Goal: Task Accomplishment & Management: Use online tool/utility

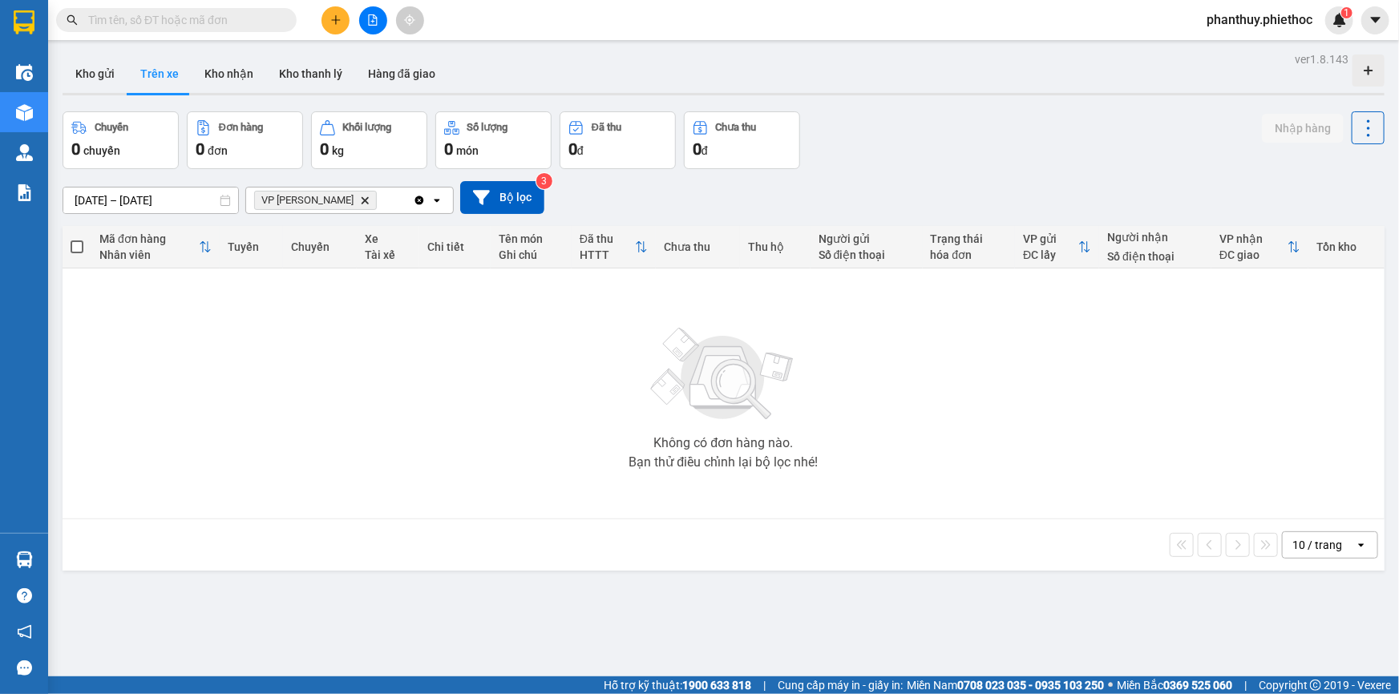
click at [360, 201] on icon "Delete" at bounding box center [365, 201] width 10 height 10
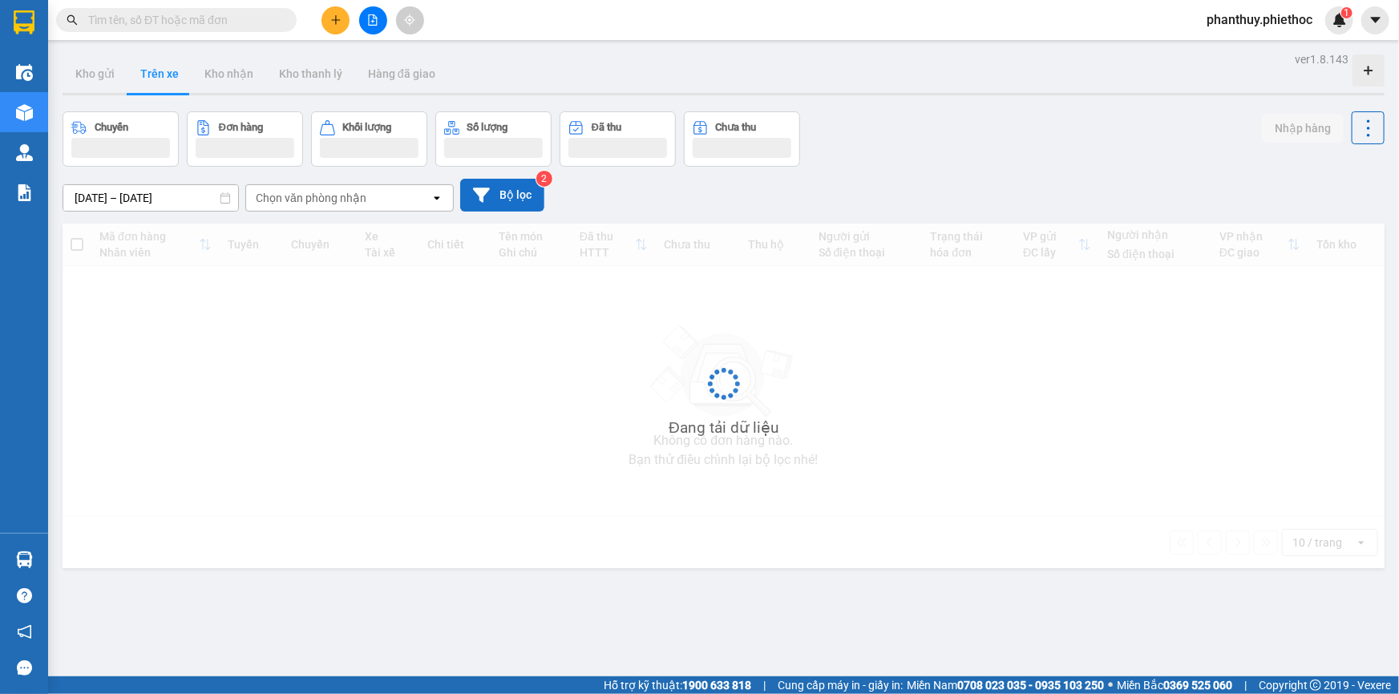
click at [507, 194] on button "Bộ lọc" at bounding box center [502, 195] width 84 height 33
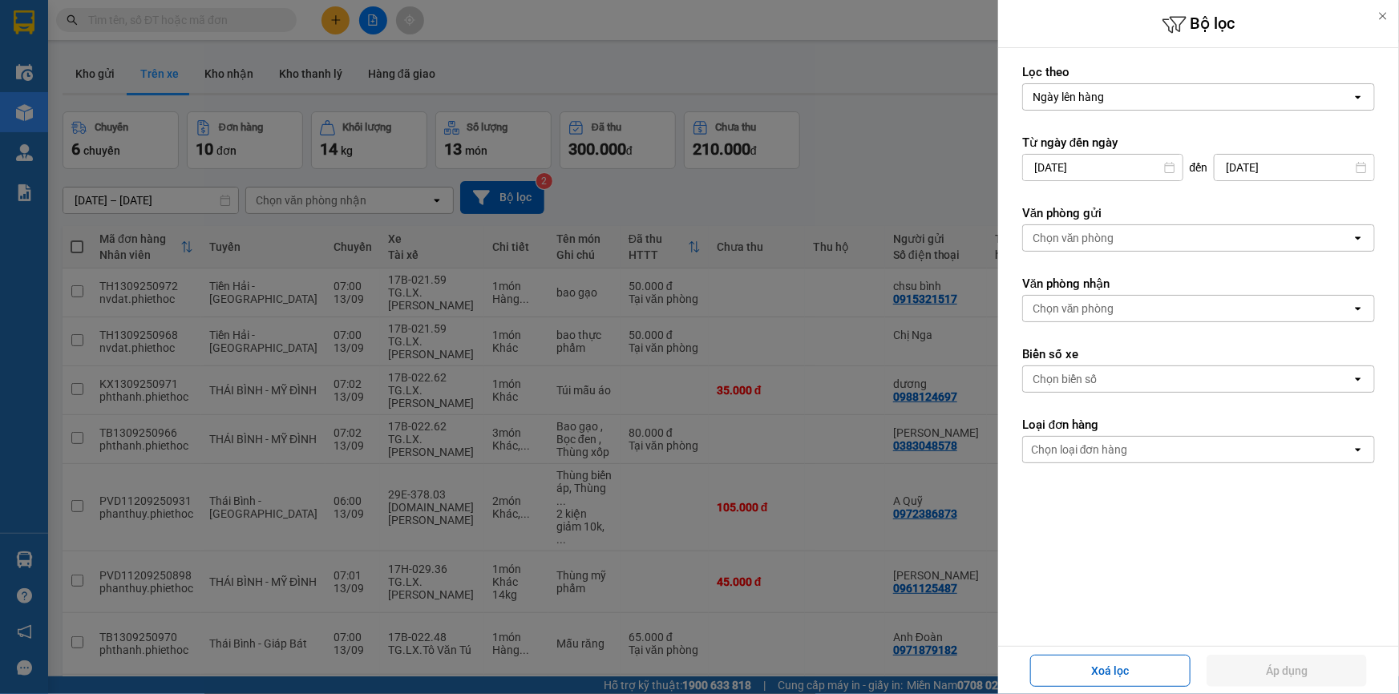
click at [1084, 304] on div "Chọn văn phòng" at bounding box center [1074, 309] width 82 height 16
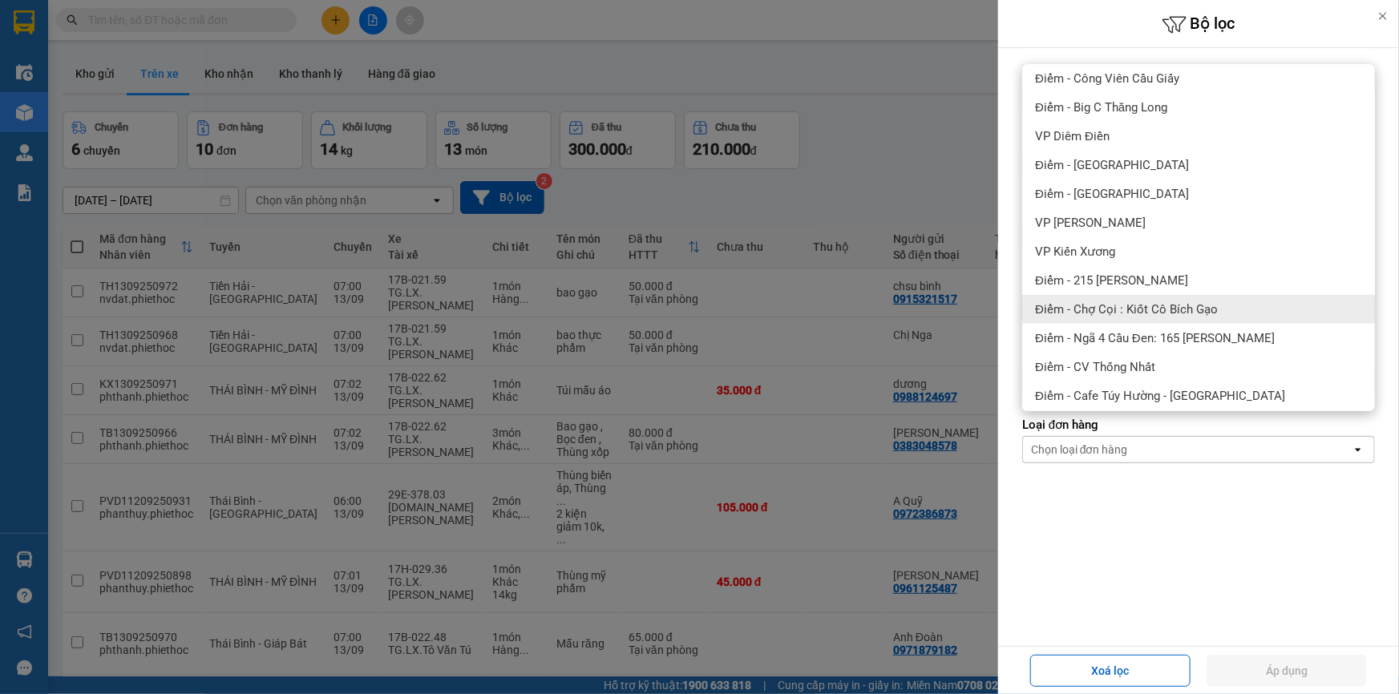
scroll to position [386, 0]
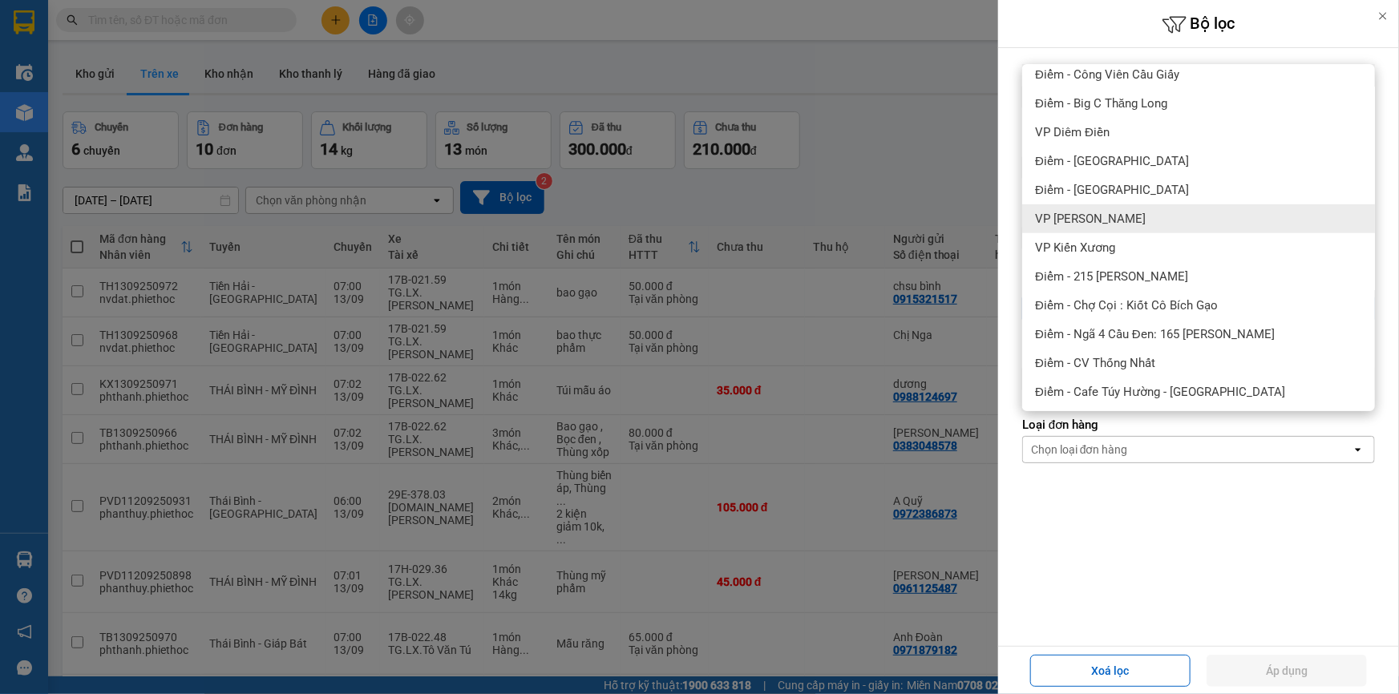
click at [1114, 213] on span "VP [PERSON_NAME]" at bounding box center [1090, 219] width 111 height 16
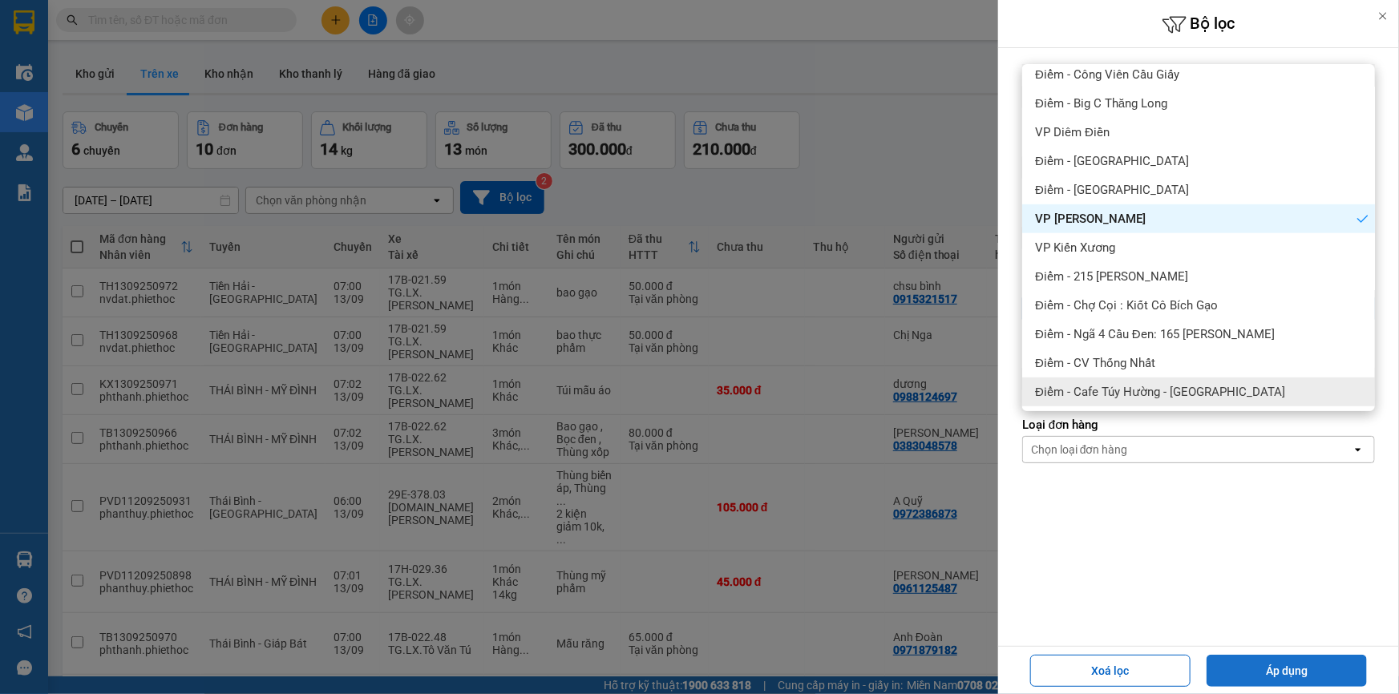
click at [1267, 662] on button "Áp dụng" at bounding box center [1287, 671] width 160 height 32
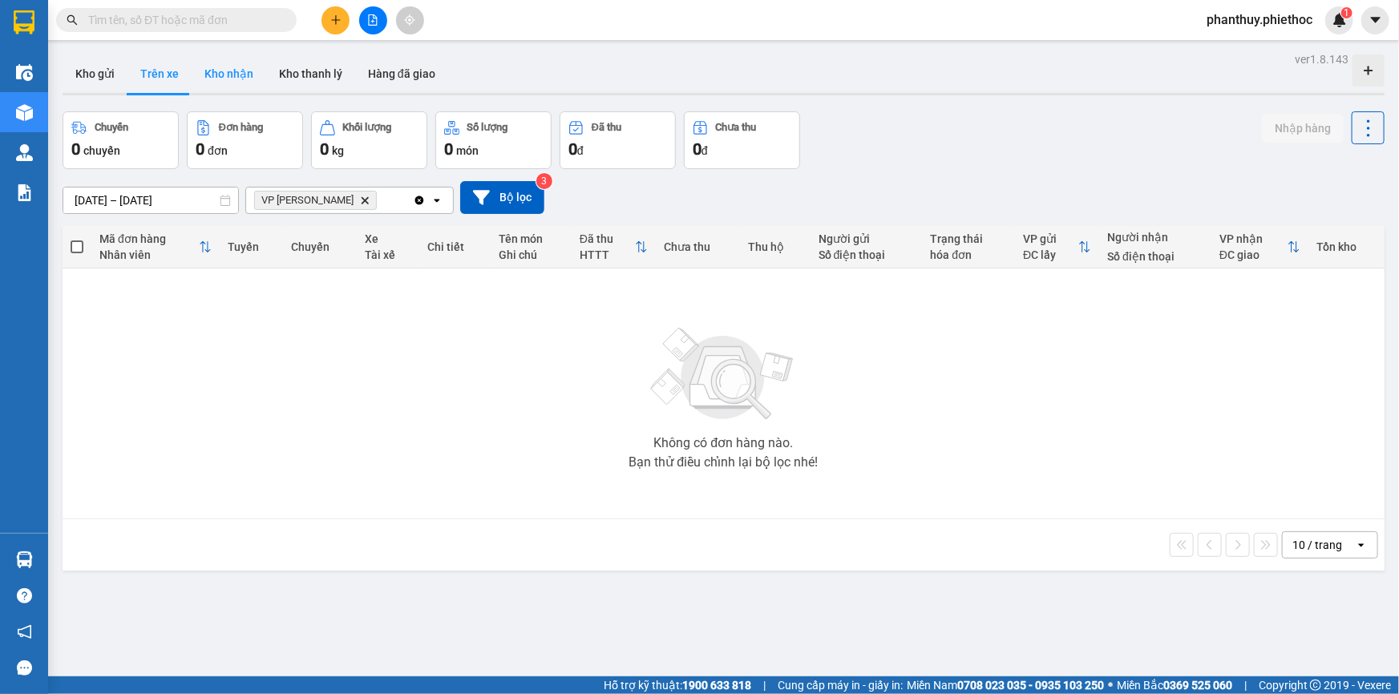
click at [200, 67] on button "Kho nhận" at bounding box center [229, 74] width 75 height 38
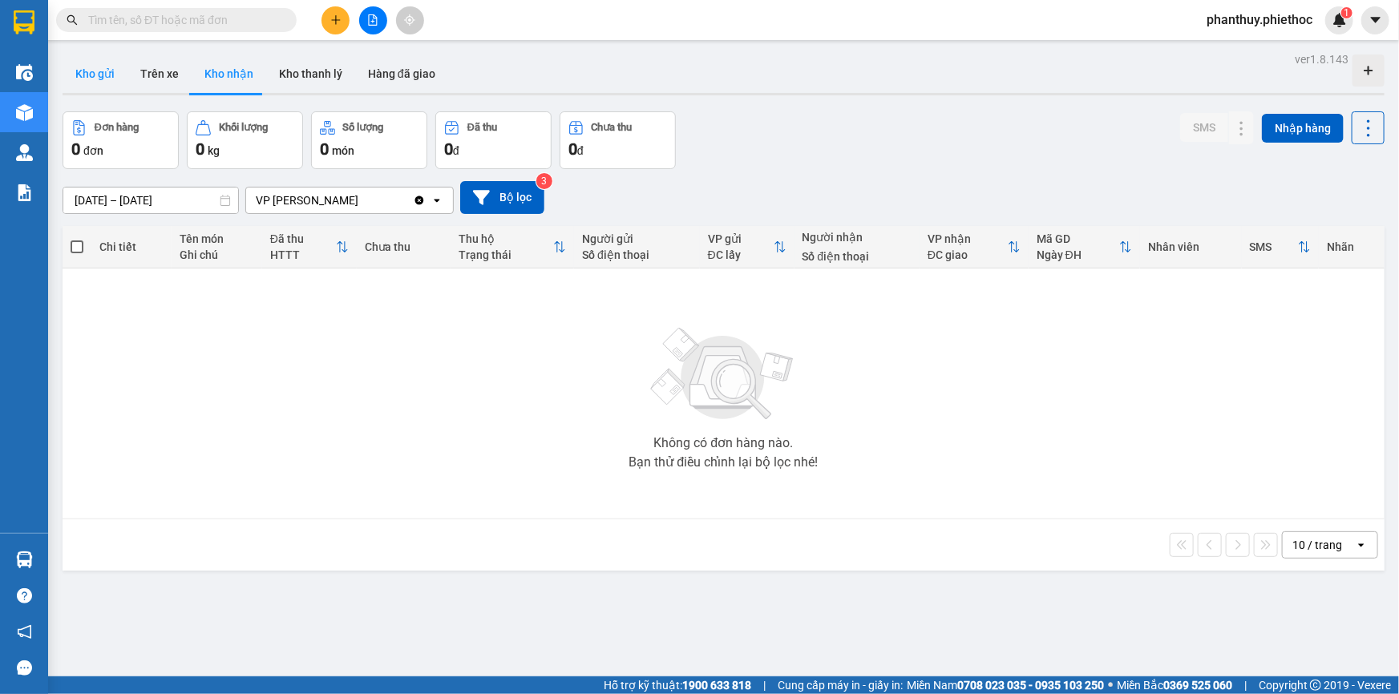
click at [87, 70] on button "Kho gửi" at bounding box center [95, 74] width 65 height 38
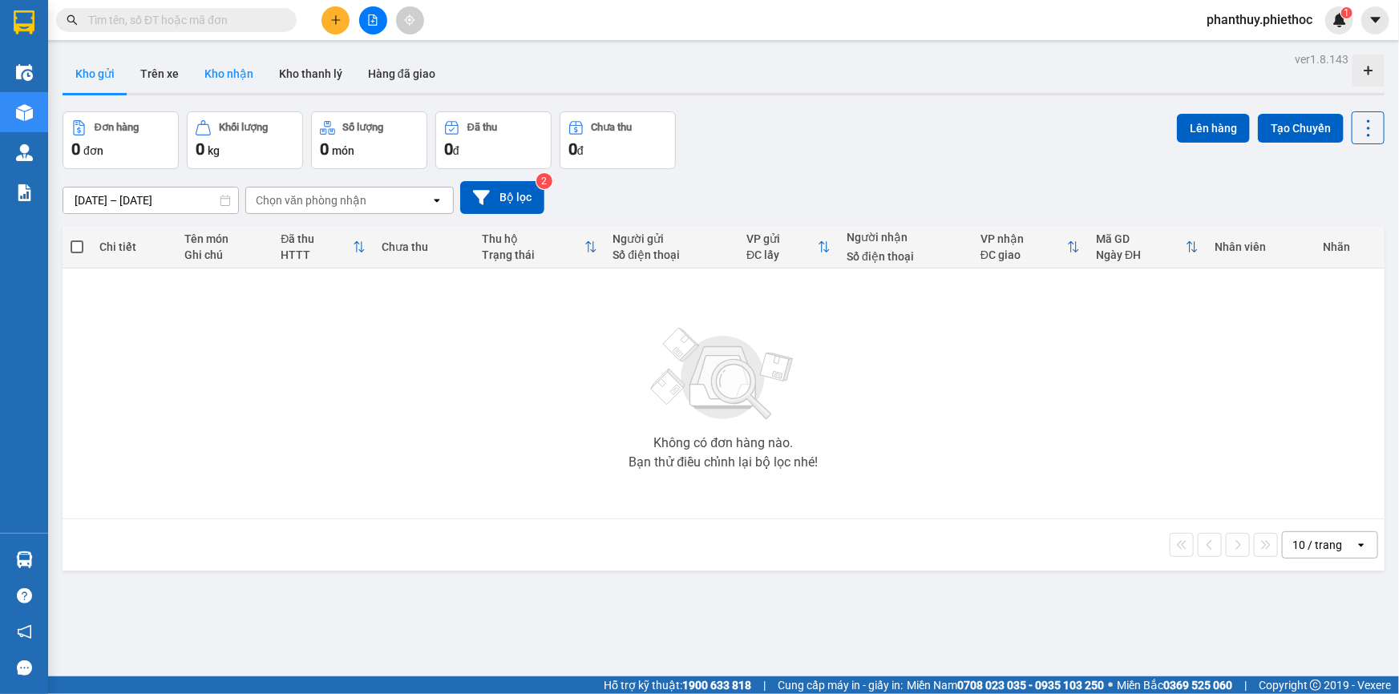
click at [232, 76] on button "Kho nhận" at bounding box center [229, 74] width 75 height 38
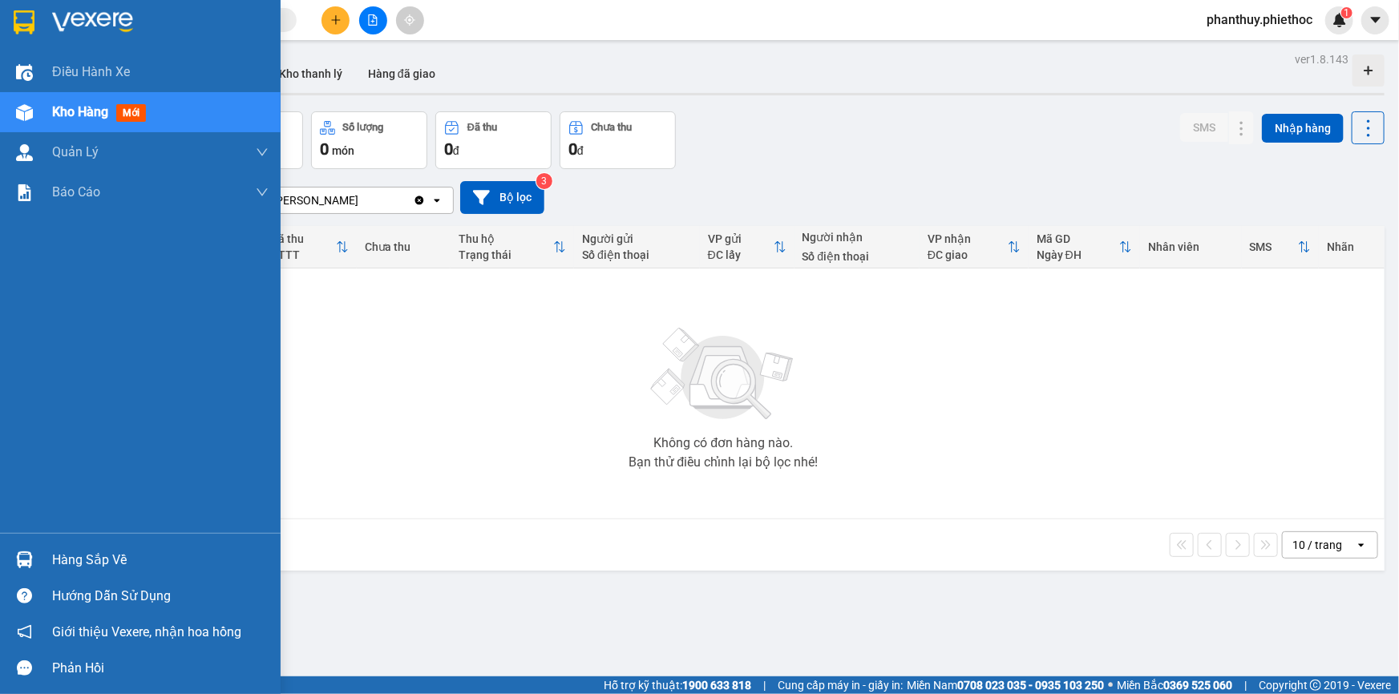
drag, startPoint x: 81, startPoint y: 560, endPoint x: 147, endPoint y: 560, distance: 65.7
click at [83, 560] on div "Hàng sắp về" at bounding box center [160, 560] width 216 height 24
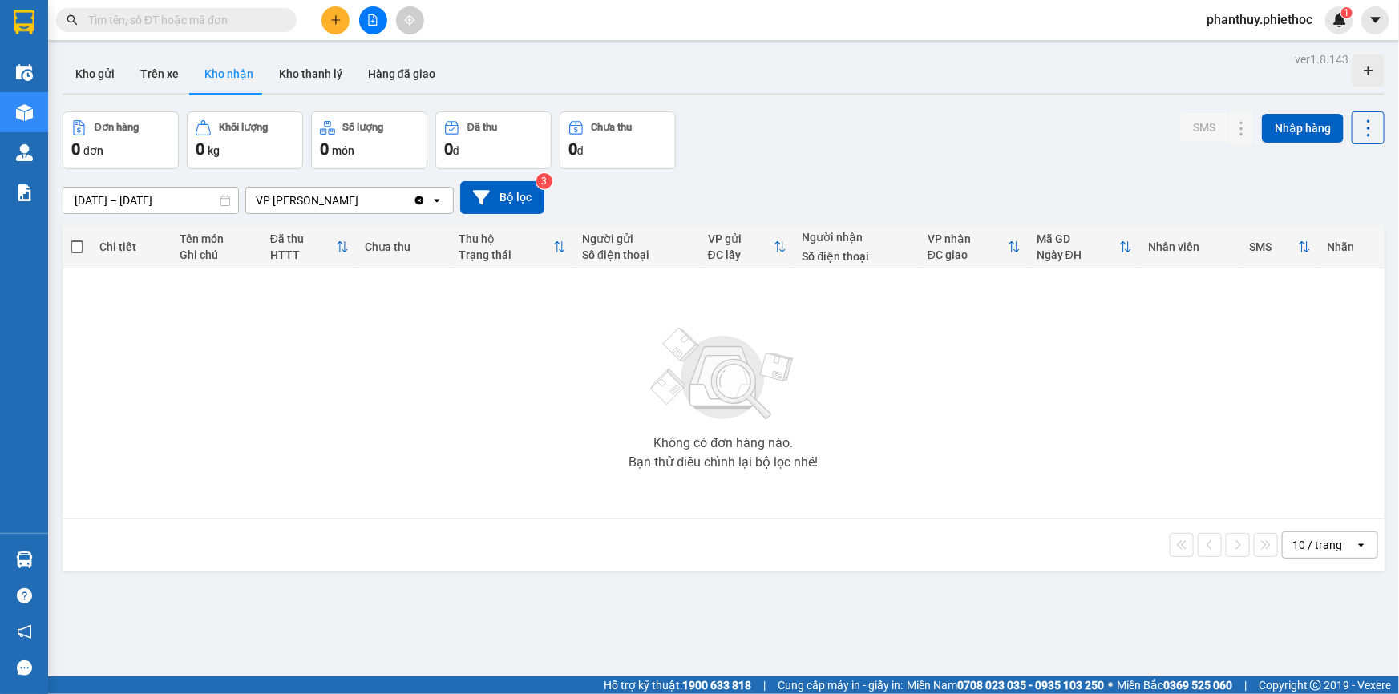
click at [425, 330] on section "Kết quả tìm kiếm ( 0 ) Bộ lọc No Data phanthuy.phiethoc 1 Điều hành xe Kho hàng…" at bounding box center [699, 347] width 1399 height 694
click at [159, 76] on button "Trên xe" at bounding box center [159, 74] width 64 height 38
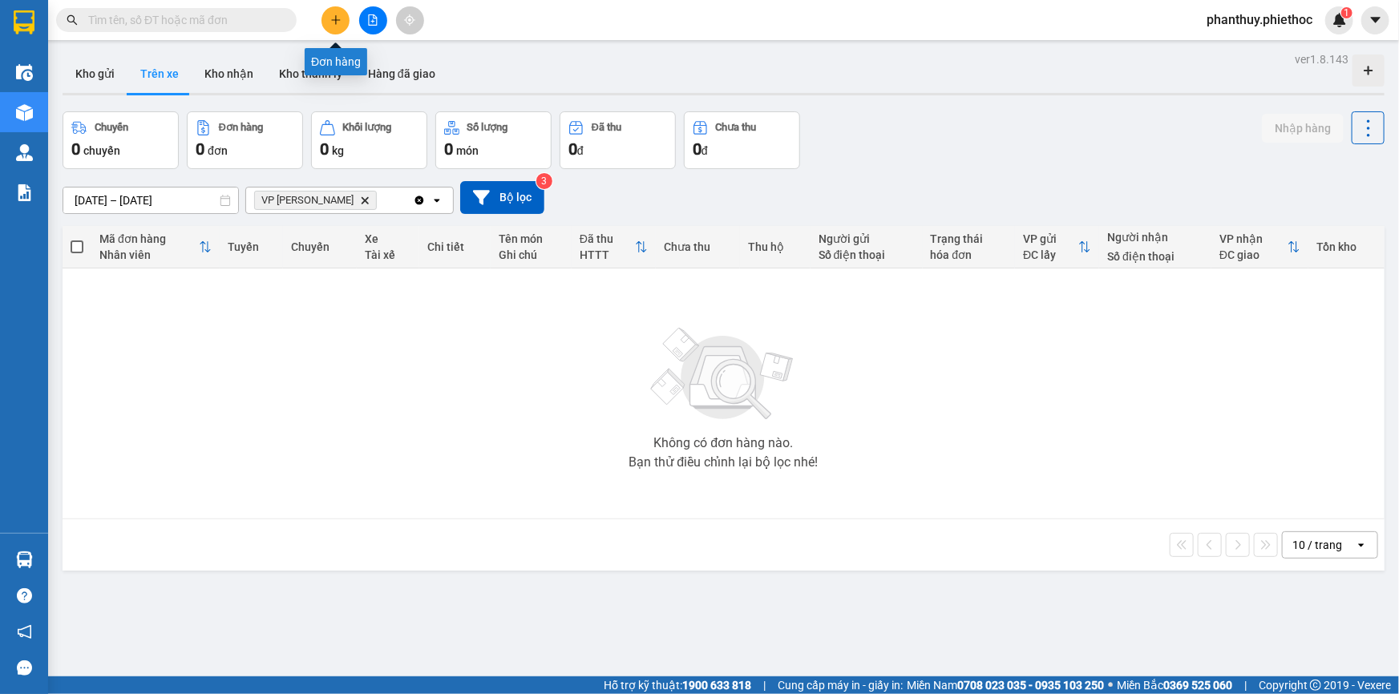
click at [341, 16] on icon "plus" at bounding box center [335, 19] width 11 height 11
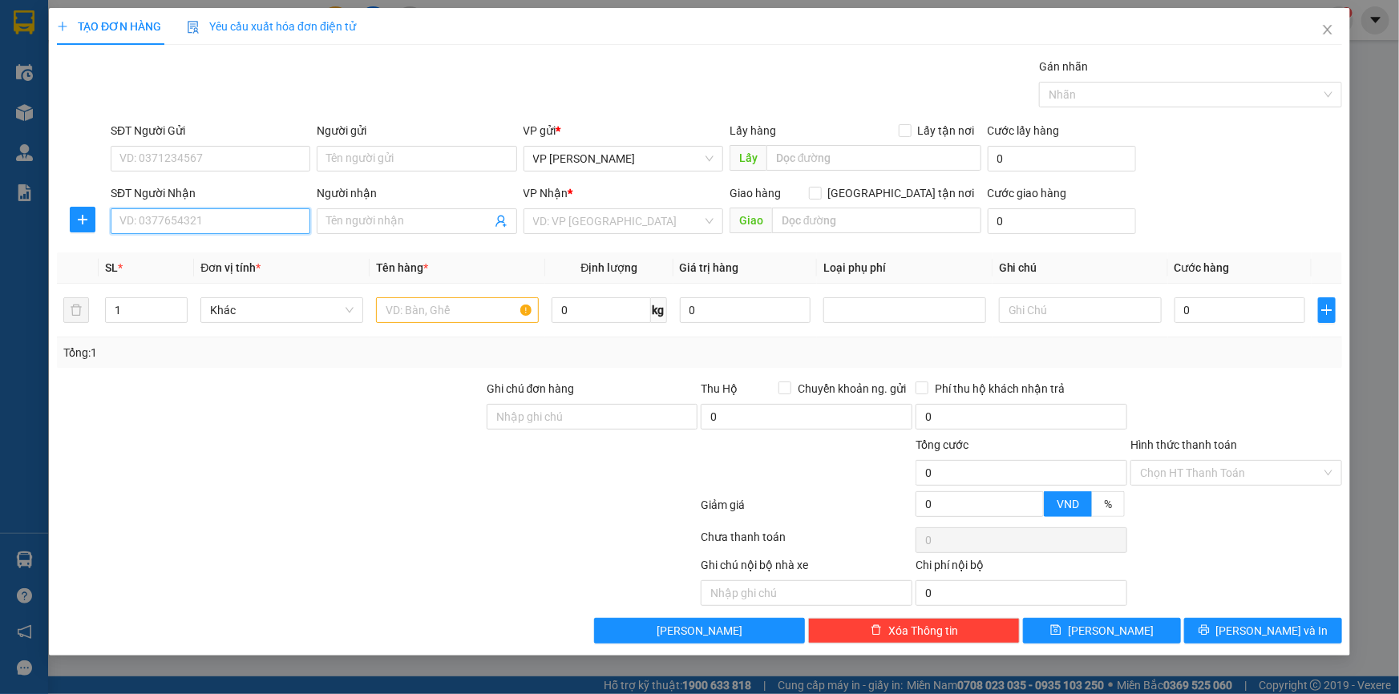
click at [151, 224] on input "SĐT Người Nhận" at bounding box center [211, 221] width 200 height 26
click at [398, 298] on input "text" at bounding box center [457, 310] width 163 height 26
type input "Thùng đồ khô"
type input "12"
click at [191, 217] on input "SĐT Người Nhận" at bounding box center [211, 221] width 200 height 26
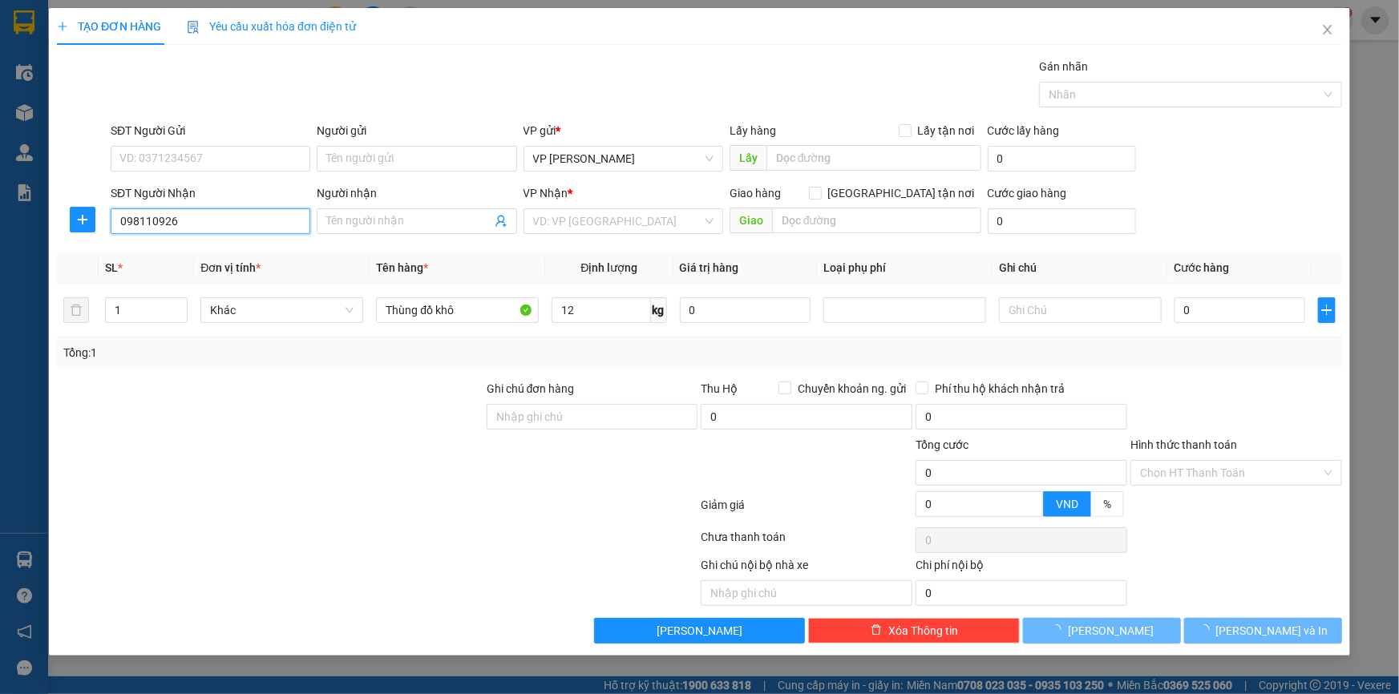
type input "0981109269"
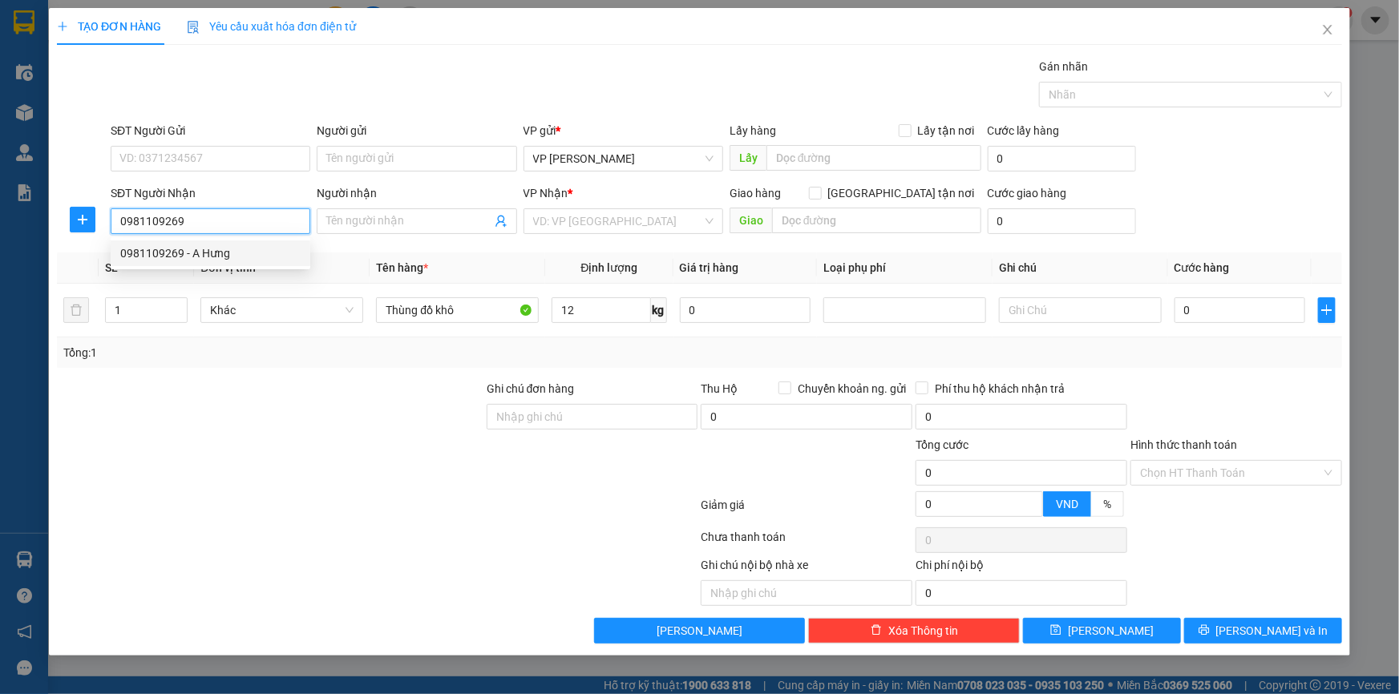
click at [207, 257] on div "0981109269 - A Hưng" at bounding box center [210, 254] width 180 height 18
type input "A Hưng"
type input "0981109269"
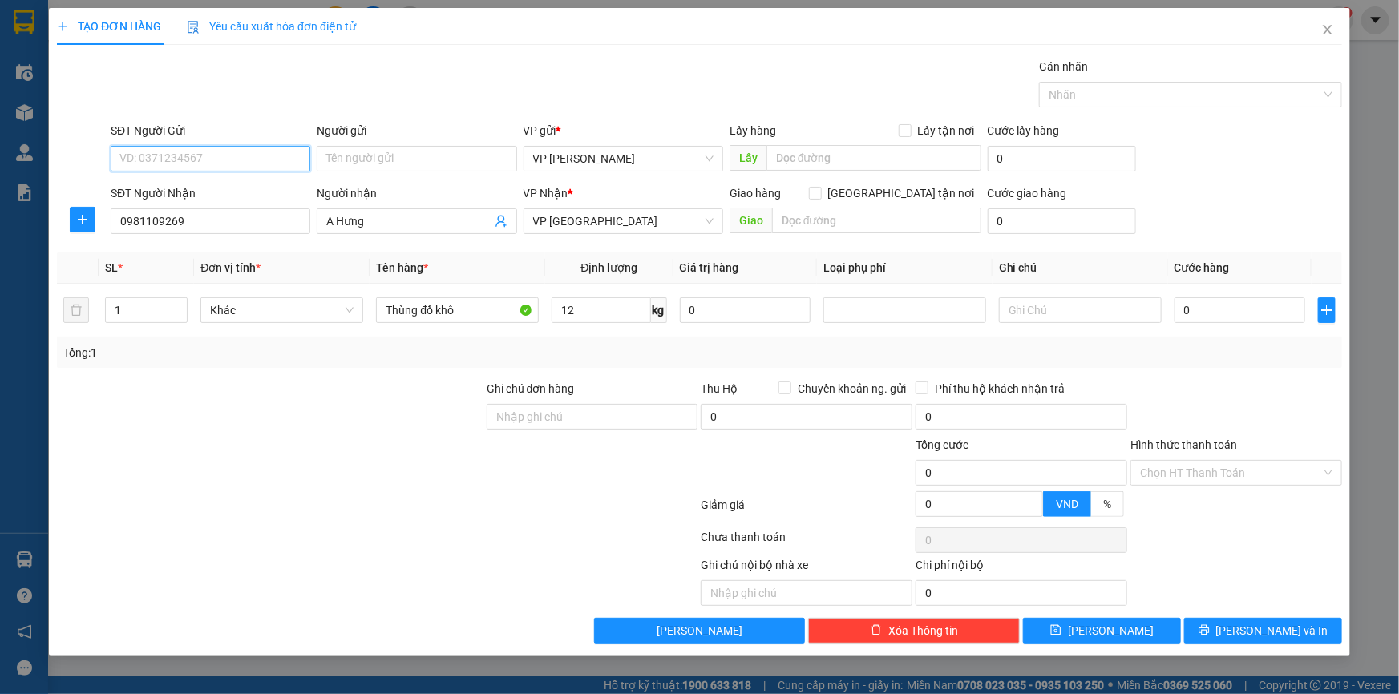
click at [254, 161] on input "SĐT Người Gửi" at bounding box center [211, 159] width 200 height 26
drag, startPoint x: 264, startPoint y: 386, endPoint x: 257, endPoint y: 358, distance: 28.8
click at [263, 386] on div at bounding box center [270, 408] width 430 height 56
drag, startPoint x: 208, startPoint y: 224, endPoint x: 16, endPoint y: 236, distance: 192.8
click at [16, 235] on div "TẠO ĐƠN HÀNG Yêu cầu xuất hóa đơn điện tử Transit Pickup Surcharge Ids Transit …" at bounding box center [699, 347] width 1399 height 694
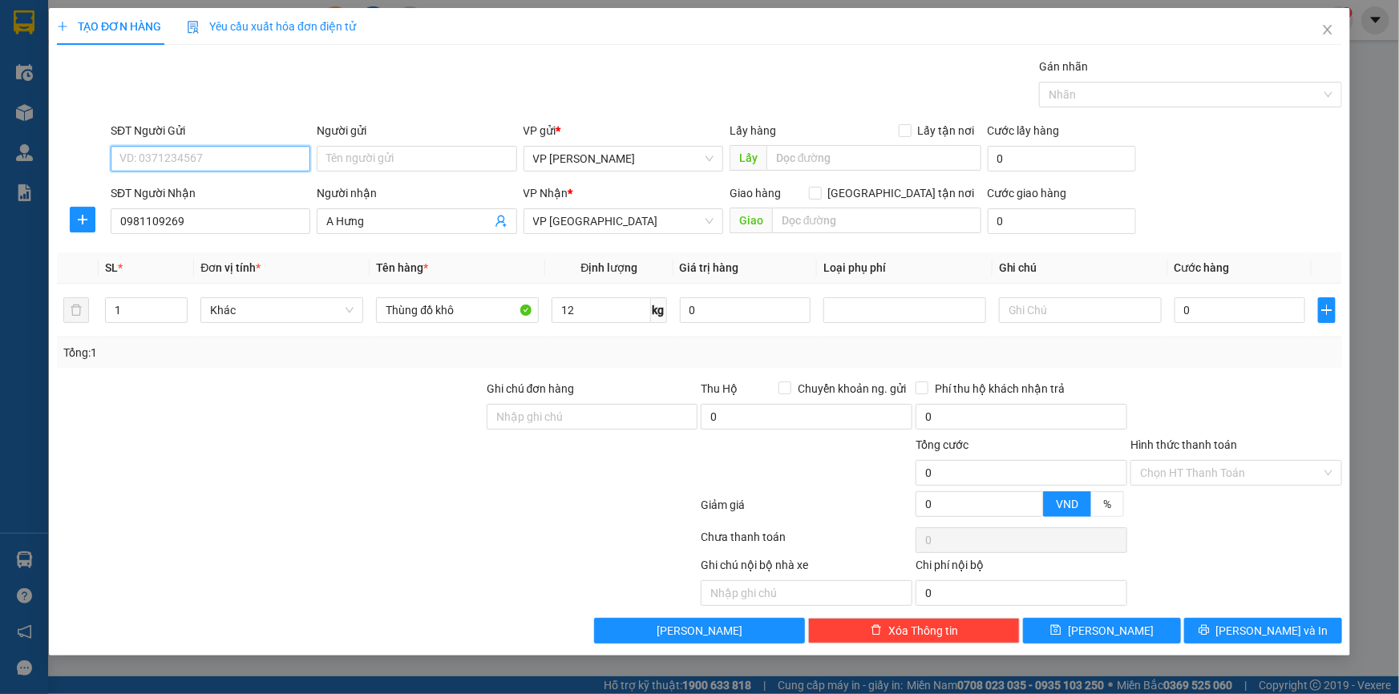
click at [144, 160] on input "SĐT Người Gửi" at bounding box center [211, 159] width 200 height 26
click at [212, 190] on div "0385788942 - A Sỹ" at bounding box center [210, 191] width 180 height 18
type input "0385788942"
type input "A Sỹ"
click at [1221, 304] on input "0" at bounding box center [1239, 310] width 131 height 26
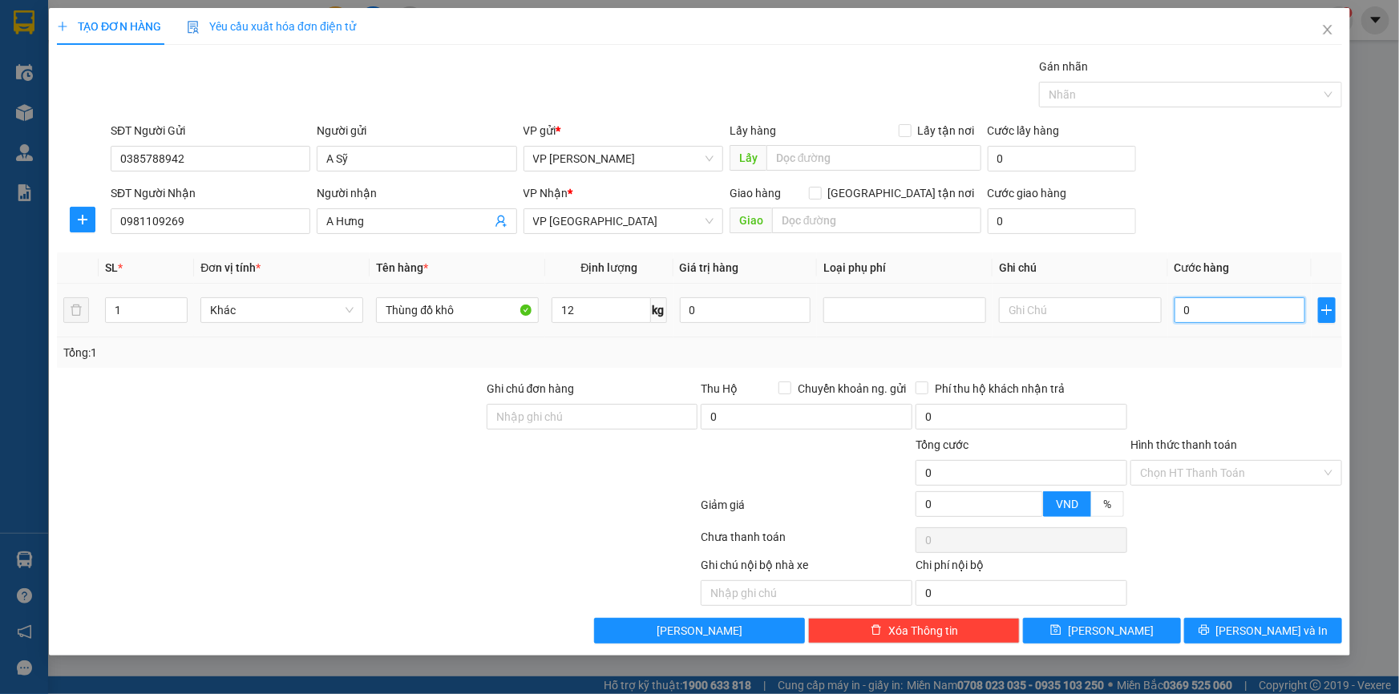
type input "04"
type input "4"
type input "040"
type input "40"
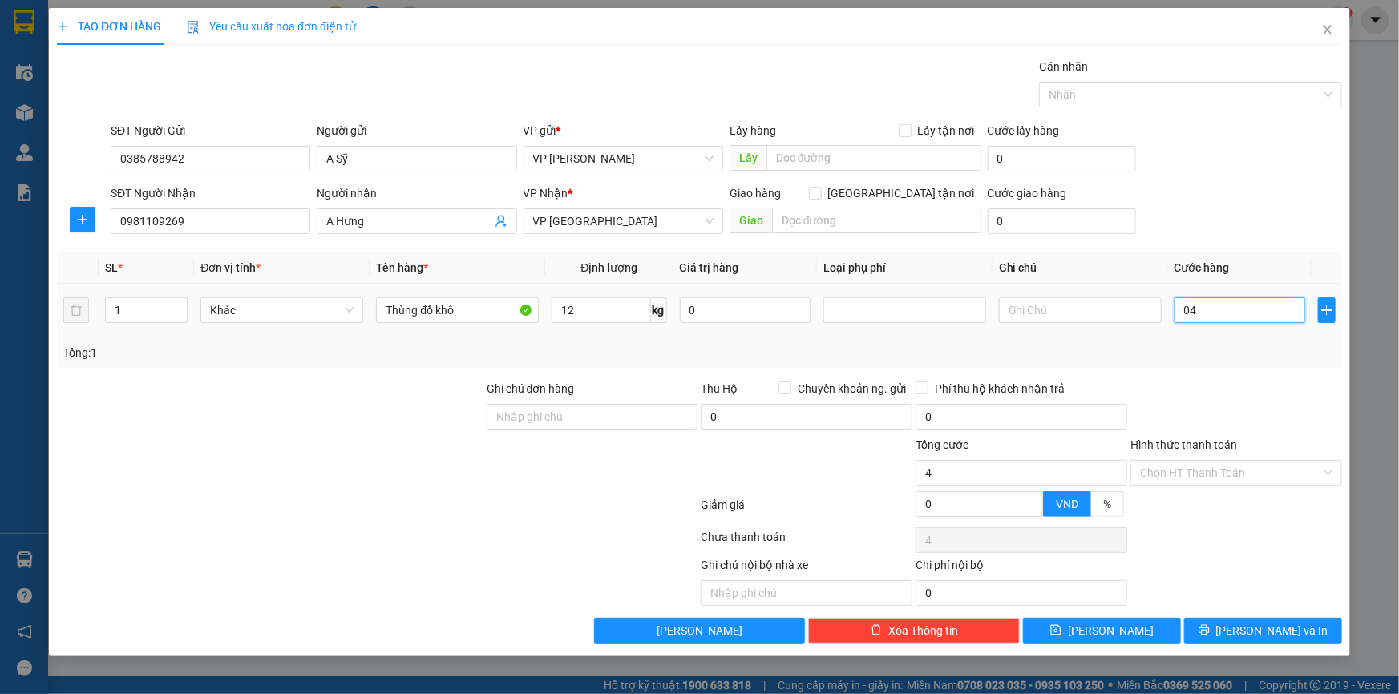
type input "40"
type input "40.000"
click at [1231, 194] on div "SĐT Người Nhận 0981109269 Người nhận A Hưng VP Nhận * VP Thái Bình Giao hàng Gi…" at bounding box center [726, 212] width 1238 height 56
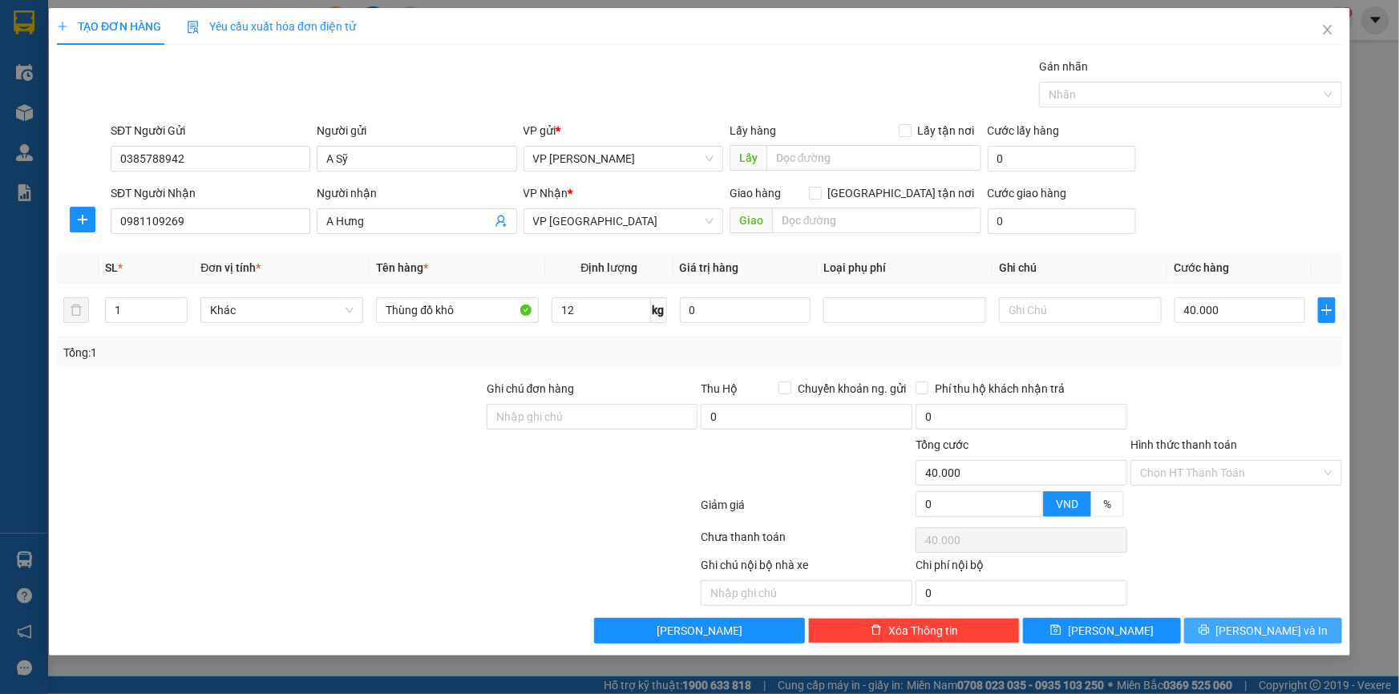
click at [1239, 623] on button "Lưu và In" at bounding box center [1263, 631] width 158 height 26
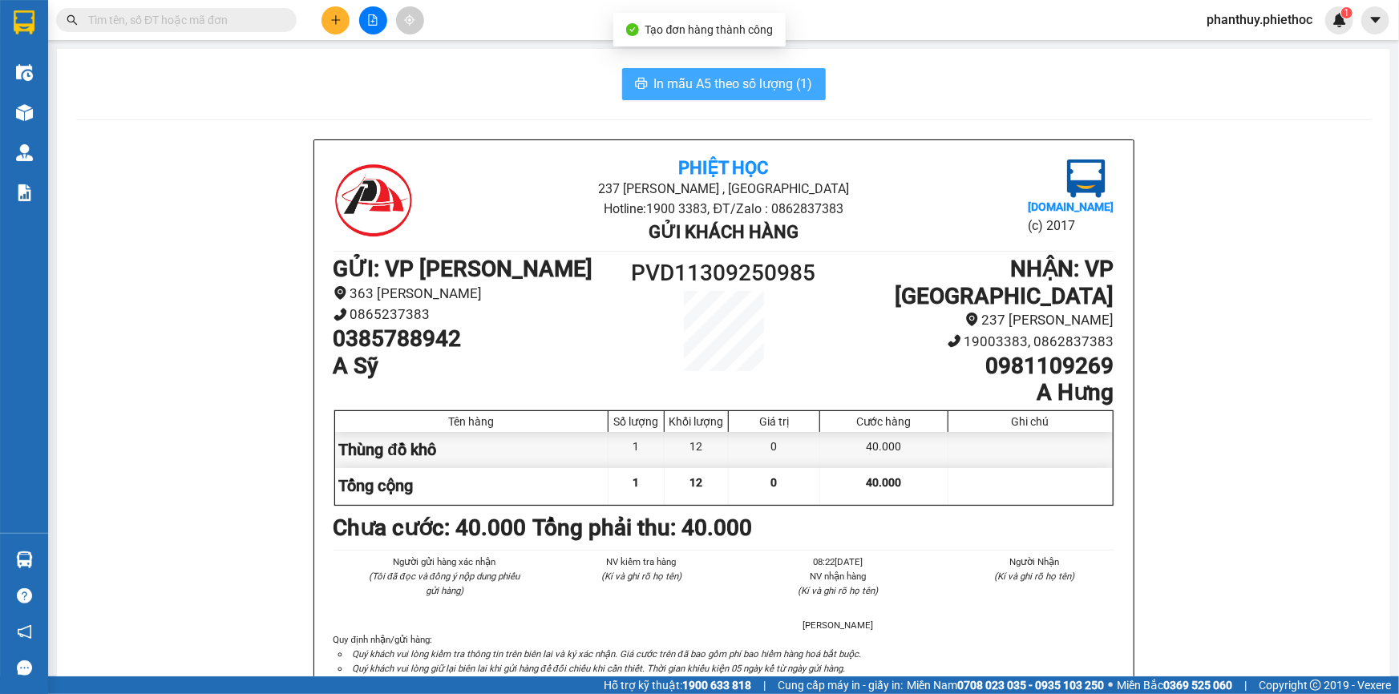
click at [689, 75] on span "In mẫu A5 theo số lượng (1)" at bounding box center [733, 84] width 159 height 20
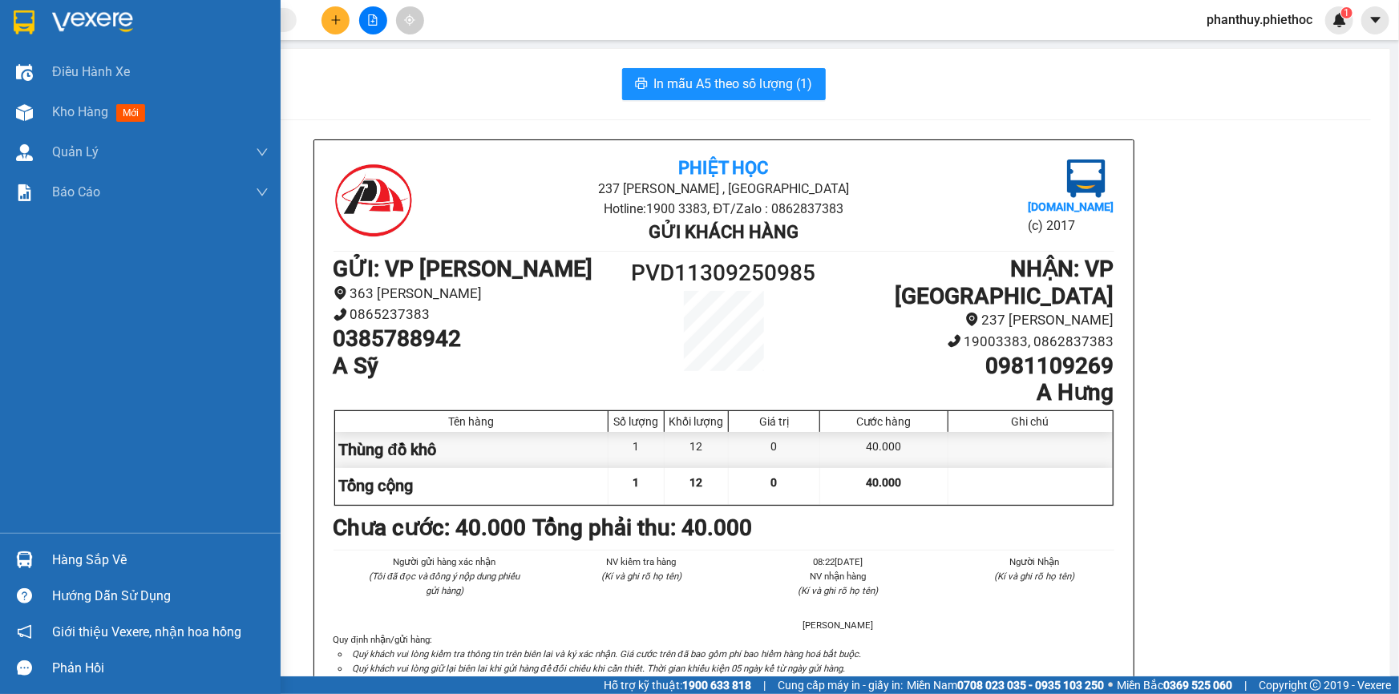
drag, startPoint x: 74, startPoint y: 553, endPoint x: 130, endPoint y: 547, distance: 56.5
click at [75, 553] on div "Hàng sắp về" at bounding box center [160, 560] width 216 height 24
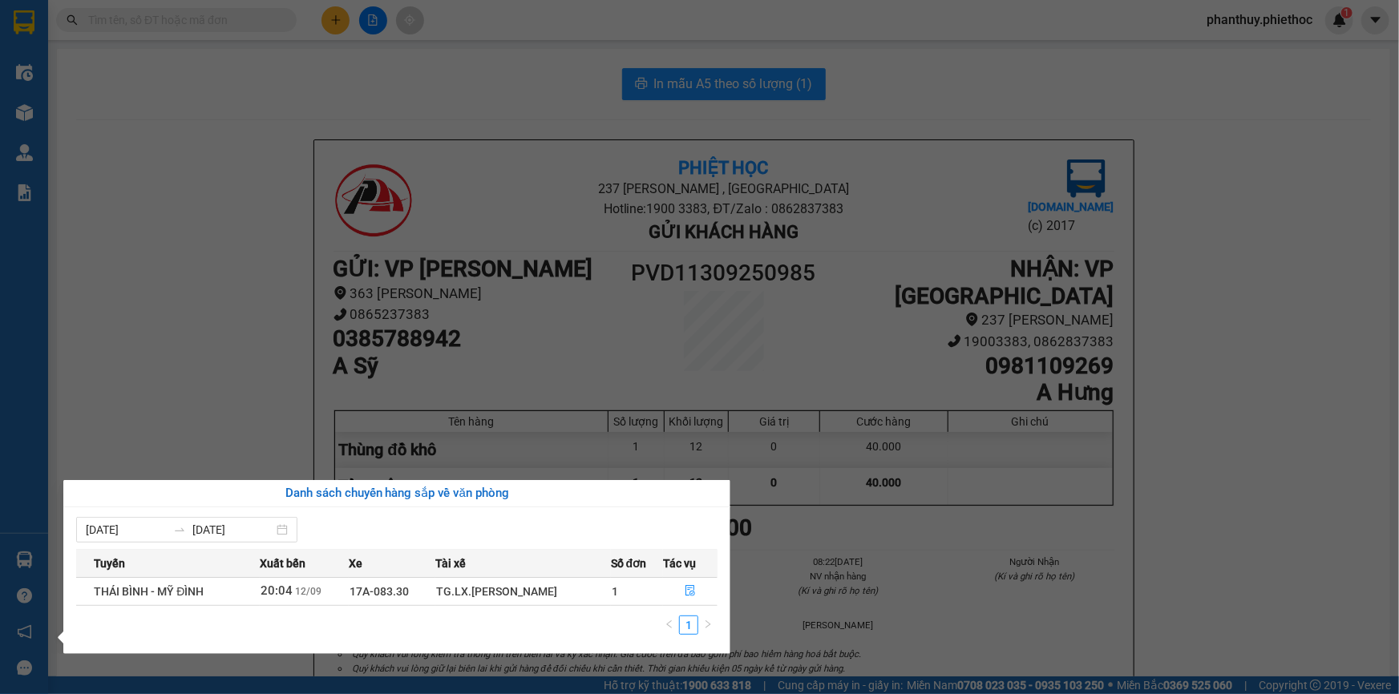
click at [333, 410] on section "Kết quả tìm kiếm ( 0 ) Bộ lọc No Data phanthuy.phiethoc 1 Điều hành xe Kho hàng…" at bounding box center [699, 347] width 1399 height 694
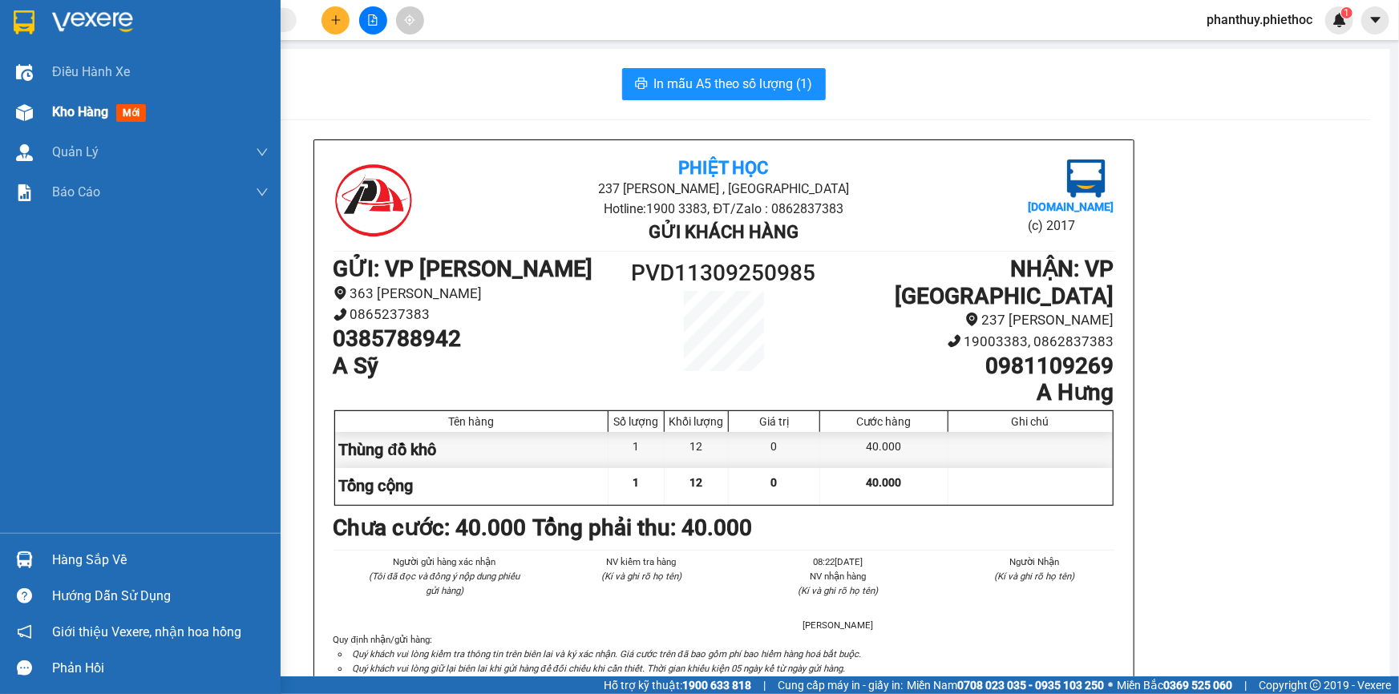
click at [83, 119] on span "Kho hàng" at bounding box center [80, 111] width 56 height 15
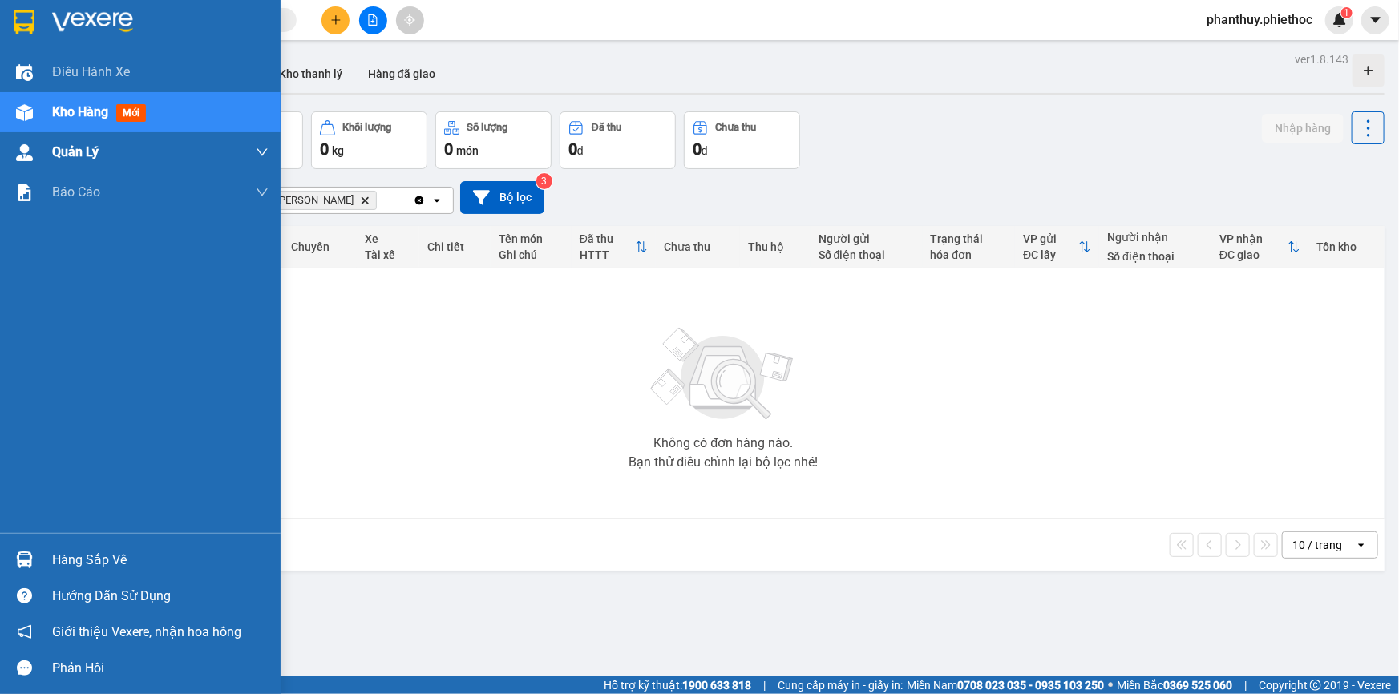
drag, startPoint x: 62, startPoint y: 104, endPoint x: 200, endPoint y: 140, distance: 143.3
click at [62, 105] on span "Kho hàng" at bounding box center [80, 111] width 56 height 15
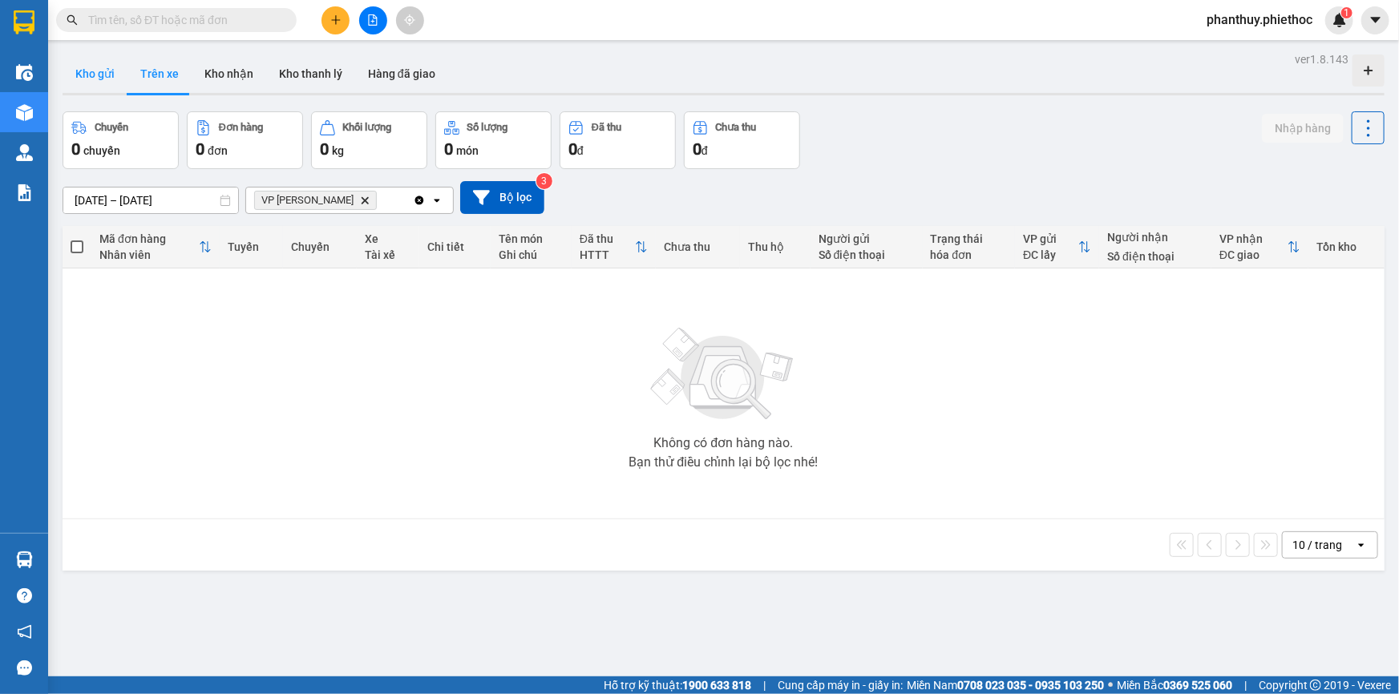
click at [95, 65] on button "Kho gửi" at bounding box center [95, 74] width 65 height 38
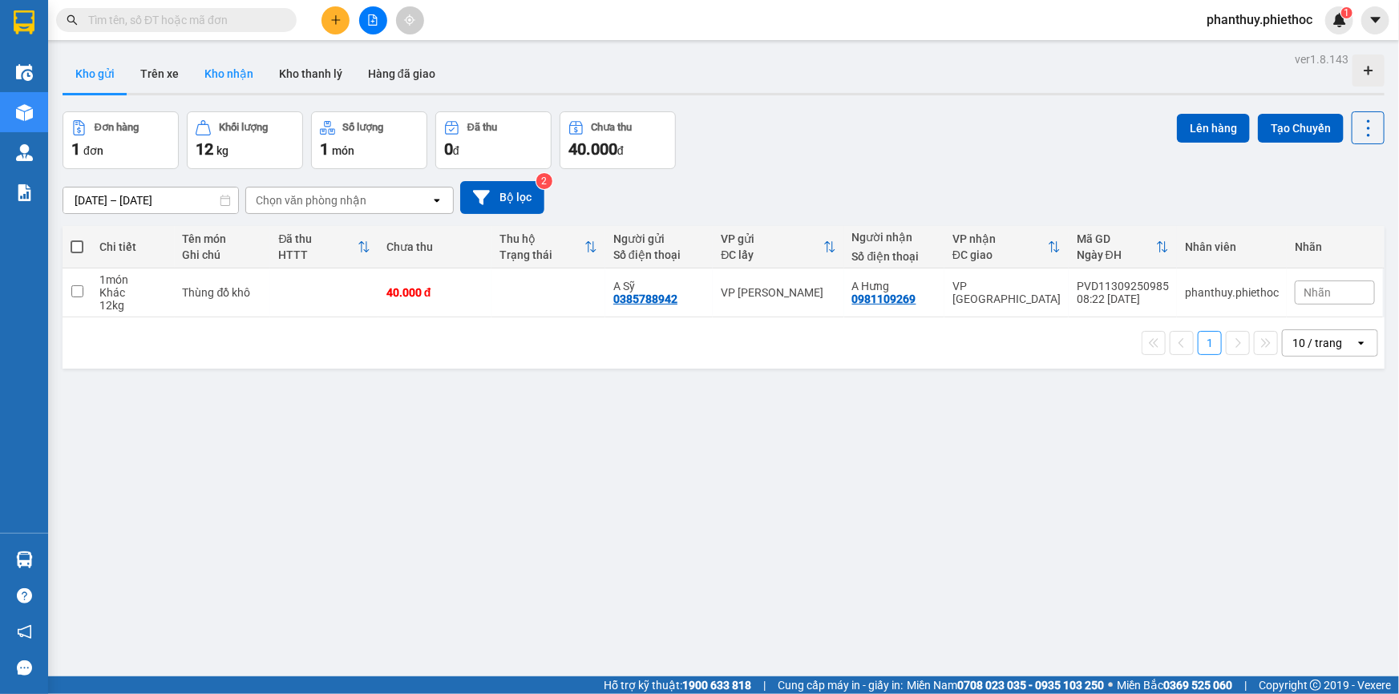
click at [236, 79] on button "Kho nhận" at bounding box center [229, 74] width 75 height 38
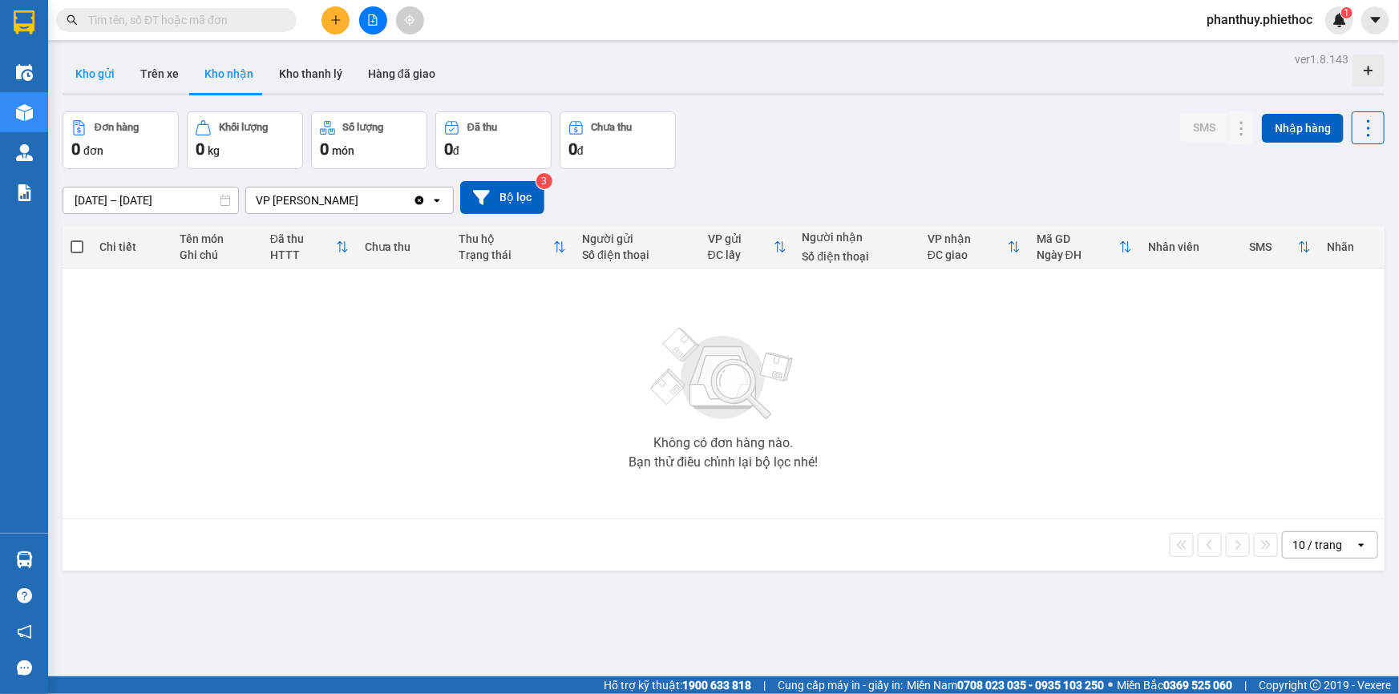
click at [91, 69] on button "Kho gửi" at bounding box center [95, 74] width 65 height 38
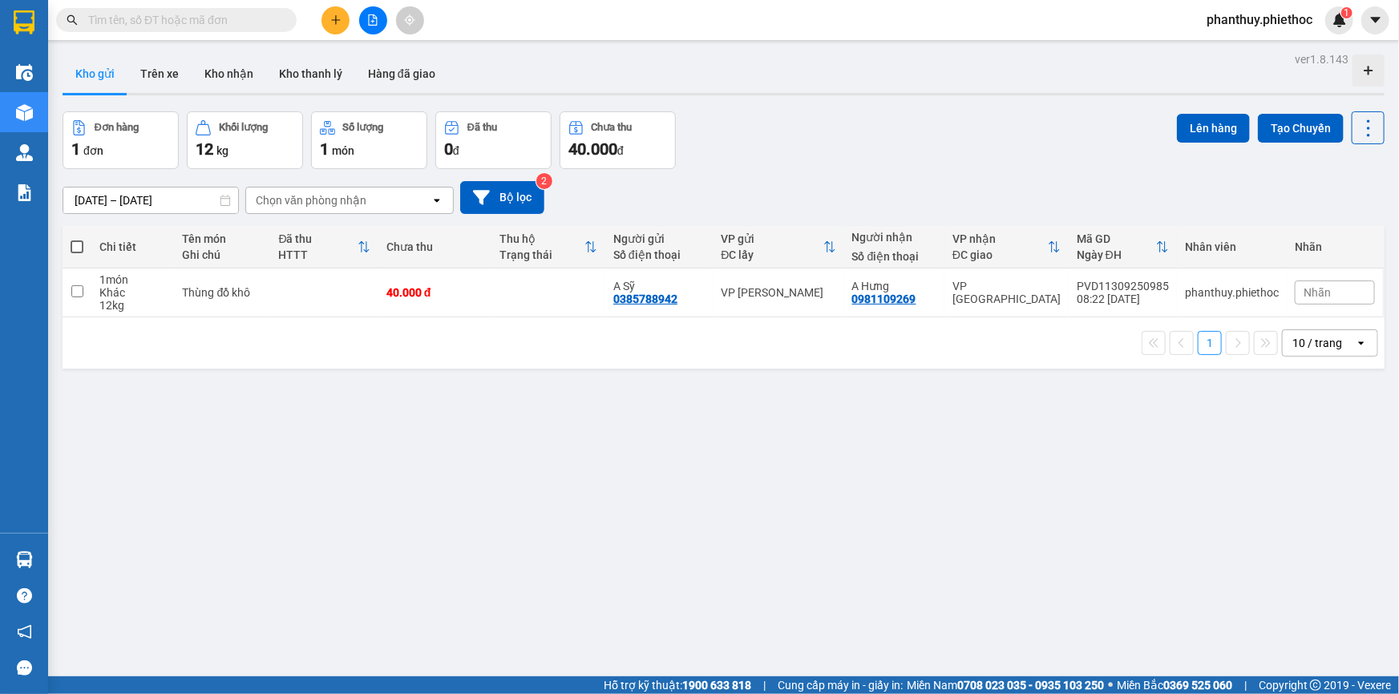
click at [77, 243] on span at bounding box center [77, 247] width 13 height 13
click at [77, 239] on input "checkbox" at bounding box center [77, 239] width 0 height 0
checkbox input "true"
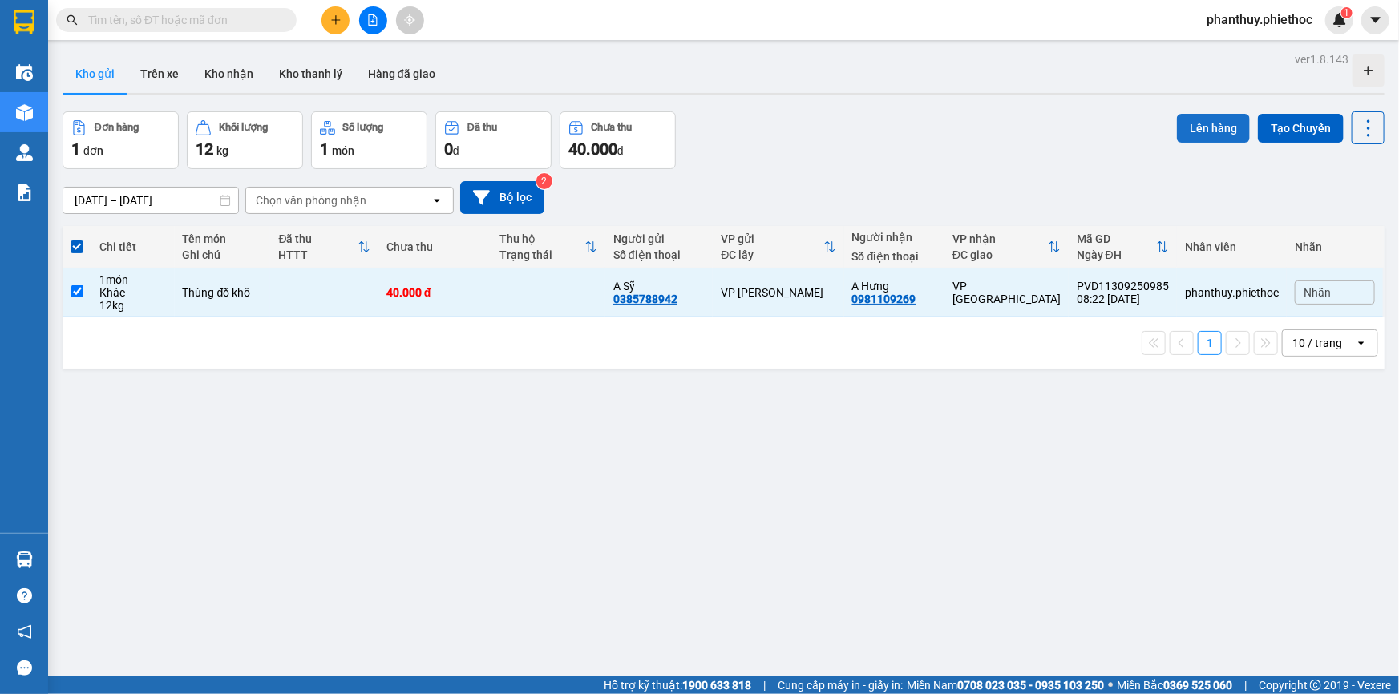
click at [1190, 123] on button "Lên hàng" at bounding box center [1213, 128] width 73 height 29
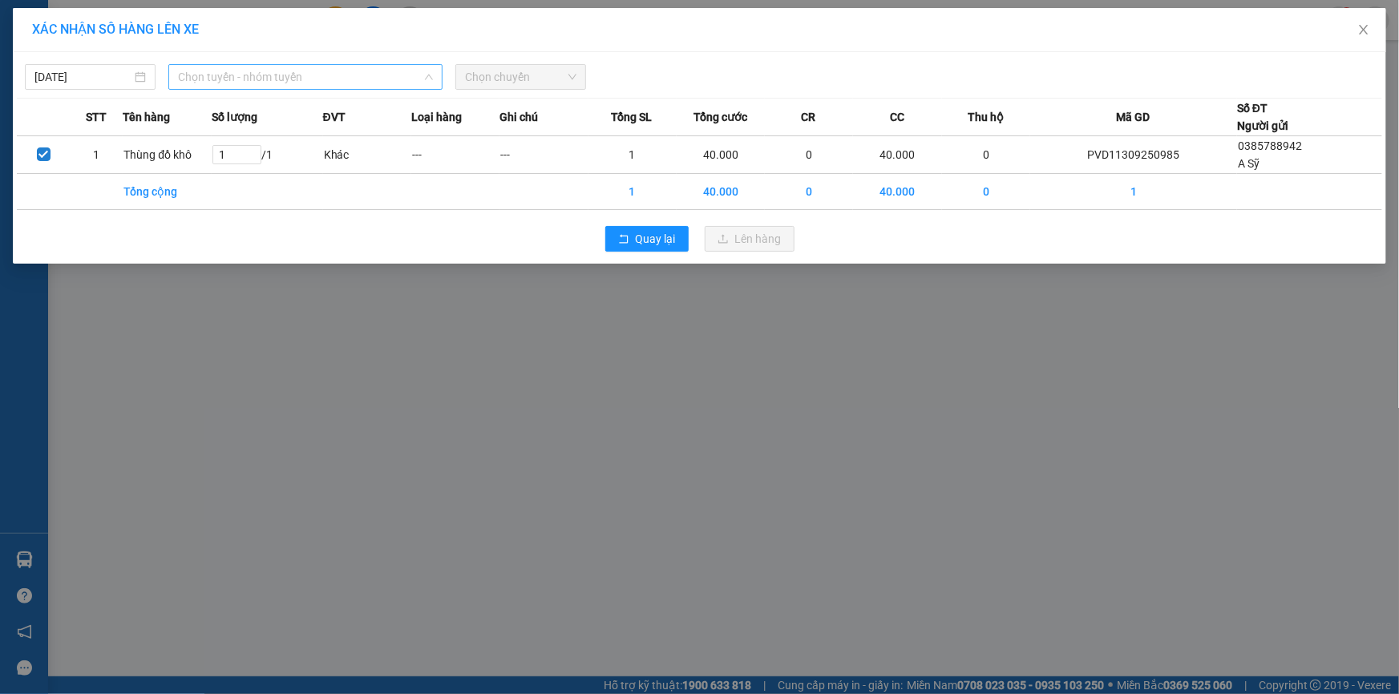
click at [248, 80] on span "Chọn tuyến - nhóm tuyến" at bounding box center [305, 77] width 255 height 24
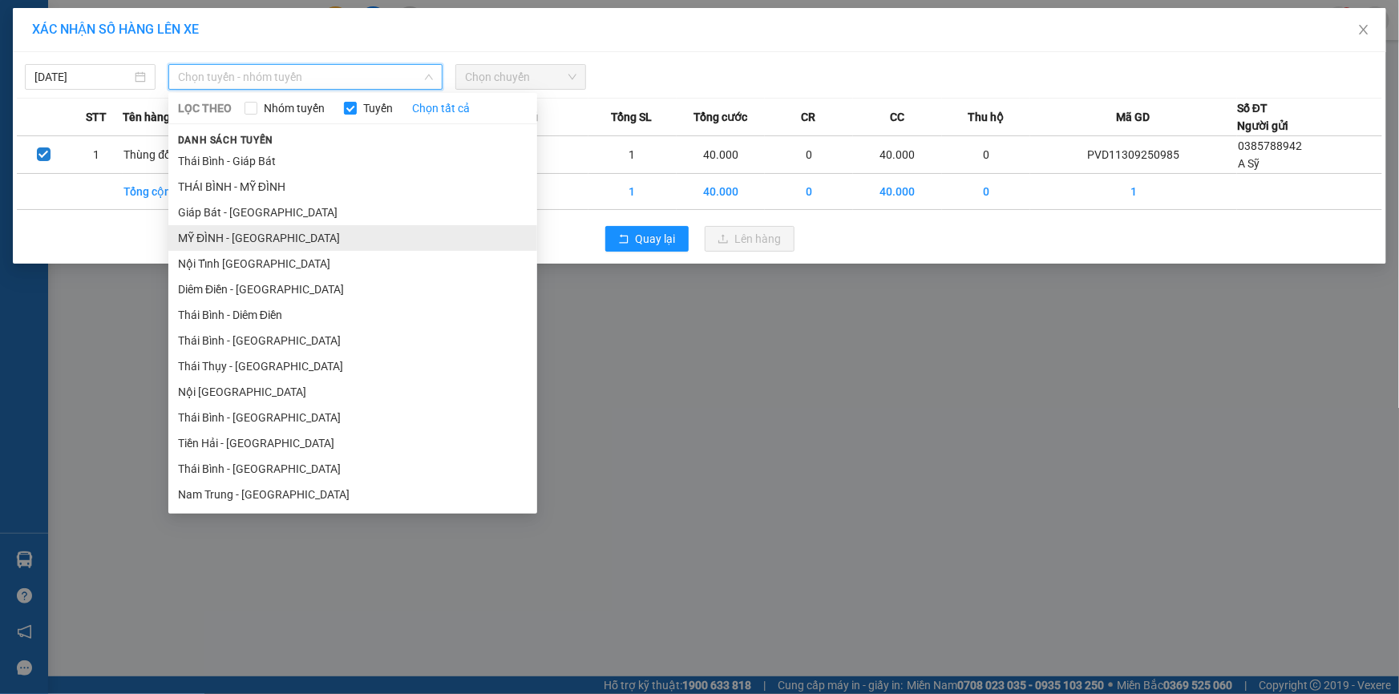
drag, startPoint x: 238, startPoint y: 241, endPoint x: 300, endPoint y: 184, distance: 83.4
click at [239, 238] on li "MỸ ĐÌNH - THÁI BÌNH" at bounding box center [352, 238] width 369 height 26
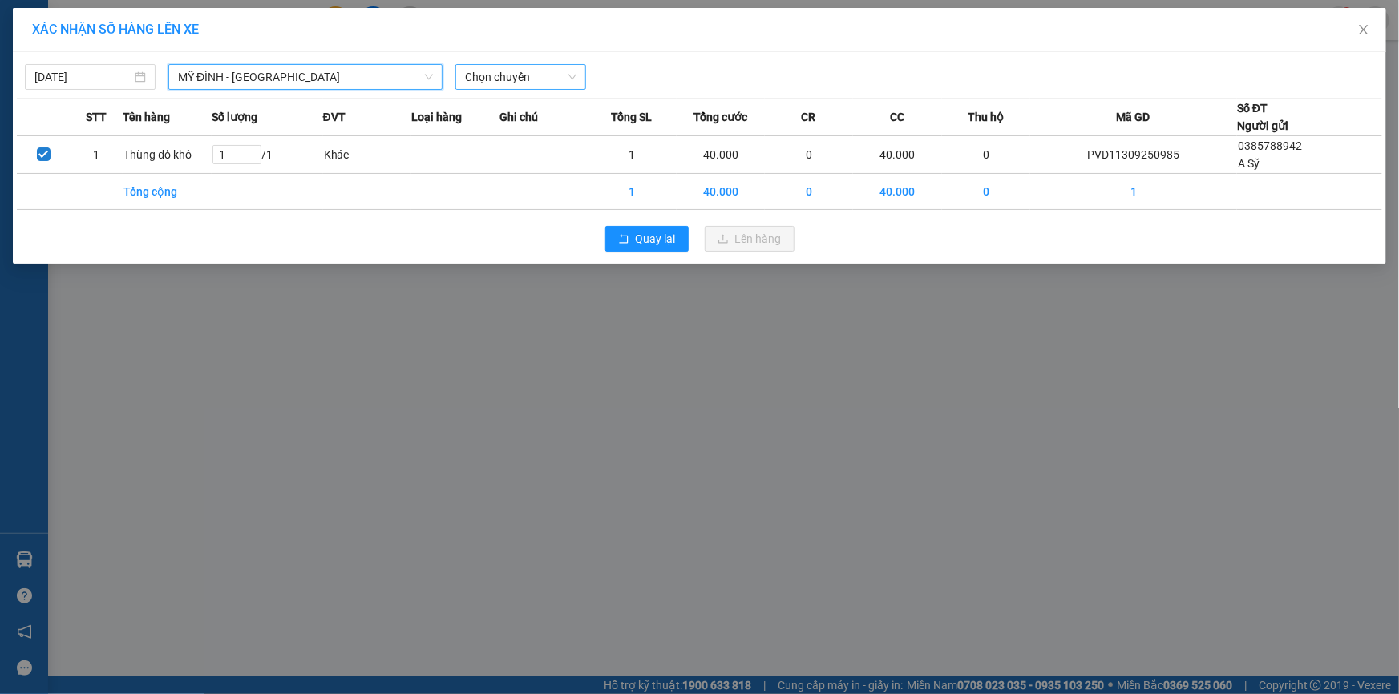
click at [489, 72] on span "Chọn chuyến" at bounding box center [520, 77] width 111 height 24
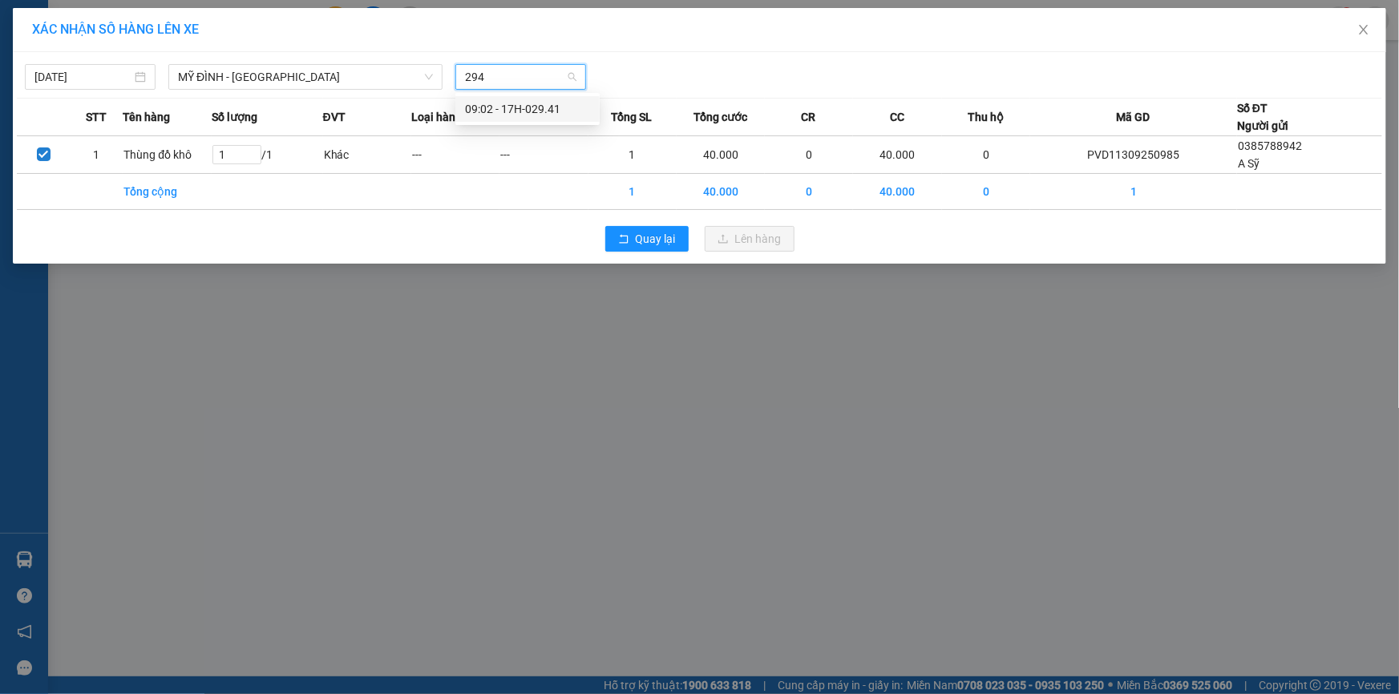
type input "2941"
click at [506, 111] on div "09:02 - 17H-029.41" at bounding box center [527, 109] width 125 height 18
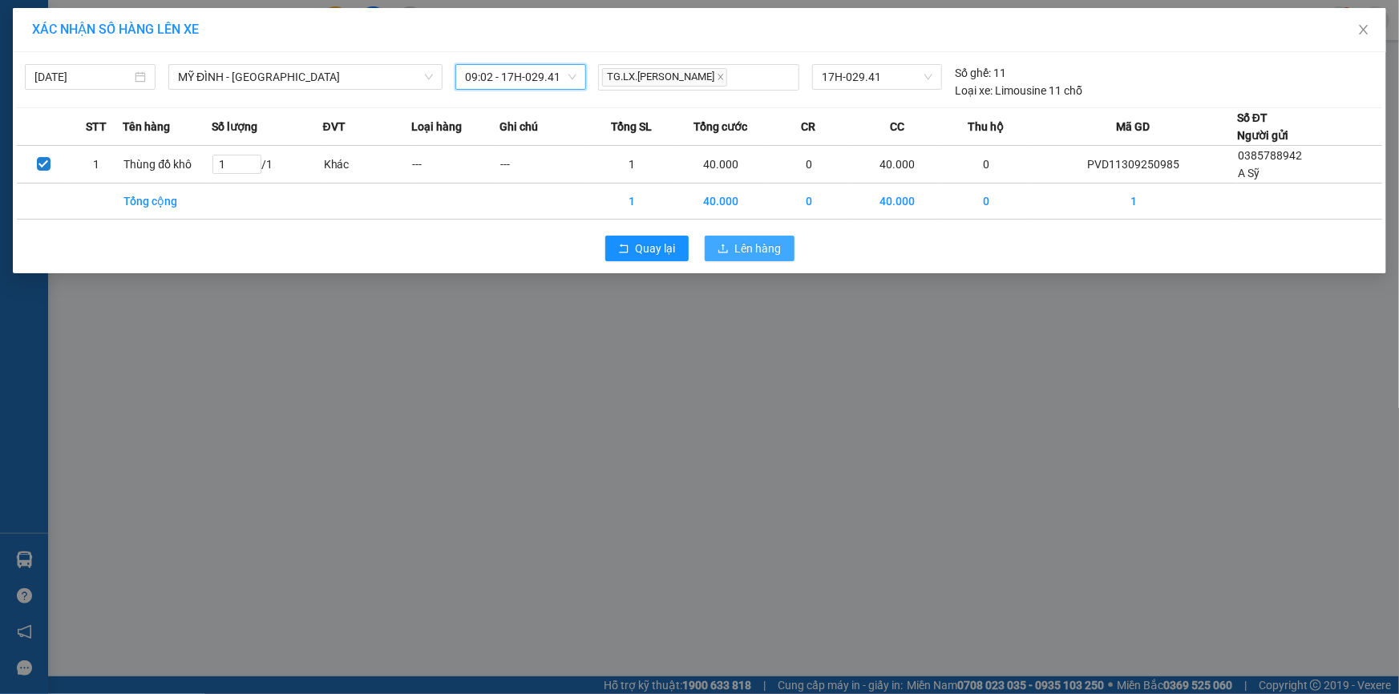
click at [749, 241] on span "Lên hàng" at bounding box center [758, 249] width 46 height 18
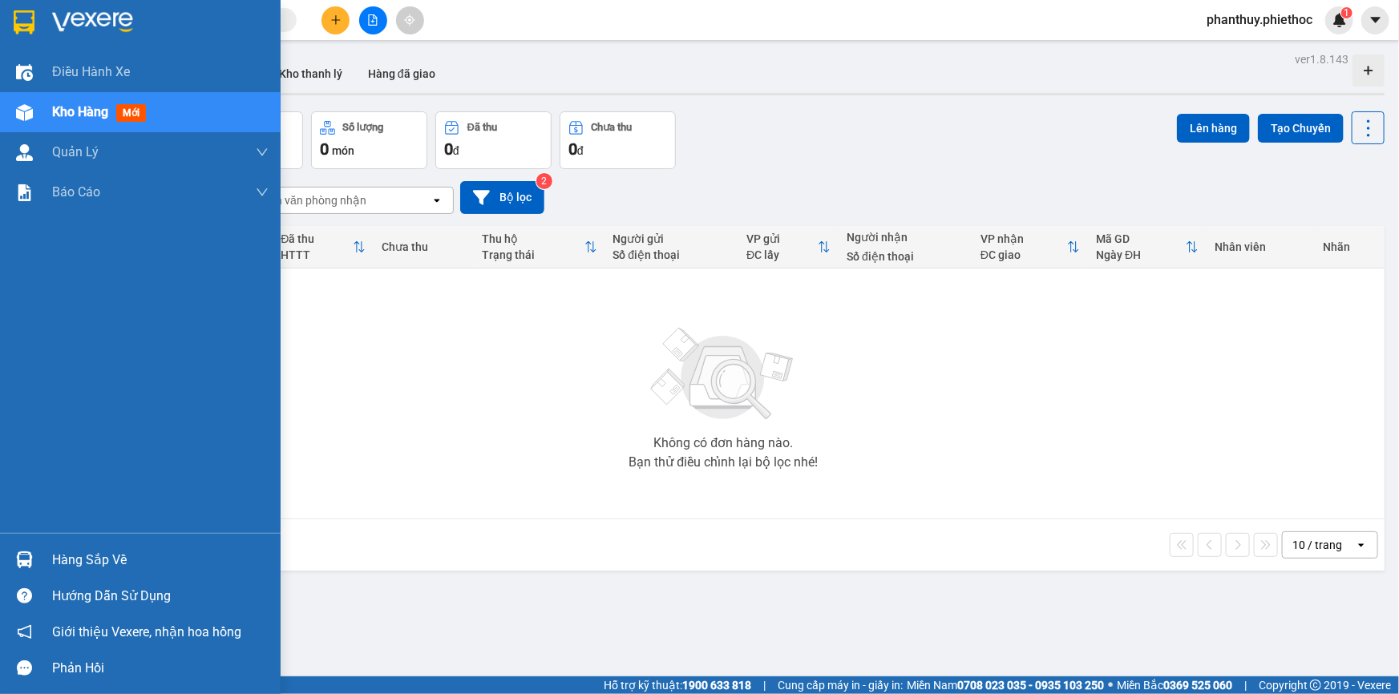
drag, startPoint x: 87, startPoint y: 552, endPoint x: 253, endPoint y: 544, distance: 166.1
click at [109, 564] on div "Hàng sắp về" at bounding box center [160, 560] width 216 height 24
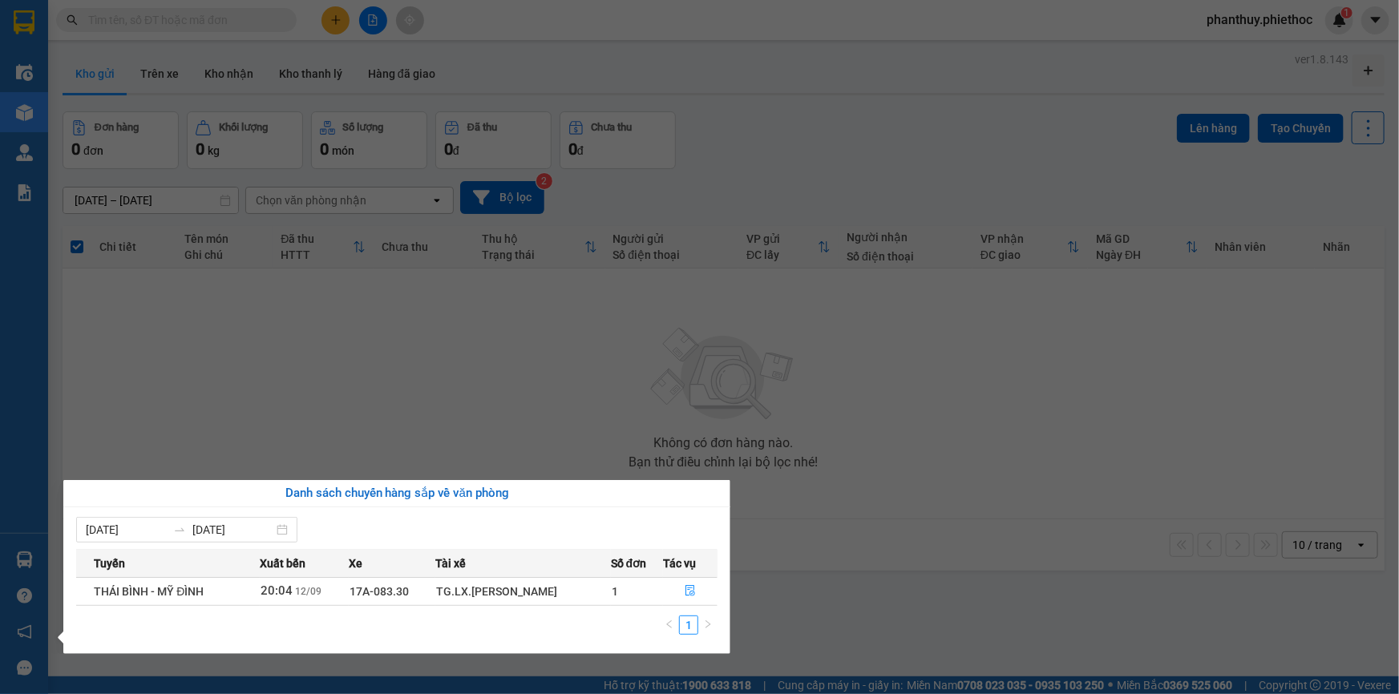
click at [165, 288] on section "Kết quả tìm kiếm ( 0 ) Bộ lọc No Data phanthuy.phiethoc 1 Điều hành xe Kho hàng…" at bounding box center [699, 347] width 1399 height 694
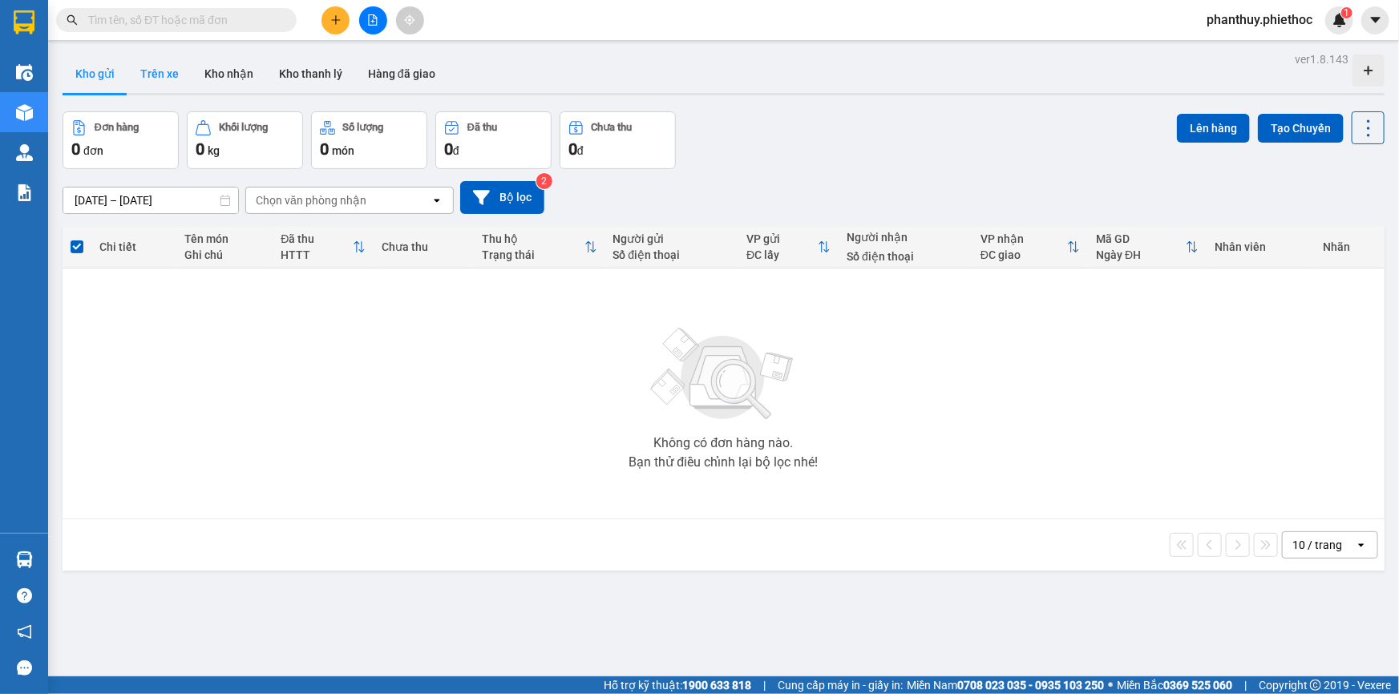
click at [133, 59] on button "Trên xe" at bounding box center [159, 74] width 64 height 38
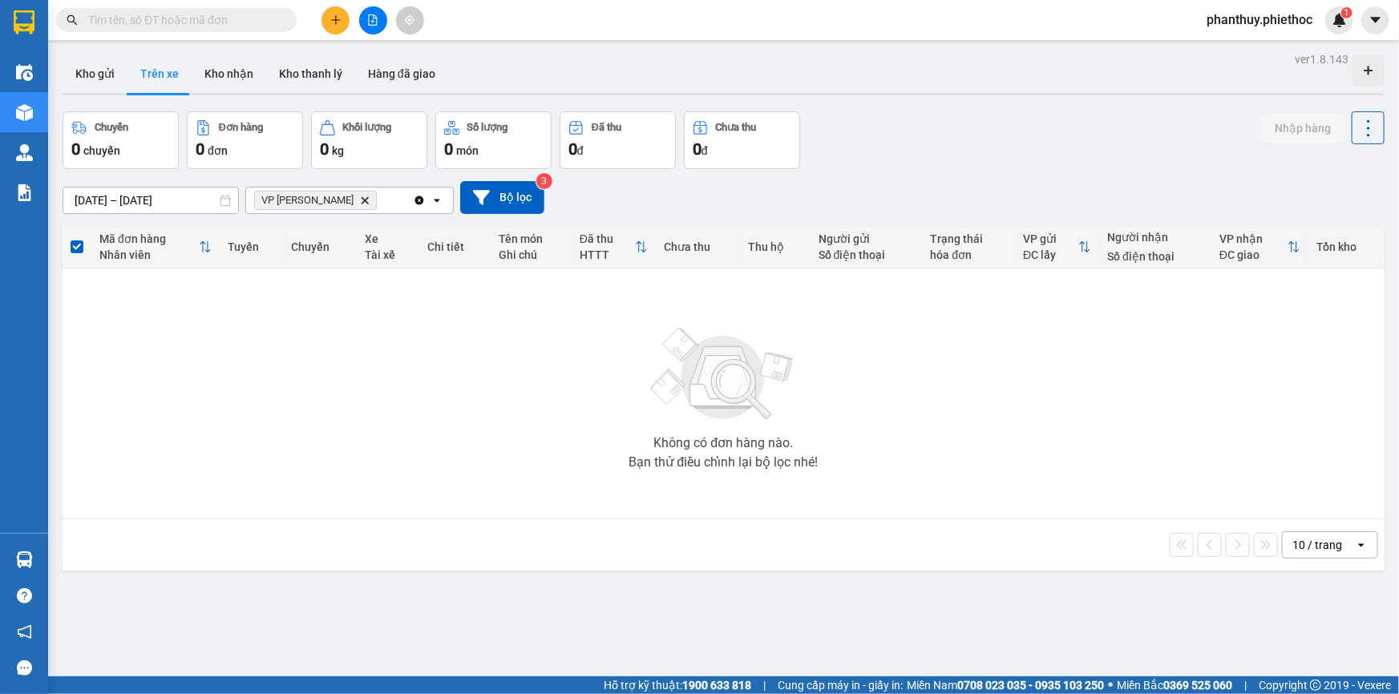
click at [357, 203] on span "VP Phạm Văn Đồng Delete" at bounding box center [315, 200] width 123 height 19
click at [360, 200] on icon "Delete" at bounding box center [365, 201] width 10 height 10
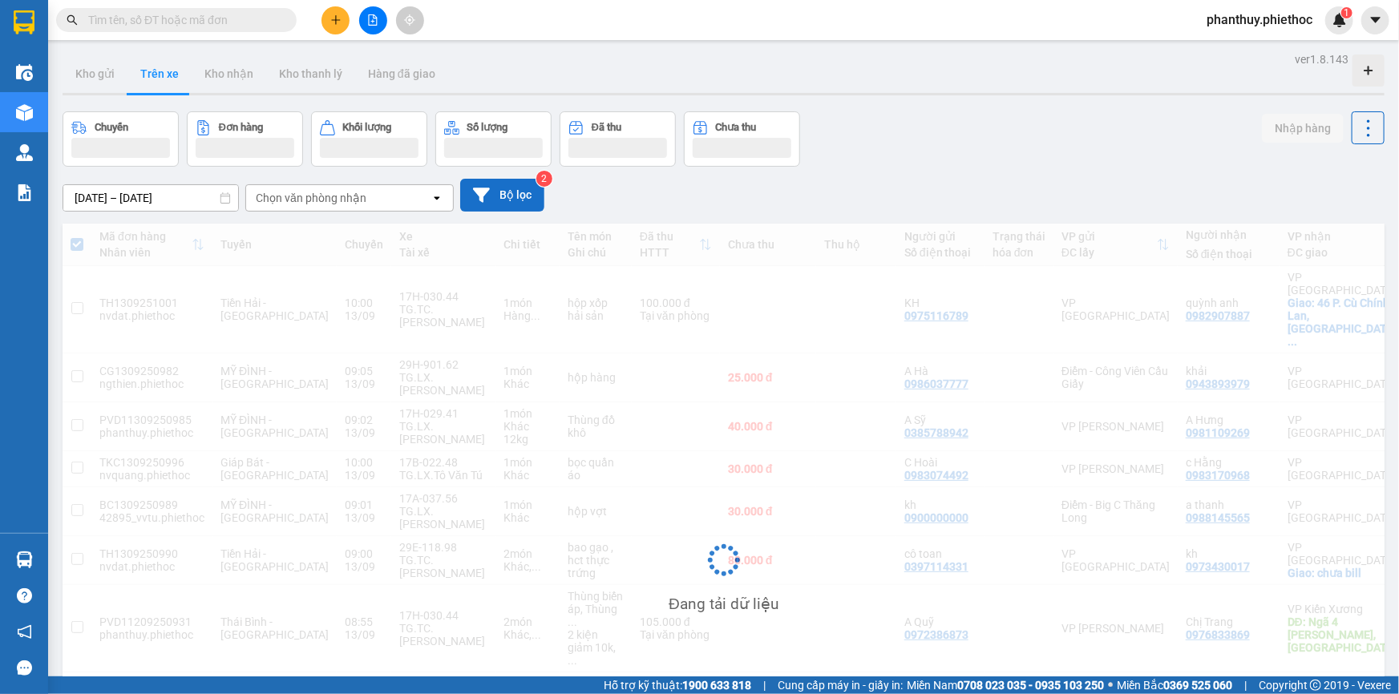
click at [521, 196] on button "Bộ lọc" at bounding box center [502, 195] width 84 height 33
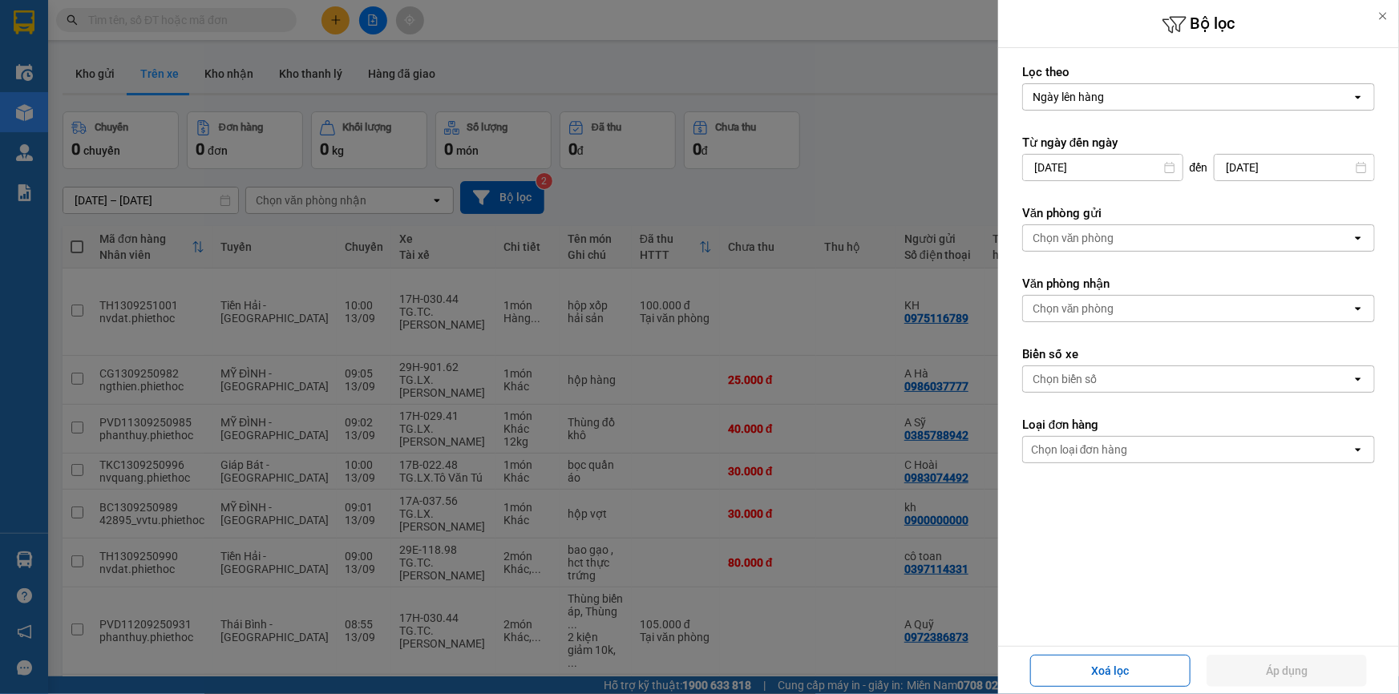
click at [1108, 309] on div "Chọn văn phòng" at bounding box center [1074, 309] width 82 height 16
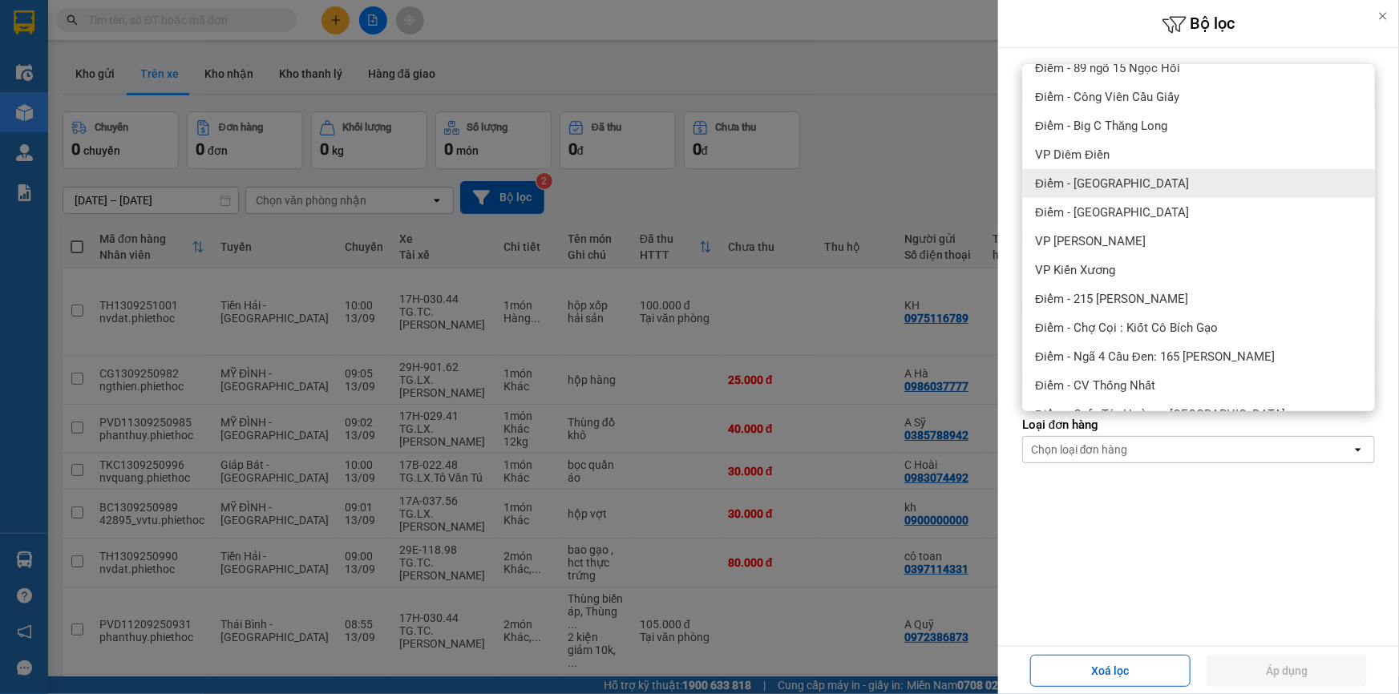
scroll to position [364, 0]
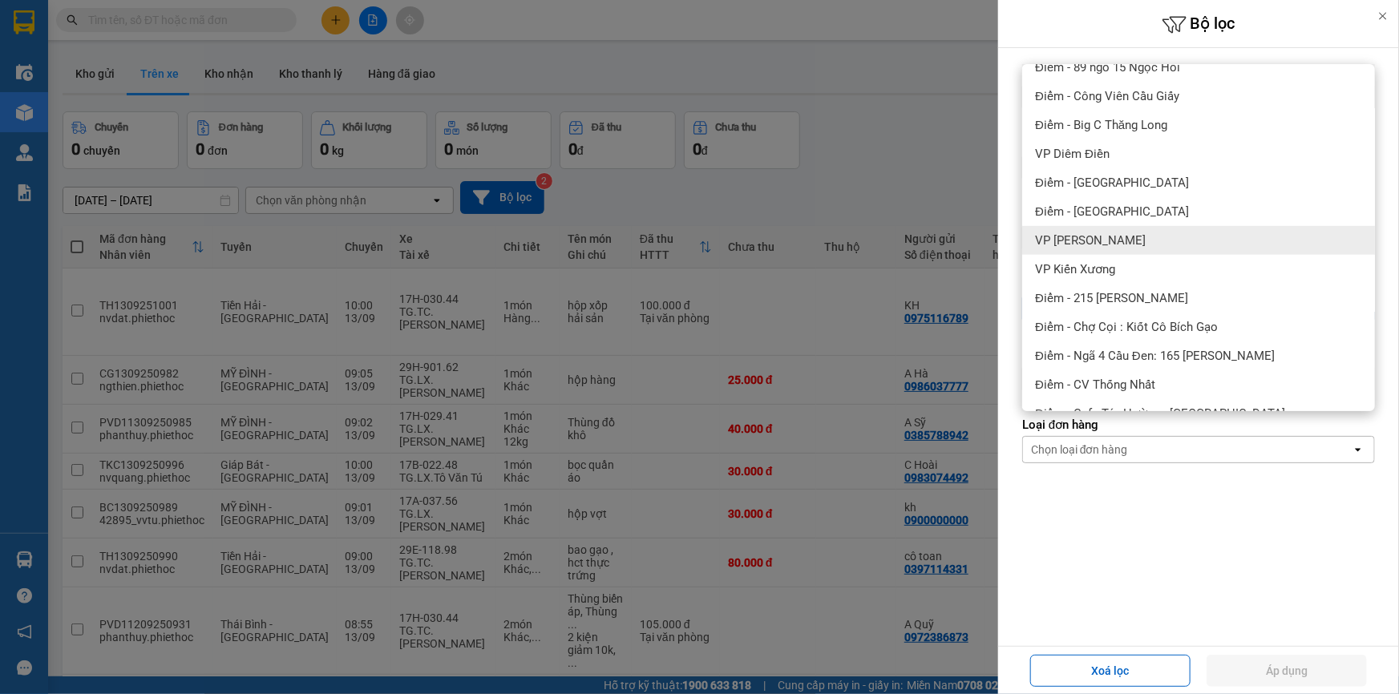
click at [1127, 242] on span "[PERSON_NAME]" at bounding box center [1090, 240] width 111 height 16
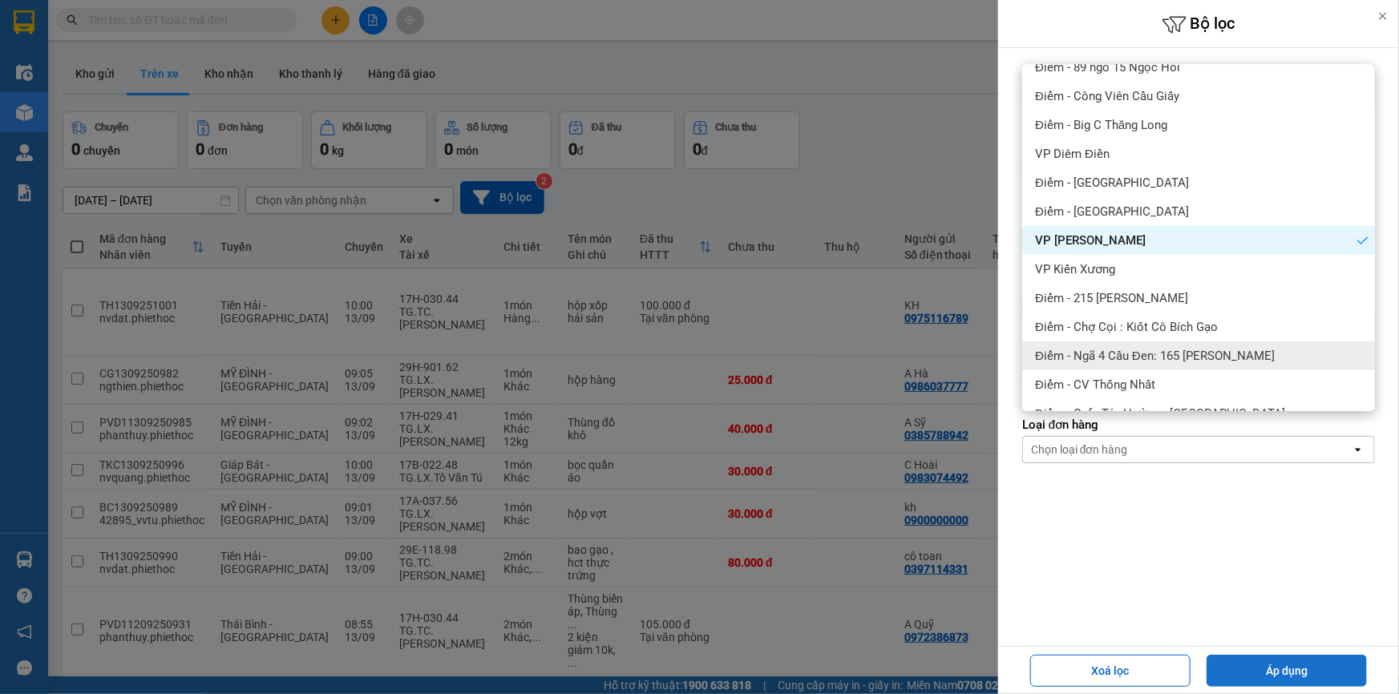
click at [1307, 661] on button "Áp dụng" at bounding box center [1287, 671] width 160 height 32
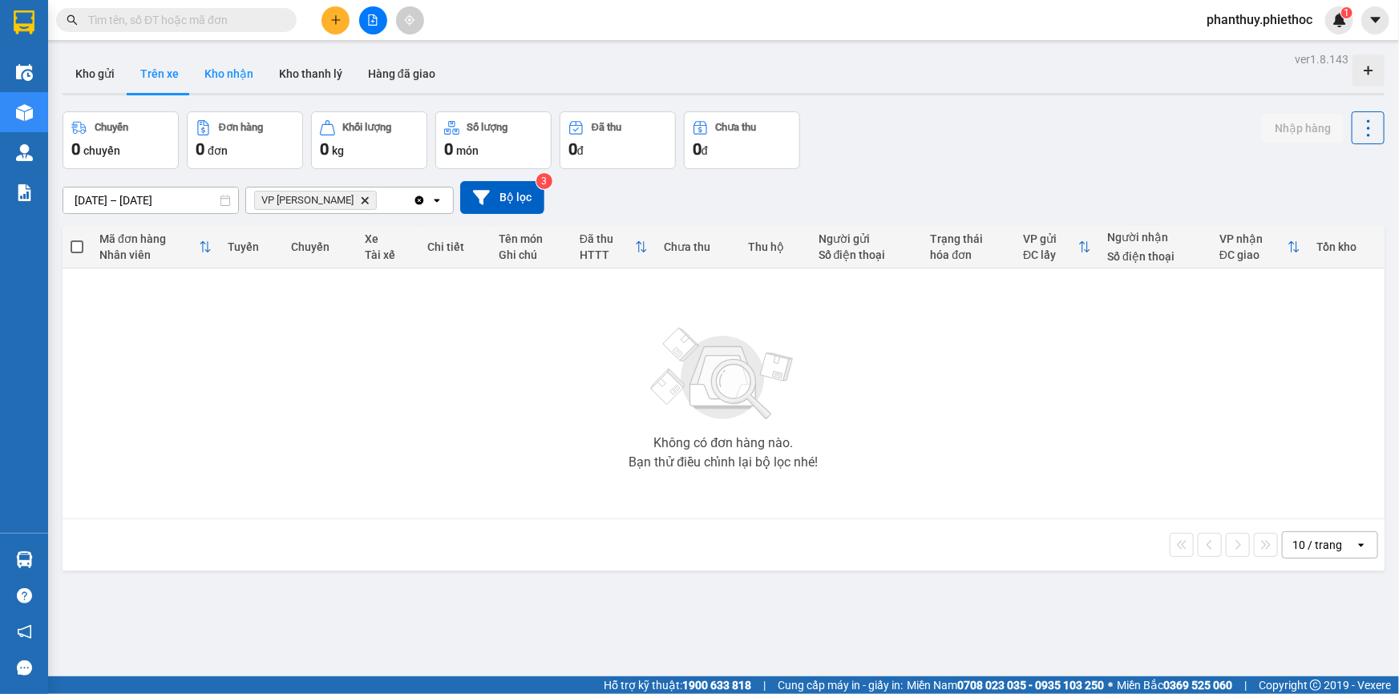
click at [211, 71] on button "Kho nhận" at bounding box center [229, 74] width 75 height 38
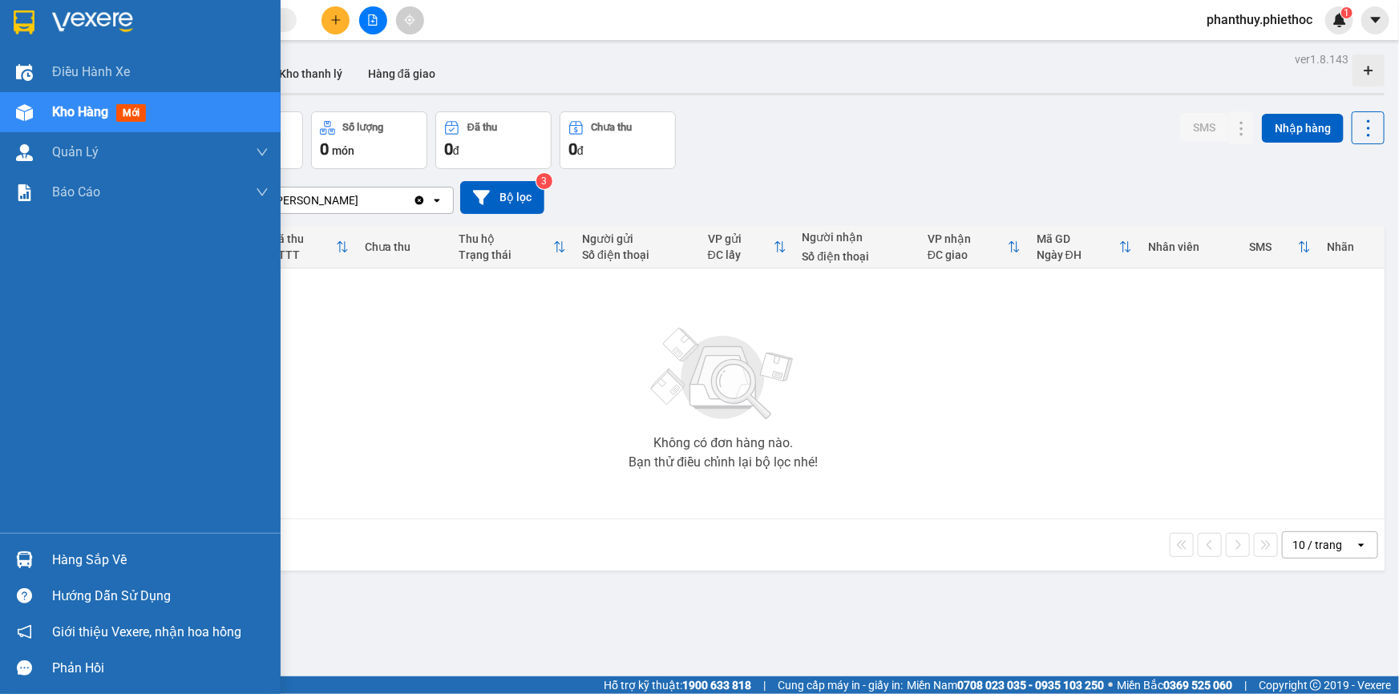
drag, startPoint x: 83, startPoint y: 558, endPoint x: 721, endPoint y: 365, distance: 666.7
click at [85, 558] on div "Hàng sắp về" at bounding box center [160, 560] width 216 height 24
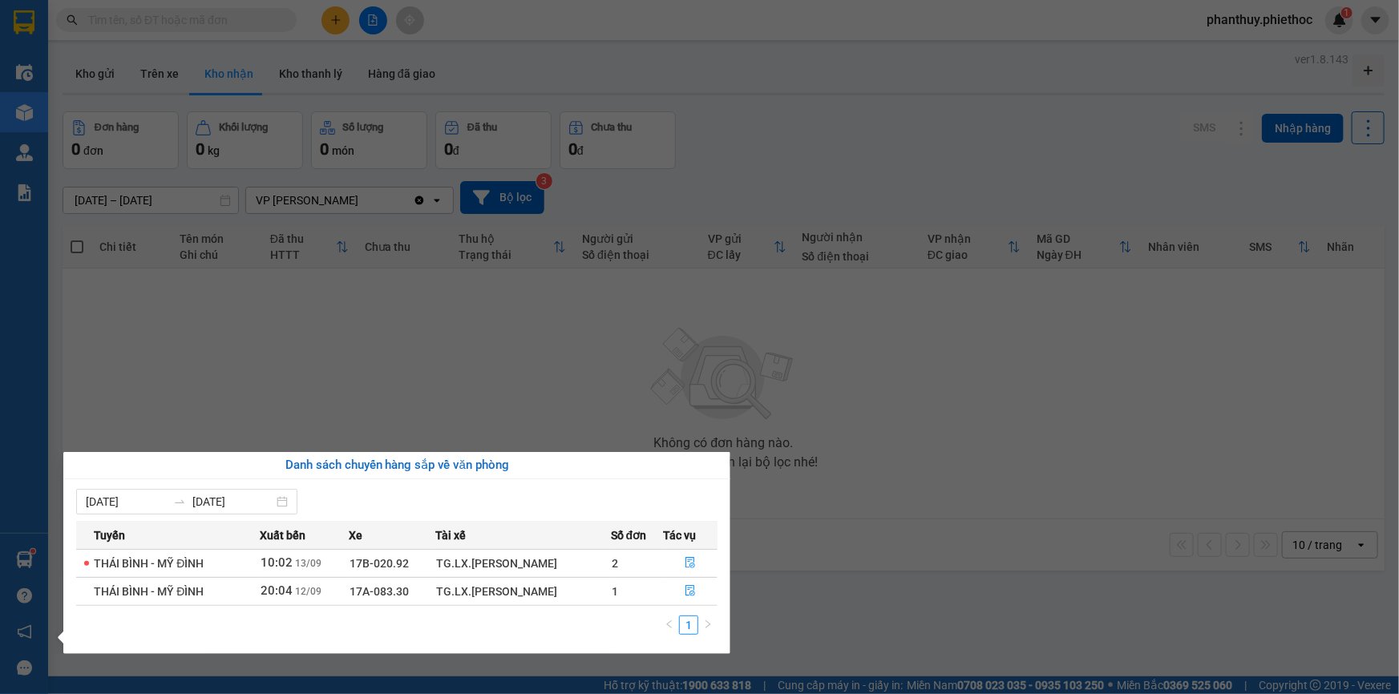
drag, startPoint x: 249, startPoint y: 347, endPoint x: 148, endPoint y: 26, distance: 336.7
click at [245, 351] on section "Kết quả tìm kiếm ( 0 ) Bộ lọc No Data phanthuy.phiethoc 1 Điều hành xe Kho hàng…" at bounding box center [699, 347] width 1399 height 694
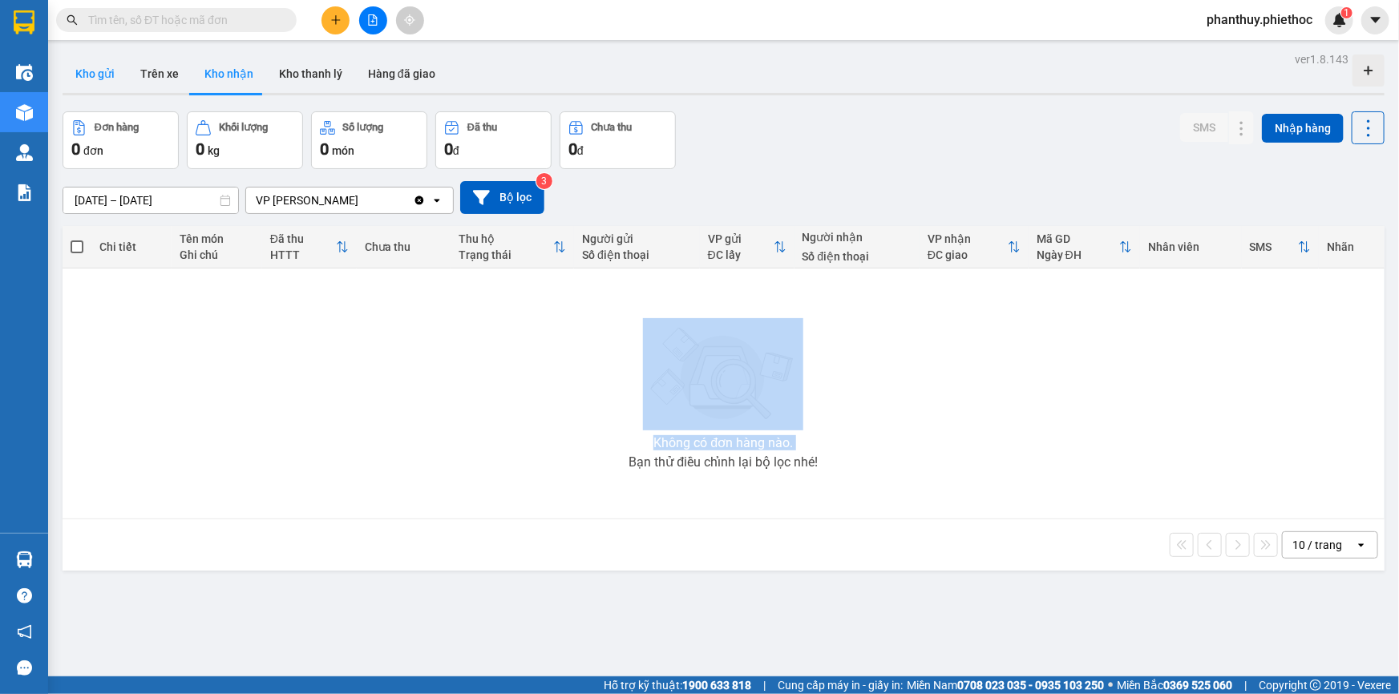
click at [96, 79] on button "Kho gửi" at bounding box center [95, 74] width 65 height 38
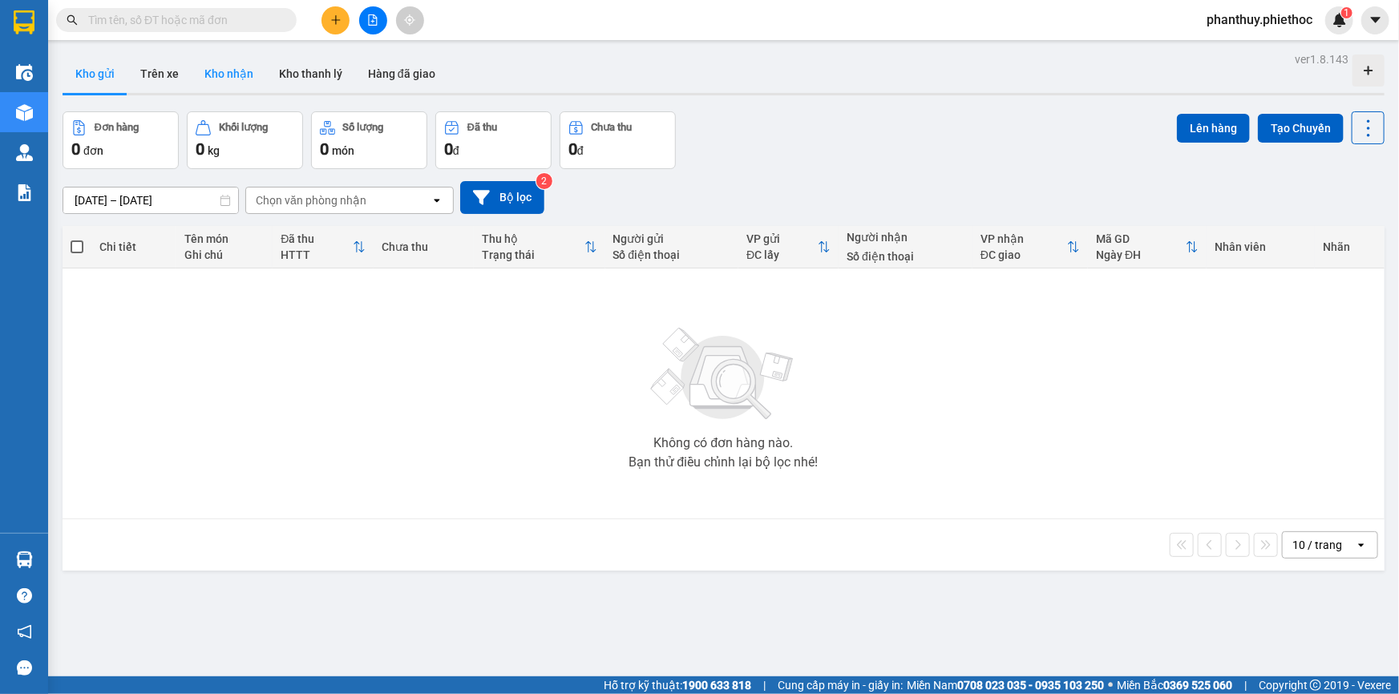
click at [227, 80] on button "Kho nhận" at bounding box center [229, 74] width 75 height 38
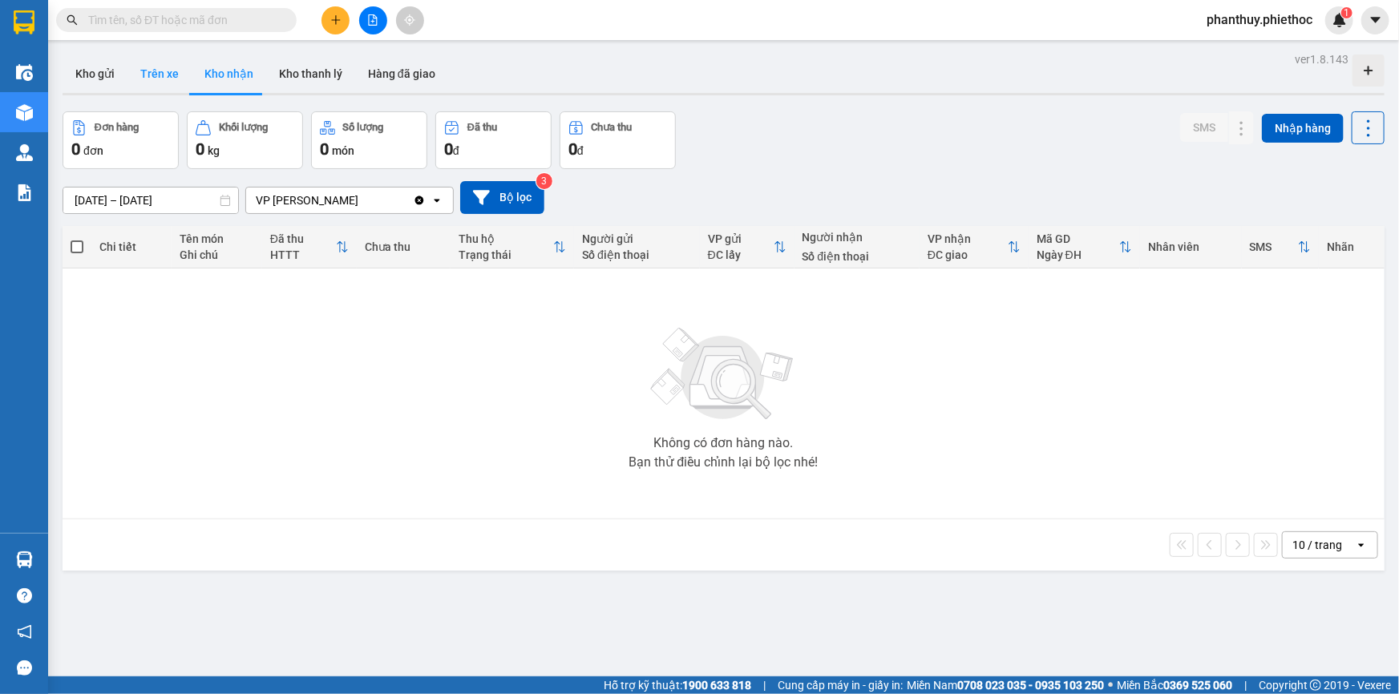
click at [160, 76] on button "Trên xe" at bounding box center [159, 74] width 64 height 38
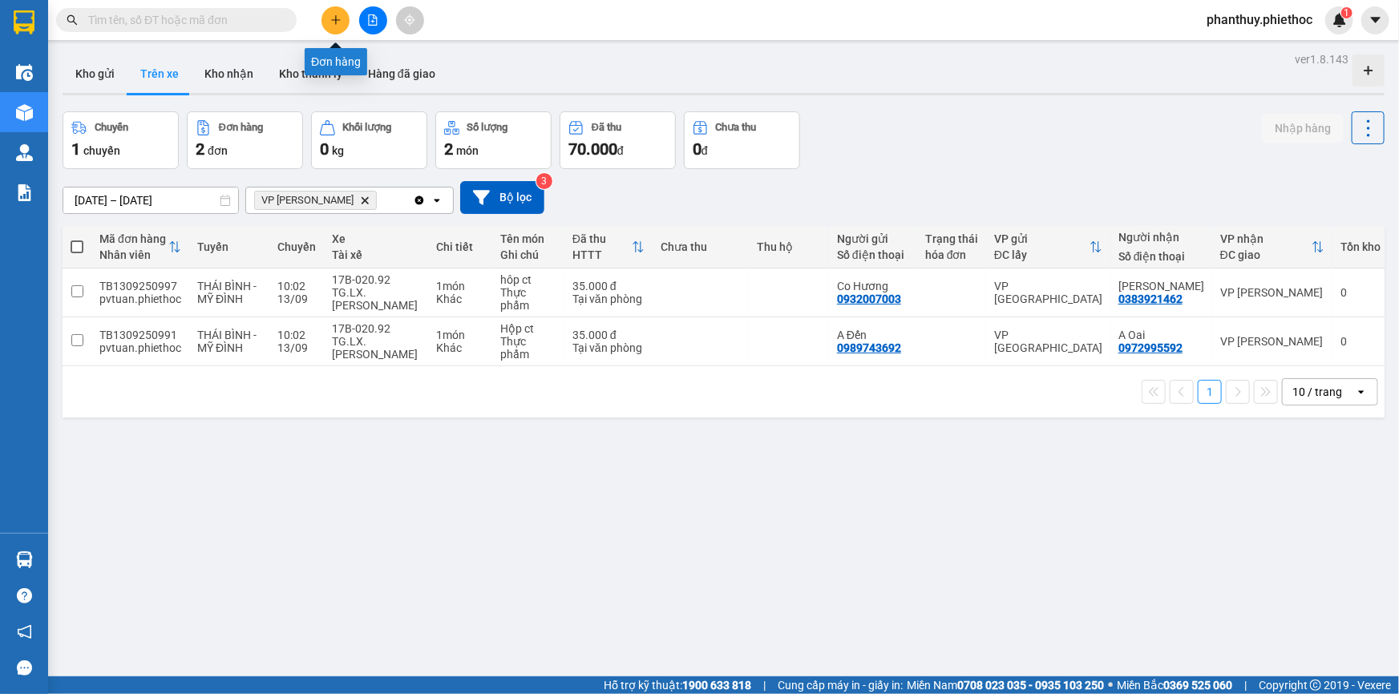
click at [335, 22] on icon "plus" at bounding box center [335, 19] width 1 height 9
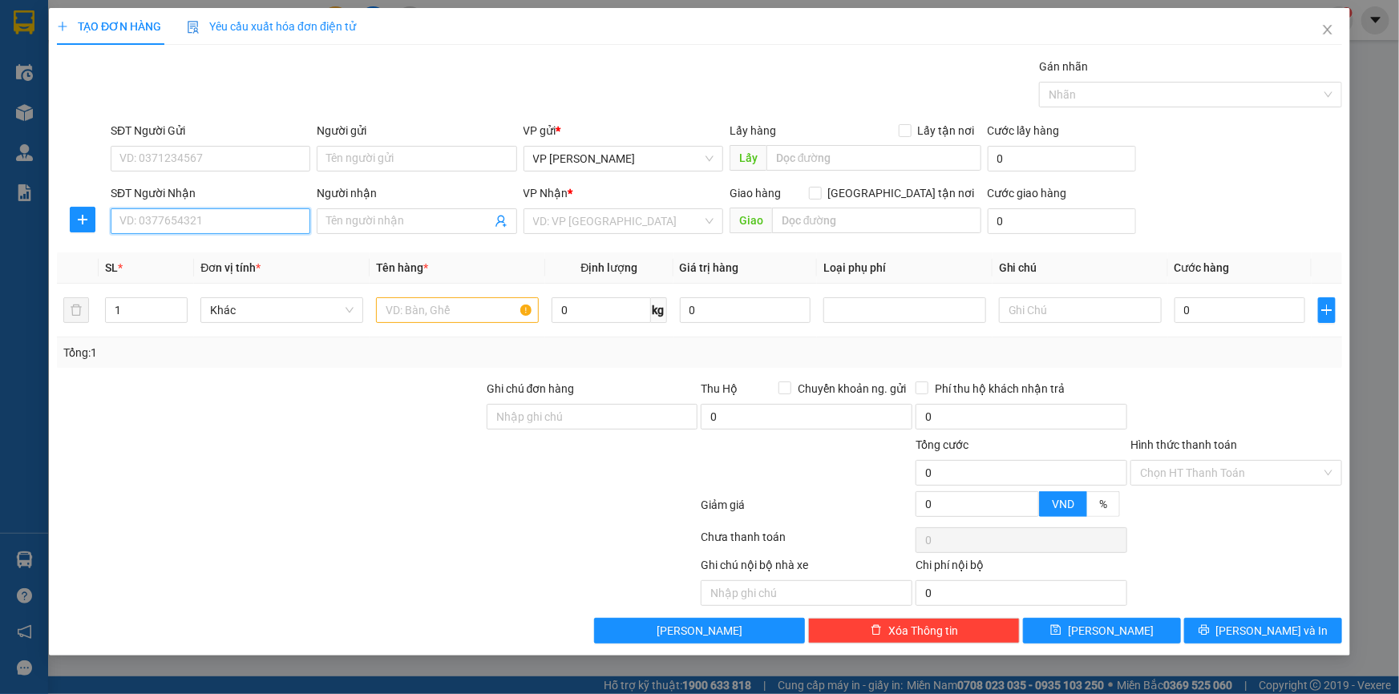
click at [184, 225] on input "SĐT Người Nhận" at bounding box center [211, 221] width 200 height 26
type input "0375974930"
click at [211, 254] on div "0375974930 - C Trang" at bounding box center [210, 254] width 180 height 18
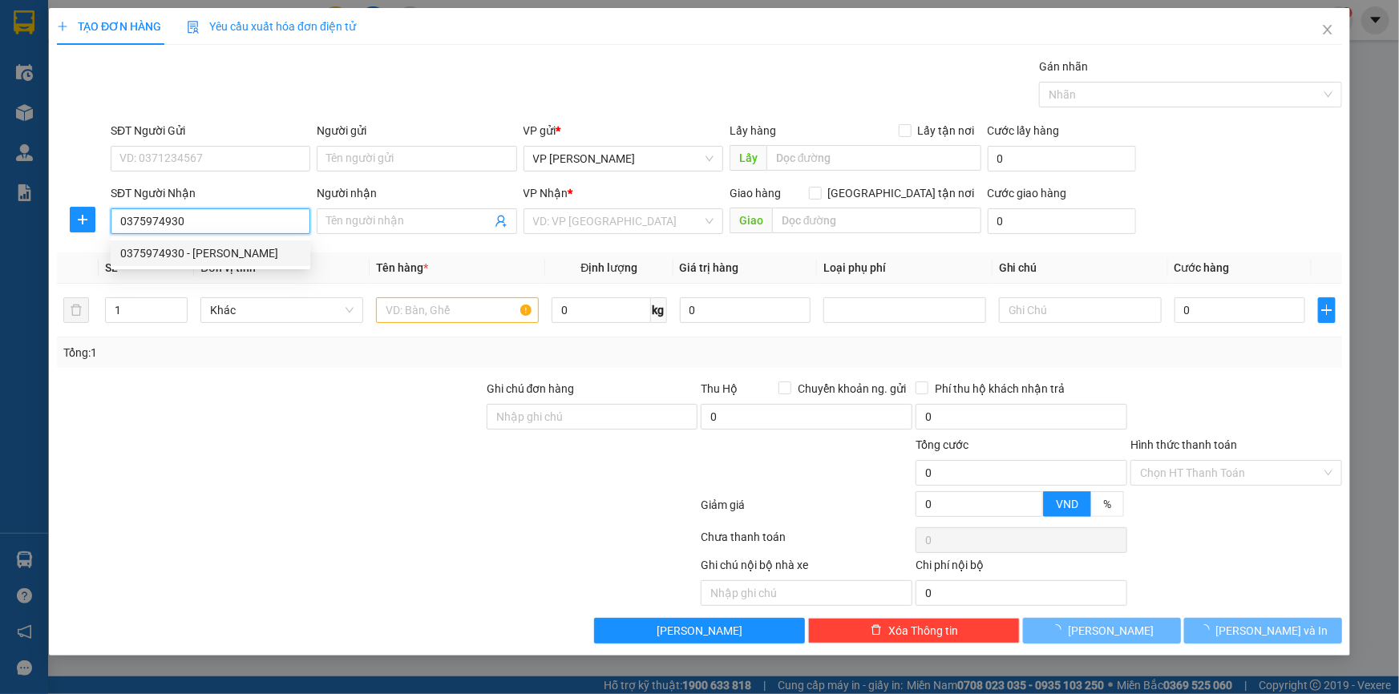
type input "C Trang"
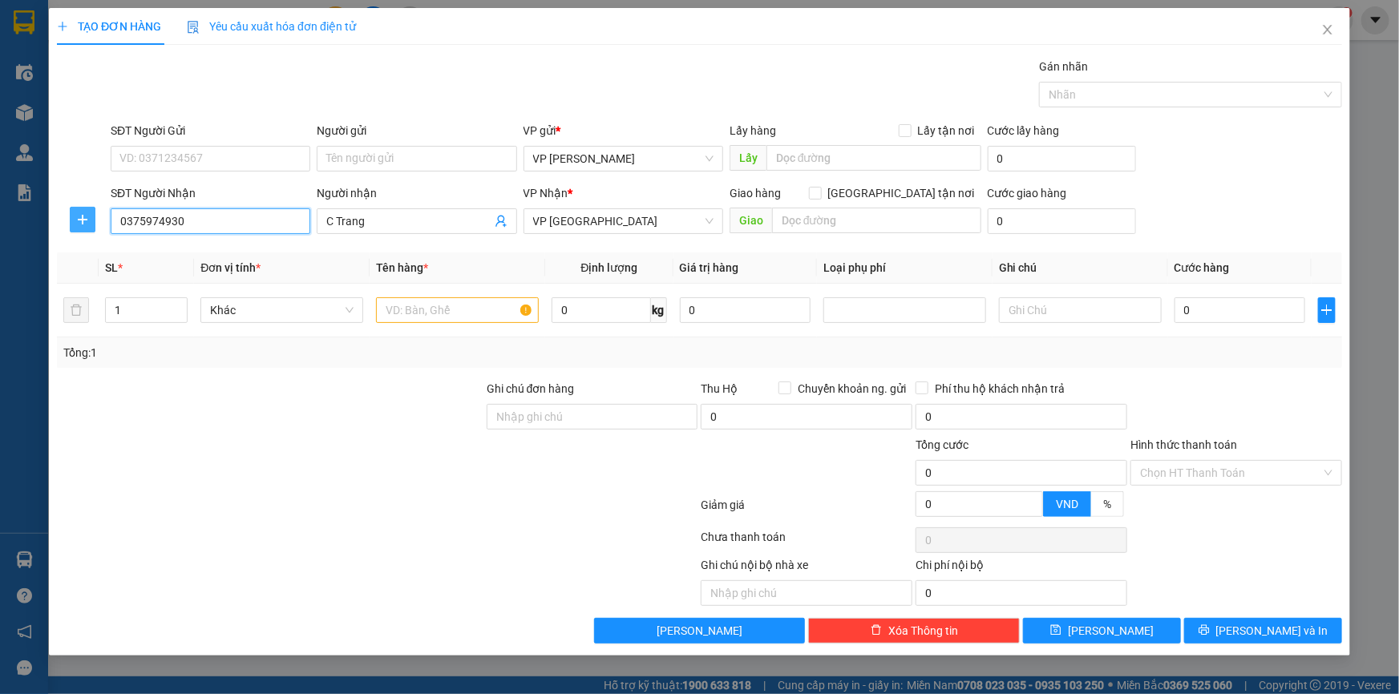
type input "0375974930"
click at [91, 220] on span "plus" at bounding box center [83, 219] width 24 height 13
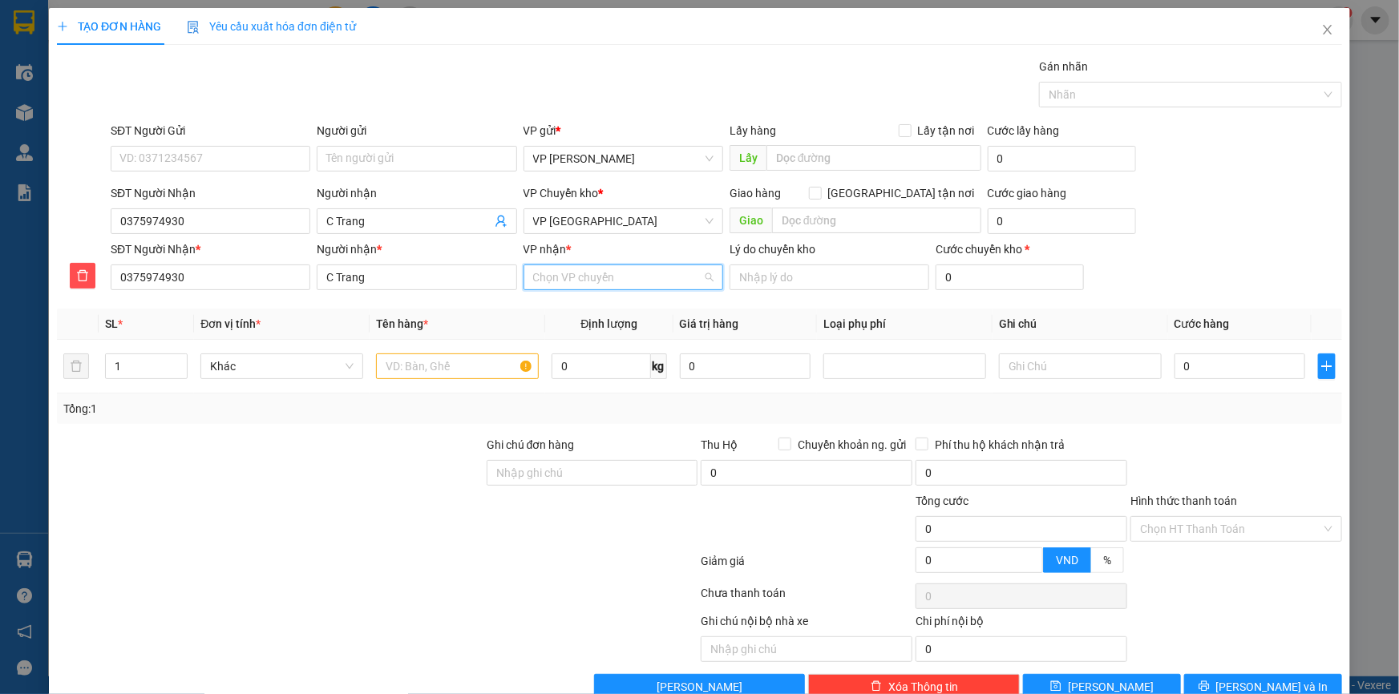
click at [559, 280] on input "VP nhận *" at bounding box center [617, 277] width 169 height 24
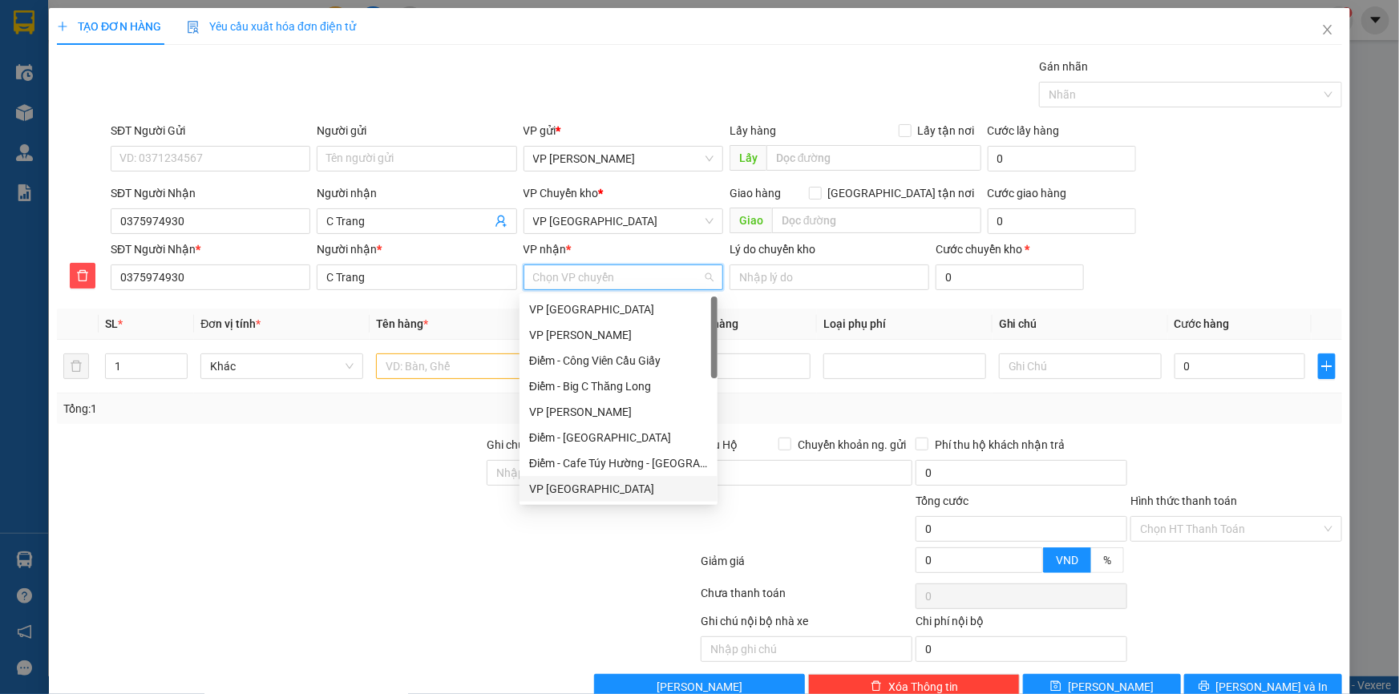
click at [580, 489] on div "VP Tiền Hải" at bounding box center [618, 489] width 179 height 18
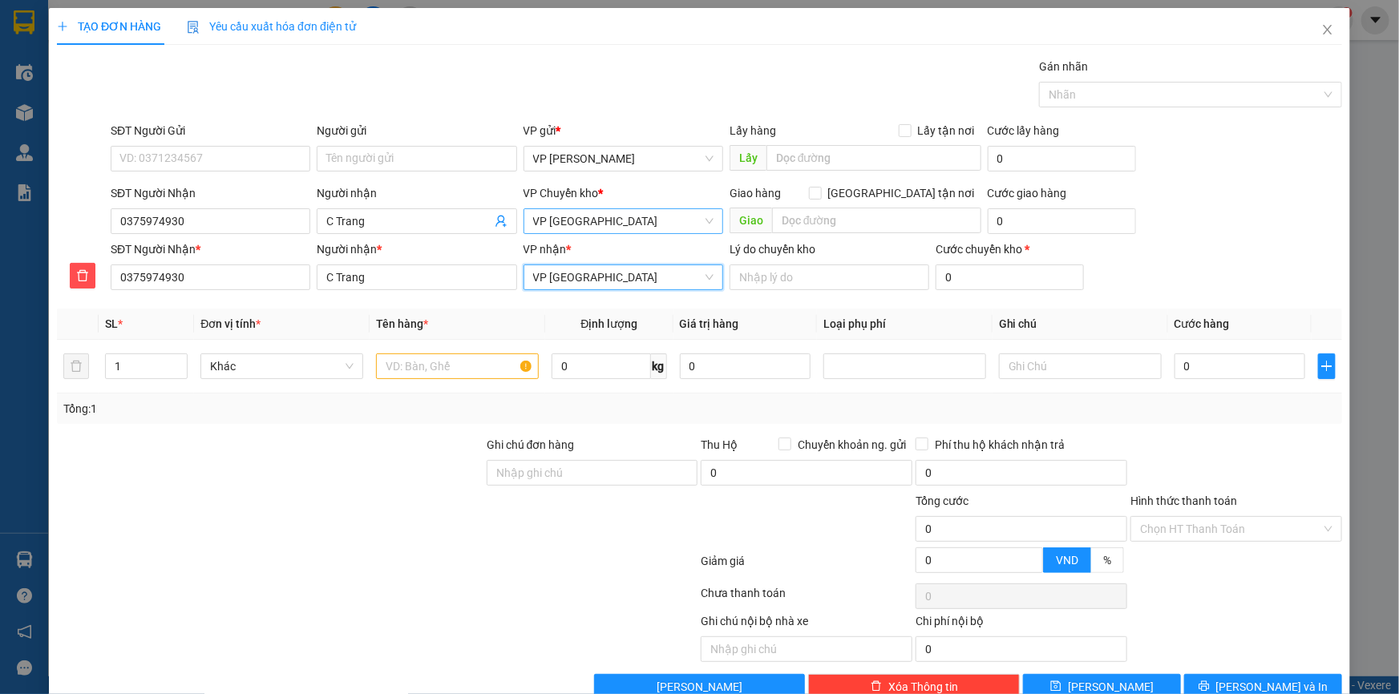
click at [571, 218] on span "VP Tiền Hải" at bounding box center [623, 221] width 180 height 24
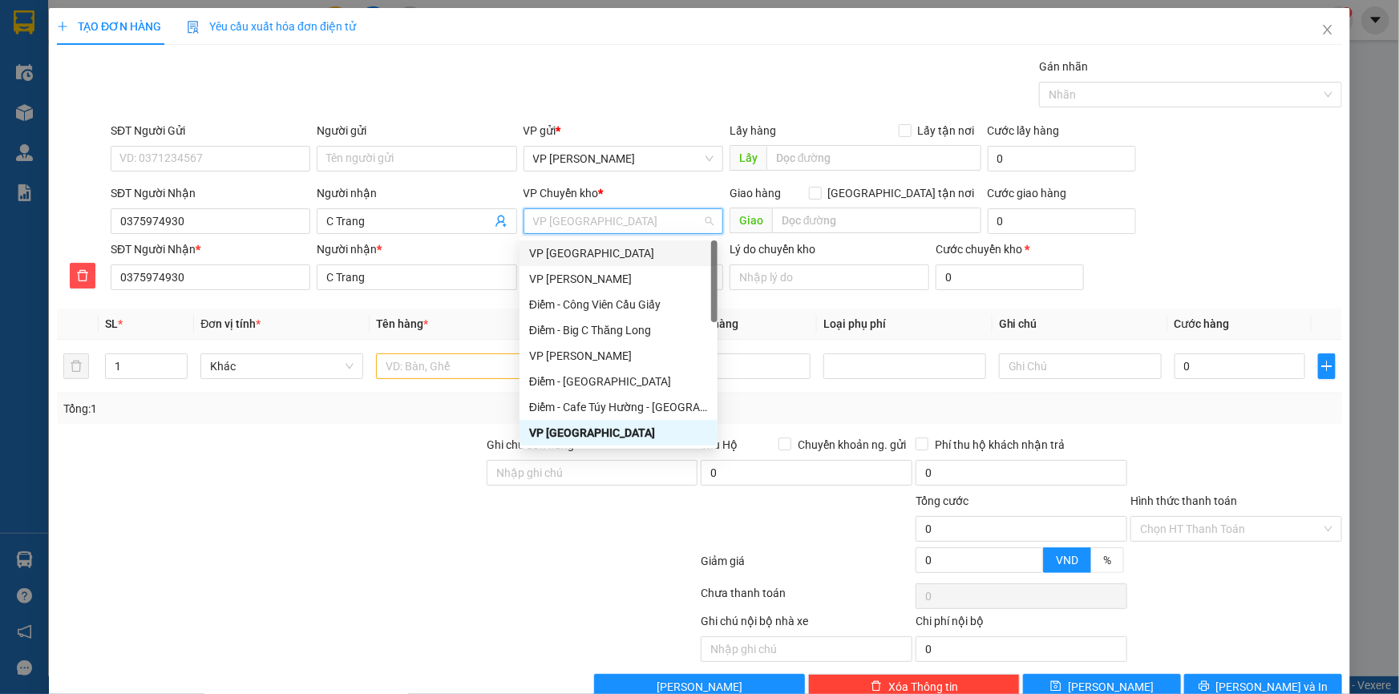
drag, startPoint x: 587, startPoint y: 254, endPoint x: 286, endPoint y: 189, distance: 307.6
click at [586, 254] on div "VP Thái Bình" at bounding box center [618, 254] width 179 height 18
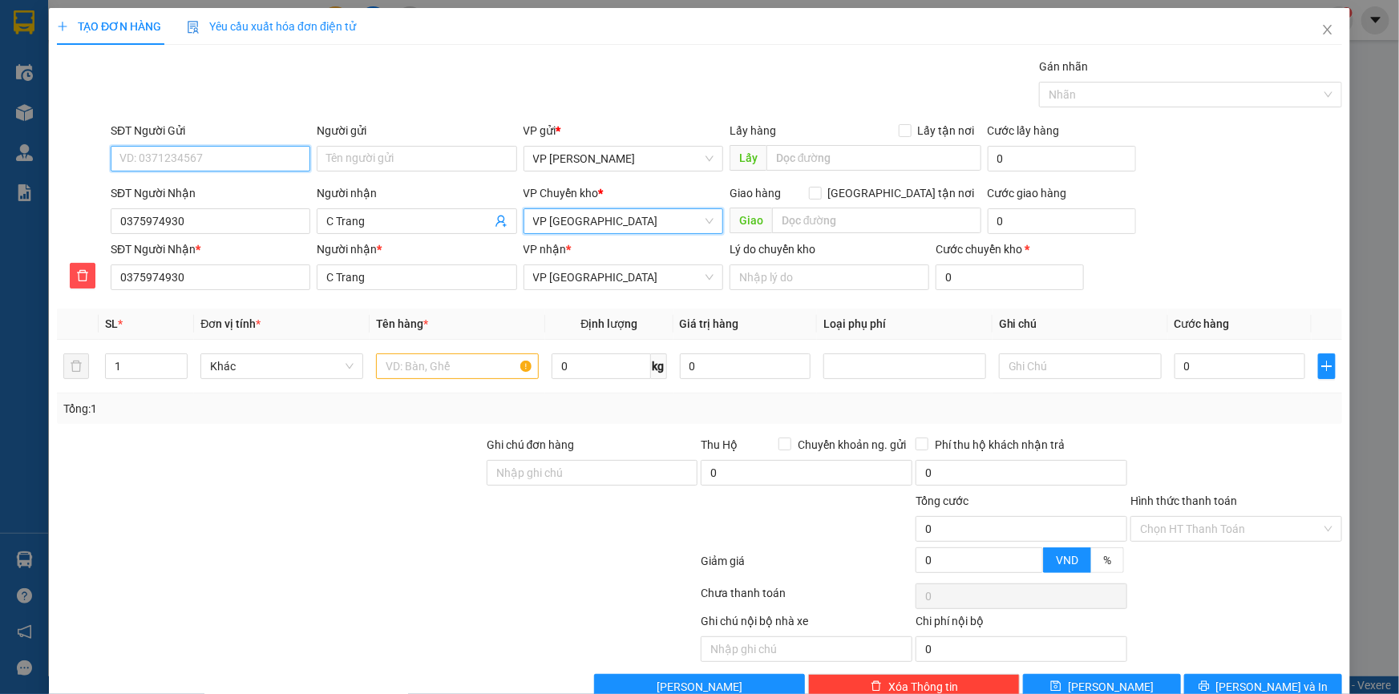
click at [218, 166] on input "SĐT Người Gửi" at bounding box center [211, 159] width 200 height 26
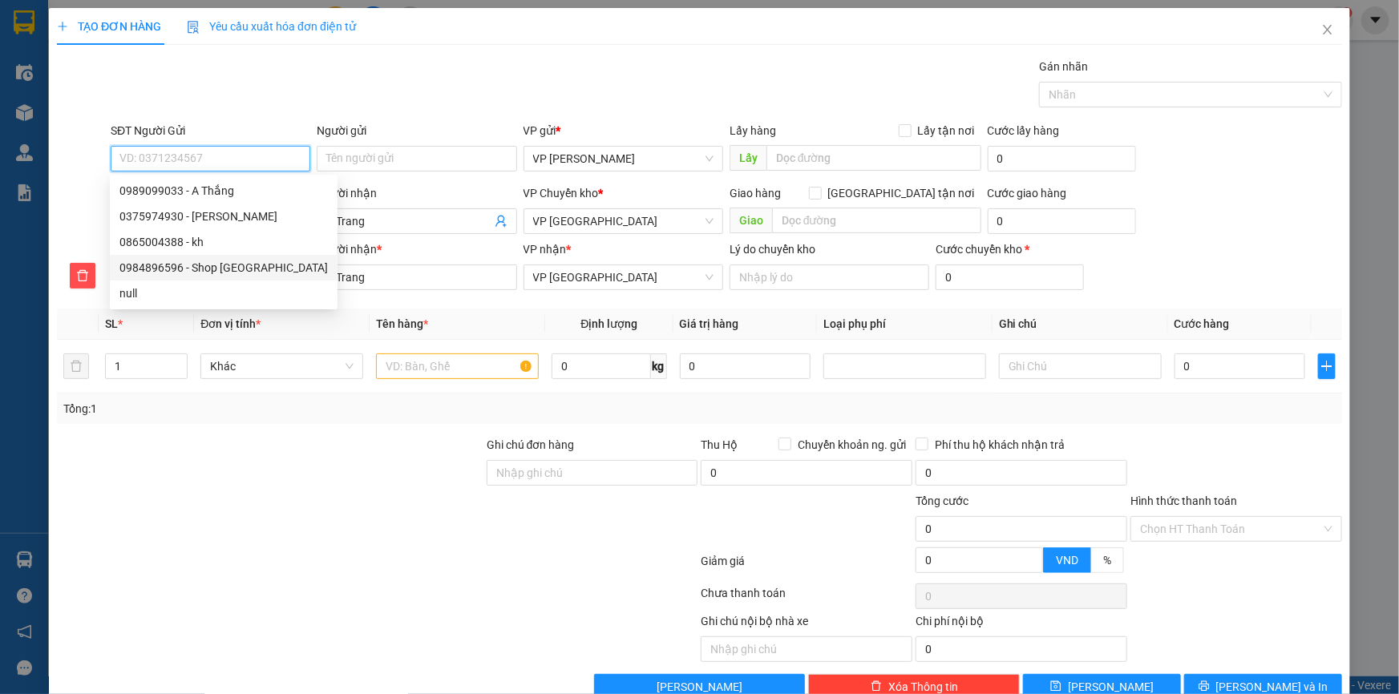
click at [228, 264] on div "0984896596 - Shop Chang Mart" at bounding box center [223, 268] width 208 height 18
type input "0984896596"
type input "Shop Chang Mart"
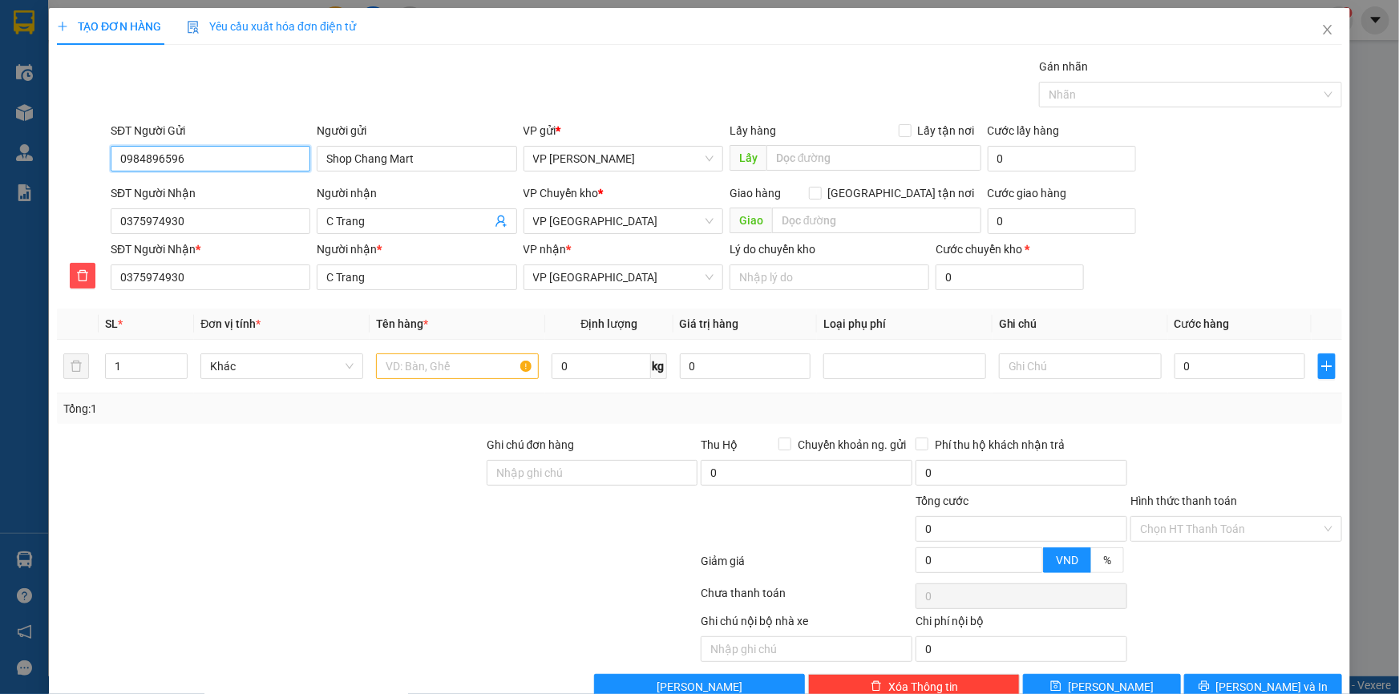
click at [200, 156] on input "0984896596" at bounding box center [211, 159] width 200 height 26
drag, startPoint x: 289, startPoint y: 155, endPoint x: 150, endPoint y: 160, distance: 139.6
click at [114, 151] on input "0984896596" at bounding box center [211, 159] width 200 height 26
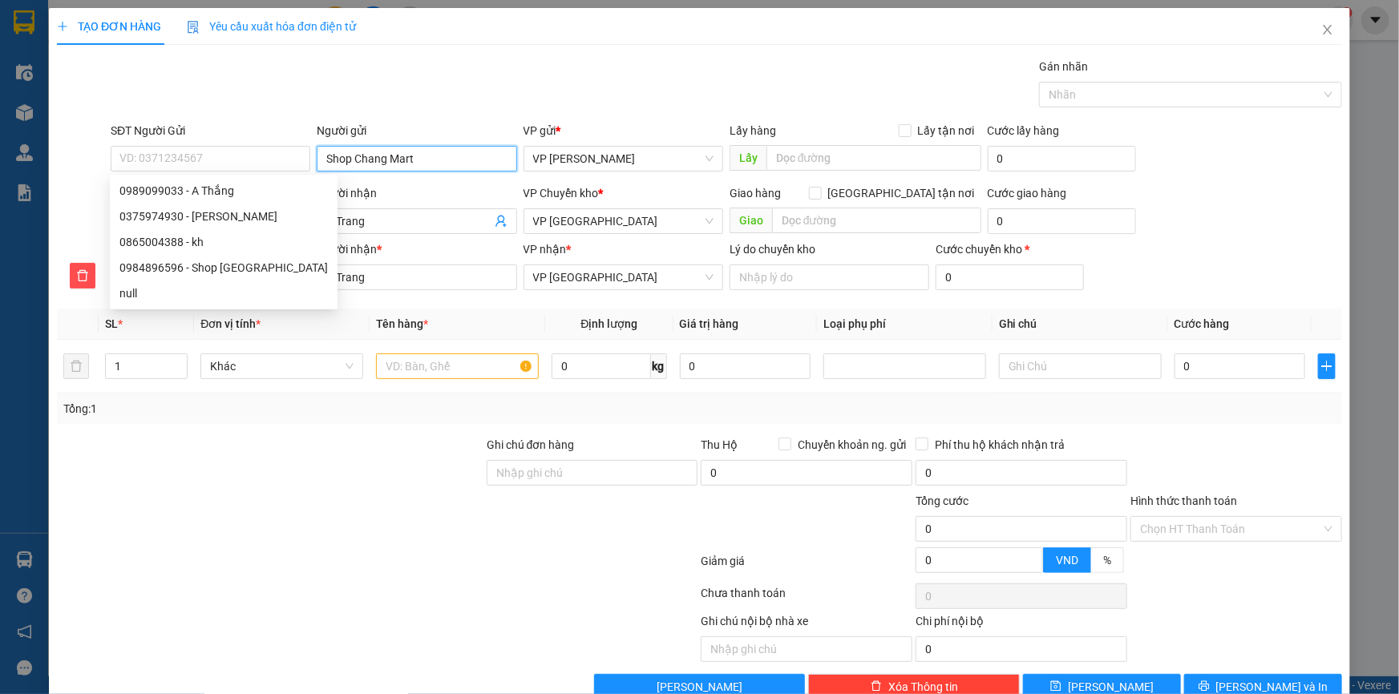
click at [436, 160] on input "Shop Chang Mart" at bounding box center [417, 159] width 200 height 26
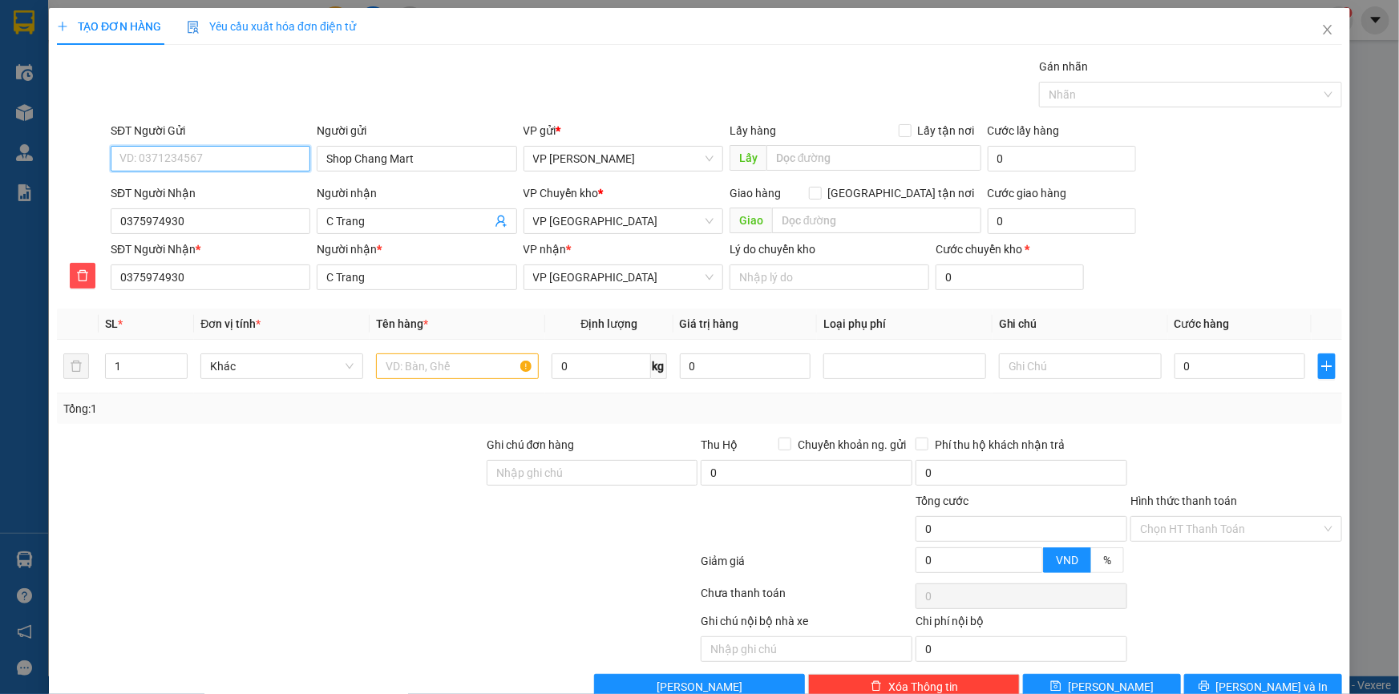
drag, startPoint x: 127, startPoint y: 139, endPoint x: 115, endPoint y: 139, distance: 11.2
click at [115, 139] on div "SĐT Người Gửi VD: 0371234567" at bounding box center [211, 150] width 200 height 56
drag, startPoint x: 460, startPoint y: 160, endPoint x: 139, endPoint y: 148, distance: 321.7
click at [139, 148] on div "SĐT Người Gửi VD: 0371234567 Người gửi Shop Chang Mart Shop Chang Mart VP gửi *…" at bounding box center [726, 150] width 1238 height 56
click at [140, 161] on input "SĐT Người Gửi" at bounding box center [211, 159] width 200 height 26
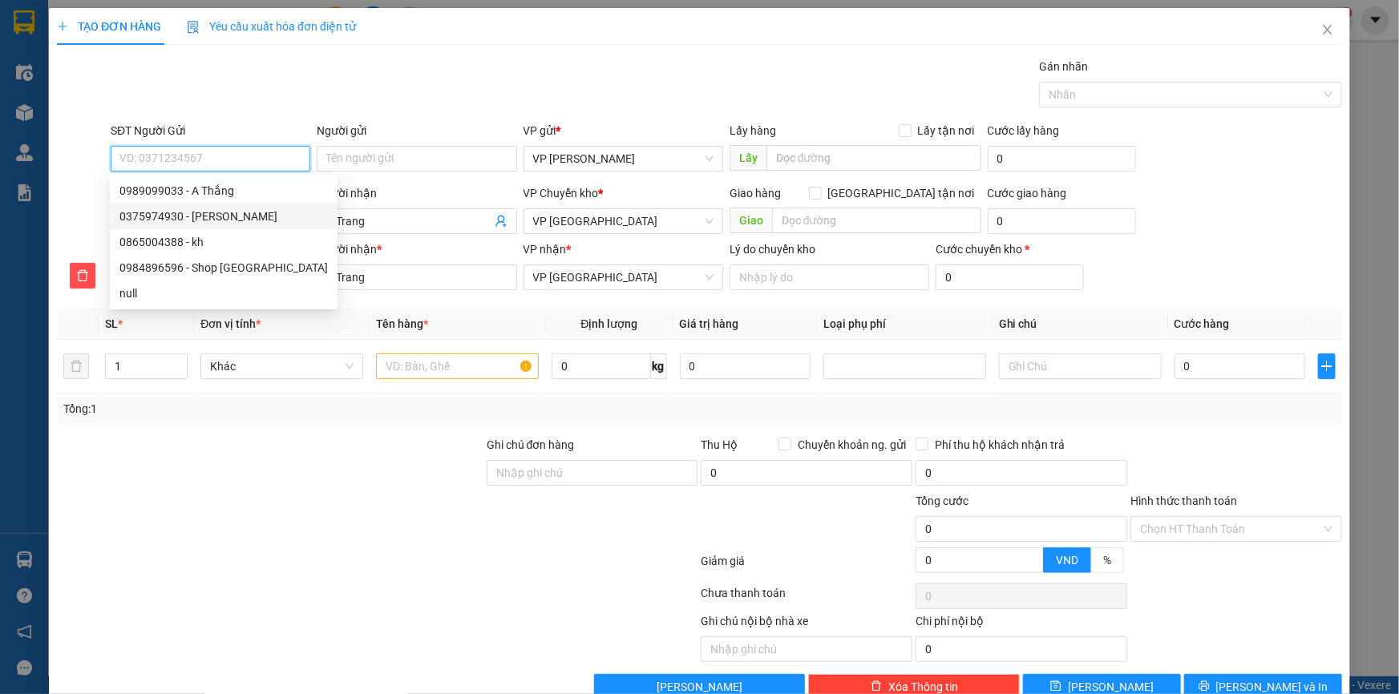
click at [200, 211] on div "0375974930 - C Trang" at bounding box center [223, 217] width 208 height 18
type input "0375974930"
type input "C Trang"
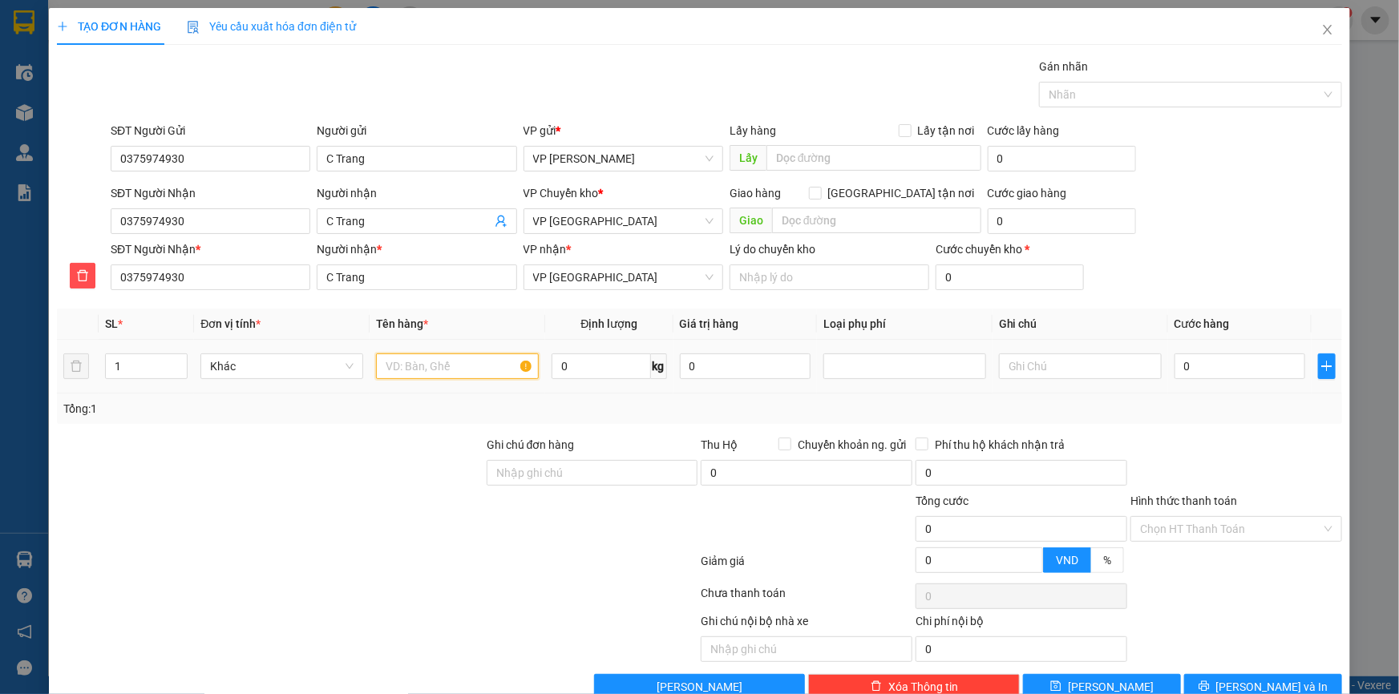
click at [426, 360] on input "text" at bounding box center [457, 367] width 163 height 26
type input "Thùng mỹ phẩm"
type input "28"
type input "05"
type input "5"
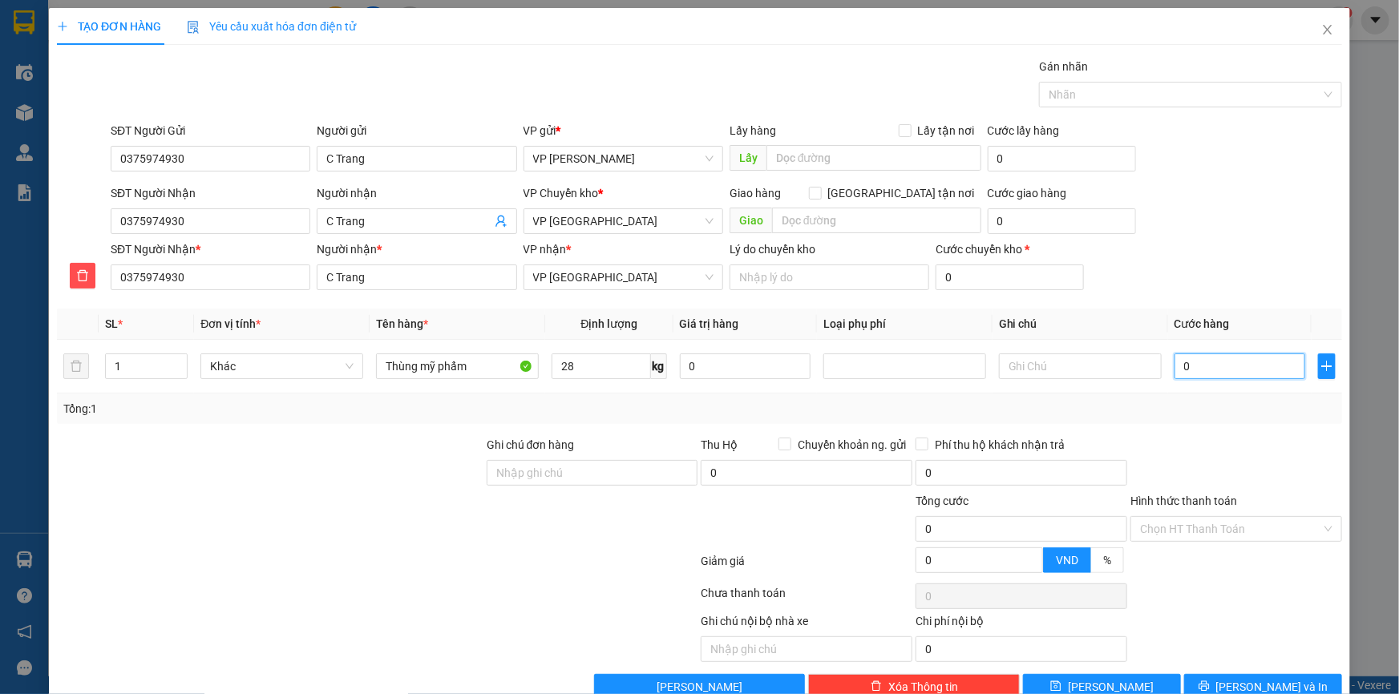
type input "5"
type input "055"
type input "55"
type input "55.000"
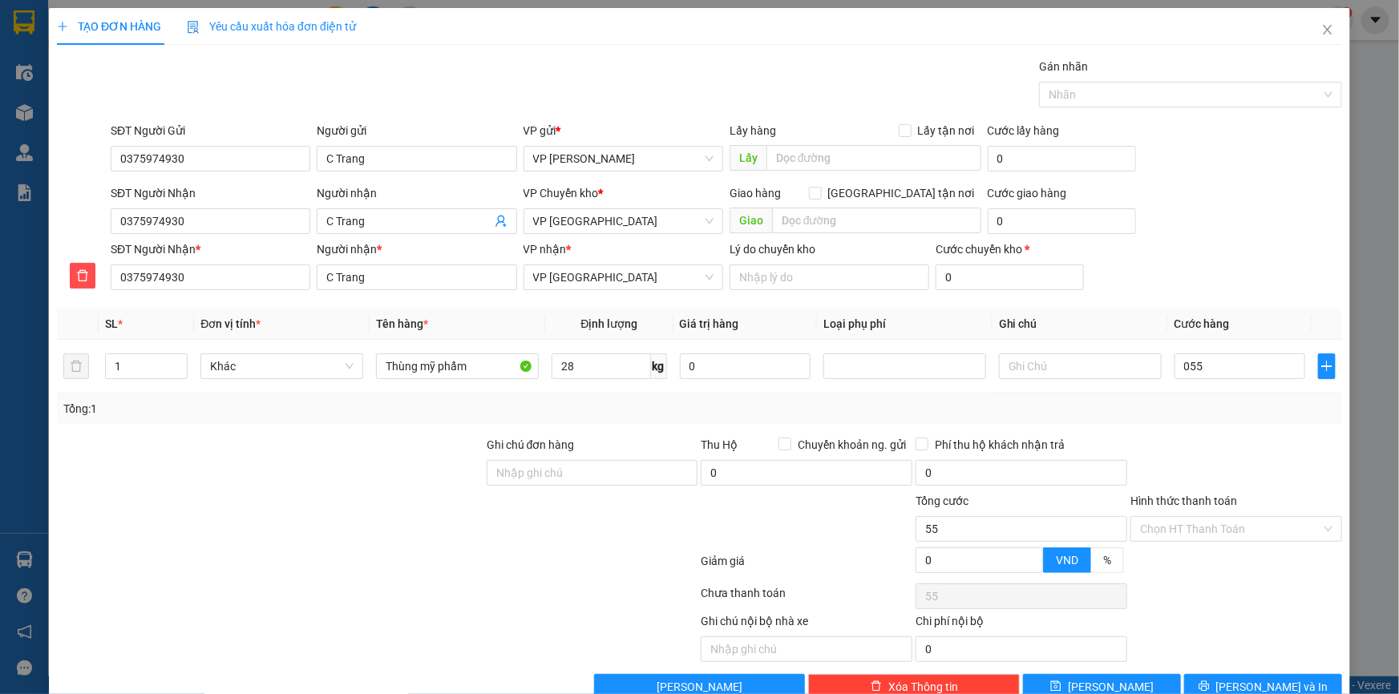
type input "55.000"
click at [1255, 200] on div "SĐT Người Nhận 0375974930 Người nhận C Trang VP Chuyển kho * VP Thái Bình Giao …" at bounding box center [726, 212] width 1238 height 56
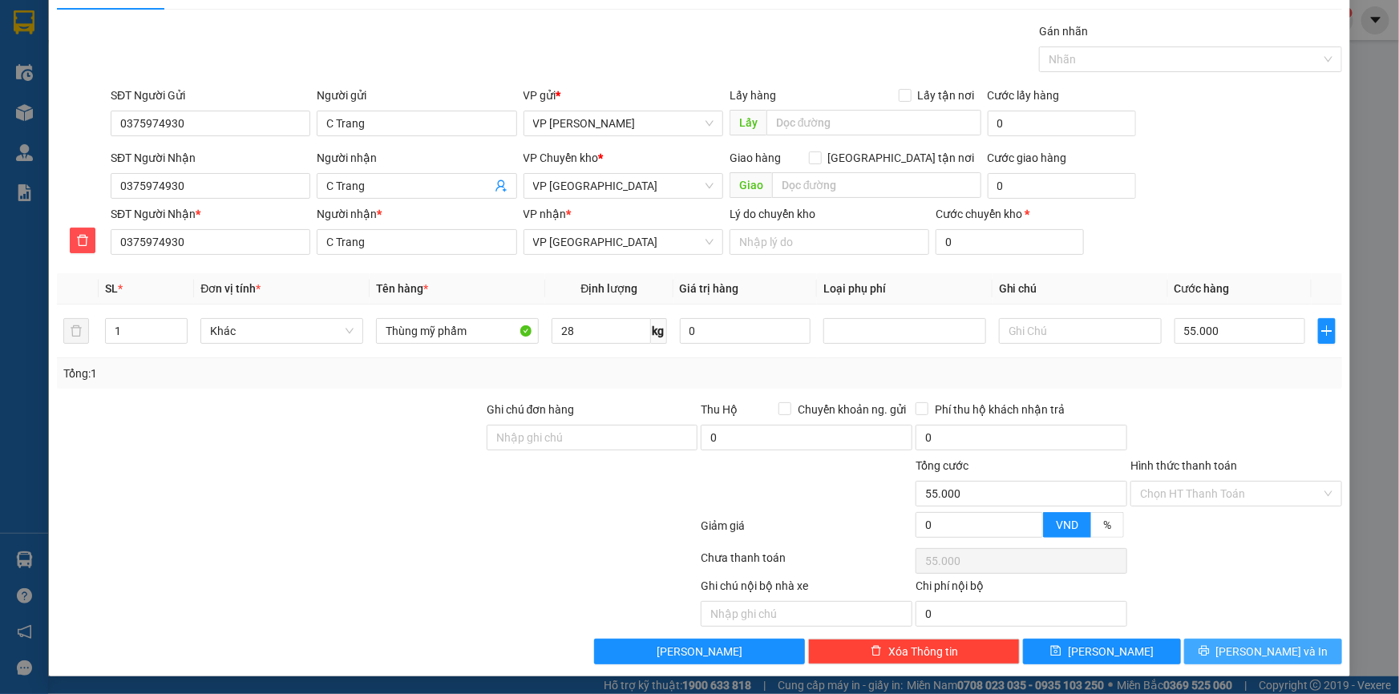
drag, startPoint x: 1250, startPoint y: 653, endPoint x: 1131, endPoint y: 591, distance: 134.1
click at [1250, 653] on span "Lưu và In" at bounding box center [1272, 652] width 112 height 18
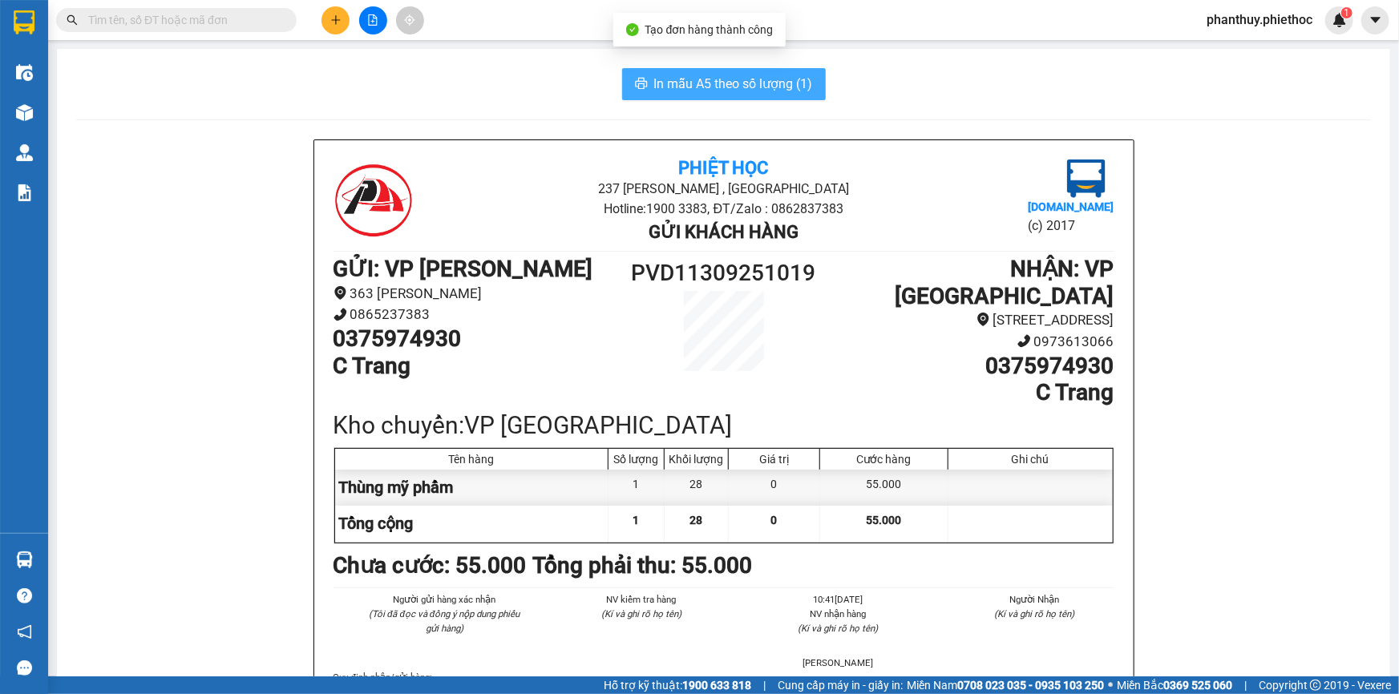
click at [643, 80] on button "In mẫu A5 theo số lượng (1)" at bounding box center [724, 84] width 204 height 32
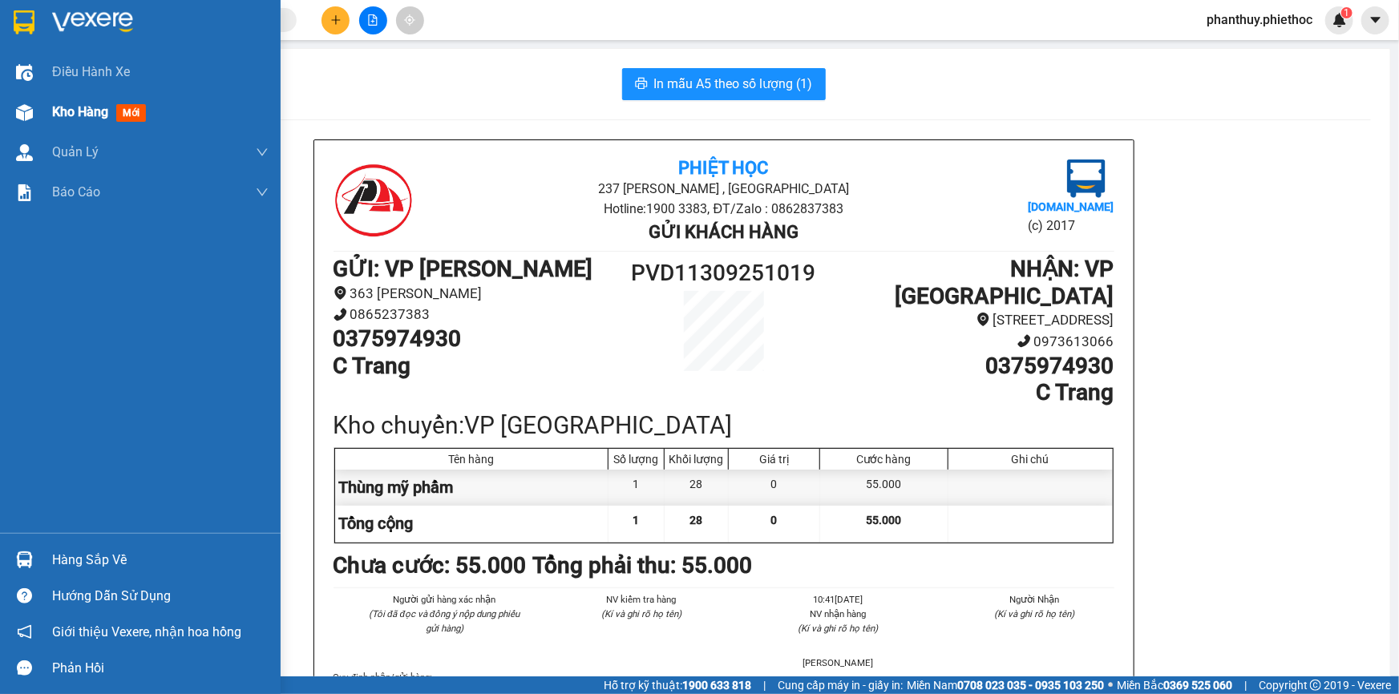
click at [123, 107] on span "mới" at bounding box center [131, 113] width 30 height 18
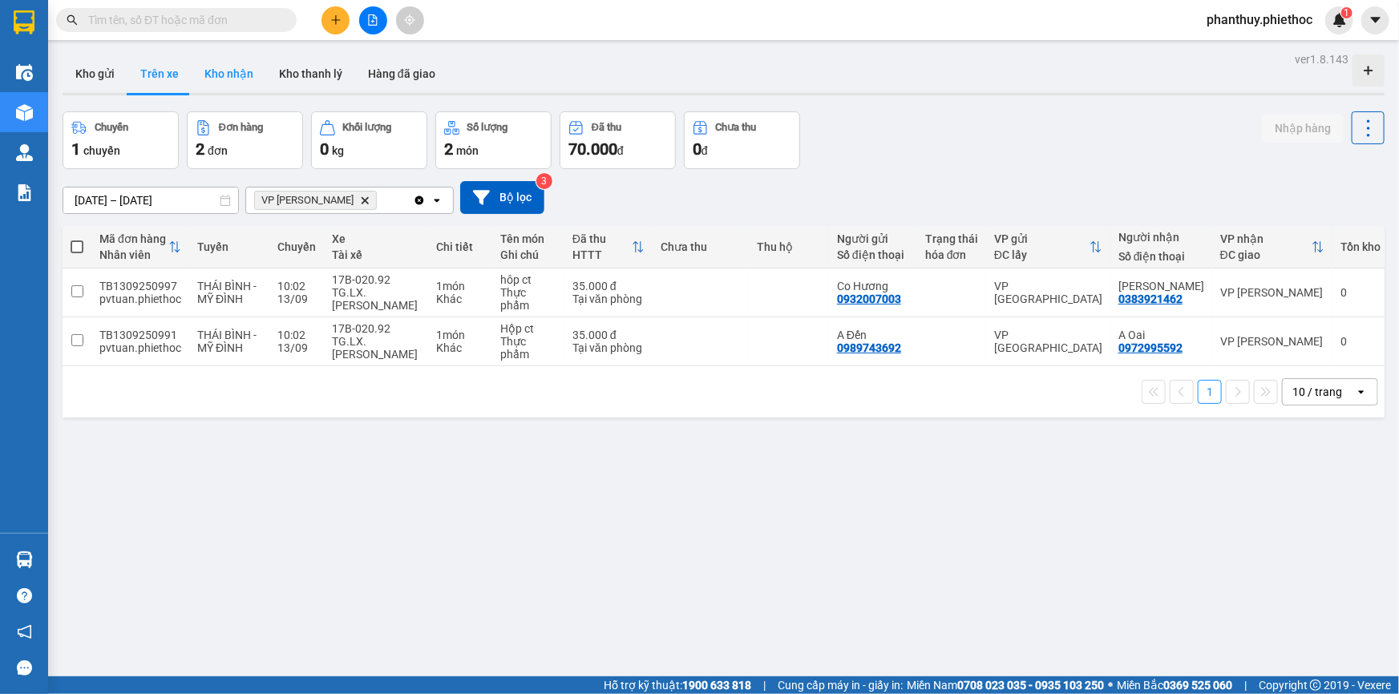
click at [220, 76] on button "Kho nhận" at bounding box center [229, 74] width 75 height 38
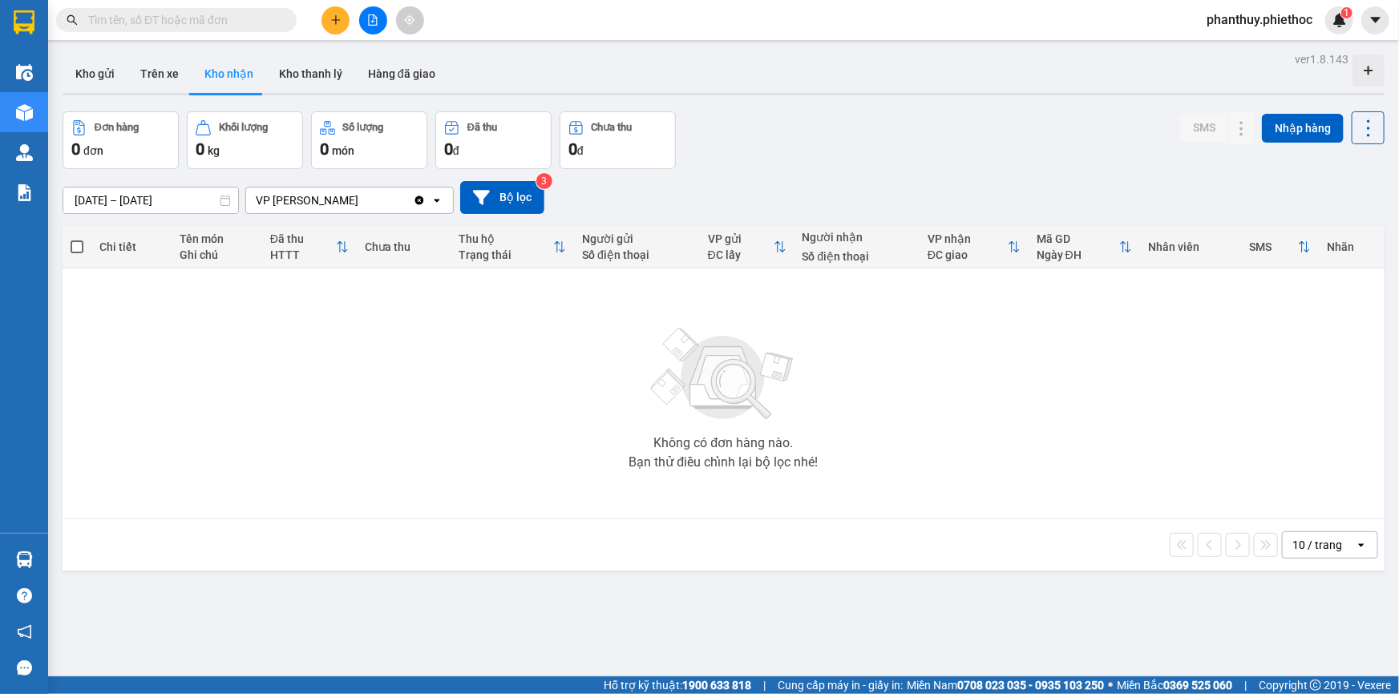
click at [119, 196] on input "[DATE] – [DATE]" at bounding box center [150, 201] width 175 height 26
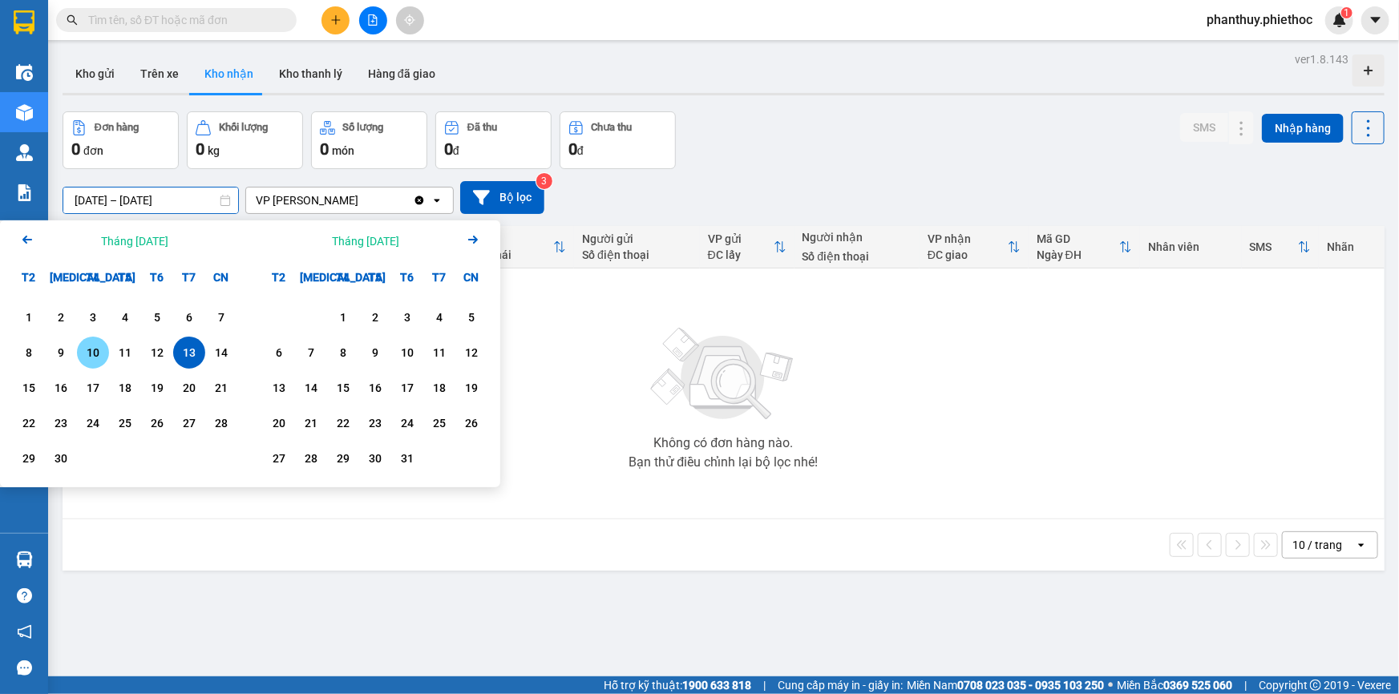
click at [101, 350] on div "10" at bounding box center [93, 352] width 22 height 19
click at [192, 347] on div "13" at bounding box center [189, 352] width 22 height 19
type input "10/09/2025 – 13/09/2025"
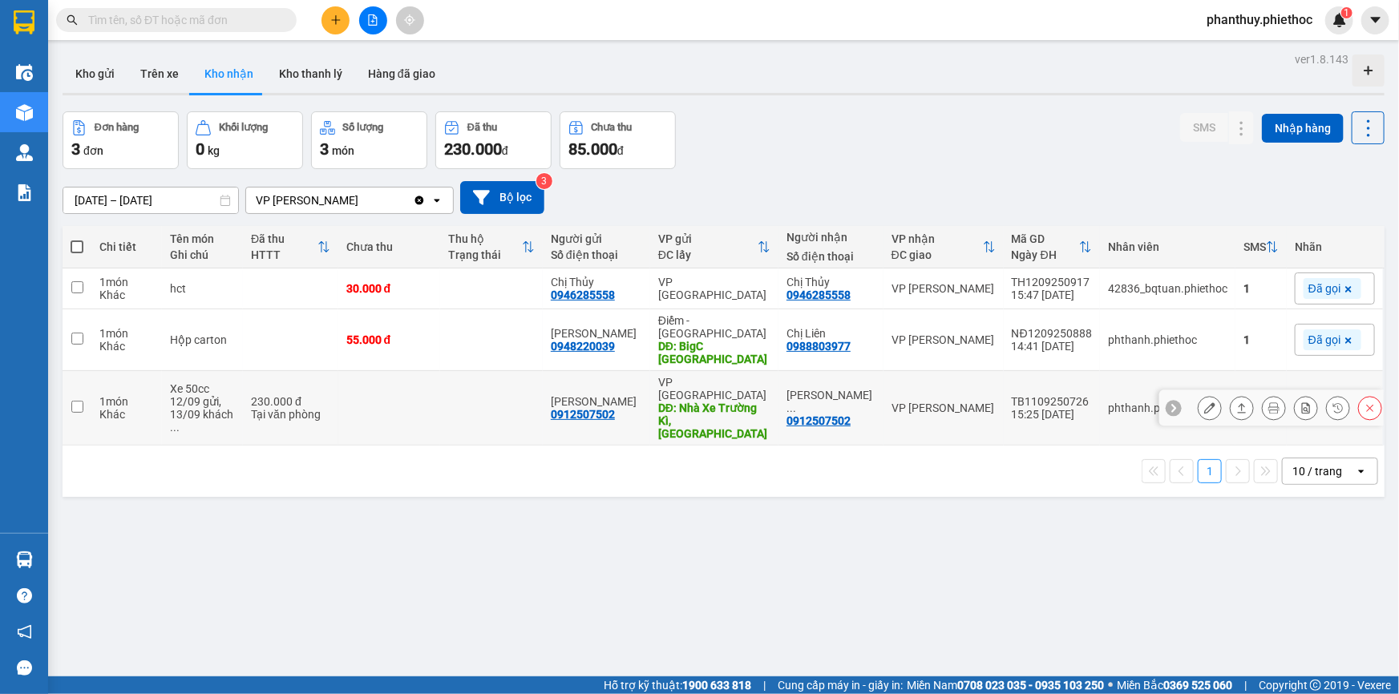
click at [1199, 394] on button at bounding box center [1210, 408] width 22 height 28
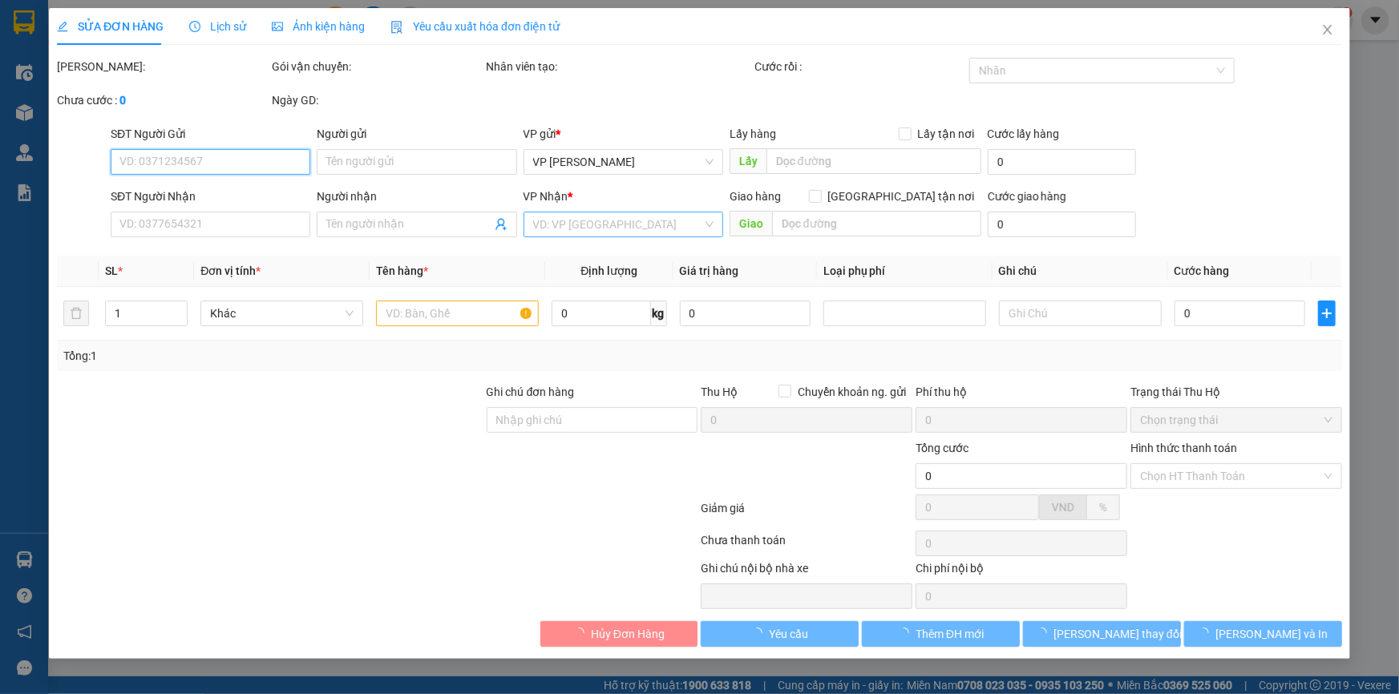
type input "0912507502"
type input "Phạm Quốc Bảo"
type input "Nhà Xe Trường Kì, Kiến Xương"
type input "30.000"
type input "0912507502"
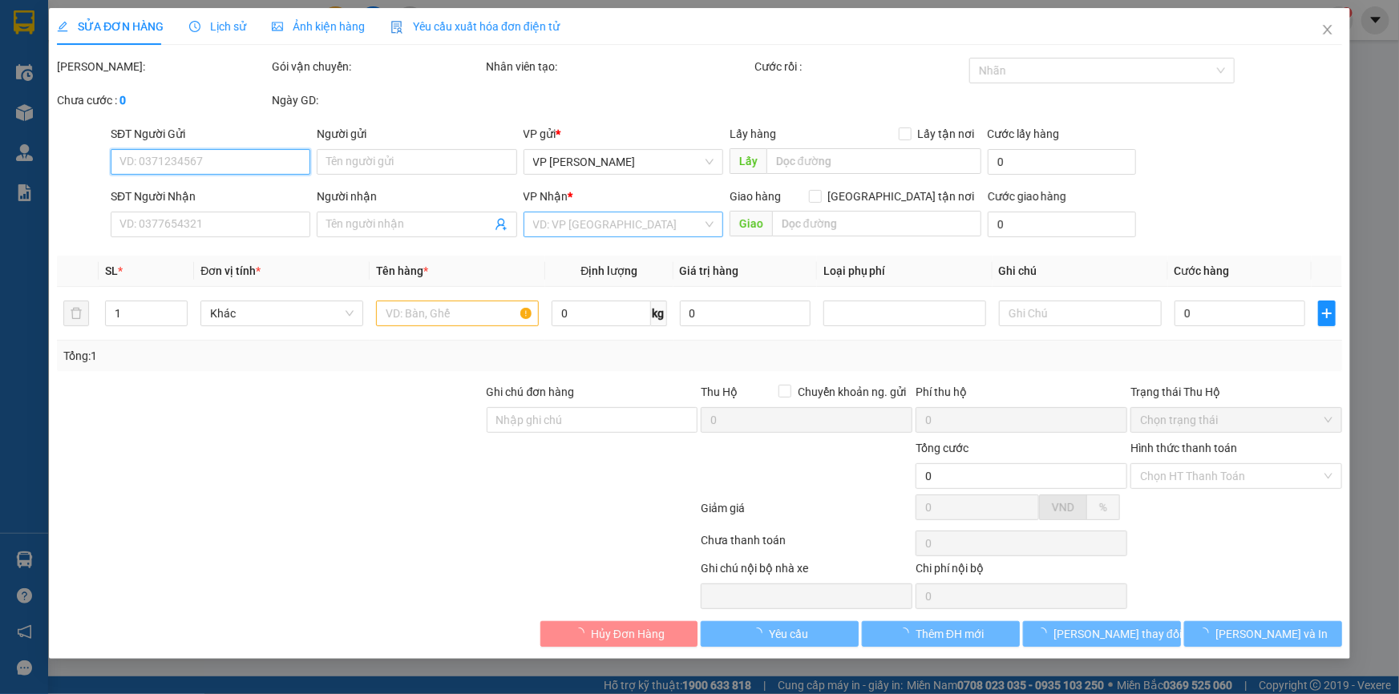
type input "Phạm Quốc Bảo"
type input "230.000"
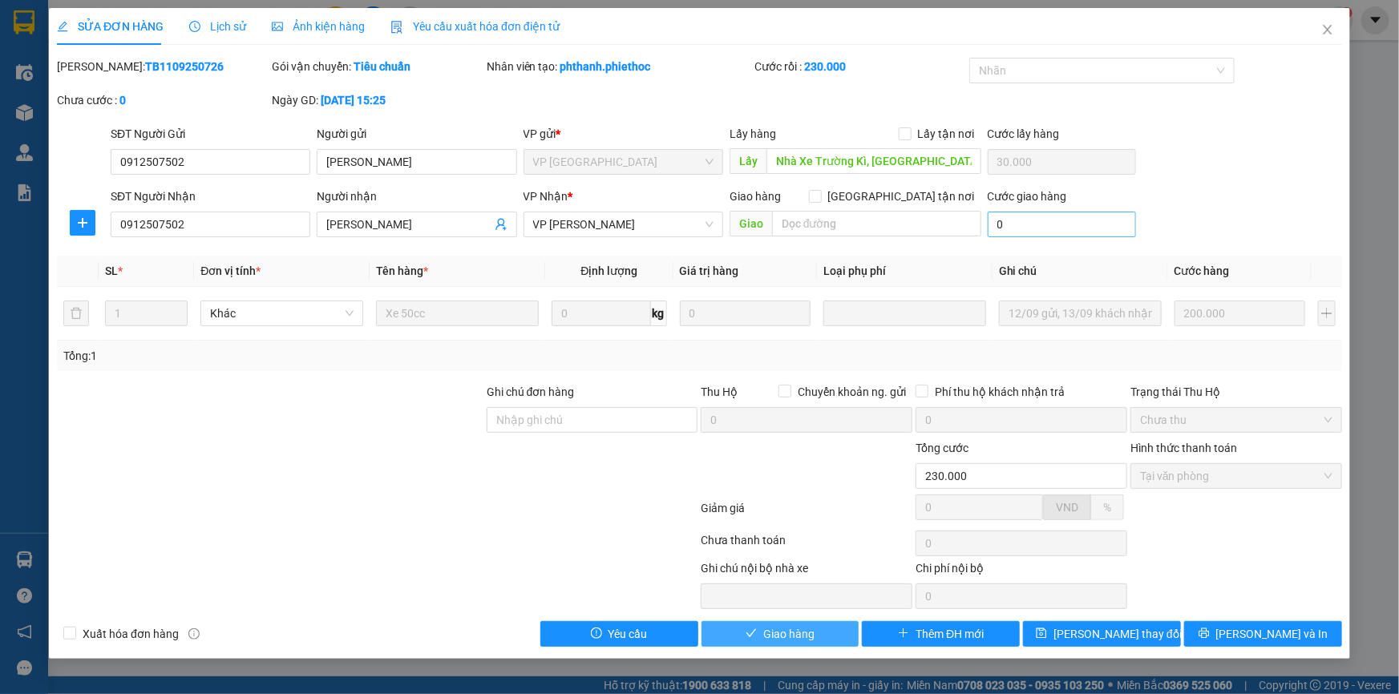
drag, startPoint x: 771, startPoint y: 638, endPoint x: 1073, endPoint y: 228, distance: 509.7
click at [772, 639] on span "Giao hàng" at bounding box center [788, 634] width 51 height 18
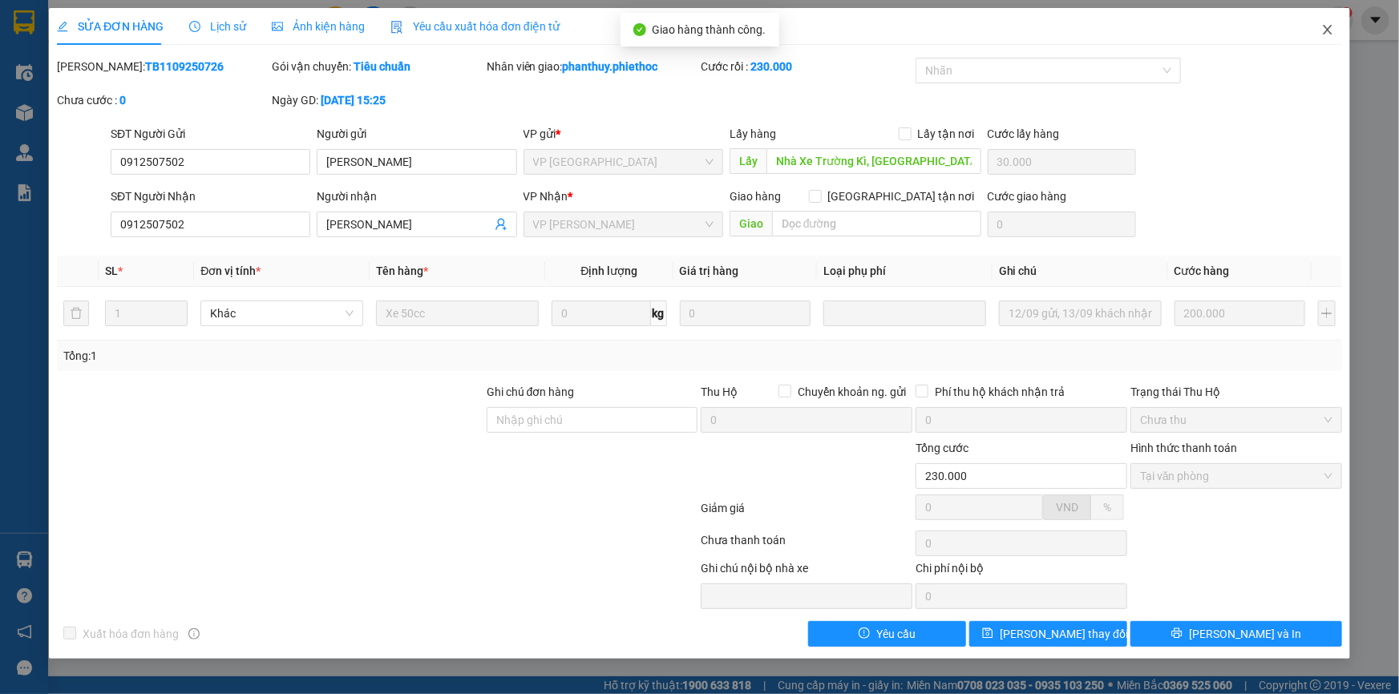
click at [1329, 26] on icon "close" at bounding box center [1327, 29] width 13 height 13
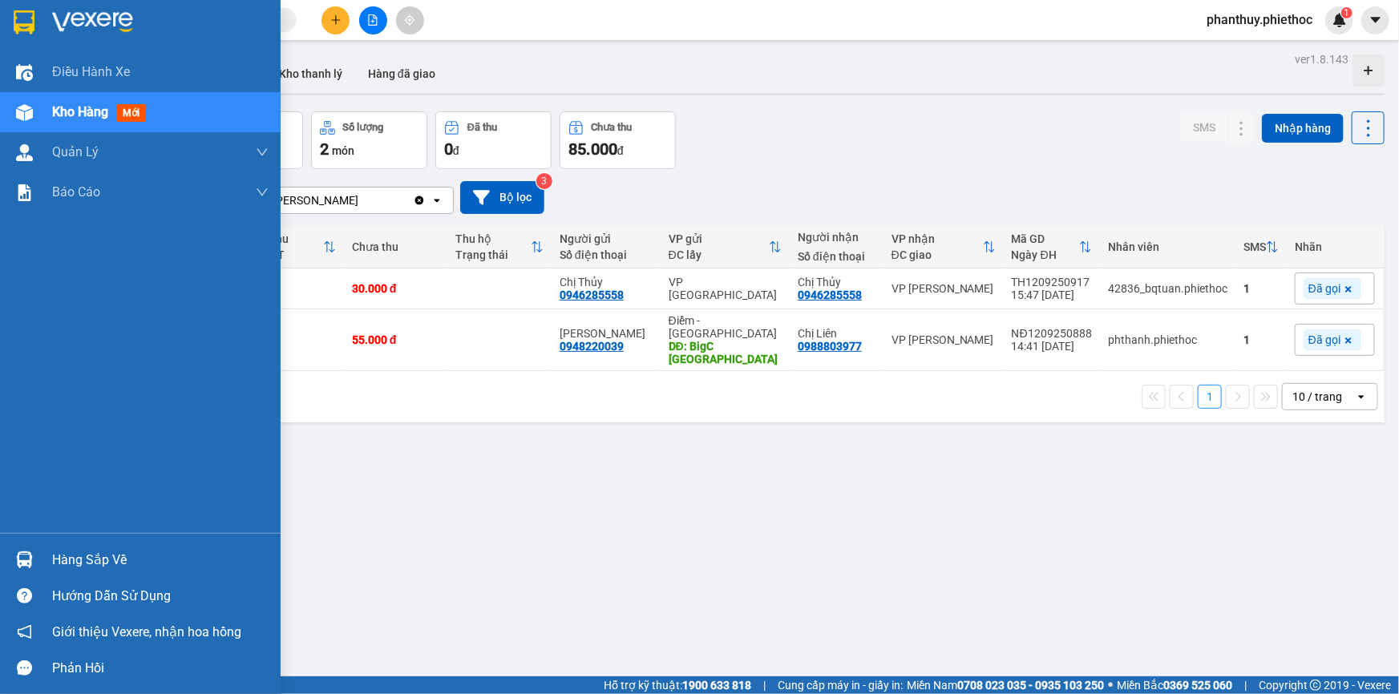
click at [99, 558] on div "Hàng sắp về" at bounding box center [160, 560] width 216 height 24
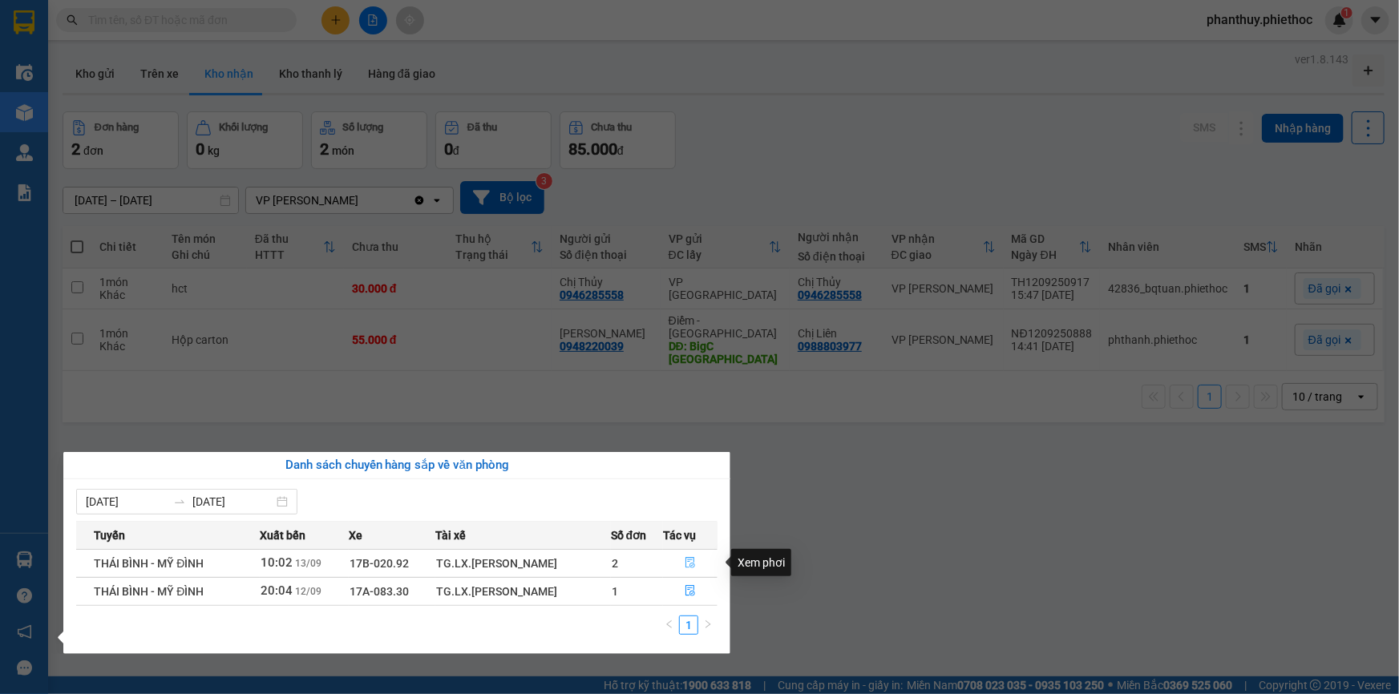
drag, startPoint x: 684, startPoint y: 557, endPoint x: 673, endPoint y: 502, distance: 56.4
click at [685, 558] on icon "file-done" at bounding box center [690, 562] width 11 height 11
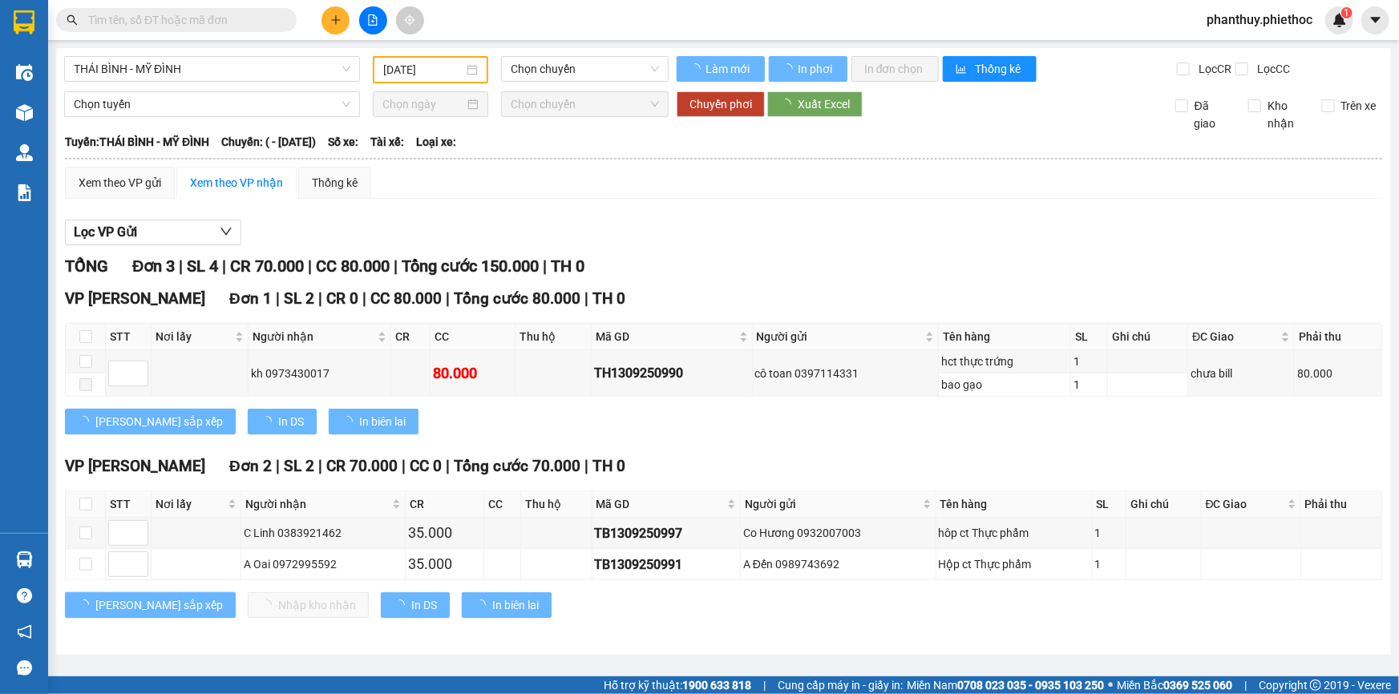
type input "13/09/2025"
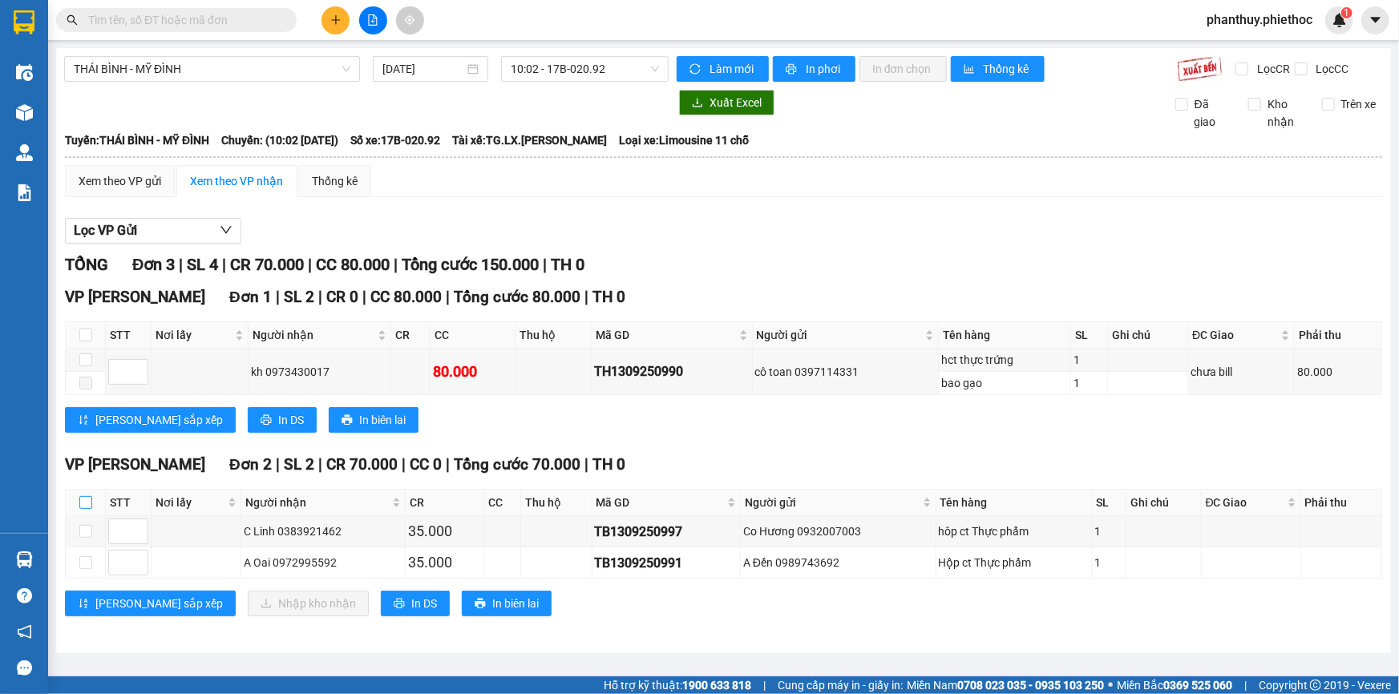
click at [84, 499] on input "checkbox" at bounding box center [85, 502] width 13 height 13
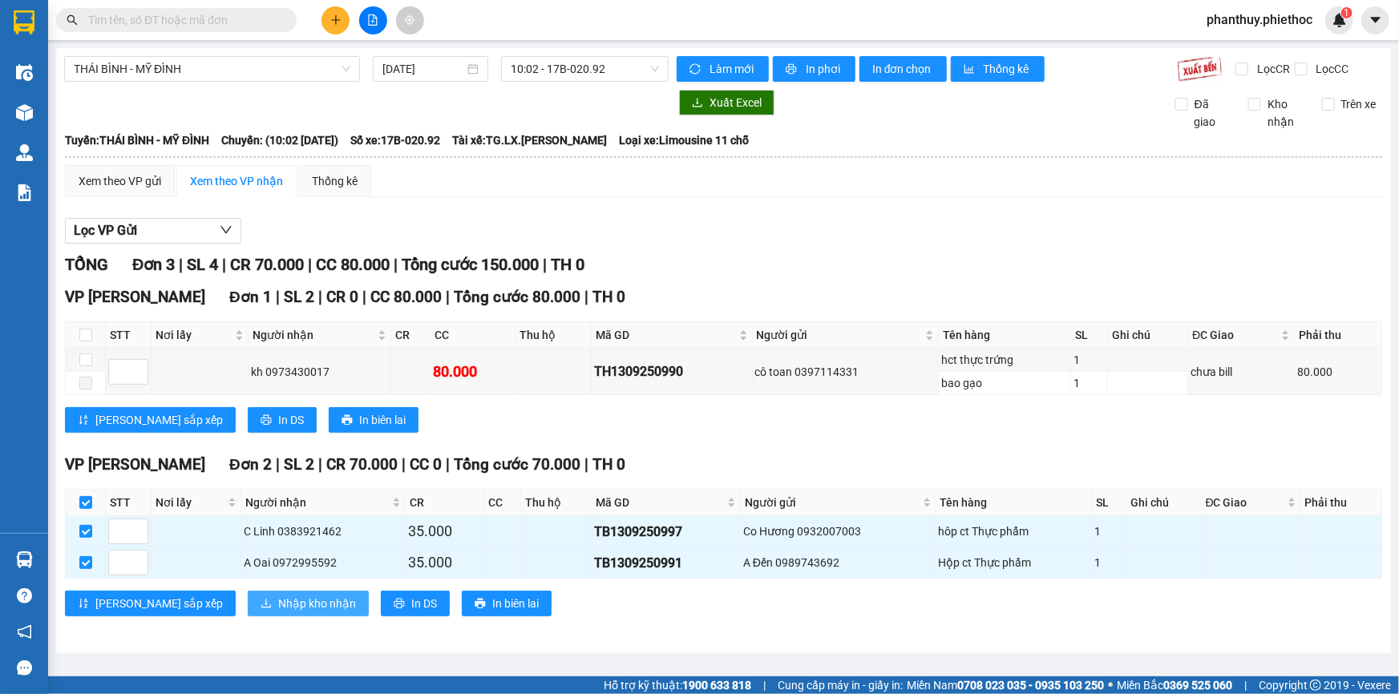
click at [278, 595] on span "Nhập kho nhận" at bounding box center [317, 604] width 78 height 18
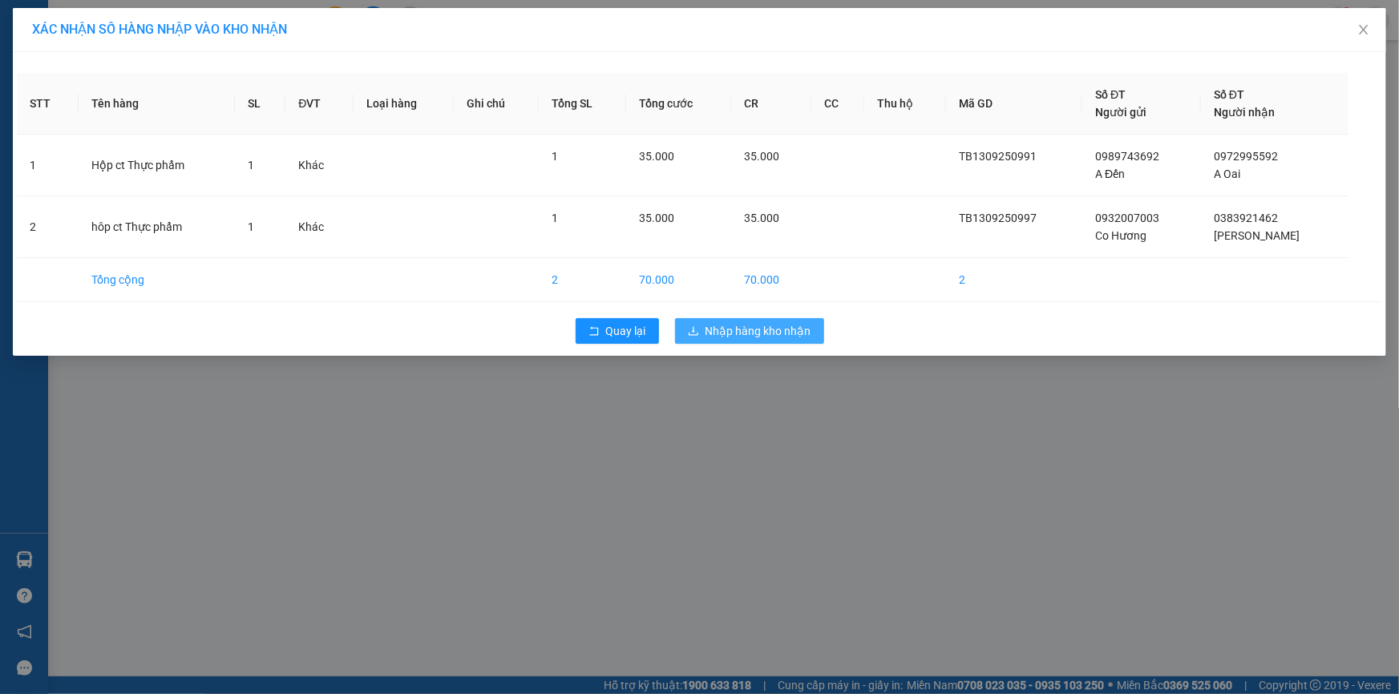
click at [754, 326] on span "Nhập hàng kho nhận" at bounding box center [758, 331] width 106 height 18
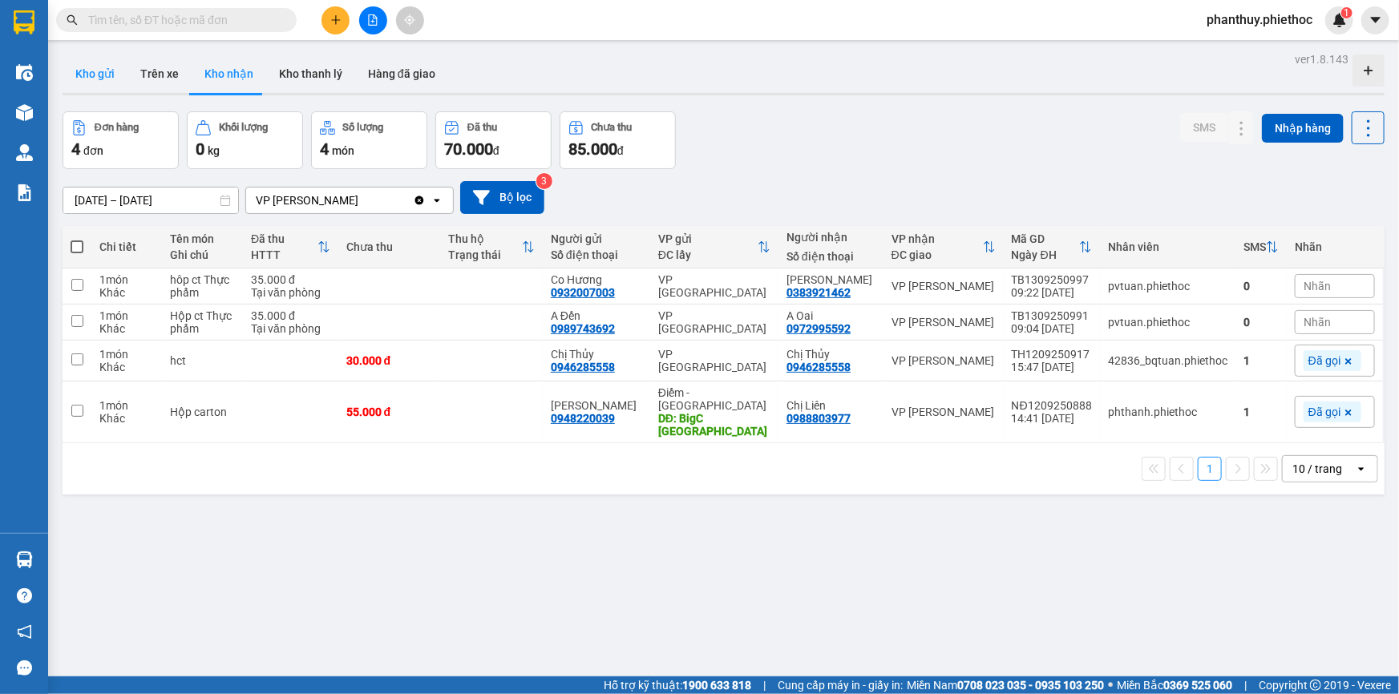
click at [86, 72] on button "Kho gửi" at bounding box center [95, 74] width 65 height 38
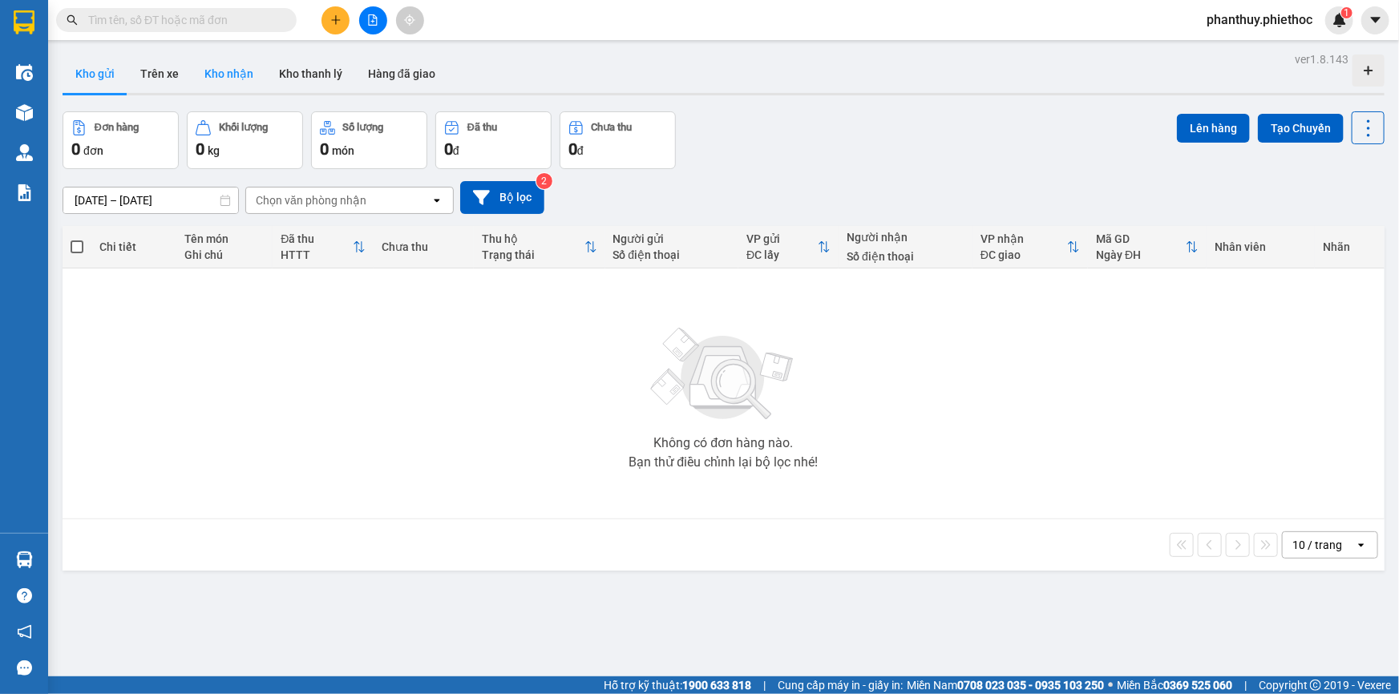
click at [232, 89] on button "Kho nhận" at bounding box center [229, 74] width 75 height 38
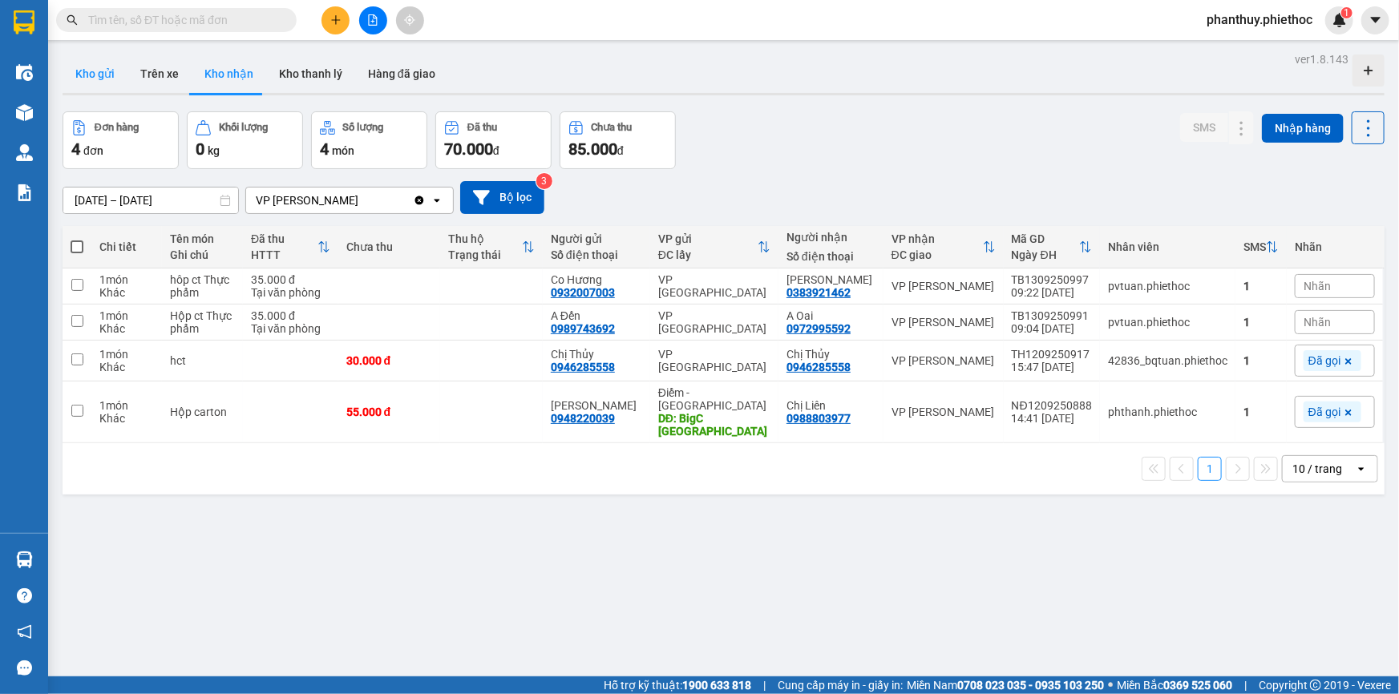
click at [87, 71] on button "Kho gửi" at bounding box center [95, 74] width 65 height 38
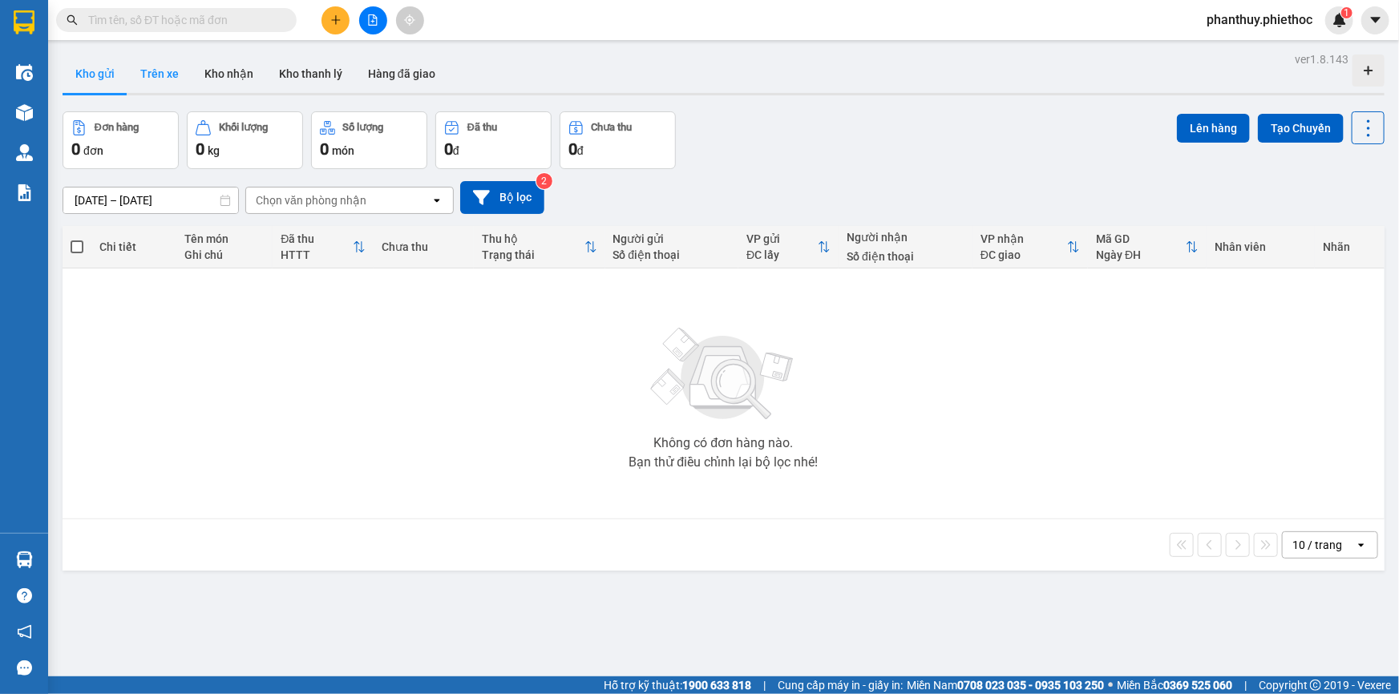
click at [172, 72] on button "Trên xe" at bounding box center [159, 74] width 64 height 38
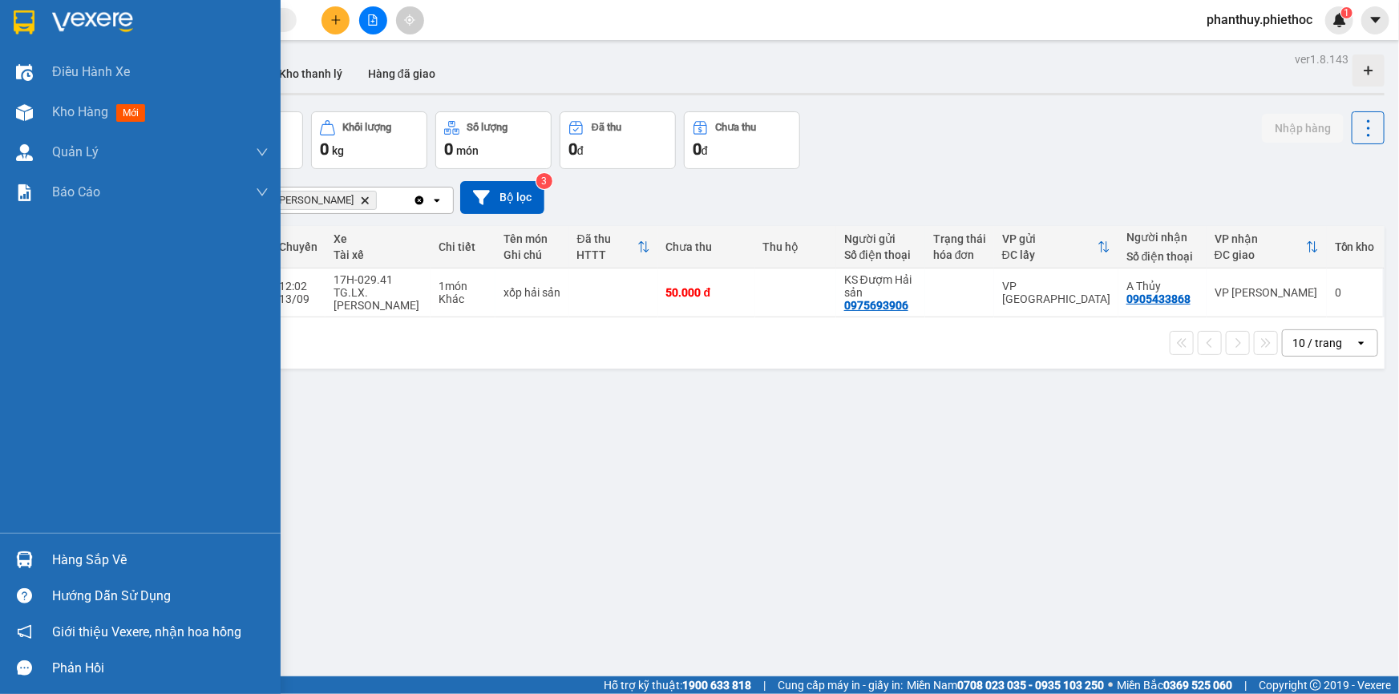
click at [91, 556] on div "Hàng sắp về" at bounding box center [160, 560] width 216 height 24
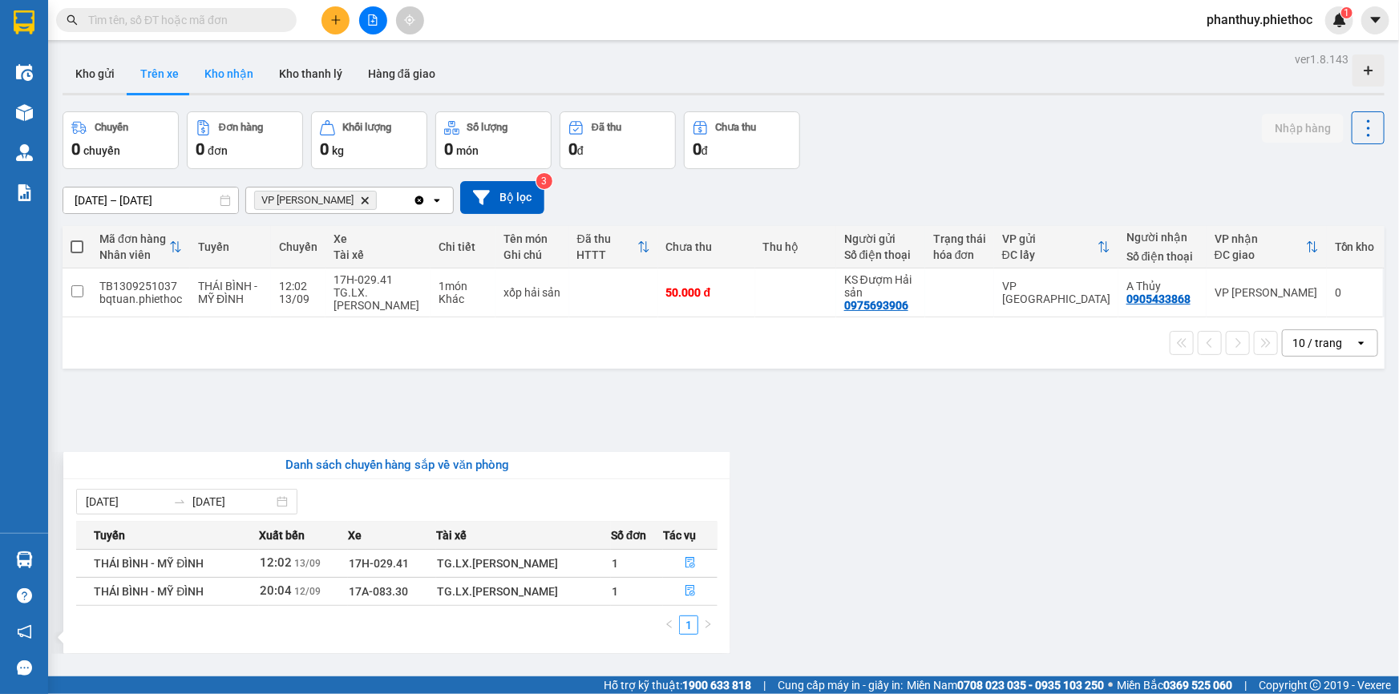
click at [219, 73] on section "Kết quả tìm kiếm ( 0 ) Bộ lọc No Data phanthuy.phiethoc 1 Điều hành xe Kho hàng…" at bounding box center [699, 347] width 1399 height 694
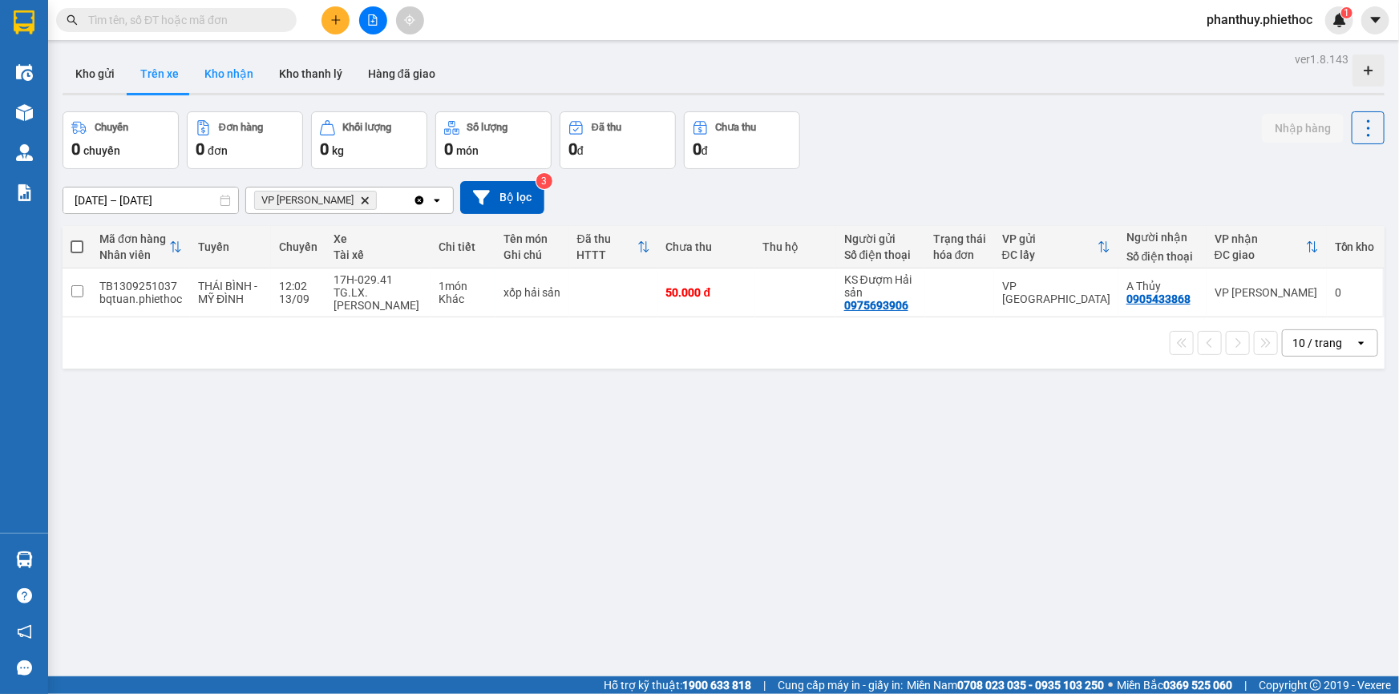
click at [221, 71] on button "Kho nhận" at bounding box center [229, 74] width 75 height 38
type input "10/09/2025 – 13/09/2025"
click at [222, 70] on button "Kho nhận" at bounding box center [229, 74] width 75 height 38
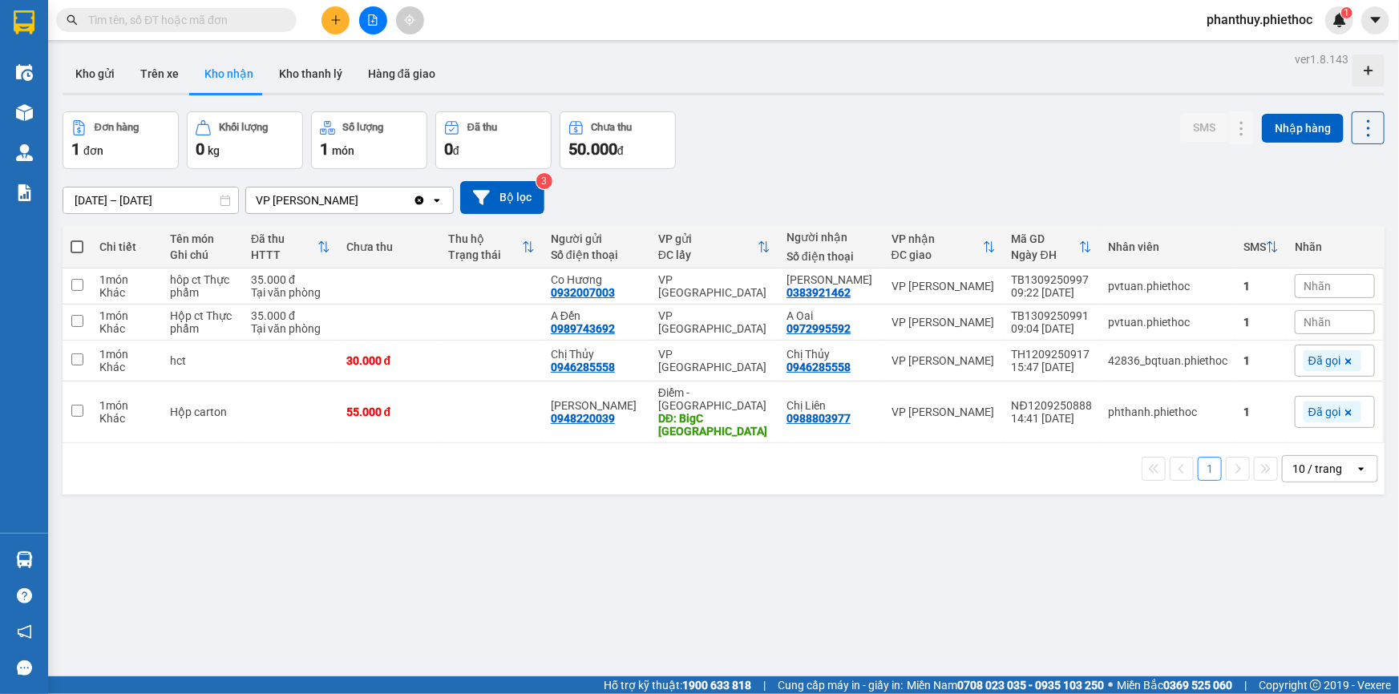
click at [1310, 285] on span "Nhãn" at bounding box center [1317, 286] width 27 height 13
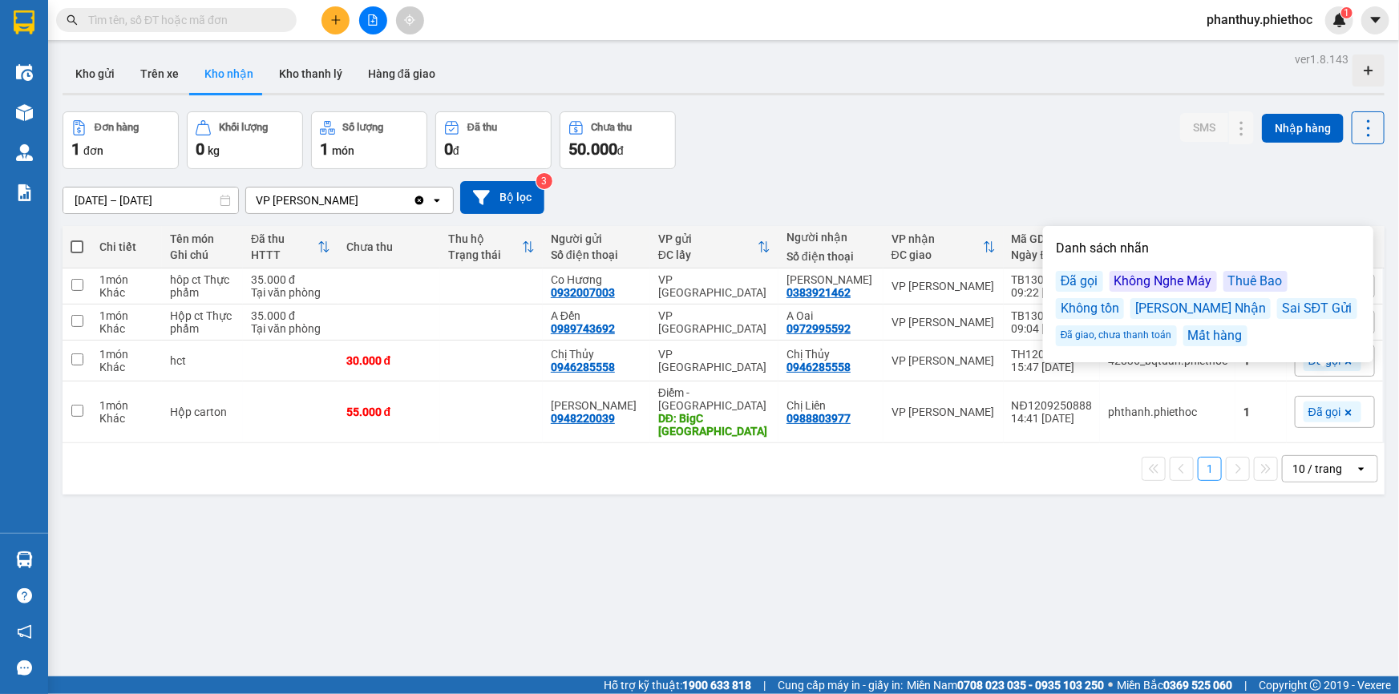
click at [1076, 281] on div "Đã gọi" at bounding box center [1079, 281] width 47 height 21
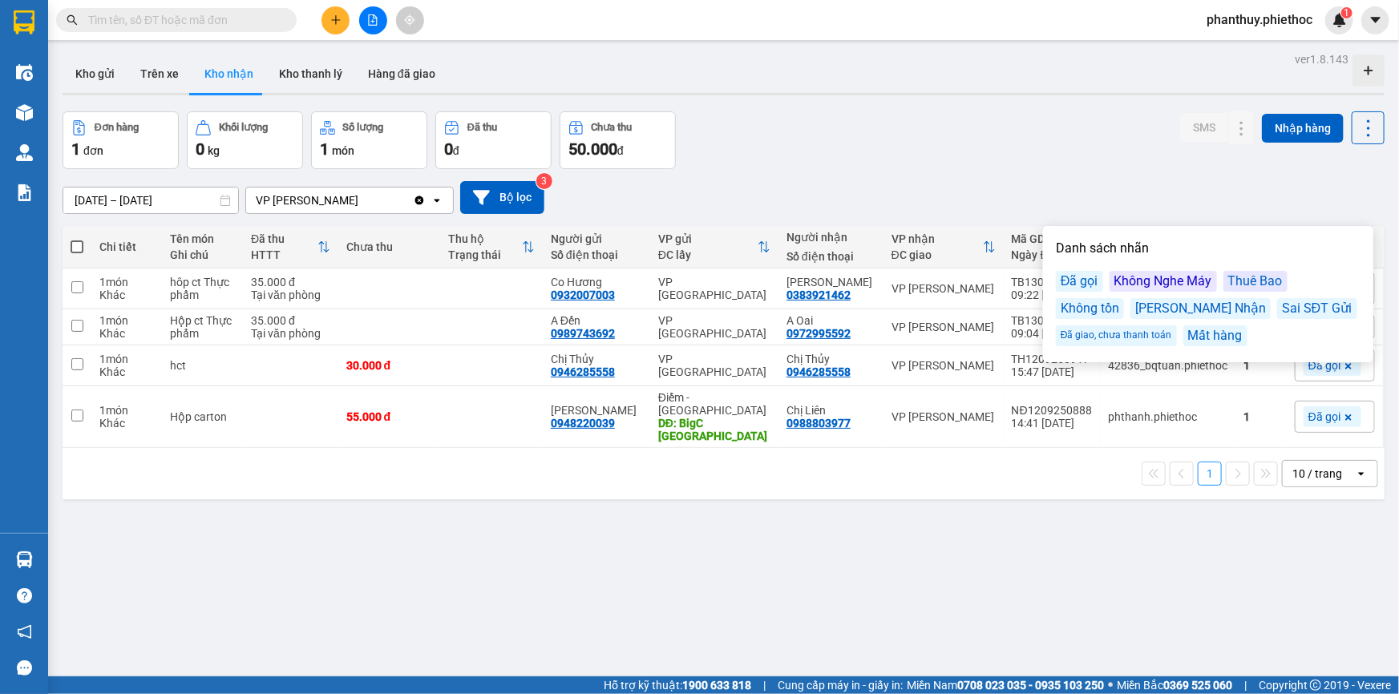
click at [972, 134] on div "Đơn hàng 1 đơn Khối lượng 0 kg Số lượng 1 món Đã thu 0 đ Chưa thu 50.000 đ SMS …" at bounding box center [724, 140] width 1322 height 58
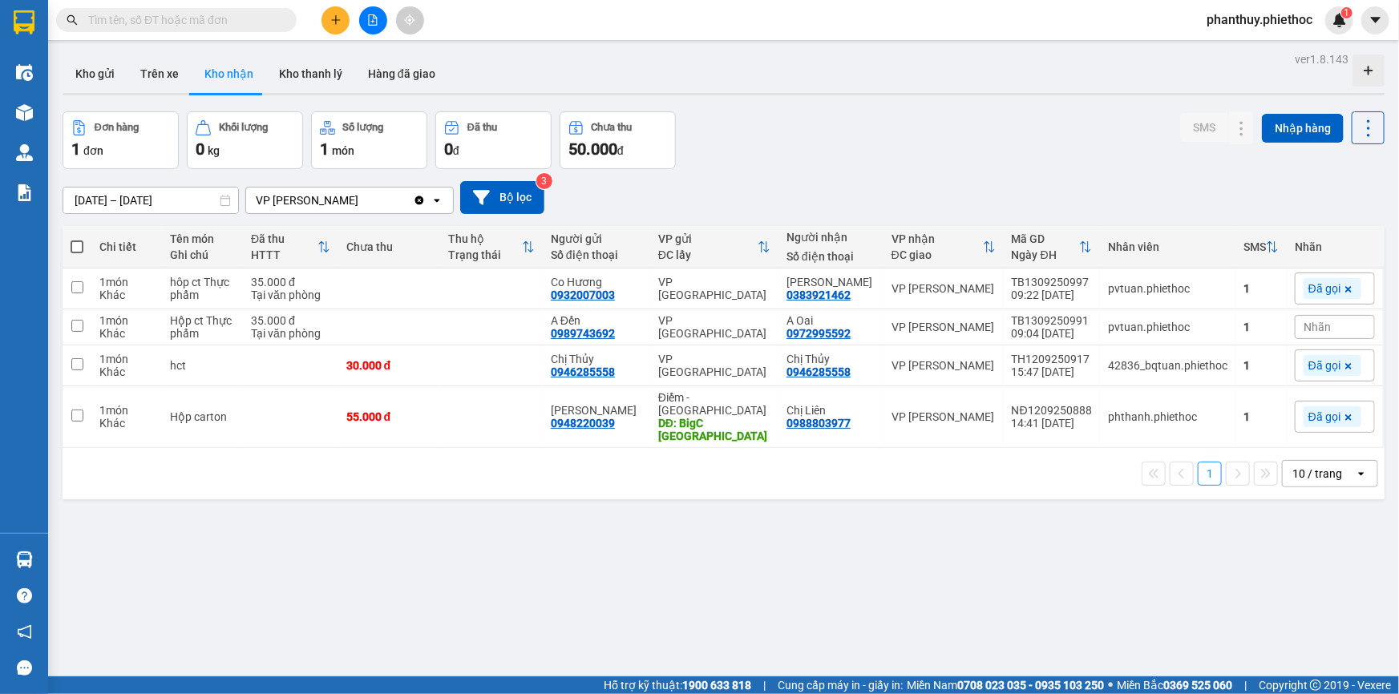
click at [1305, 325] on span "Nhãn" at bounding box center [1317, 327] width 27 height 13
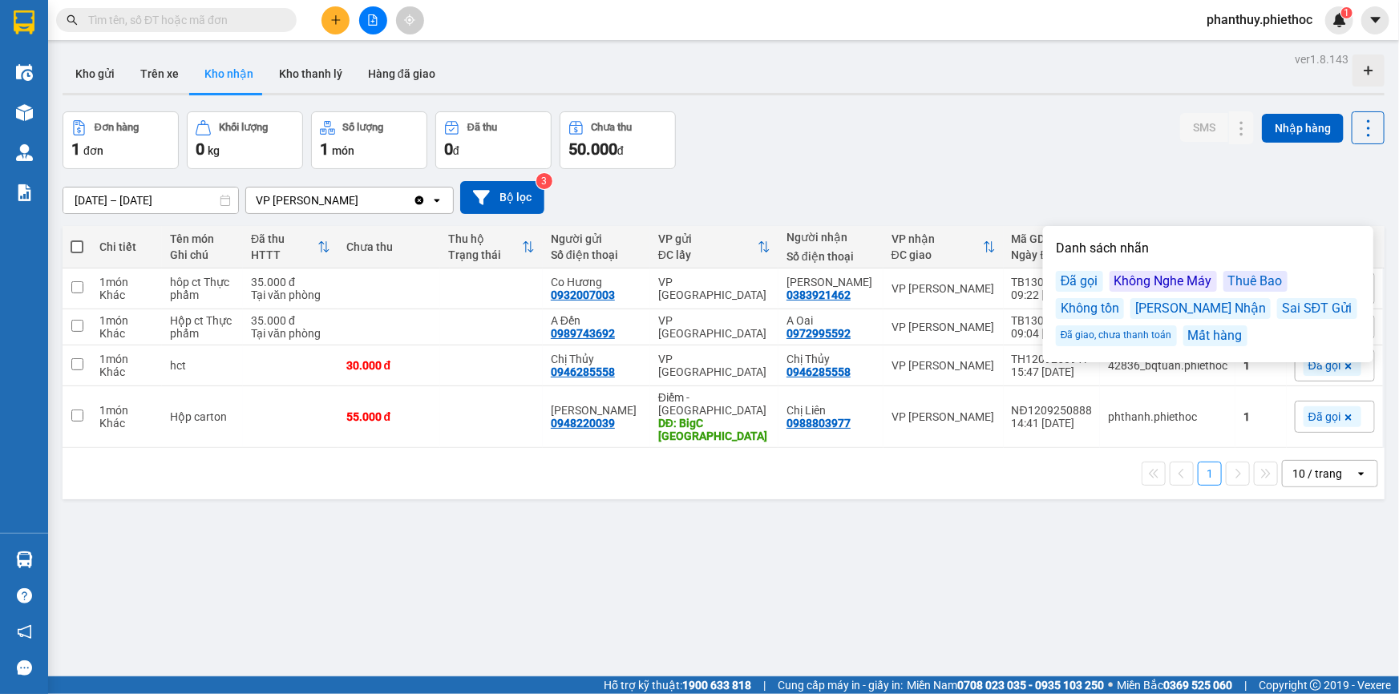
click at [1167, 274] on div "Không Nghe Máy" at bounding box center [1163, 281] width 107 height 21
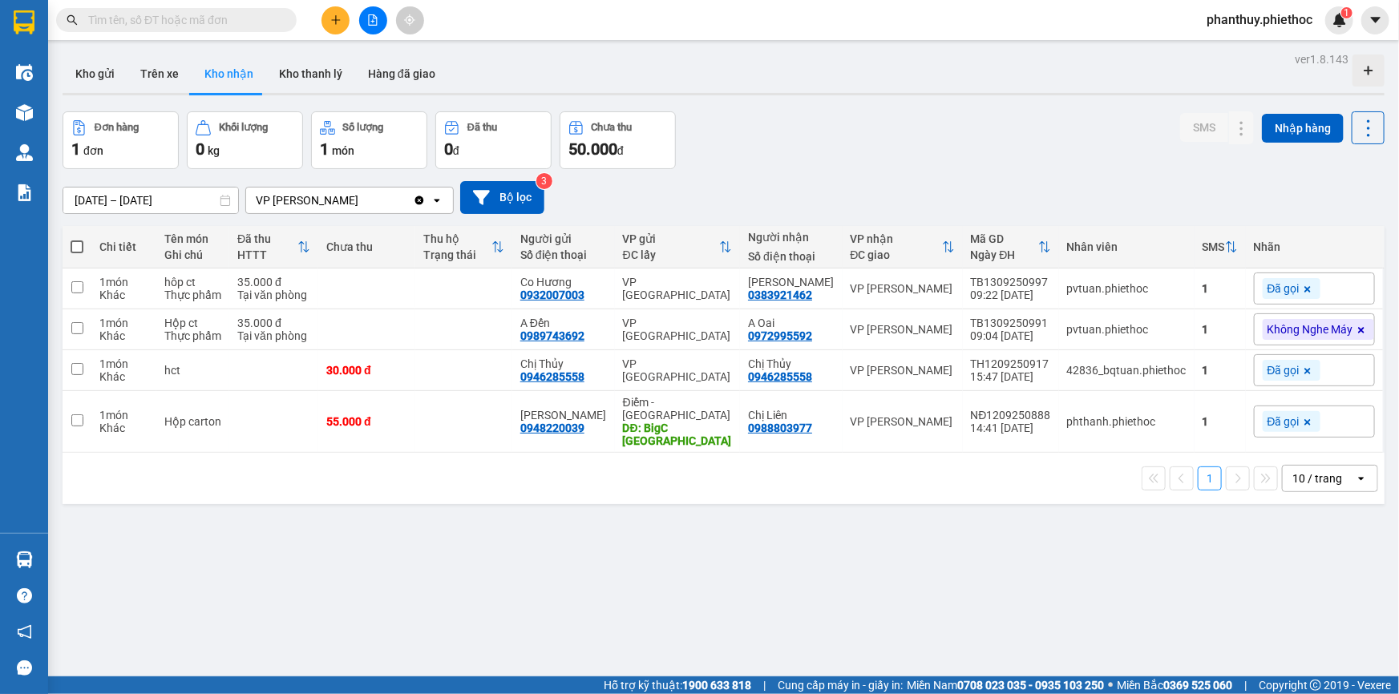
click at [906, 176] on div "10/09/2025 – 13/09/2025 Press the down arrow key to interact with the calendar …" at bounding box center [724, 197] width 1322 height 57
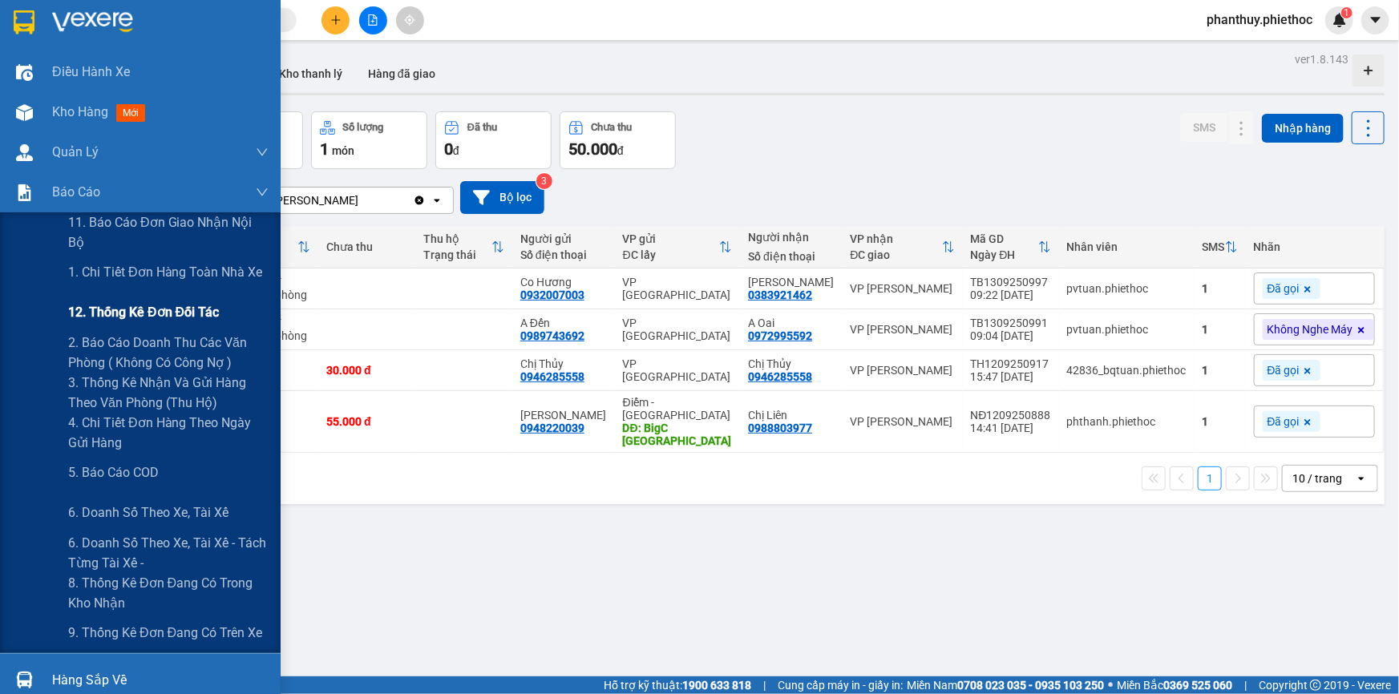
click at [148, 314] on span "12. Thống kê đơn đối tác" at bounding box center [143, 312] width 151 height 20
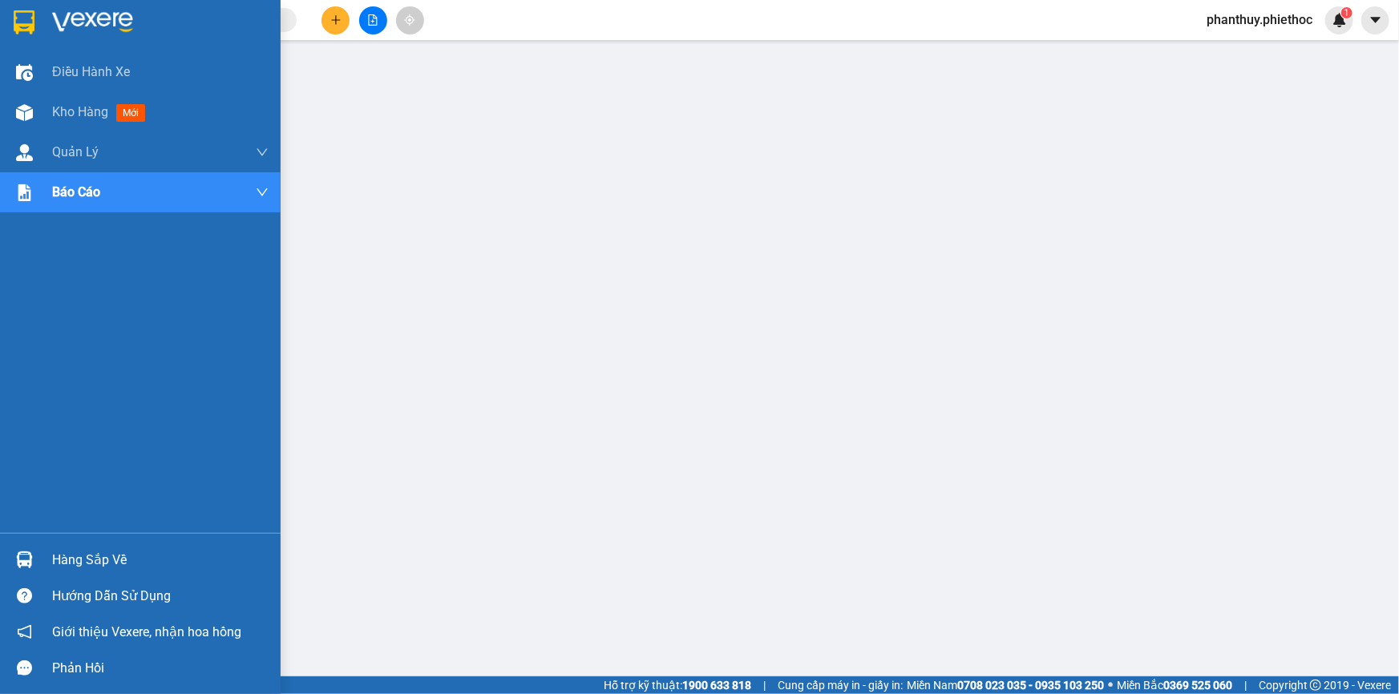
drag, startPoint x: 95, startPoint y: 567, endPoint x: 481, endPoint y: 458, distance: 400.7
click at [96, 567] on div "Hàng sắp về" at bounding box center [160, 560] width 216 height 24
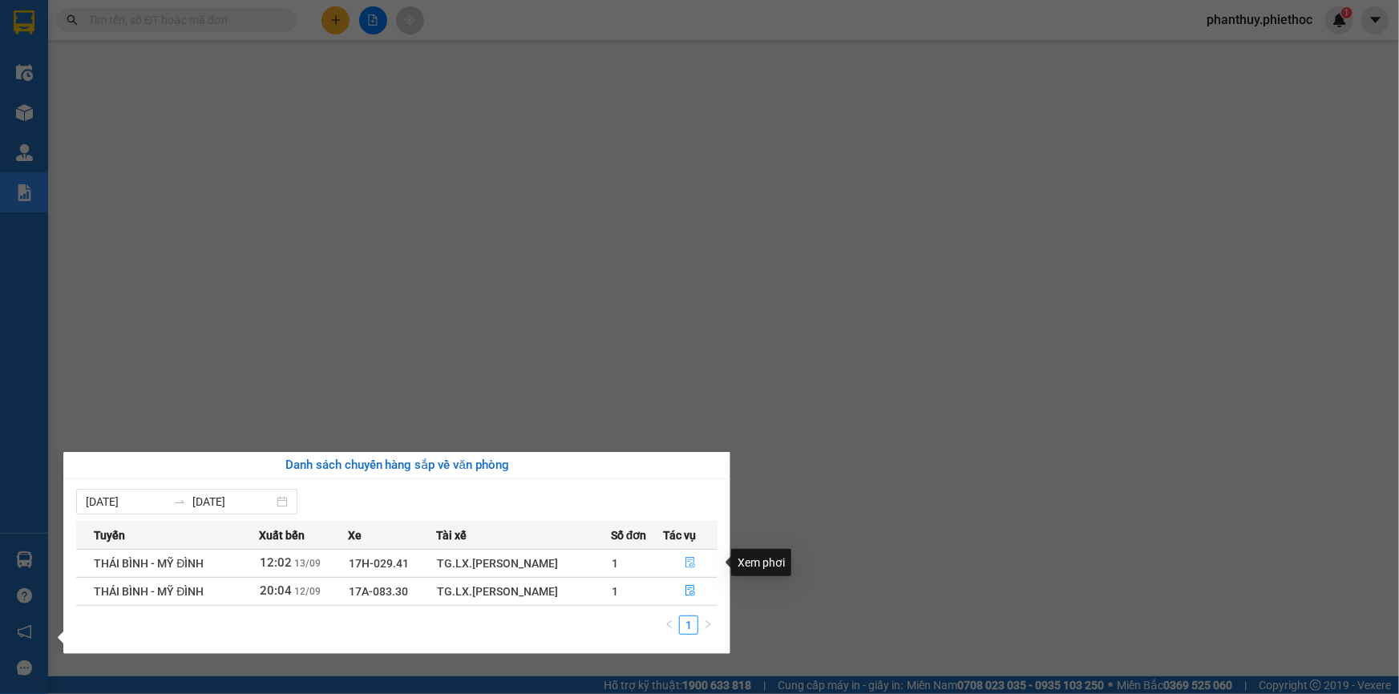
click at [688, 561] on icon "file-done" at bounding box center [690, 562] width 10 height 11
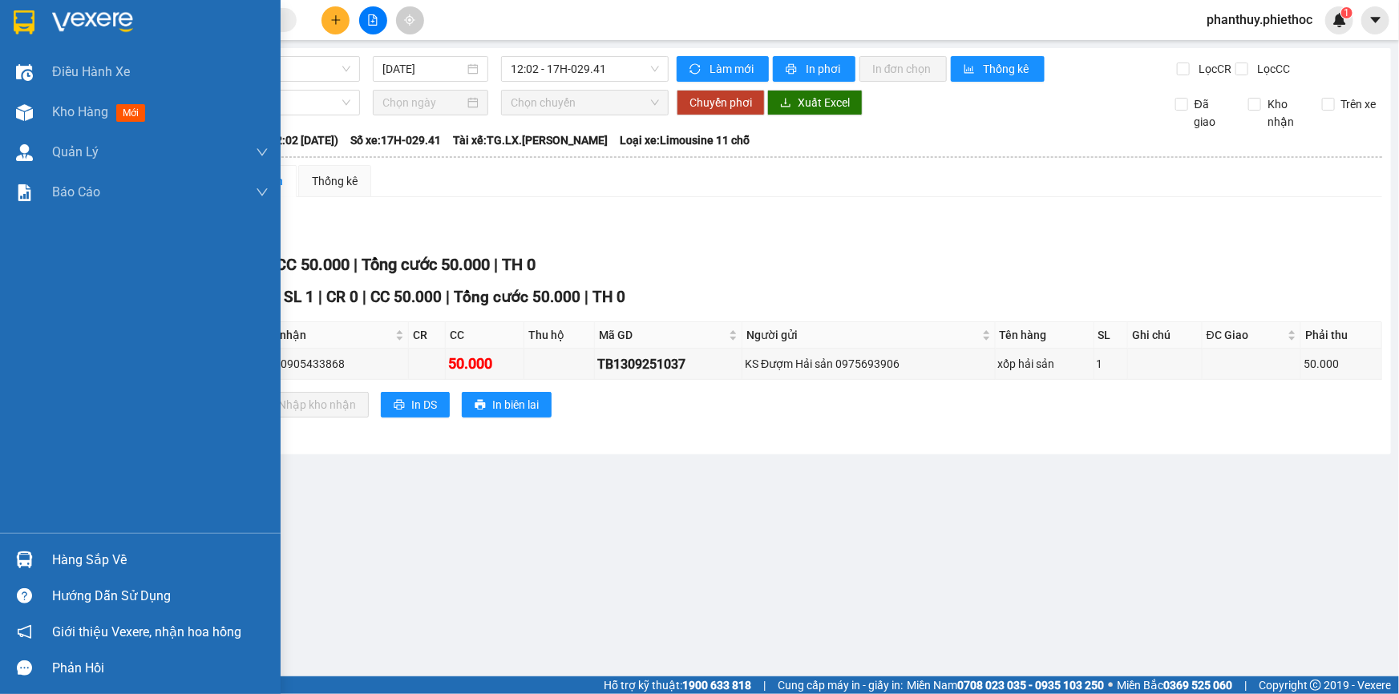
drag, startPoint x: 96, startPoint y: 560, endPoint x: 803, endPoint y: 441, distance: 717.1
click at [97, 560] on div "Hàng sắp về" at bounding box center [160, 560] width 216 height 24
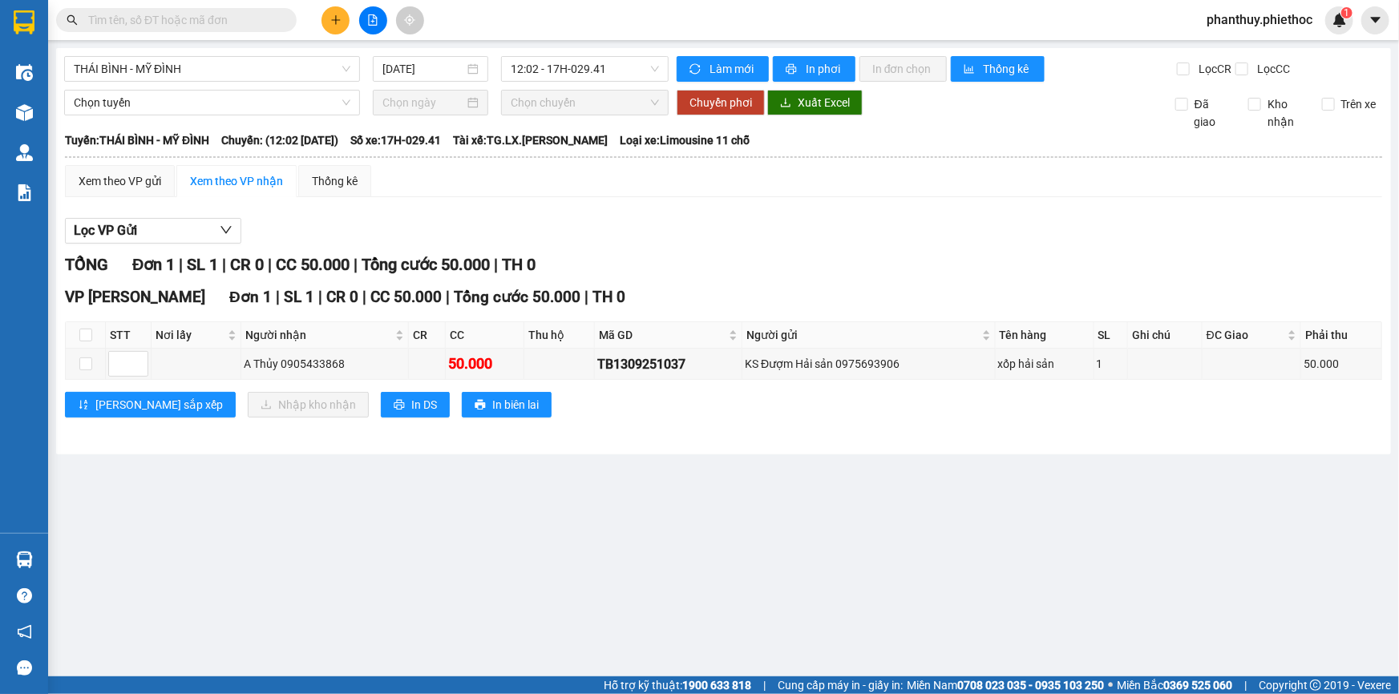
click at [704, 150] on section "Kết quả tìm kiếm ( 0 ) Bộ lọc No Data phanthuy.phiethoc 1 Điều hành xe Kho hàng…" at bounding box center [699, 347] width 1399 height 694
click at [338, 16] on icon "plus" at bounding box center [335, 19] width 11 height 11
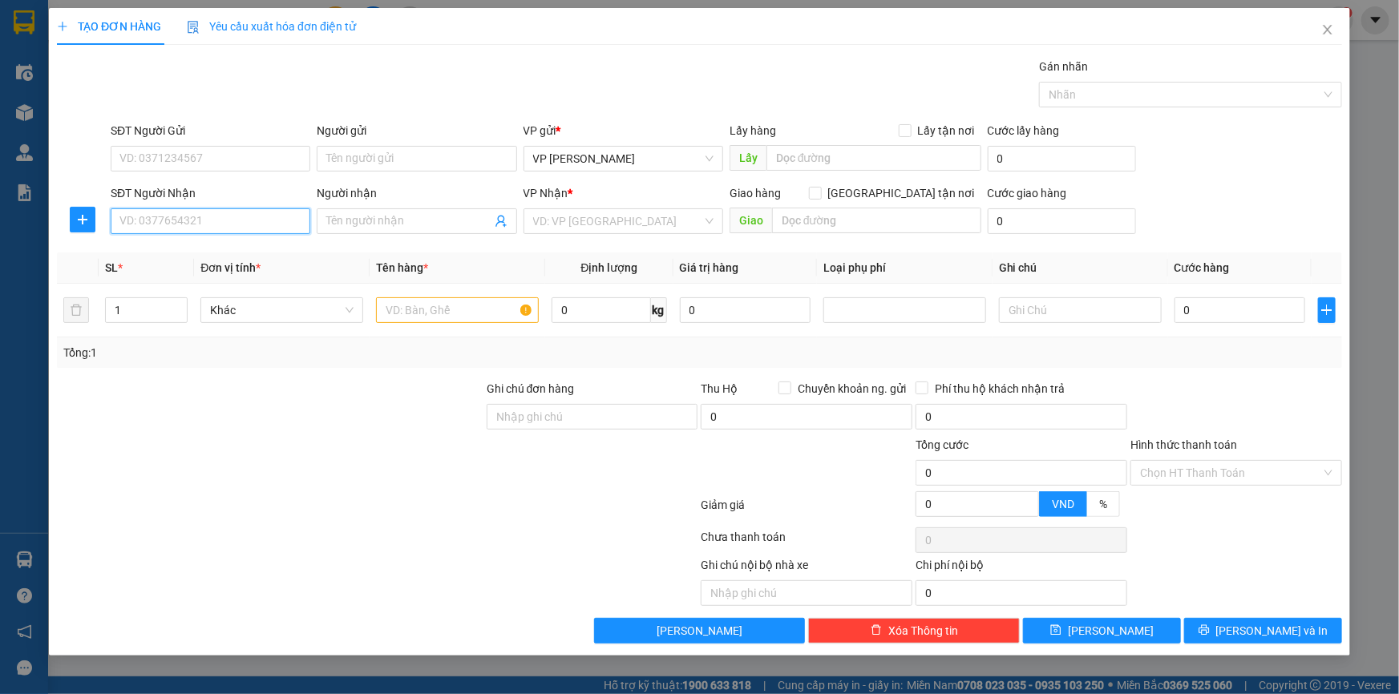
click at [144, 222] on input "SĐT Người Nhận" at bounding box center [211, 221] width 200 height 26
type input "0904359957"
click at [366, 214] on input "Người nhận" at bounding box center [408, 221] width 164 height 18
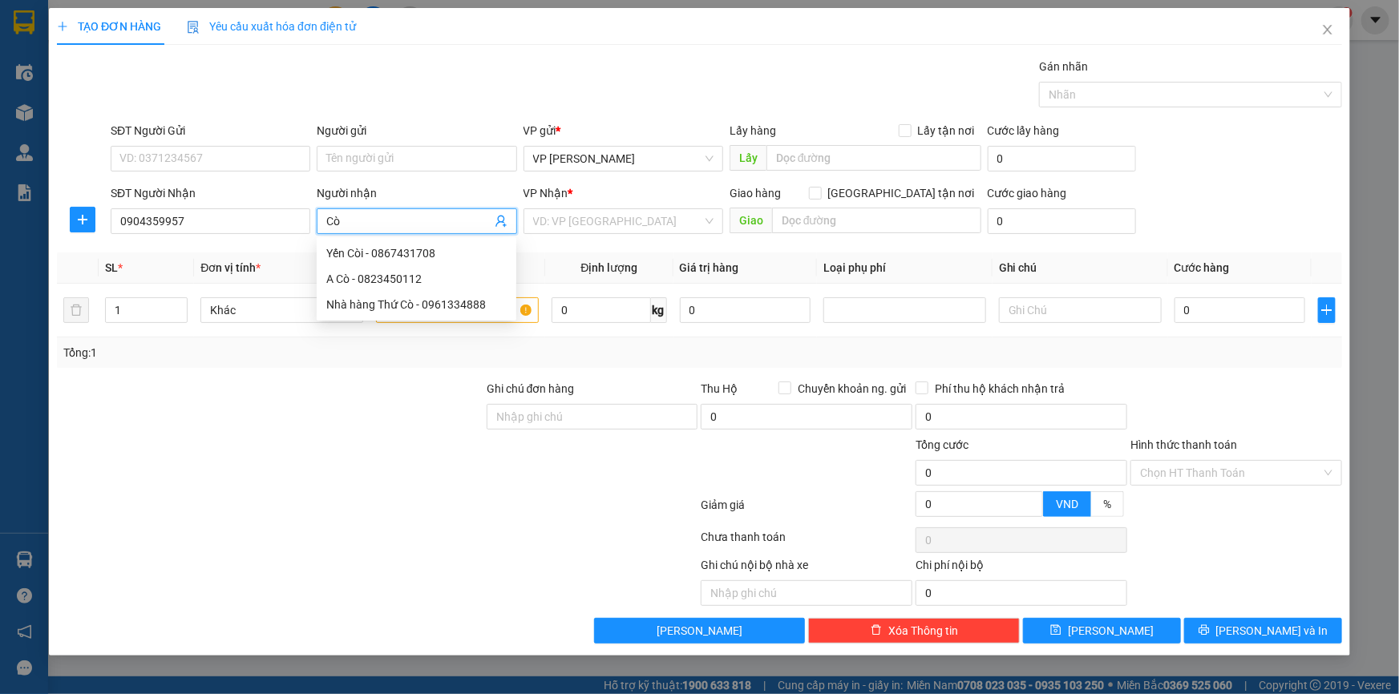
type input "C"
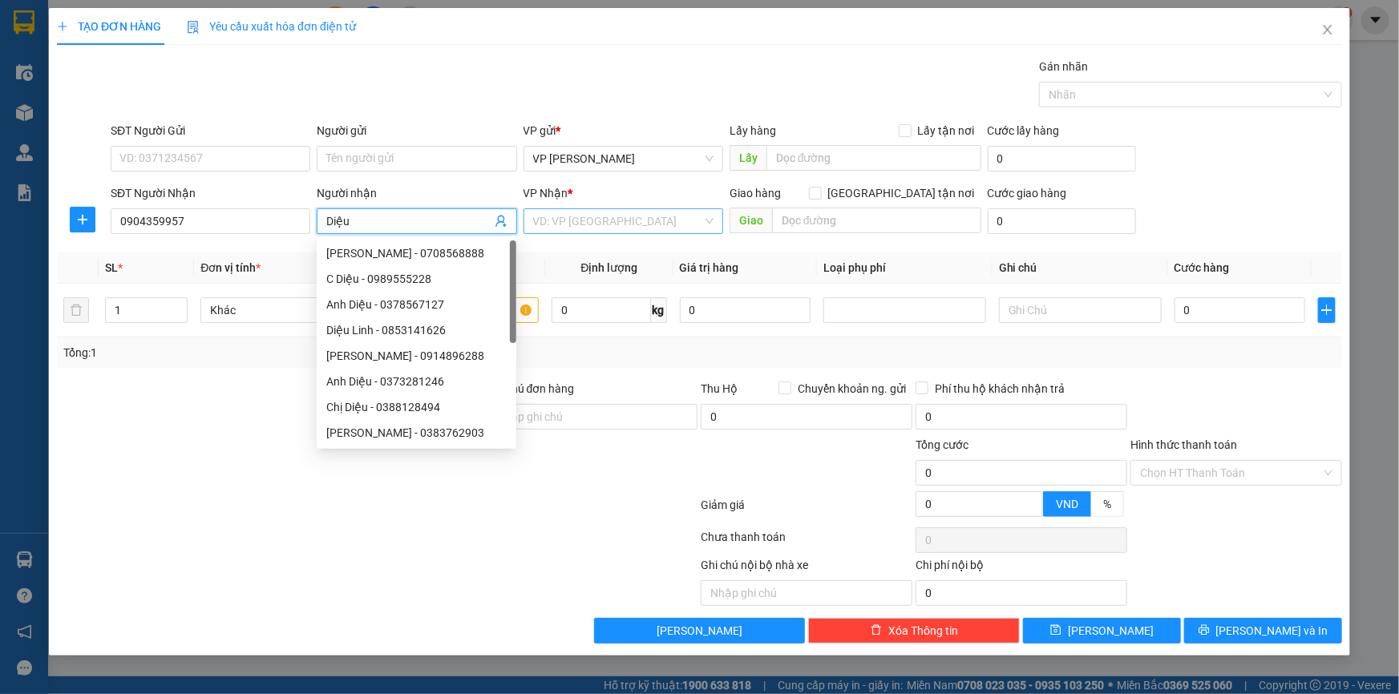
type input "Diệu"
click at [568, 212] on input "search" at bounding box center [617, 221] width 169 height 24
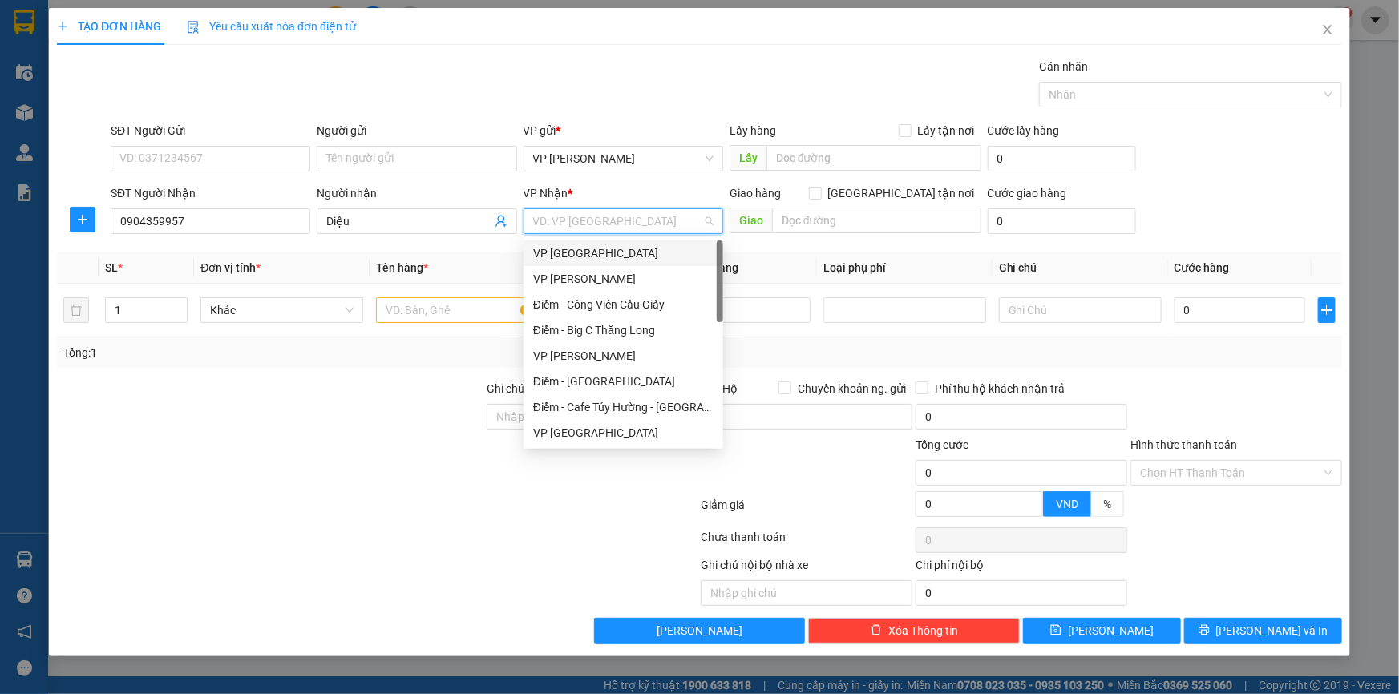
click at [571, 249] on div "VP Thái Bình" at bounding box center [623, 254] width 180 height 18
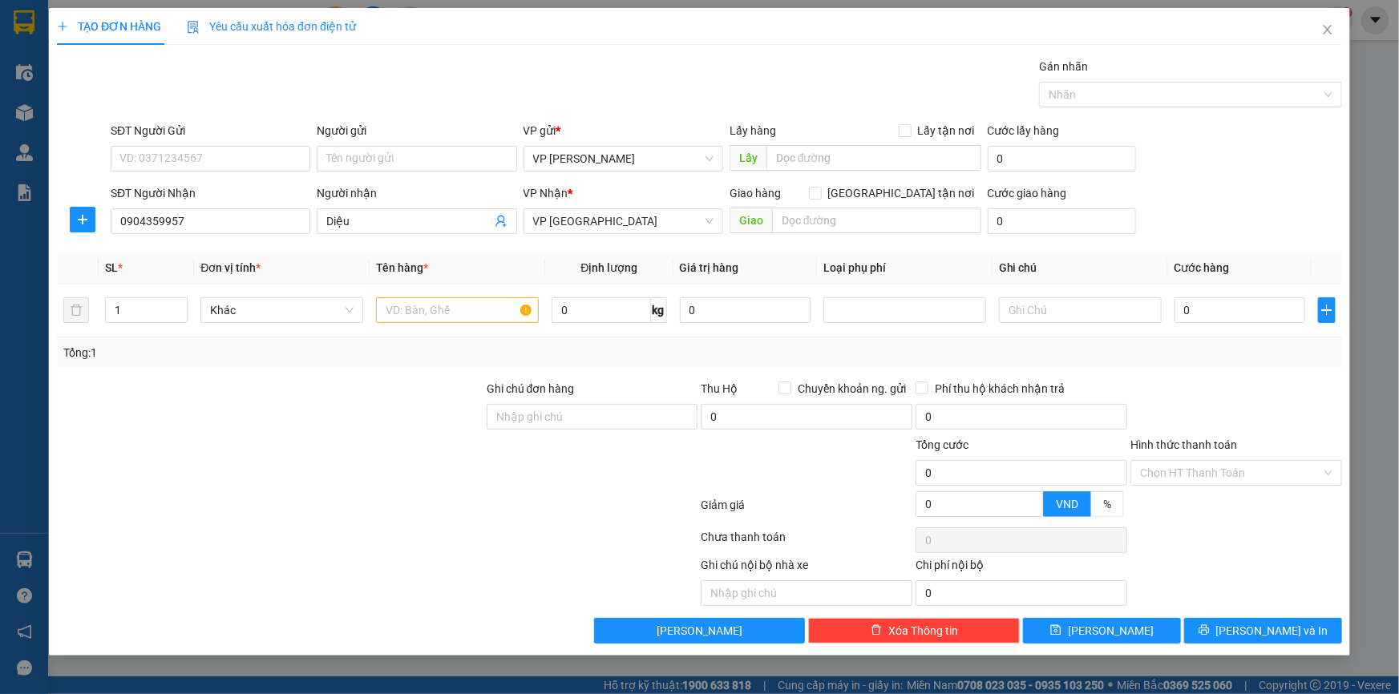
click at [216, 144] on div "SĐT Người Gửi" at bounding box center [211, 134] width 200 height 24
click at [204, 157] on input "SĐT Người Gửi" at bounding box center [211, 159] width 200 height 26
type input "0382809536"
click at [204, 190] on div "0382809536 - A Lộc" at bounding box center [210, 191] width 180 height 18
type input "A Lộc"
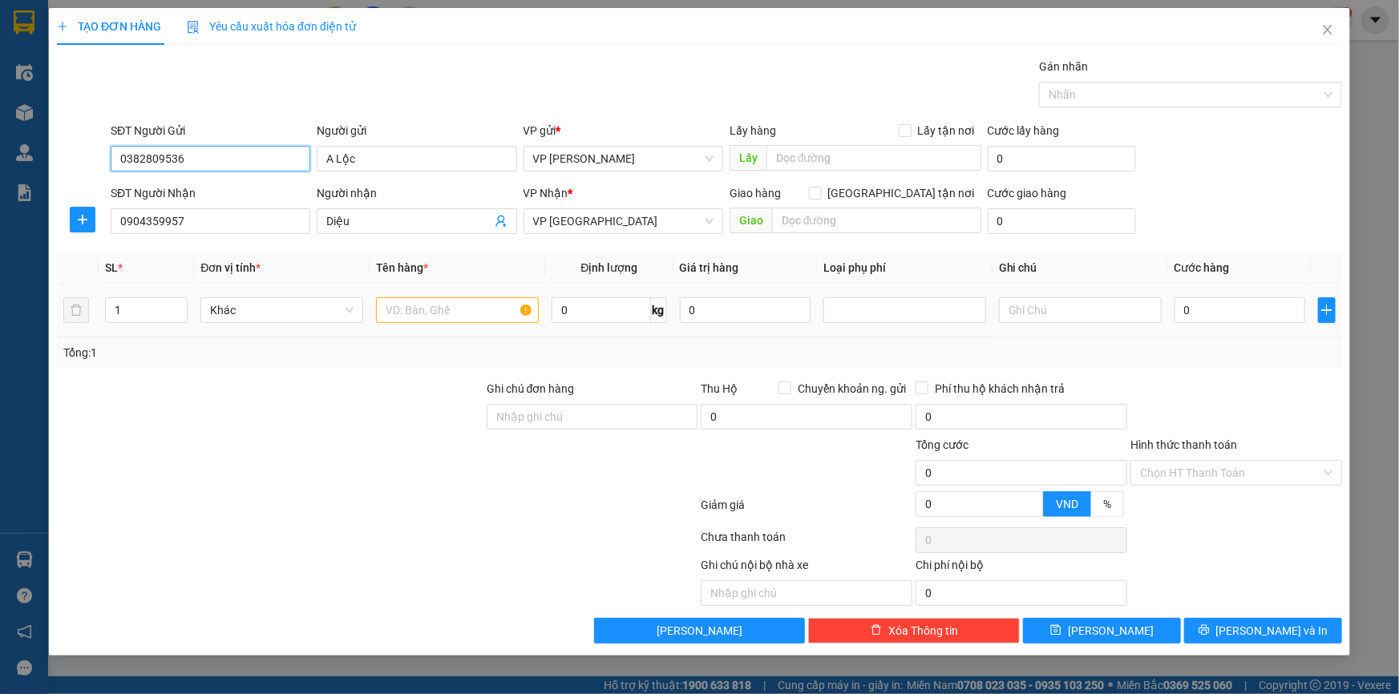
type input "0382809536"
click at [475, 316] on input "text" at bounding box center [457, 310] width 163 height 26
click at [437, 311] on input "text" at bounding box center [457, 310] width 163 height 26
type input "Thùng xốp (thực phẩm)"
type input "12"
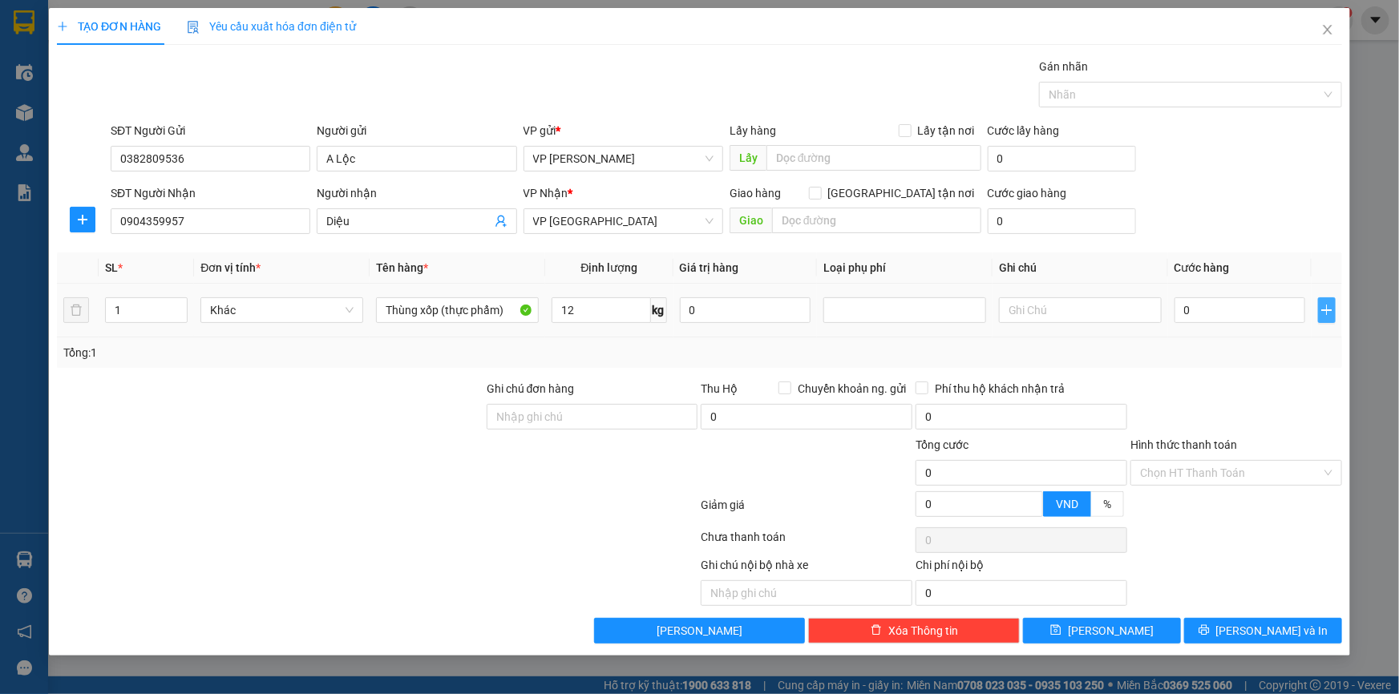
click at [1333, 306] on span "plus" at bounding box center [1327, 310] width 16 height 13
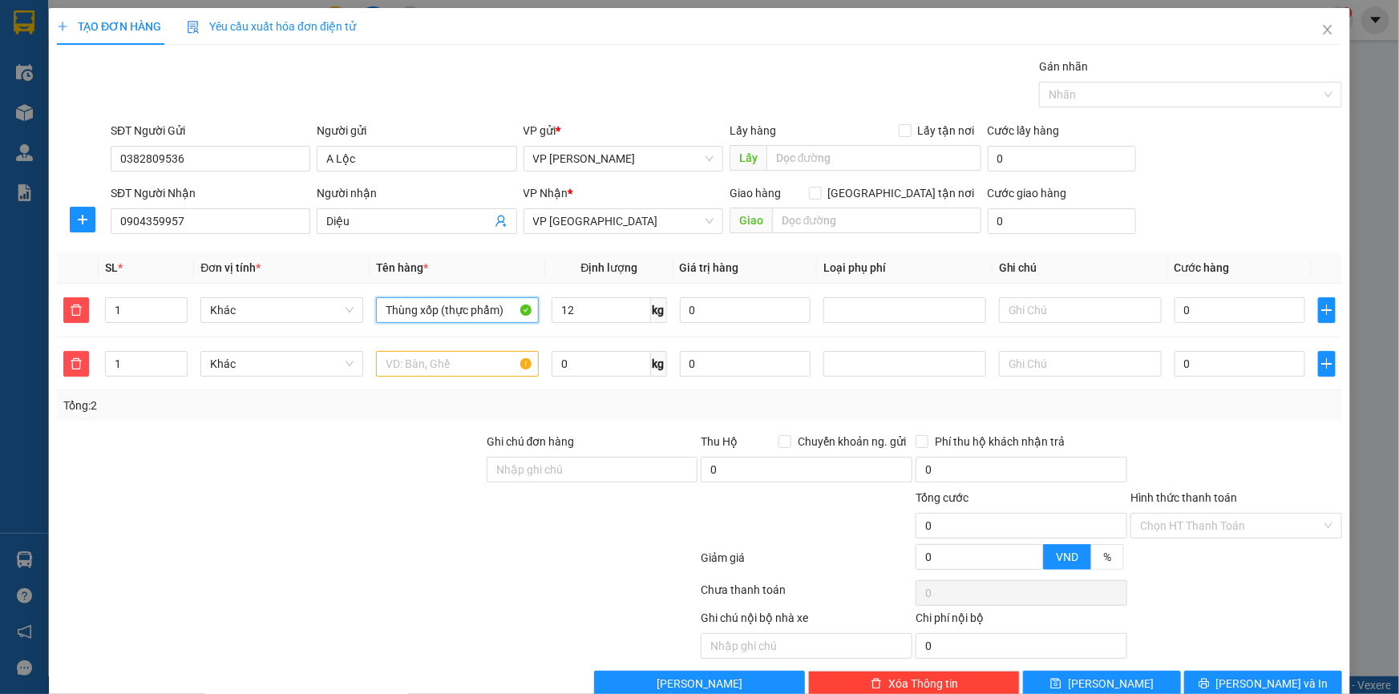
drag, startPoint x: 507, startPoint y: 309, endPoint x: 0, endPoint y: 280, distance: 507.5
click at [0, 280] on div "TẠO ĐƠN HÀNG Yêu cầu xuất hóa đơn điện tử Transit Pickup Surcharge Ids Transit …" at bounding box center [699, 347] width 1399 height 694
click at [427, 362] on input "text" at bounding box center [457, 364] width 163 height 26
paste input "Thùng xốp (thực phẩm)"
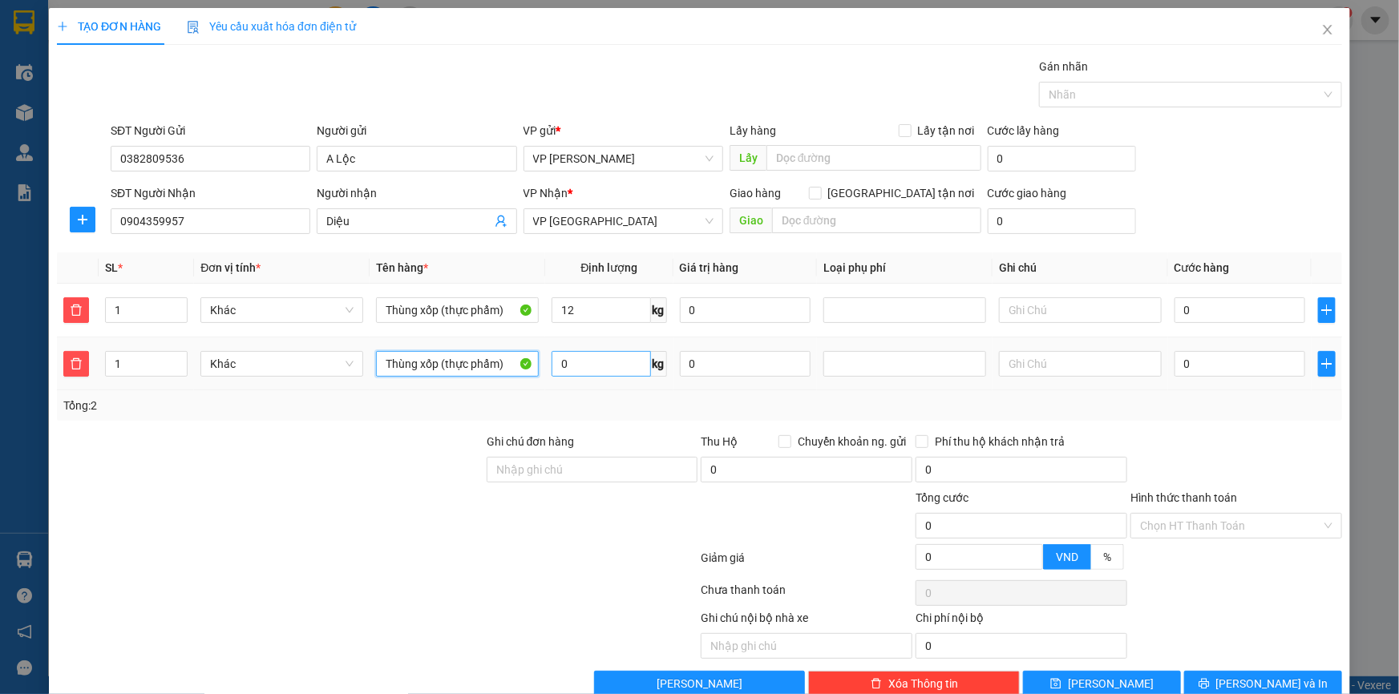
type input "Thùng xốp (thực phẩm)"
click at [575, 363] on input "0" at bounding box center [601, 364] width 99 height 26
type input "15"
click at [1058, 363] on input "text" at bounding box center [1080, 364] width 163 height 26
type input "2 kiện giảm 10k"
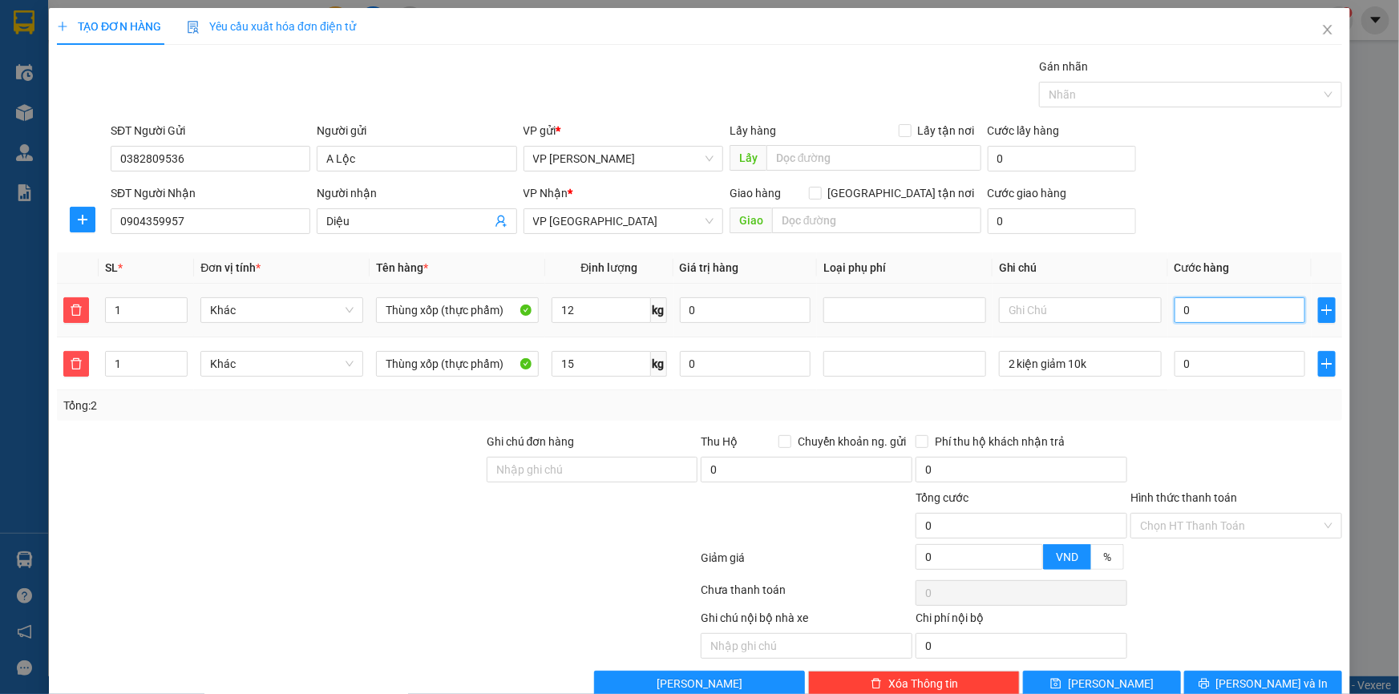
click at [1194, 316] on input "0" at bounding box center [1239, 310] width 131 height 26
type input "04"
type input "4"
type input "040"
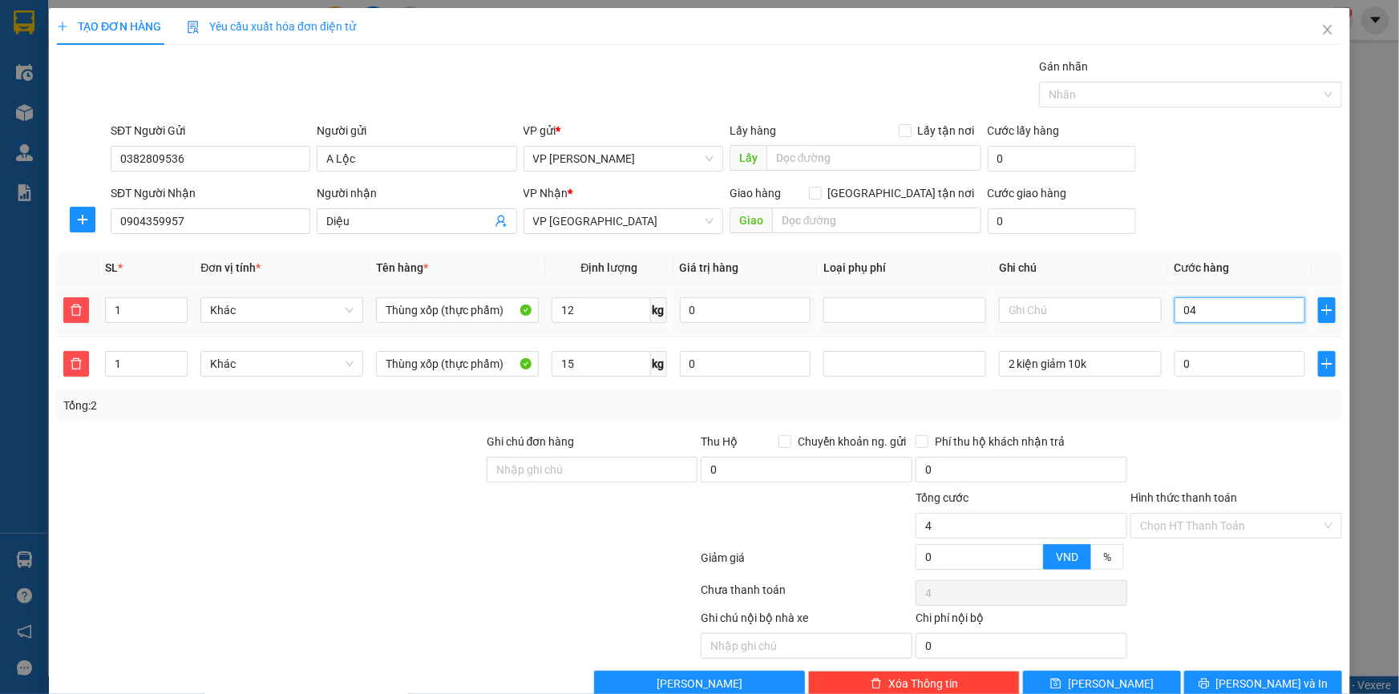
type input "40"
type input "40.000"
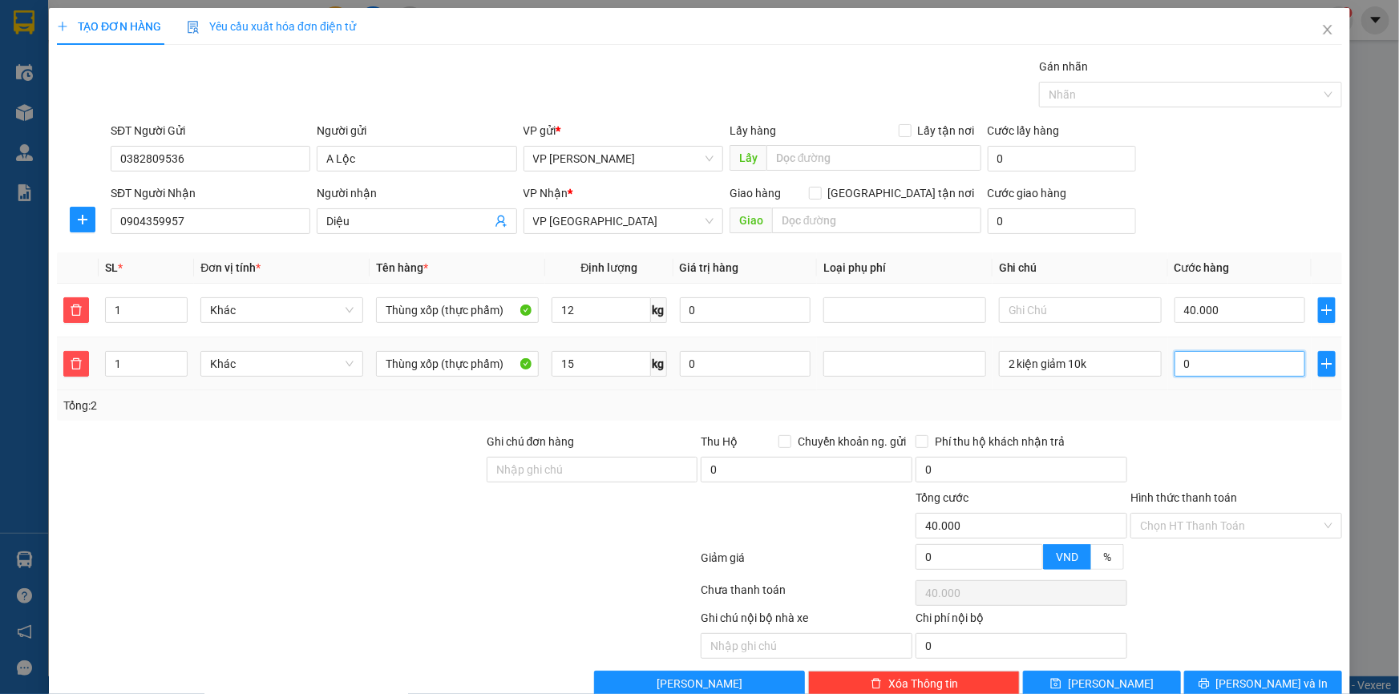
click at [1199, 360] on input "0" at bounding box center [1239, 364] width 131 height 26
type input "0"
type input "40.004"
type input "04"
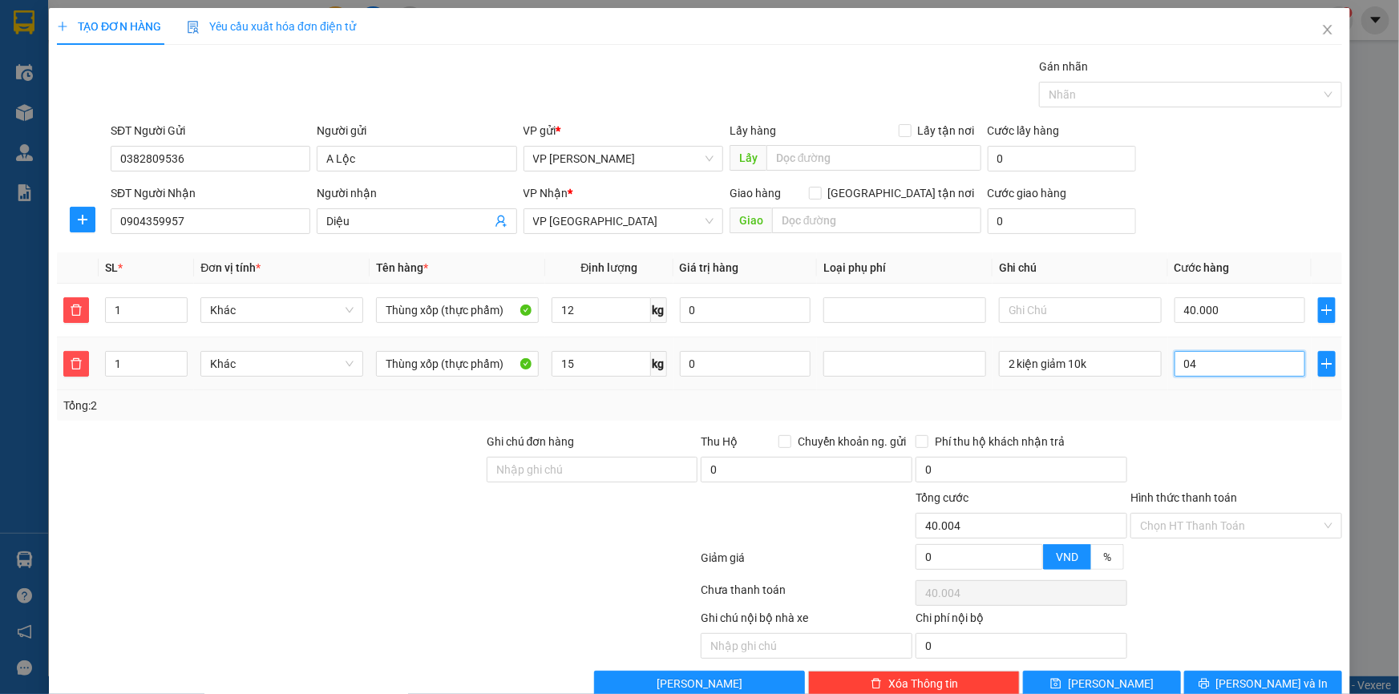
type input "40.040"
type input "040"
type input "80.000"
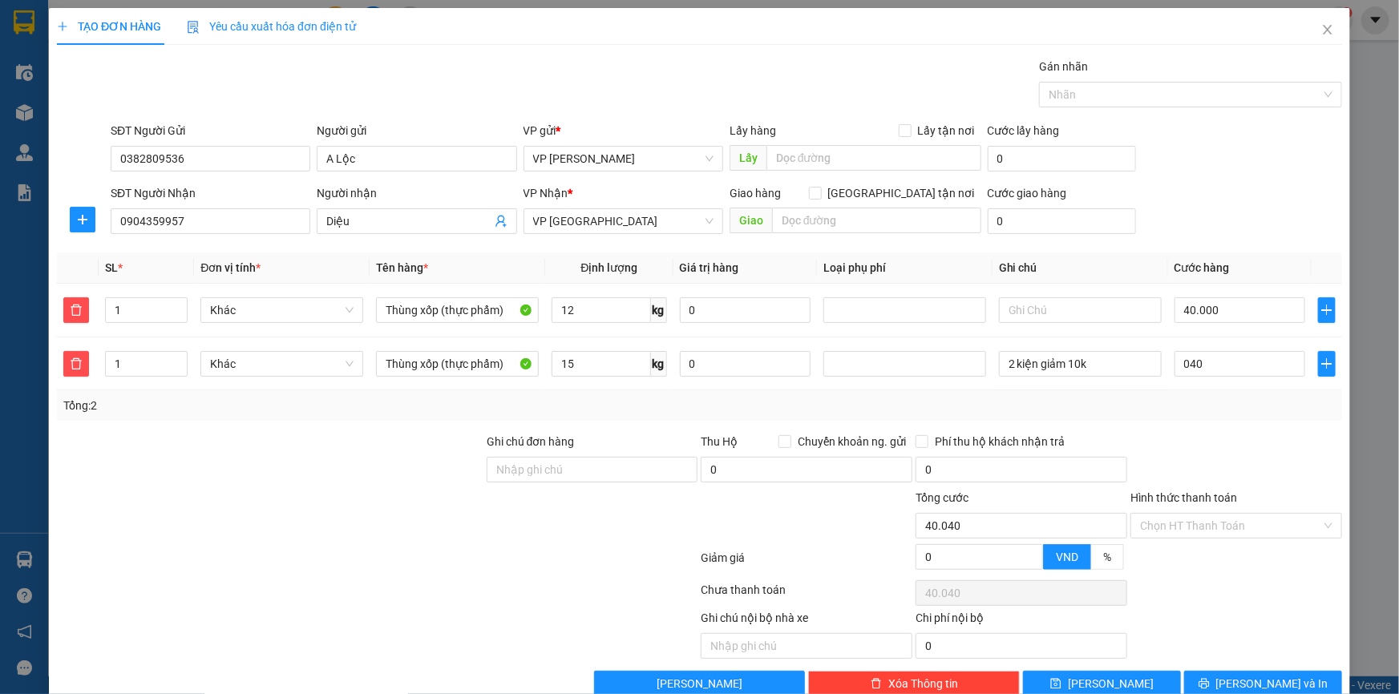
type input "40.000"
click at [1203, 169] on div "SĐT Người Gửi 0382809536 Người gửi A Lộc VP gửi * VP Phạm Văn Đồng Lấy hàng Lấy…" at bounding box center [726, 150] width 1238 height 56
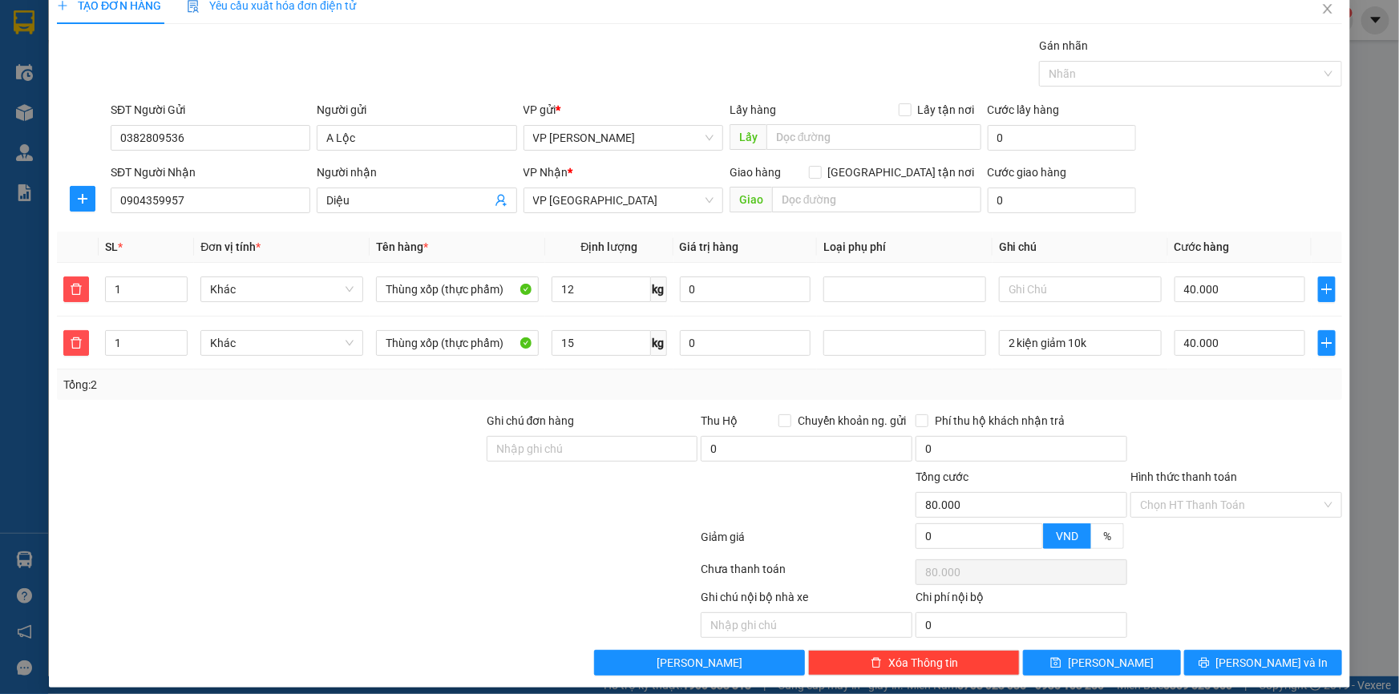
scroll to position [32, 0]
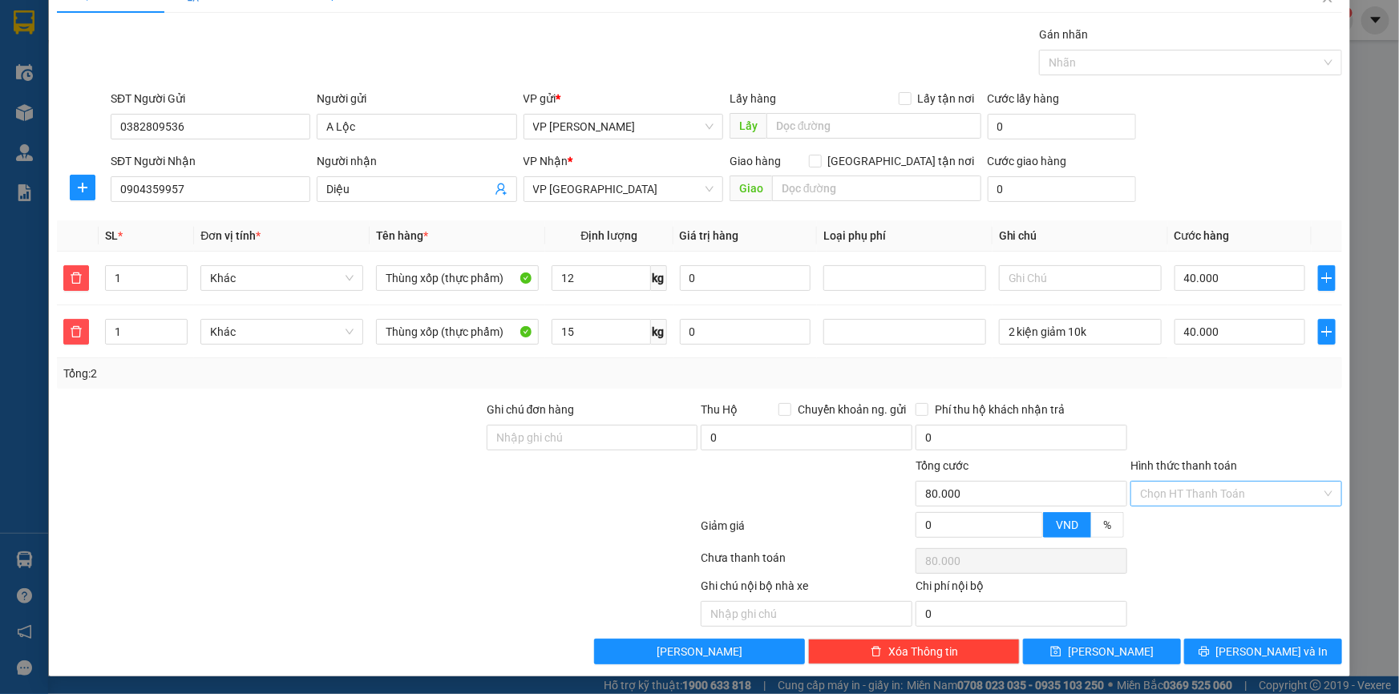
click at [1174, 482] on input "Hình thức thanh toán" at bounding box center [1230, 494] width 181 height 24
click at [1174, 519] on div "Tại văn phòng" at bounding box center [1226, 525] width 191 height 18
type input "0"
click at [1158, 406] on div at bounding box center [1236, 429] width 215 height 56
drag, startPoint x: 1229, startPoint y: 643, endPoint x: 947, endPoint y: 402, distance: 370.8
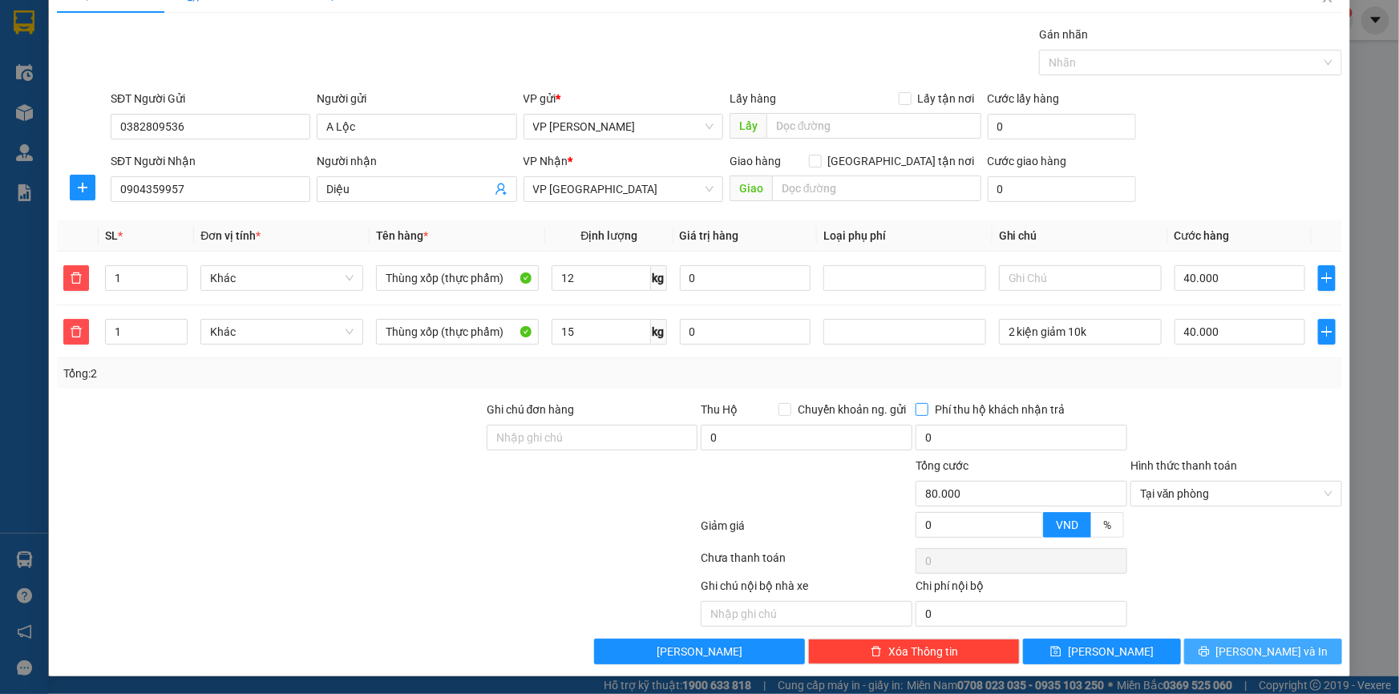
click at [1231, 640] on button "Lưu và In" at bounding box center [1263, 652] width 158 height 26
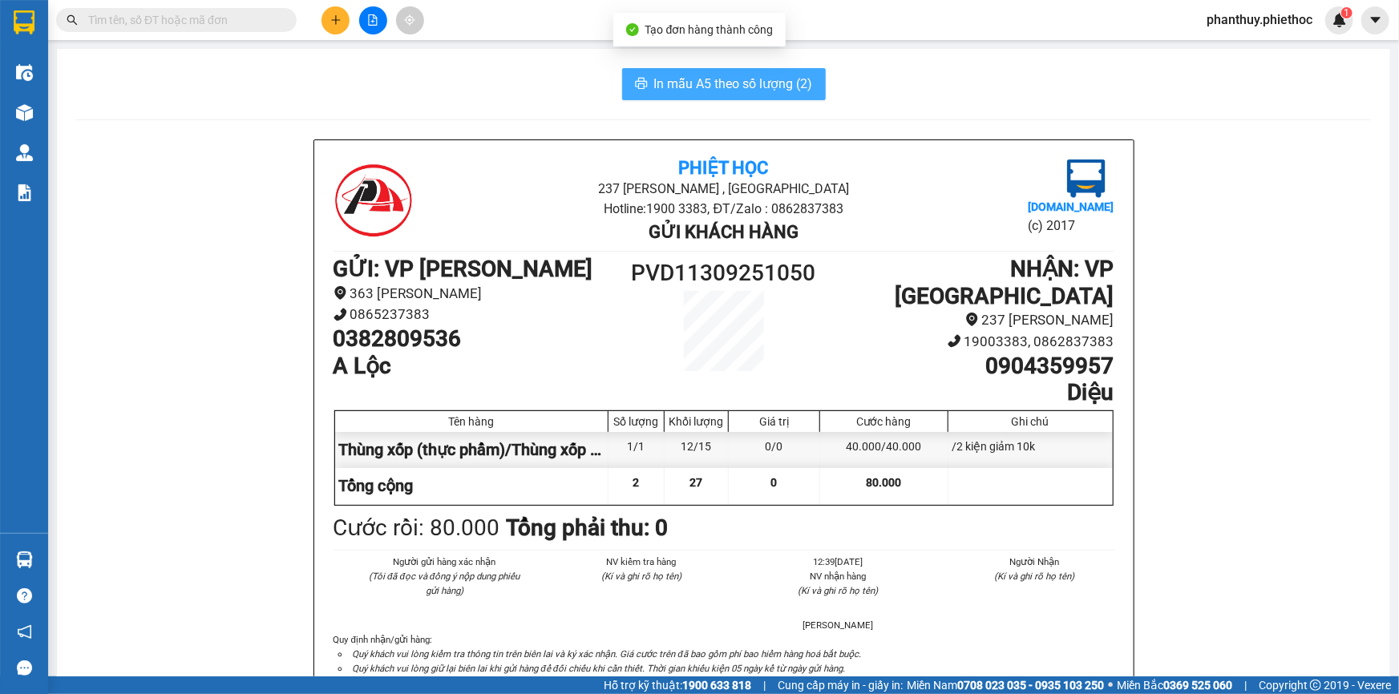
click at [753, 76] on span "In mẫu A5 theo số lượng (2)" at bounding box center [733, 84] width 159 height 20
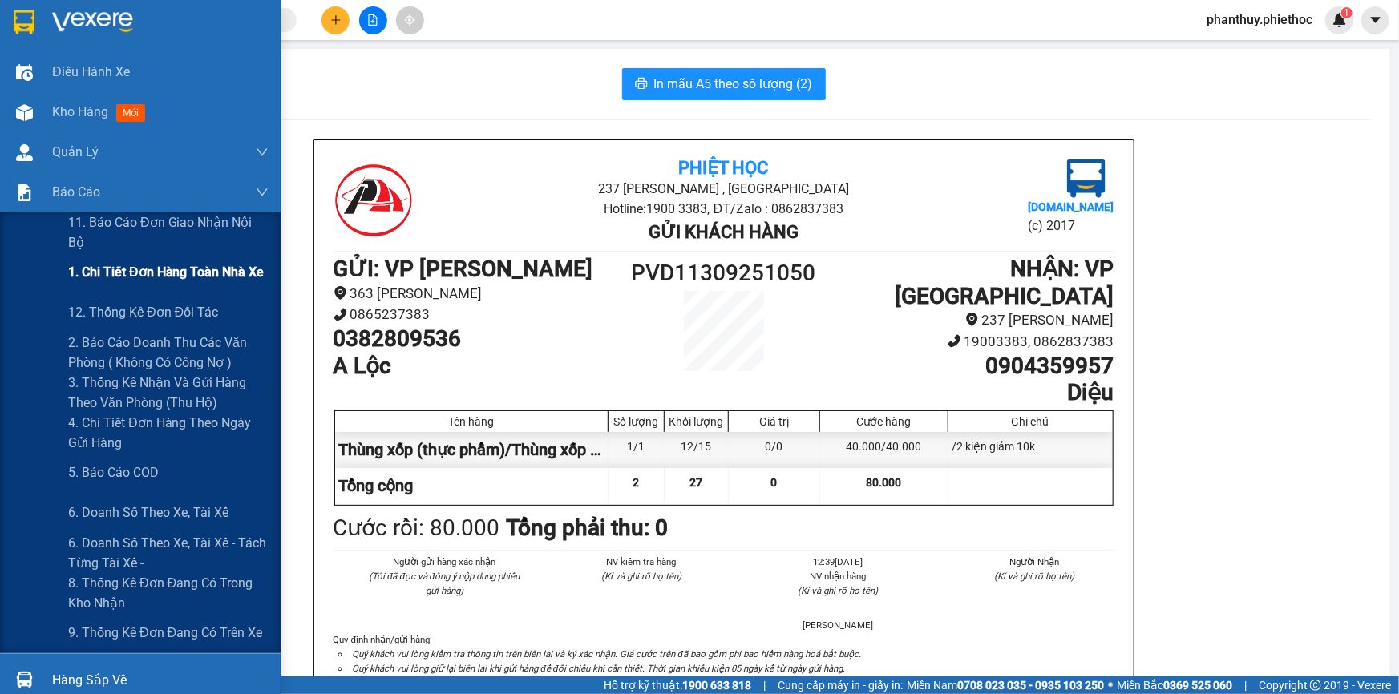
click at [148, 279] on span "1. Chi tiết đơn hàng toàn nhà xe" at bounding box center [166, 272] width 196 height 20
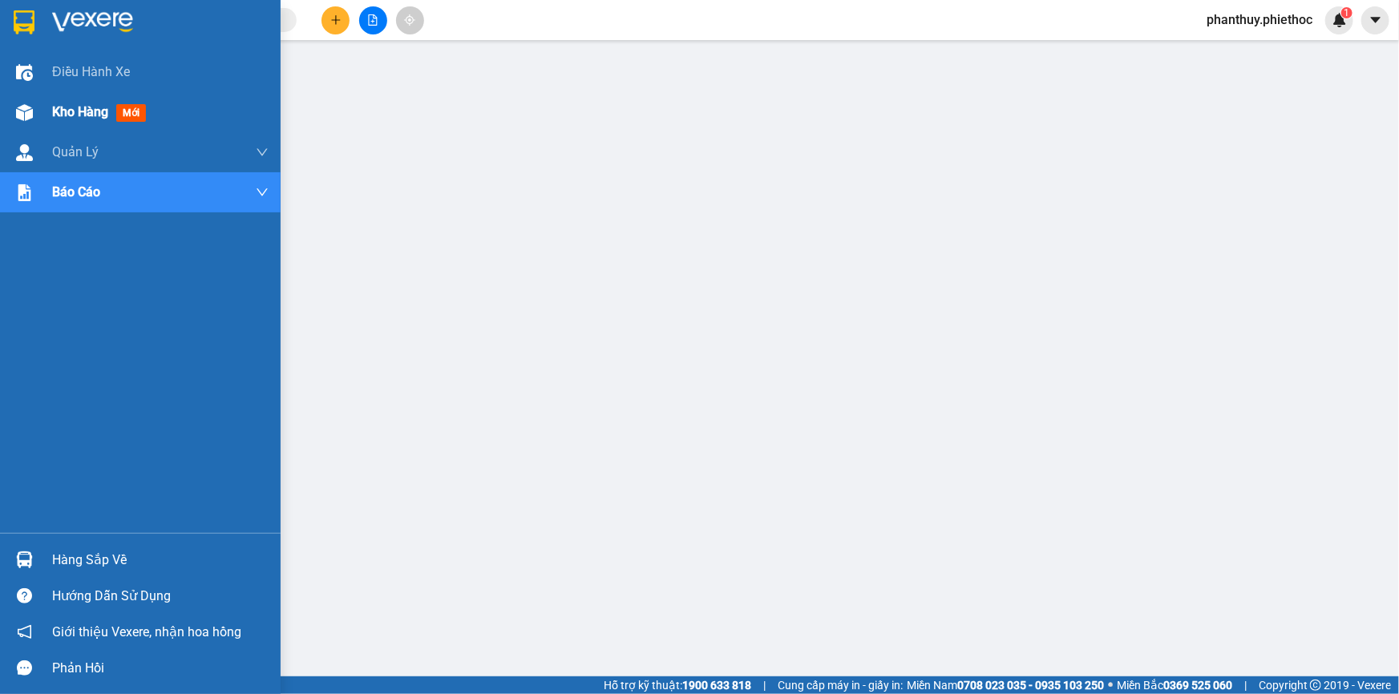
click at [95, 114] on span "Kho hàng" at bounding box center [80, 111] width 56 height 15
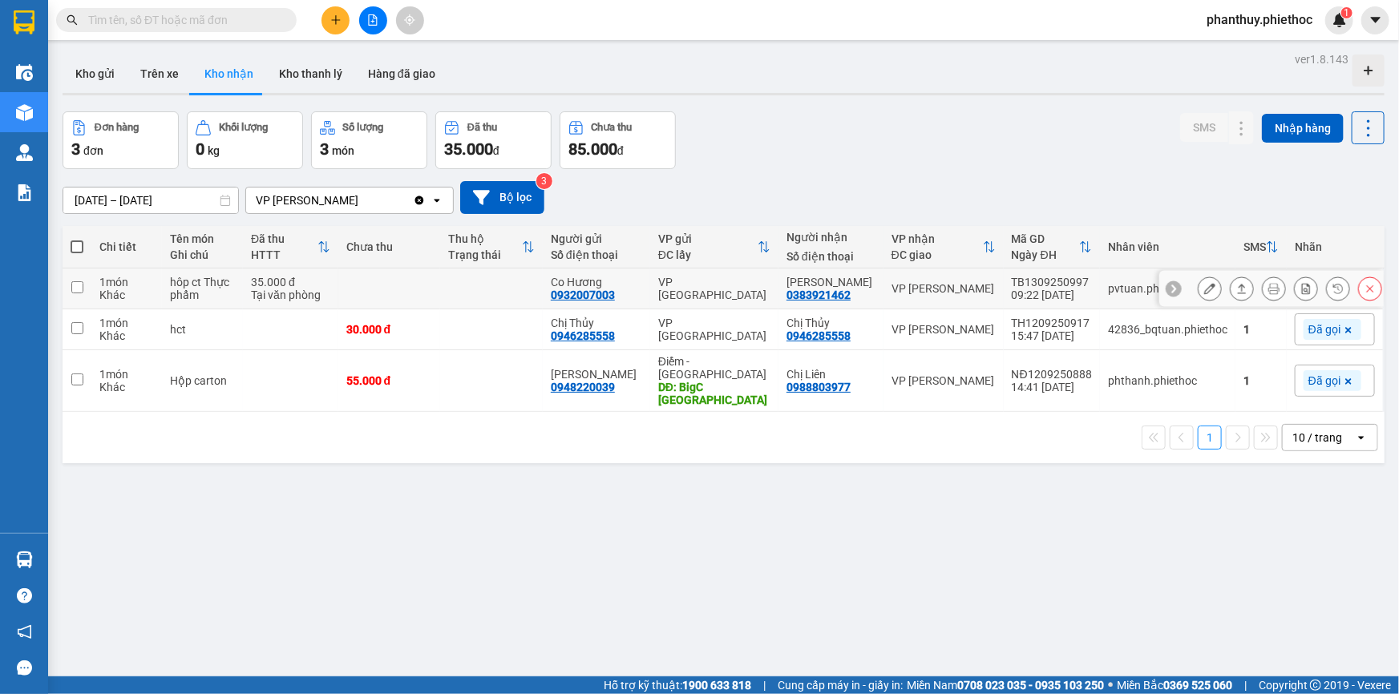
click at [1199, 281] on button at bounding box center [1210, 289] width 22 height 28
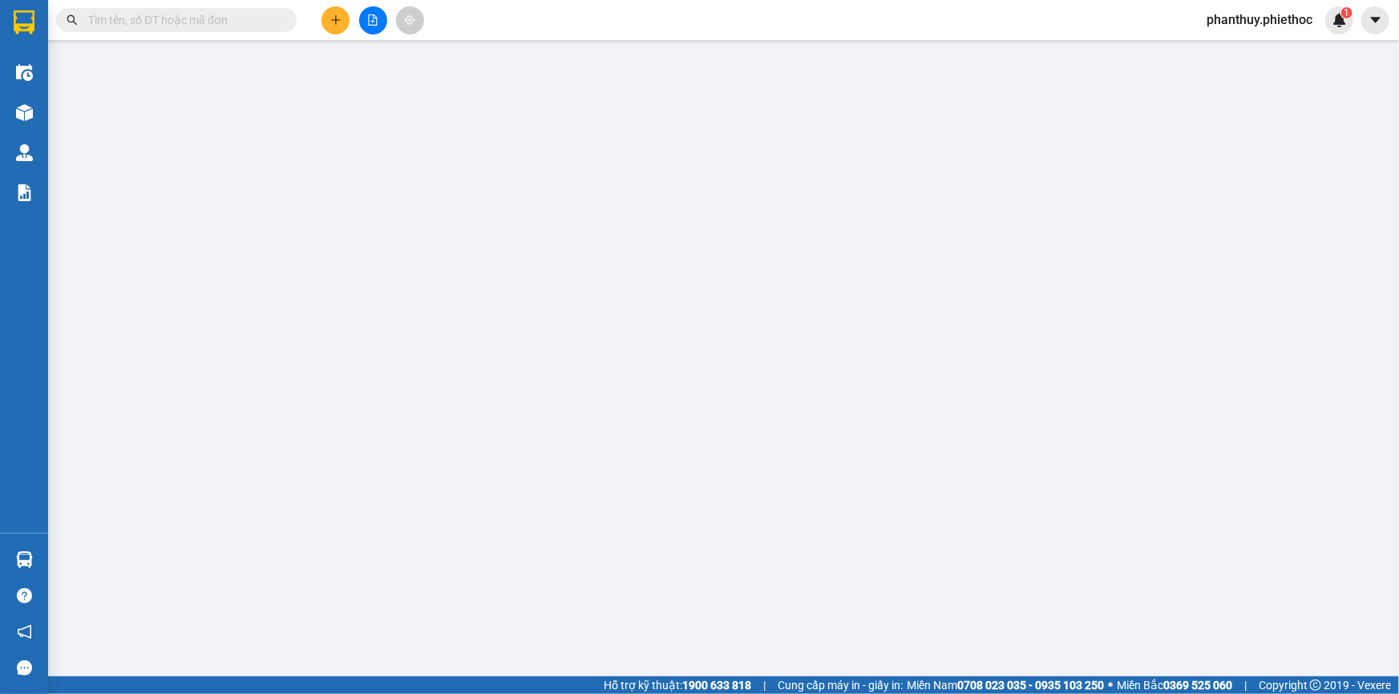
type input "0932007003"
type input "Co Hương"
type input "0383921462"
type input "C Linh"
type input "35.000"
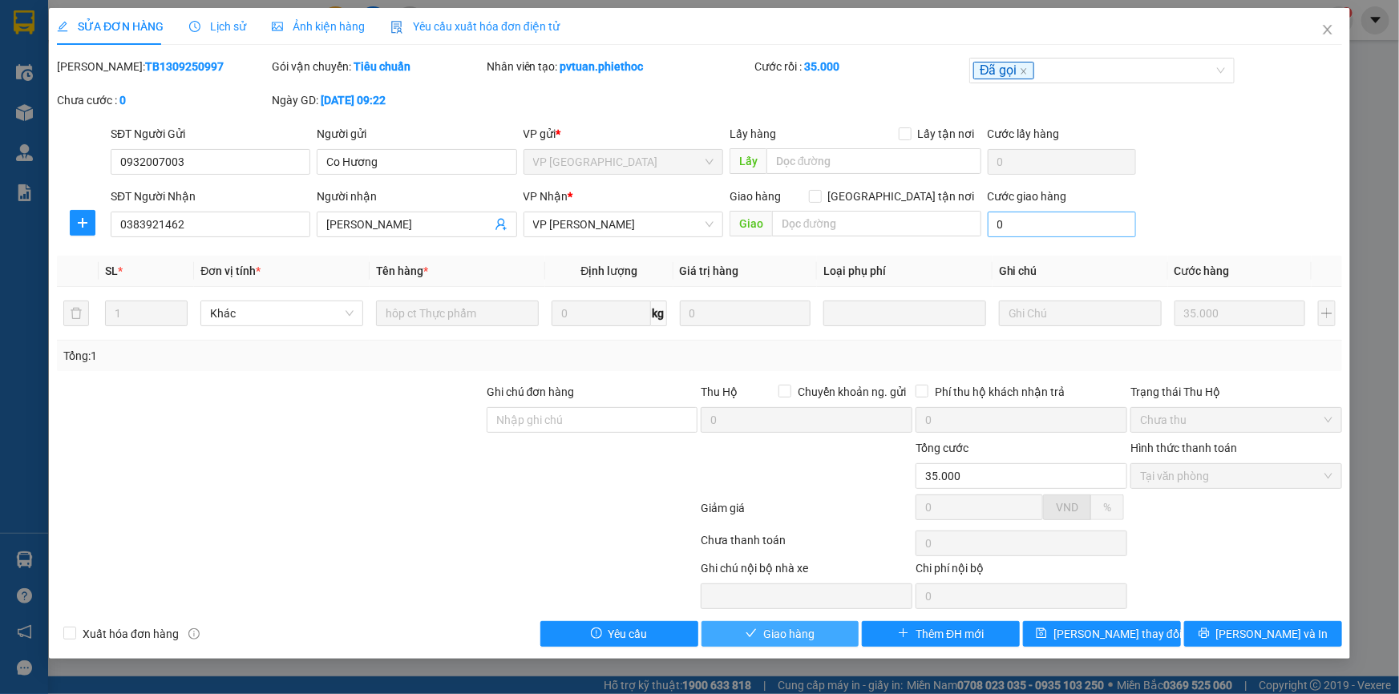
drag, startPoint x: 801, startPoint y: 633, endPoint x: 1106, endPoint y: 224, distance: 510.5
click at [801, 632] on span "Giao hàng" at bounding box center [788, 634] width 51 height 18
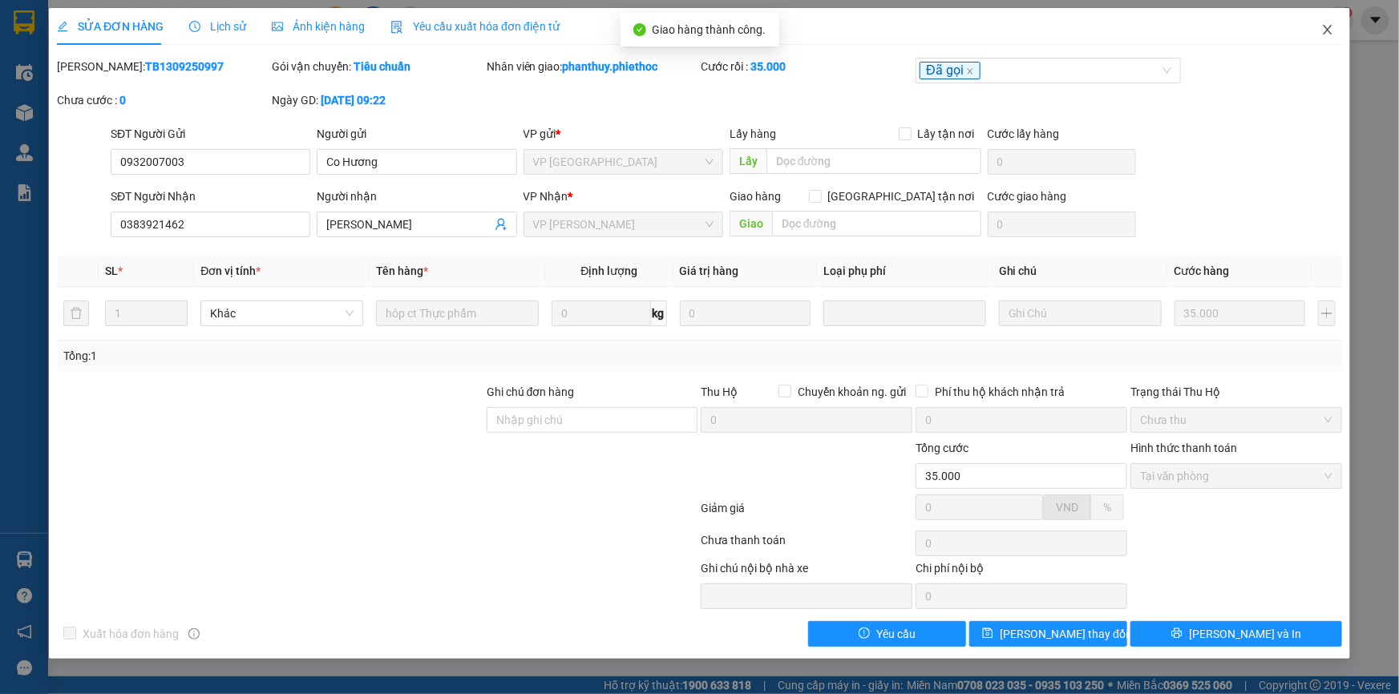
click at [1330, 26] on icon "close" at bounding box center [1327, 29] width 13 height 13
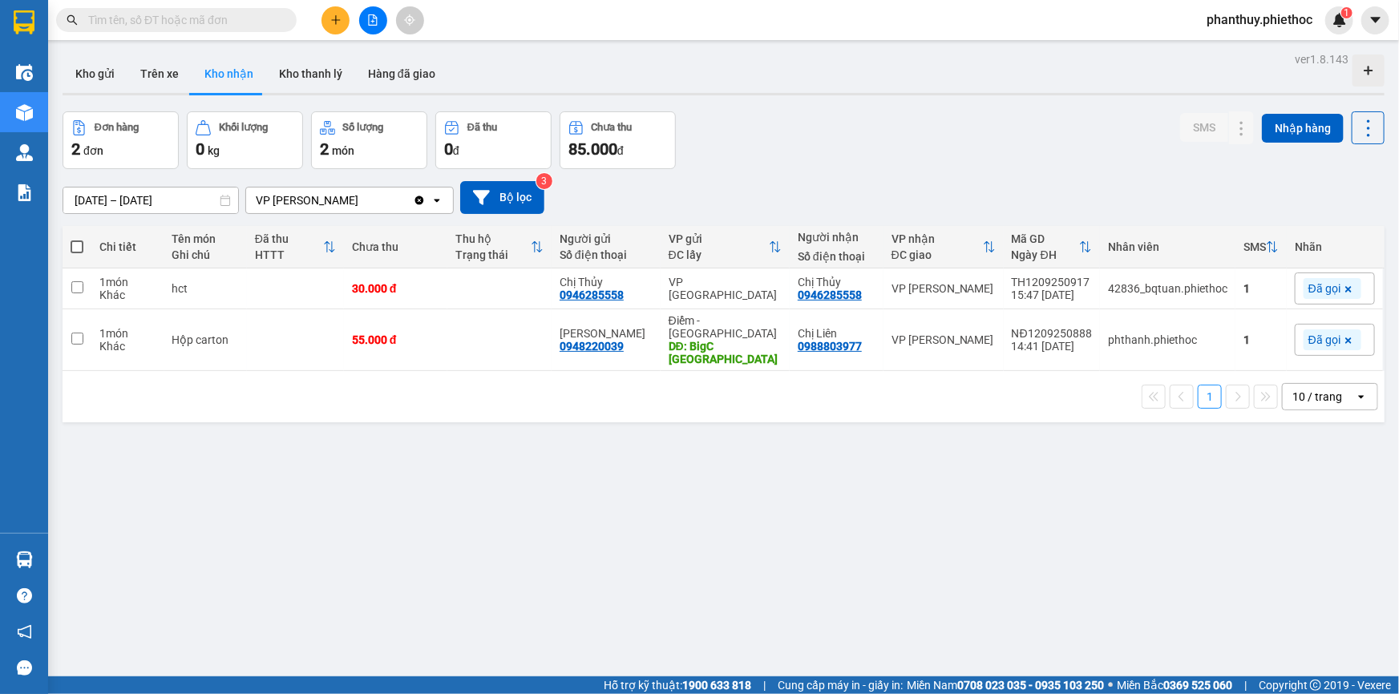
click at [333, 22] on icon "plus" at bounding box center [335, 19] width 11 height 11
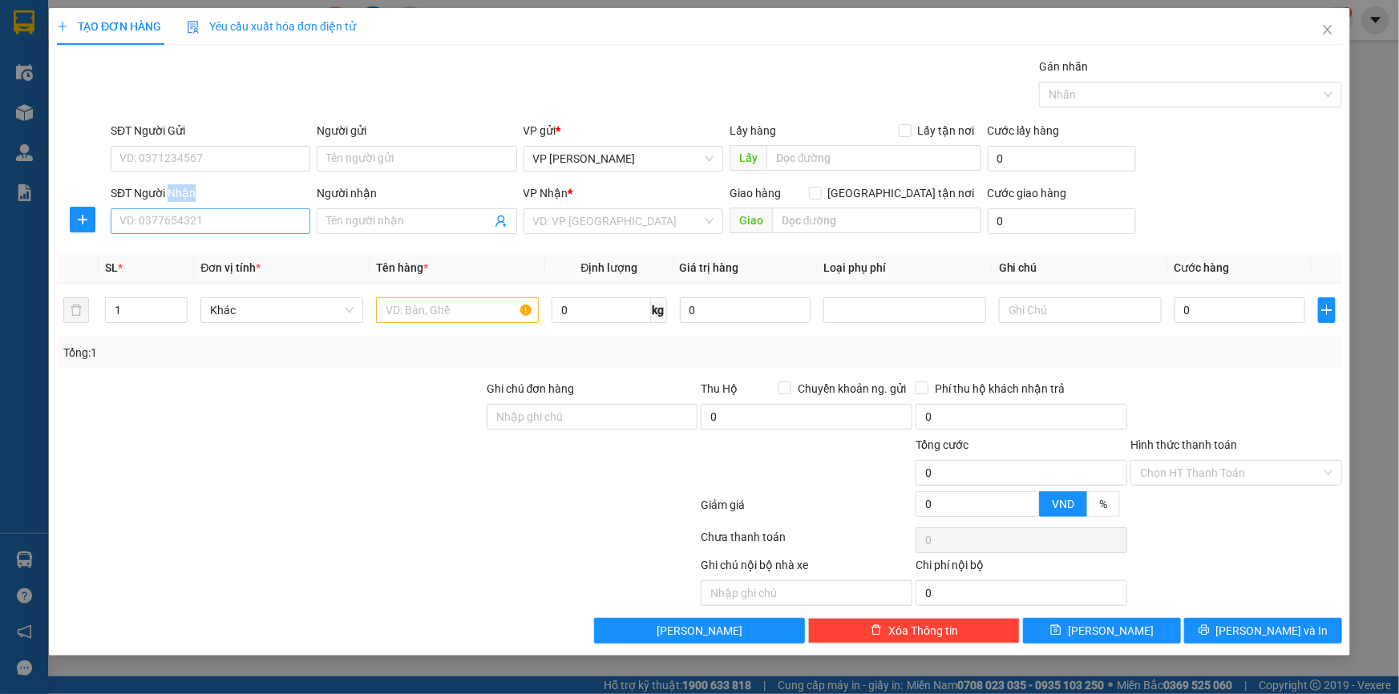
click at [167, 209] on div "SĐT Người Nhận VD: 0377654321" at bounding box center [211, 212] width 200 height 56
click at [174, 216] on input "SĐT Người Nhận" at bounding box center [211, 221] width 200 height 26
type input "0983426432"
click at [219, 257] on div "0983426432 - Dức Anh" at bounding box center [210, 254] width 180 height 18
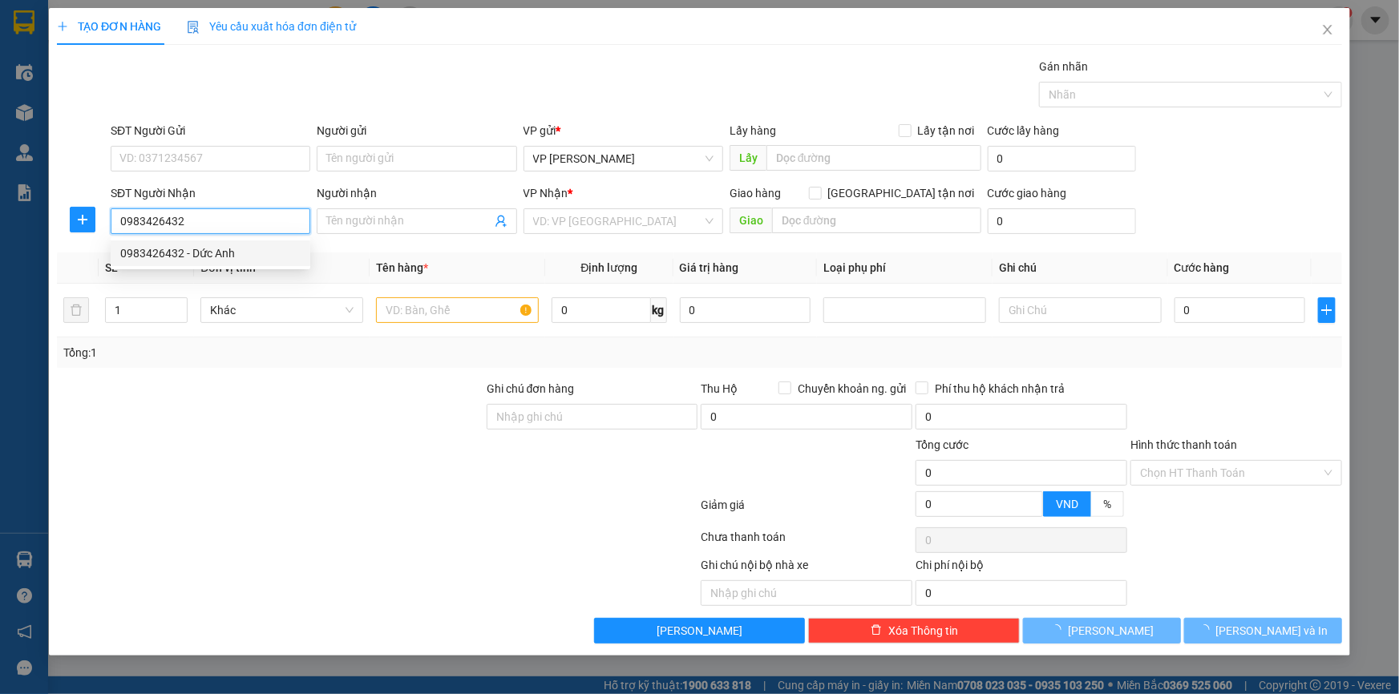
type input "Dức Anh"
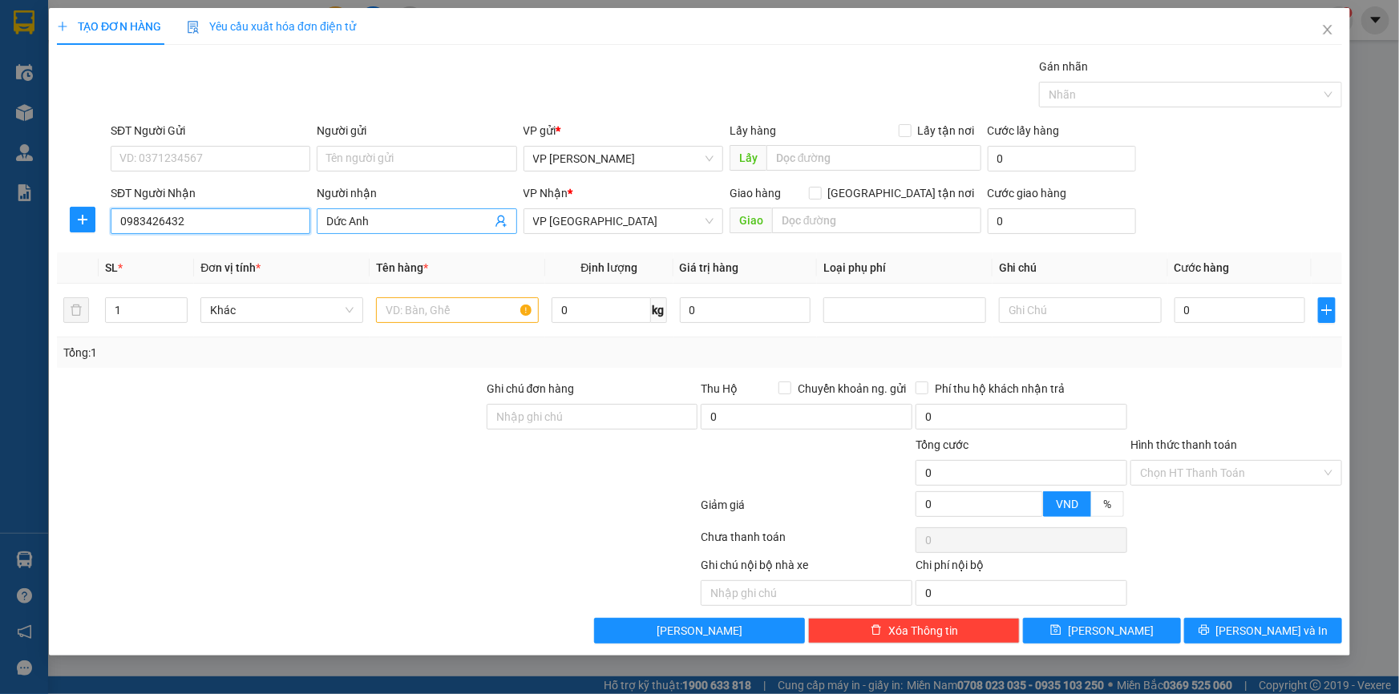
type input "0983426432"
click at [333, 216] on input "Dức Anh" at bounding box center [408, 221] width 164 height 18
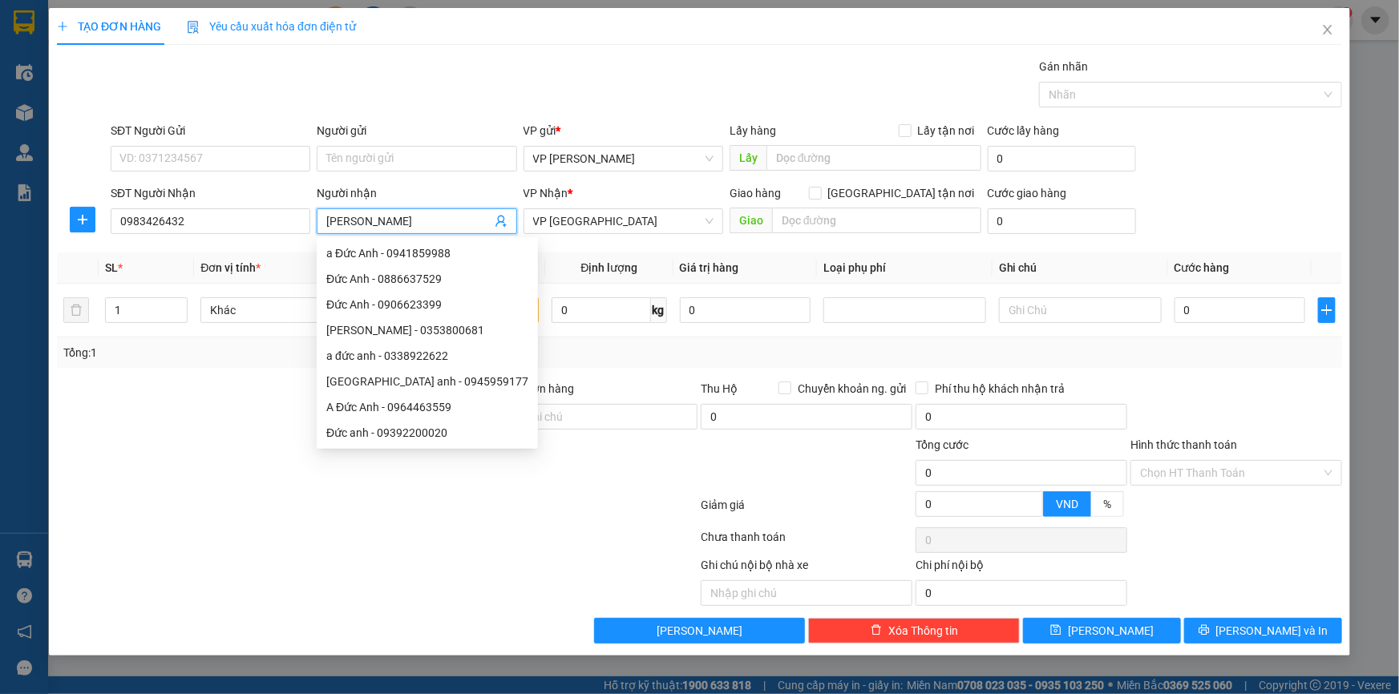
type input "Đức Anh"
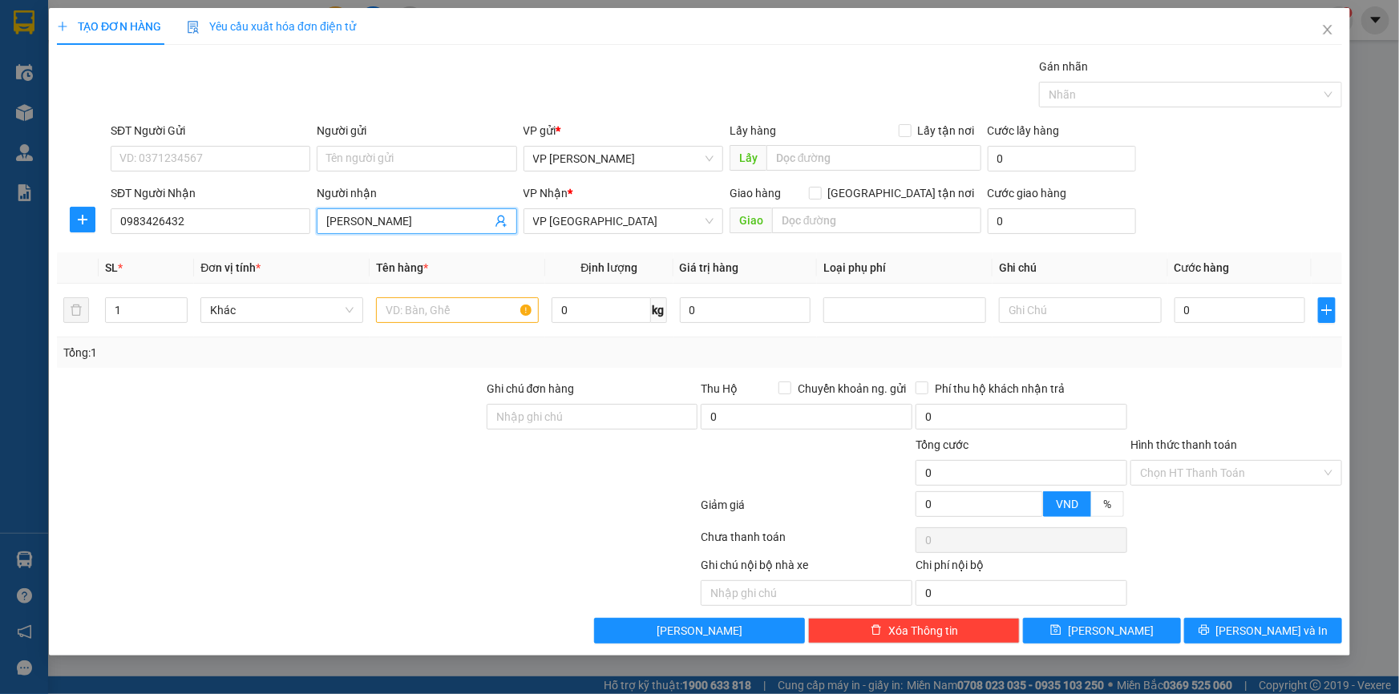
click at [68, 217] on div at bounding box center [82, 220] width 51 height 26
click at [83, 218] on icon "plus" at bounding box center [82, 219] width 13 height 13
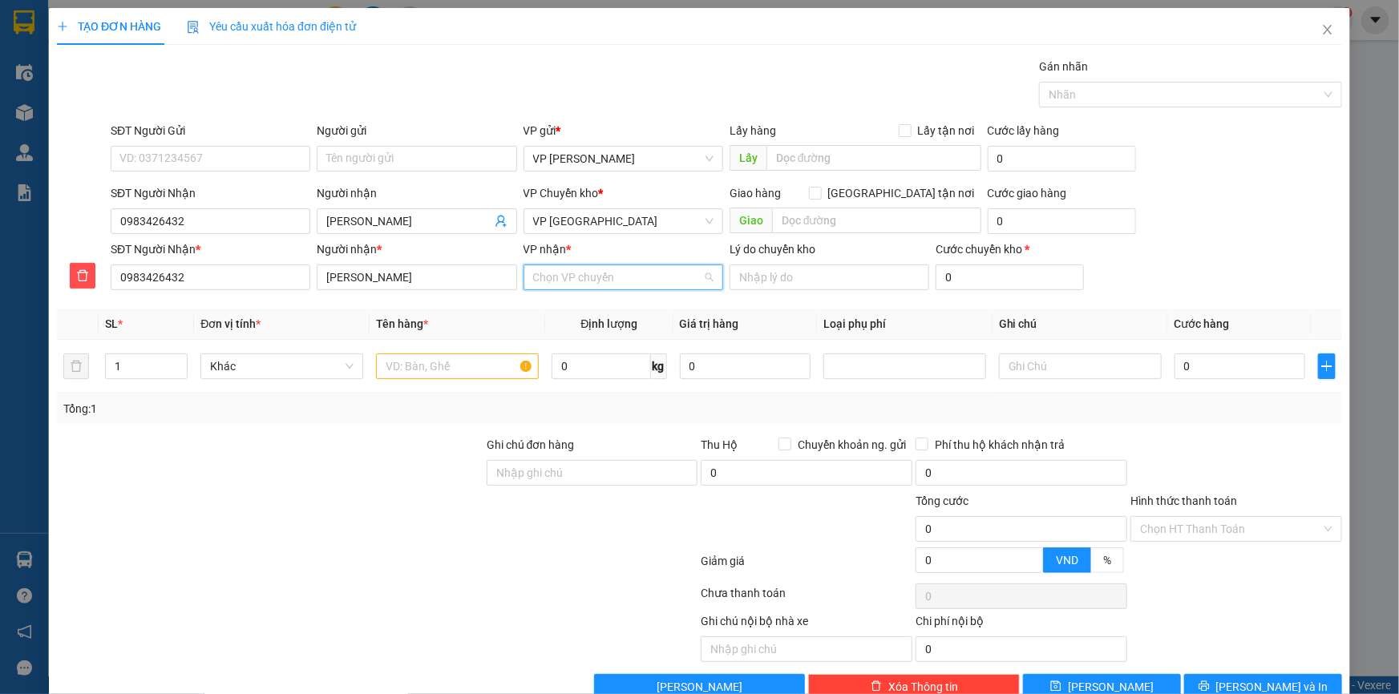
click at [549, 279] on input "VP nhận *" at bounding box center [617, 277] width 169 height 24
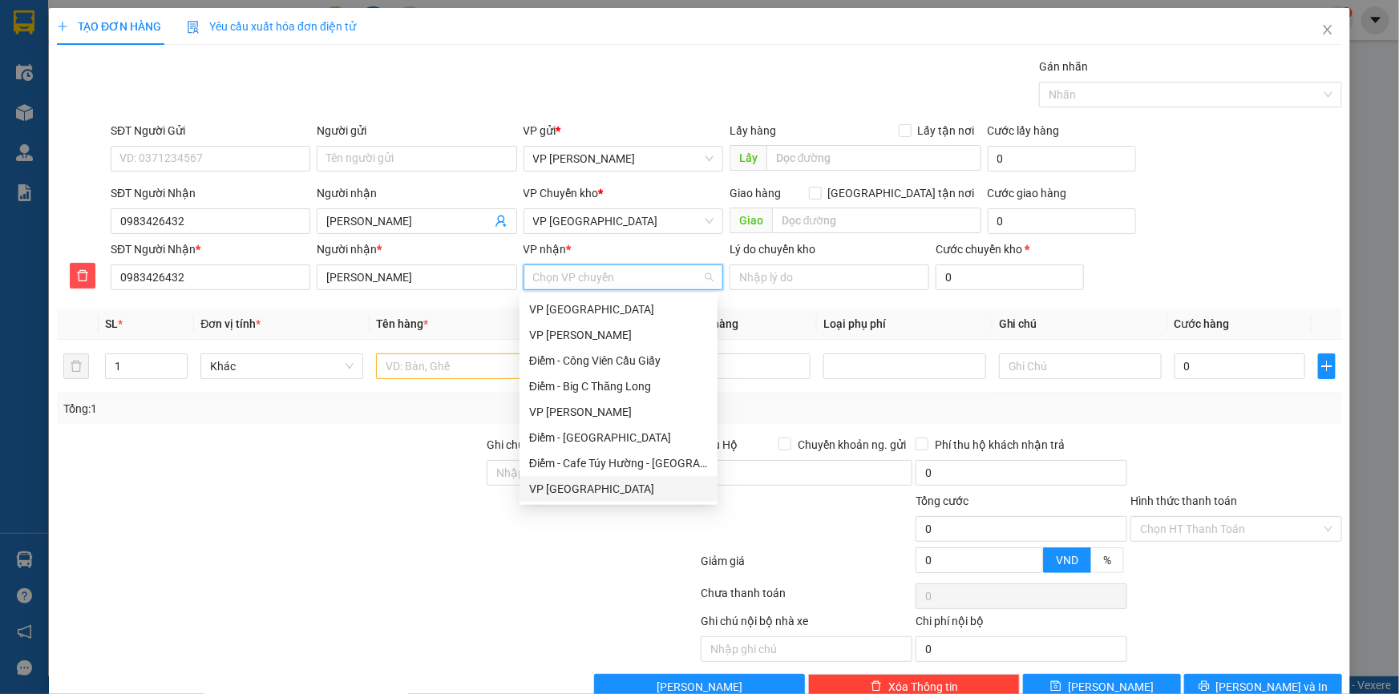
click at [569, 487] on div "VP Tiền Hải" at bounding box center [618, 489] width 179 height 18
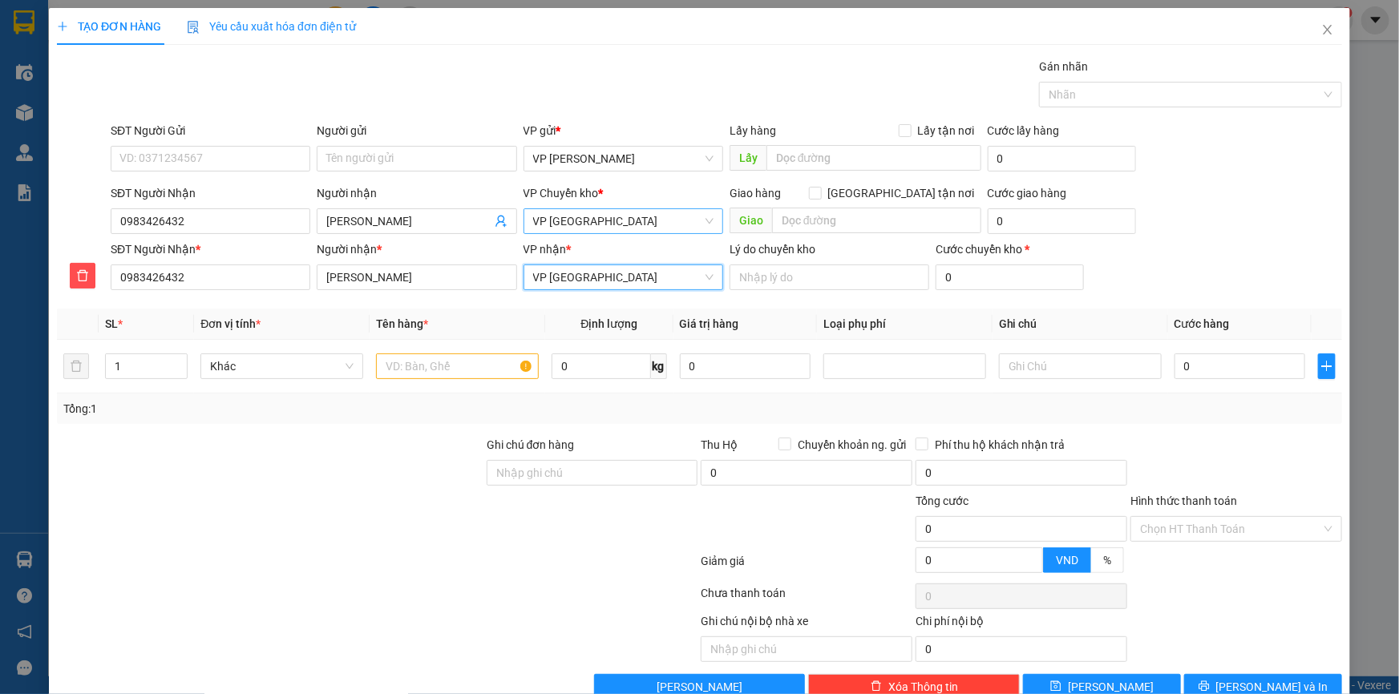
click at [577, 220] on span "VP Tiền Hải" at bounding box center [623, 221] width 180 height 24
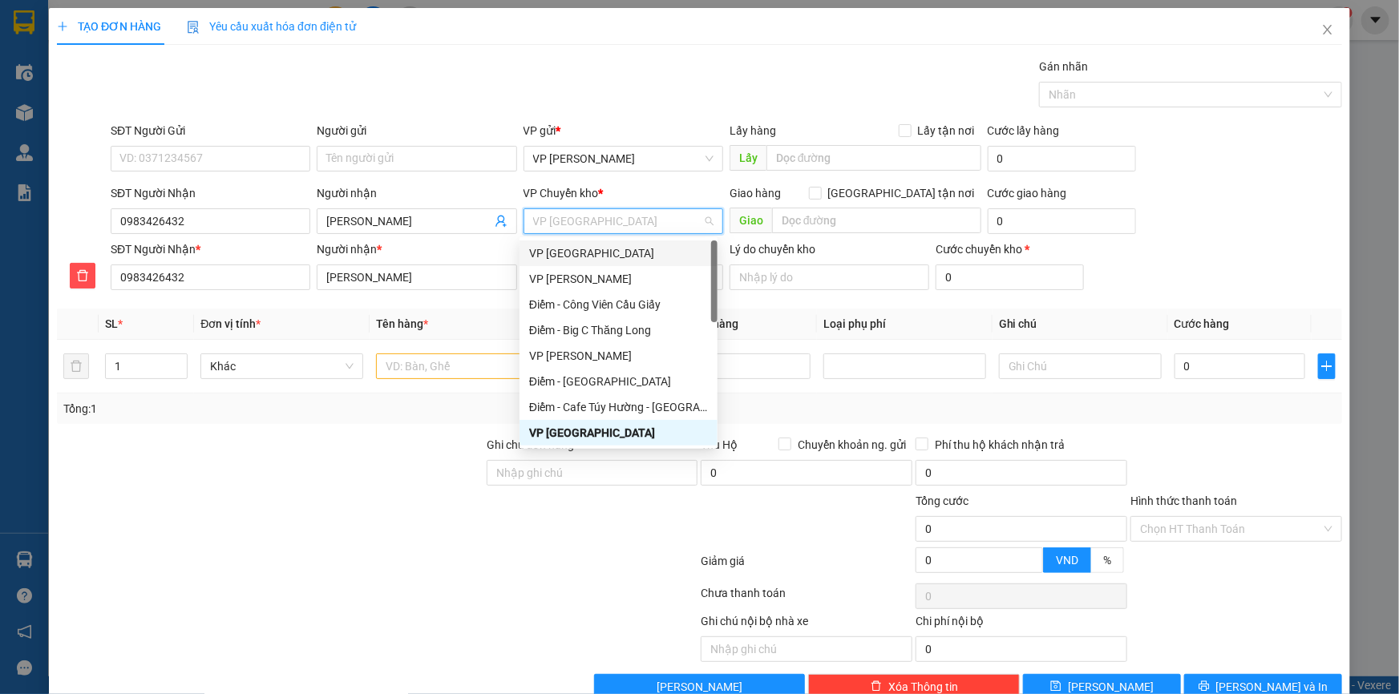
click at [586, 252] on div "VP Thái Bình" at bounding box center [618, 254] width 179 height 18
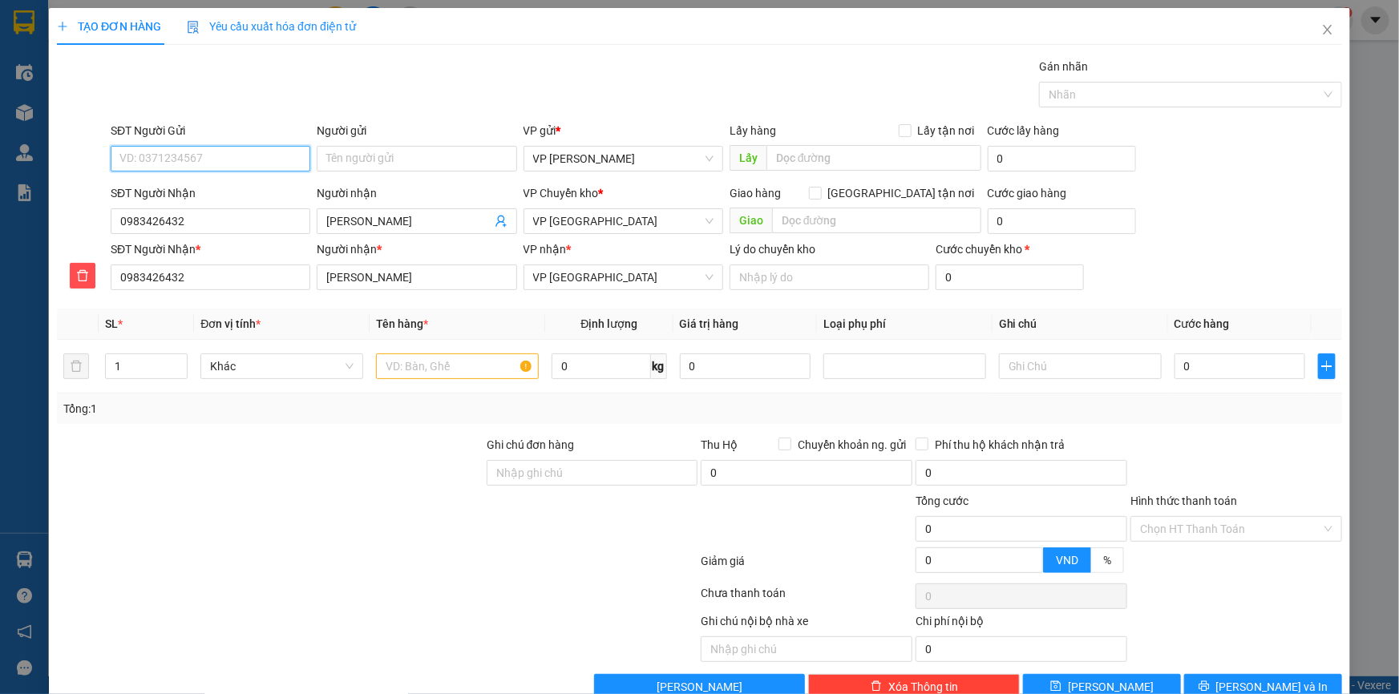
click at [257, 149] on input "SĐT Người Gửi" at bounding box center [211, 159] width 200 height 26
type input "0899556116"
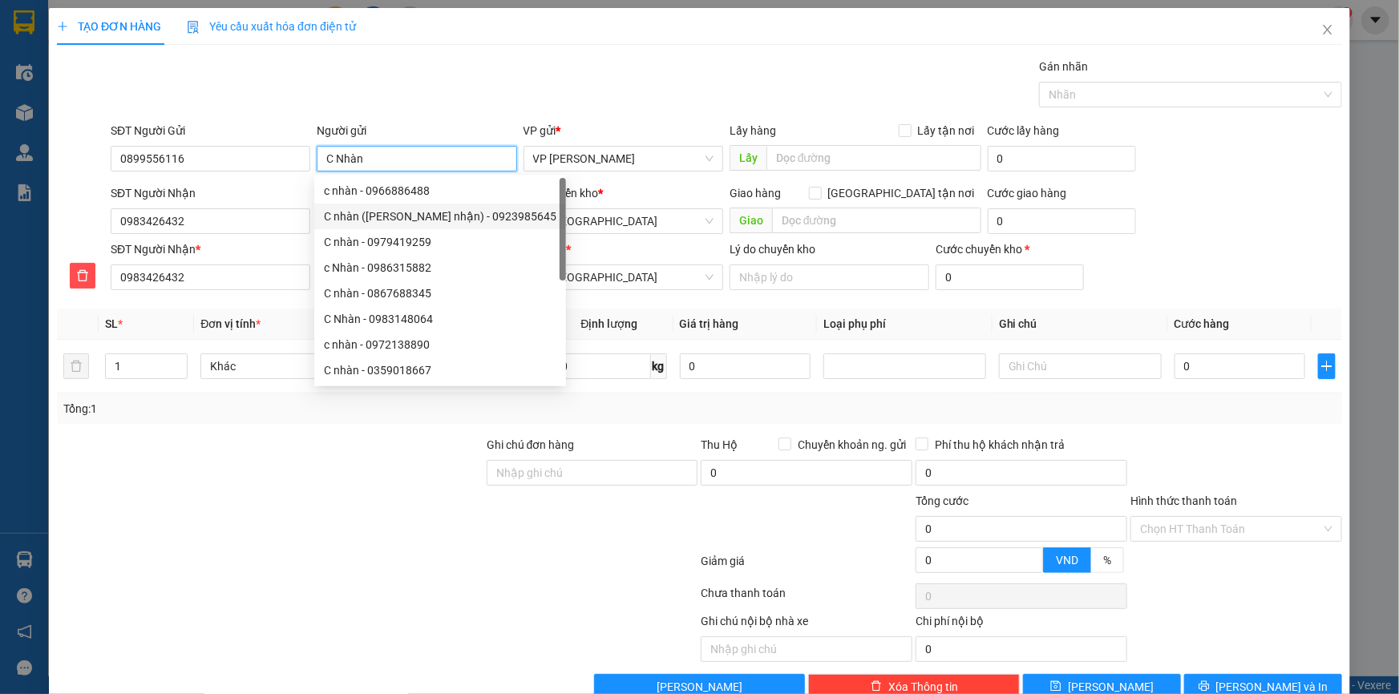
type input "C Nhàn"
drag, startPoint x: 682, startPoint y: 38, endPoint x: 620, endPoint y: 352, distance: 320.4
click at [681, 38] on div "TẠO ĐƠN HÀNG Yêu cầu xuất hóa đơn điện tử" at bounding box center [699, 26] width 1285 height 37
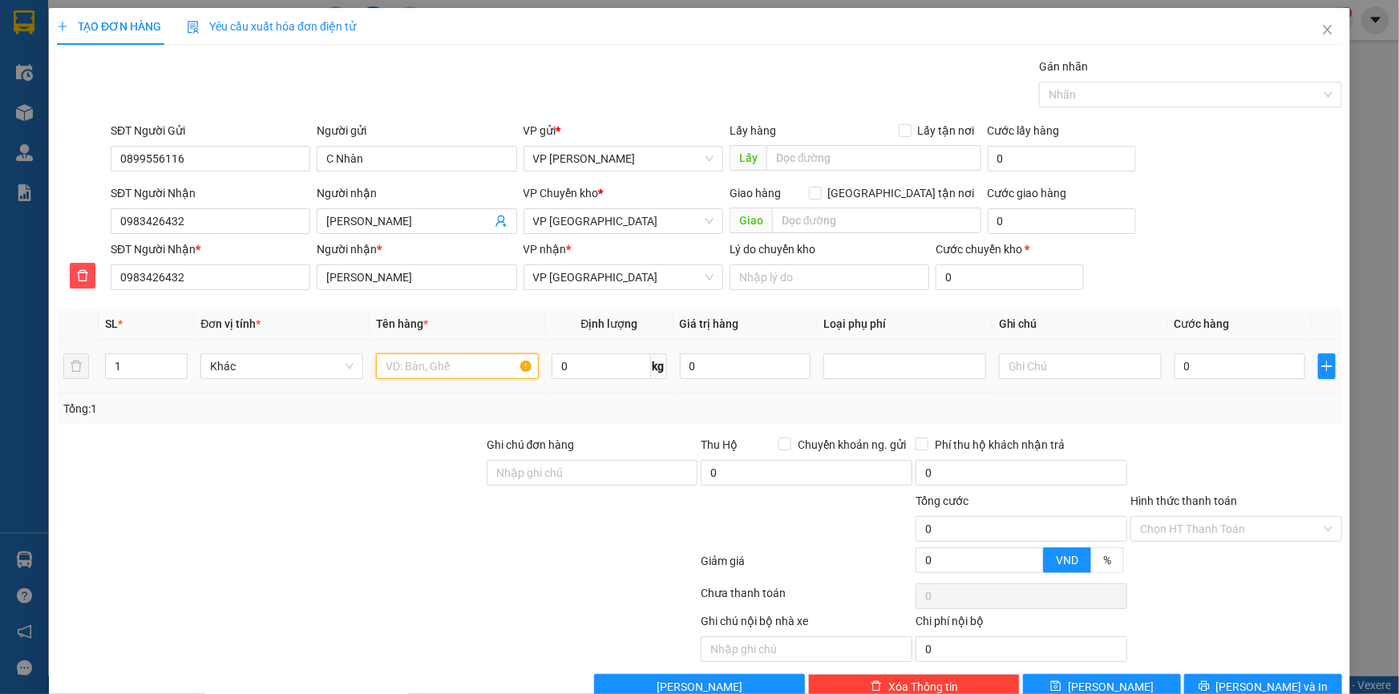
click at [438, 369] on input "text" at bounding box center [457, 367] width 163 height 26
type input "C"
type input "Bọc đen (camera hành trình)"
type input "1"
type input "03"
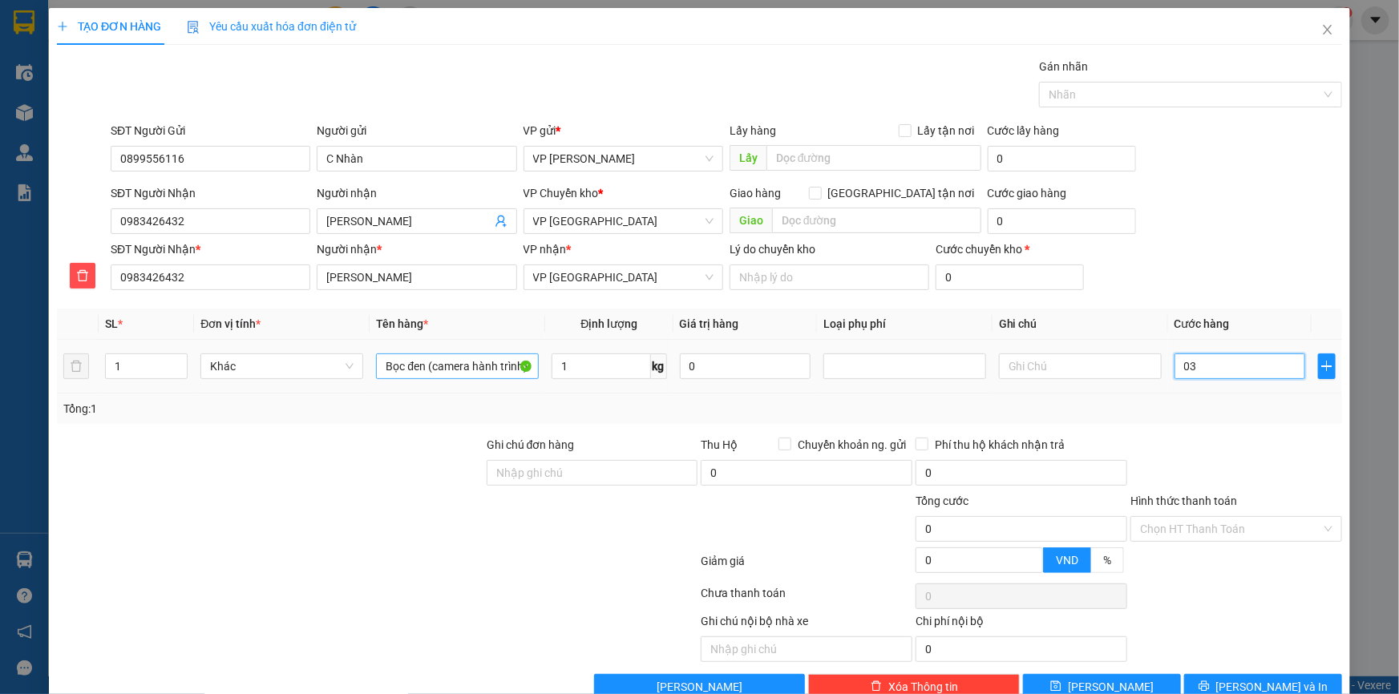
type input "3"
type input "030"
type input "30"
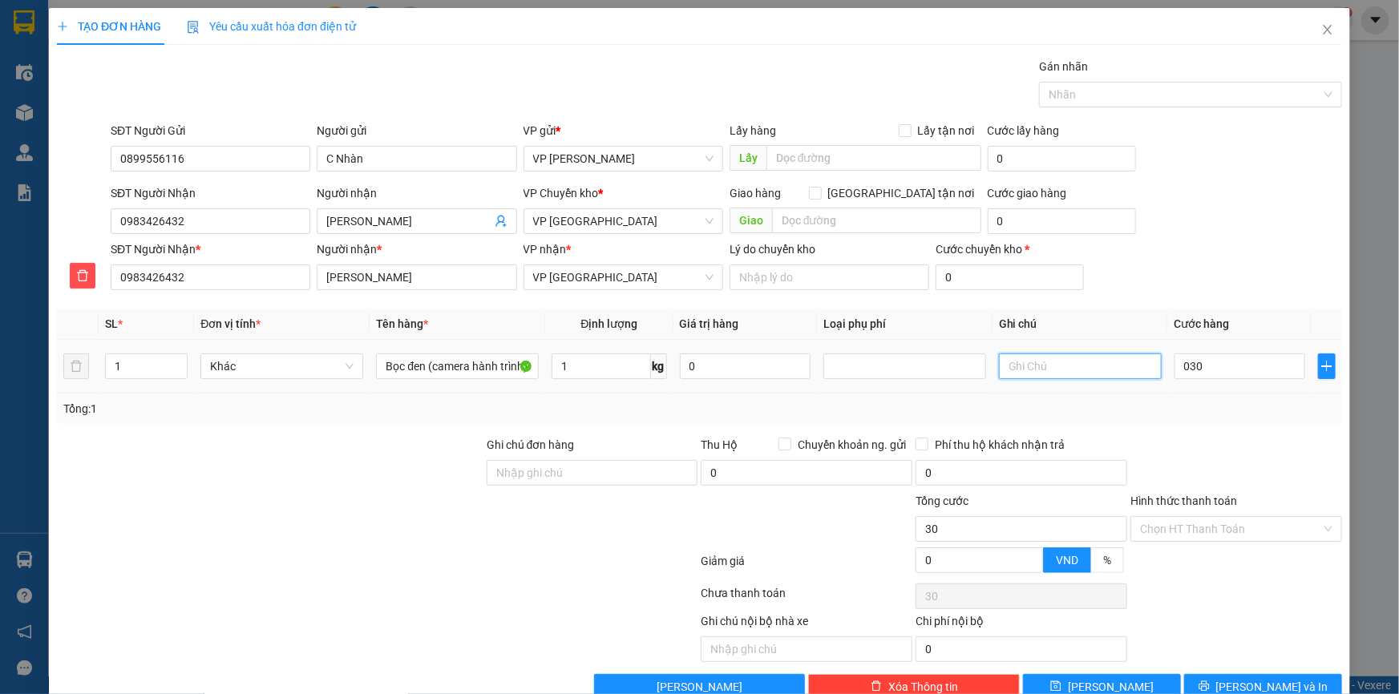
type input "30.000"
click at [1010, 371] on input "text" at bounding box center [1080, 367] width 163 height 26
type input "Hàng về gọi khách ra lấy"
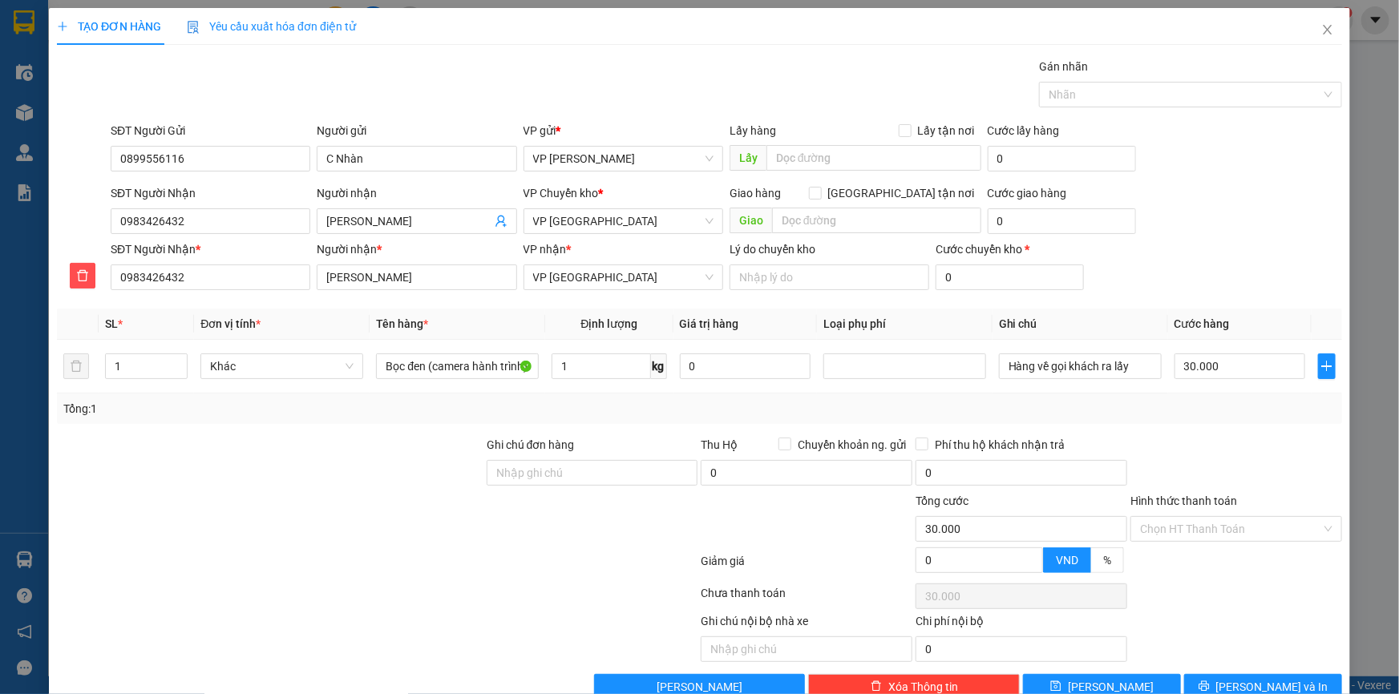
click at [1214, 113] on div "Transit Pickup Surcharge Ids Transit Deliver Surcharge Ids Transit Deliver Surc…" at bounding box center [699, 379] width 1285 height 642
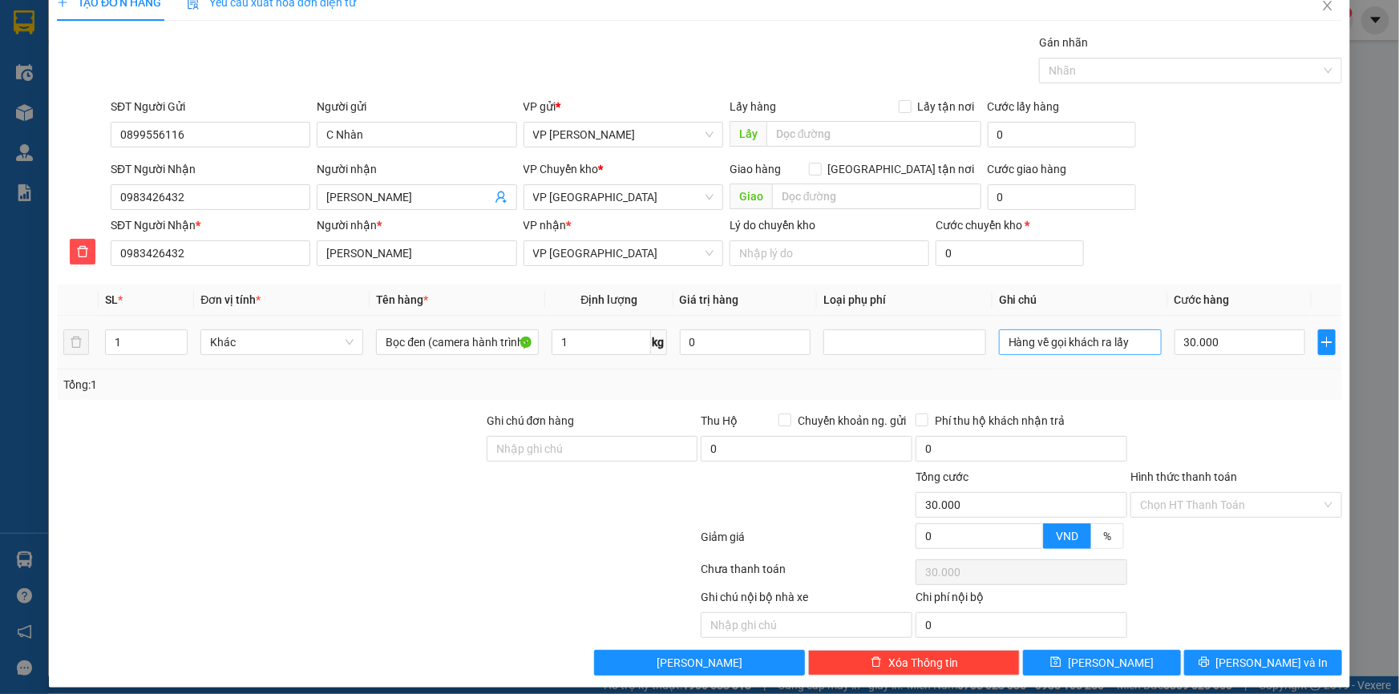
scroll to position [35, 0]
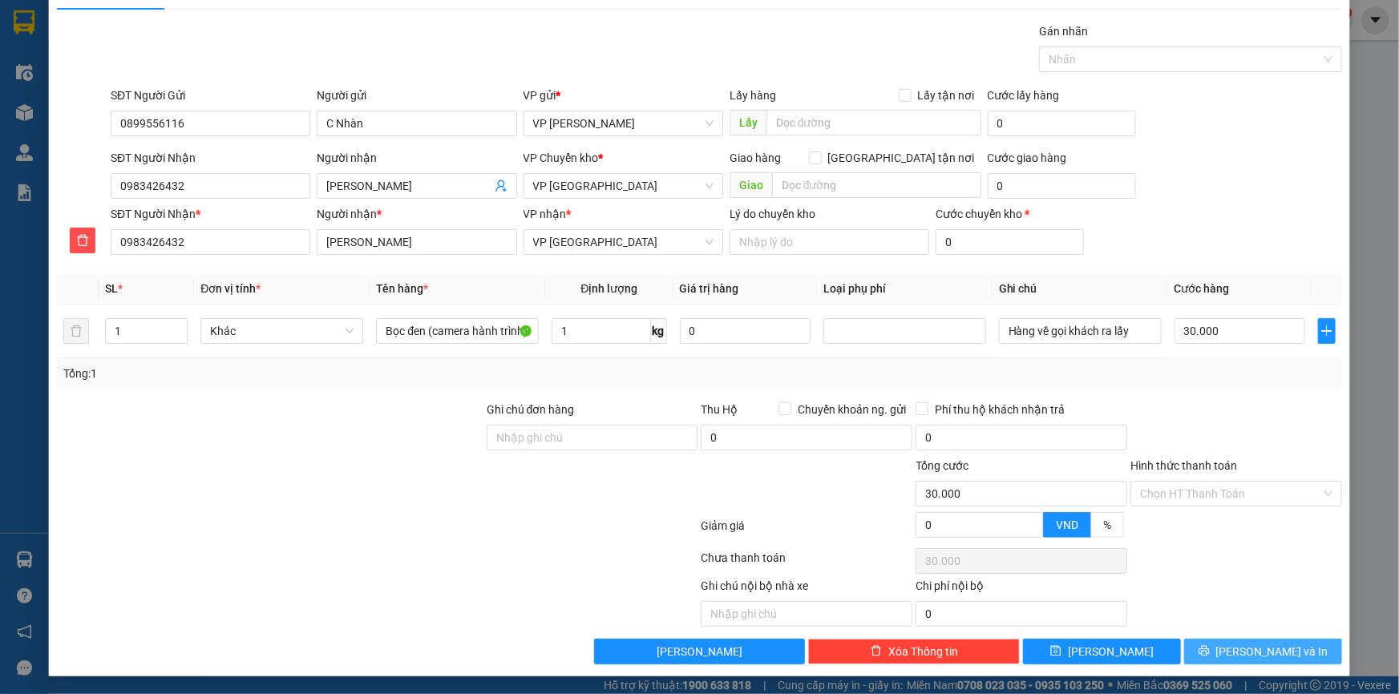
click at [1250, 649] on span "Lưu và In" at bounding box center [1272, 652] width 112 height 18
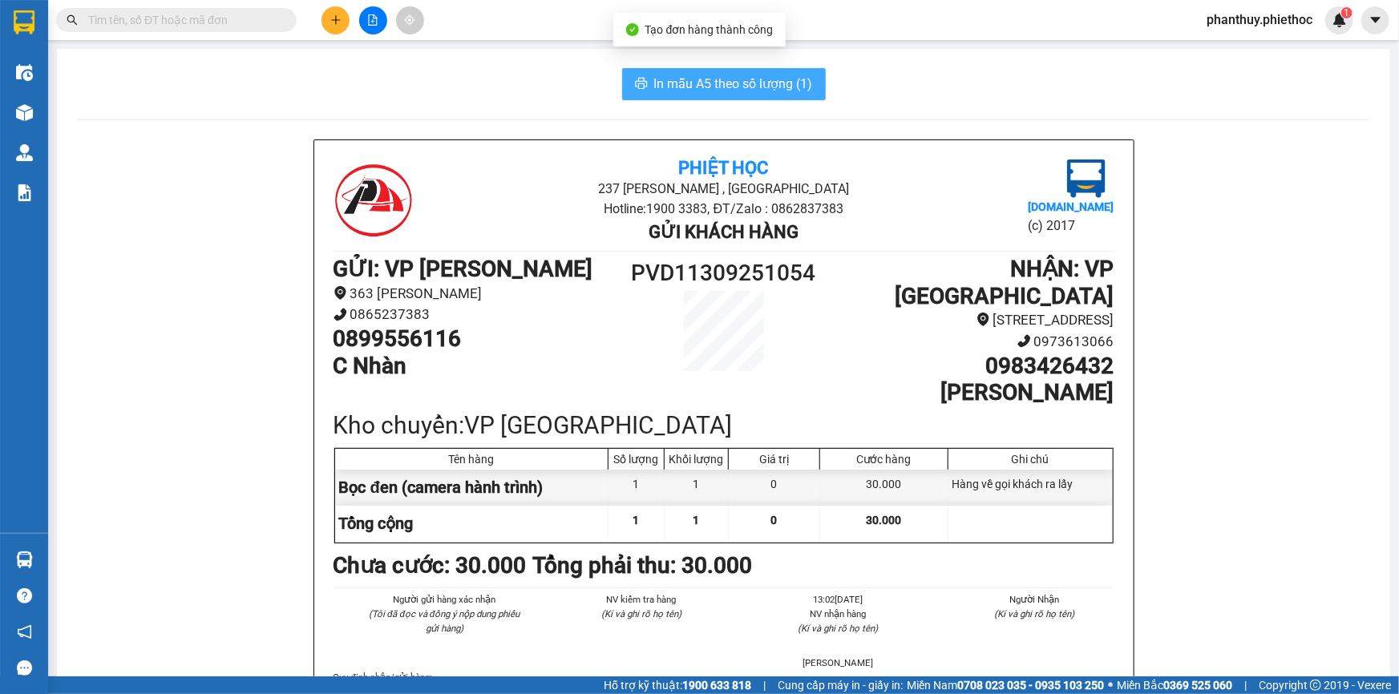
click at [673, 81] on span "In mẫu A5 theo số lượng (1)" at bounding box center [733, 84] width 159 height 20
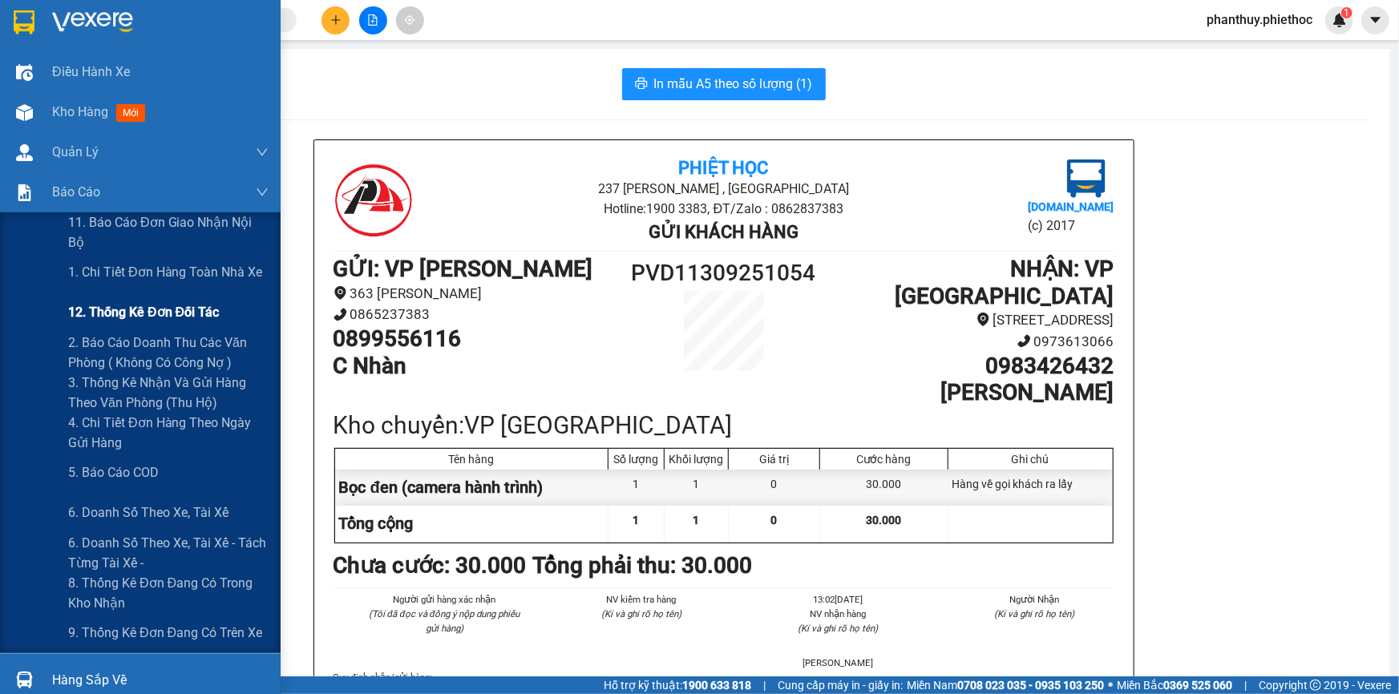
click at [136, 326] on div "12. Thống kê đơn đối tác" at bounding box center [168, 313] width 200 height 40
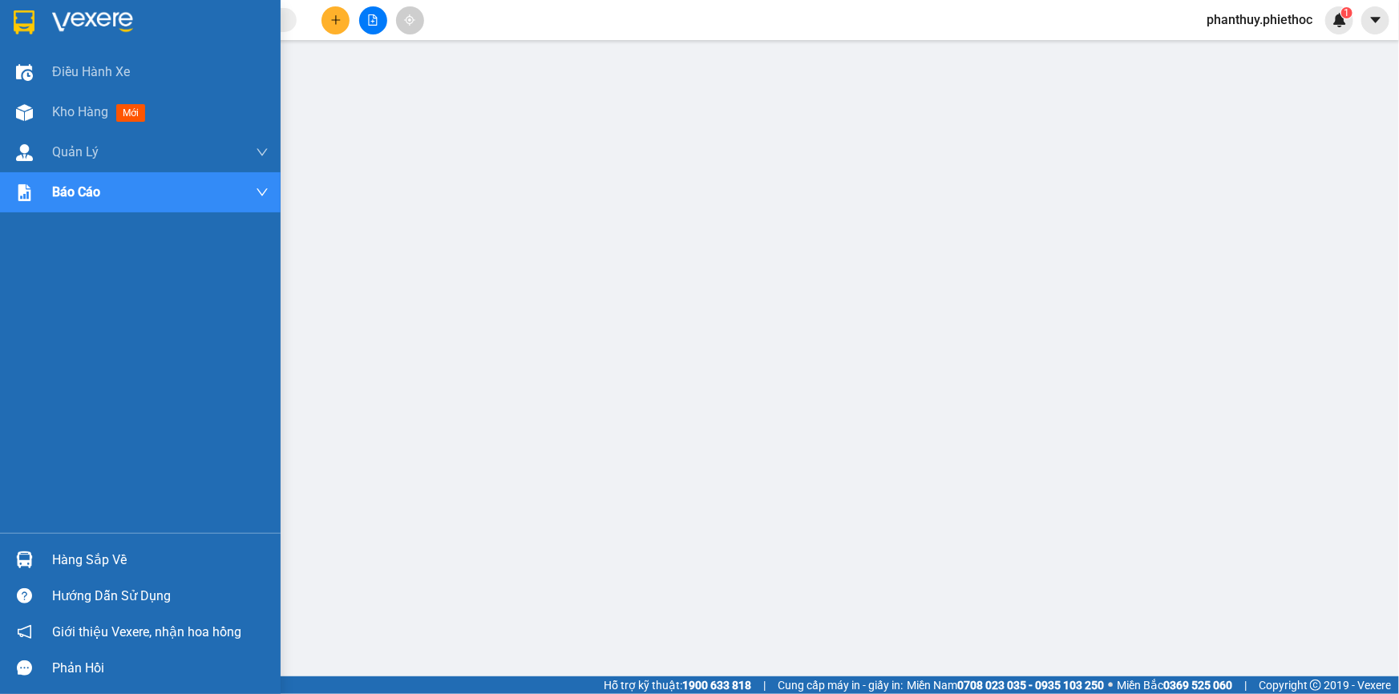
drag, startPoint x: 92, startPoint y: 553, endPoint x: 131, endPoint y: 555, distance: 39.3
click at [100, 555] on div "Hàng sắp về" at bounding box center [160, 560] width 216 height 24
click at [89, 107] on span "Kho hàng" at bounding box center [80, 111] width 56 height 15
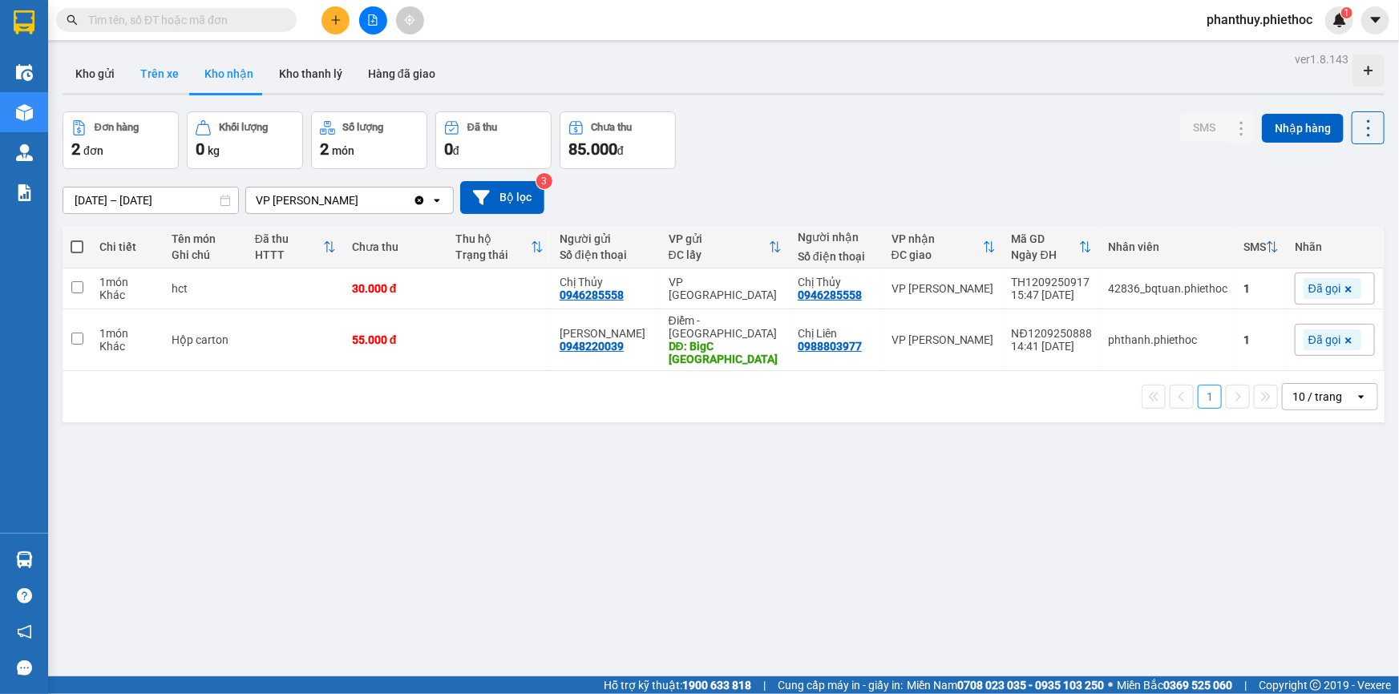
click at [148, 71] on button "Trên xe" at bounding box center [159, 74] width 64 height 38
type input "[DATE] – [DATE]"
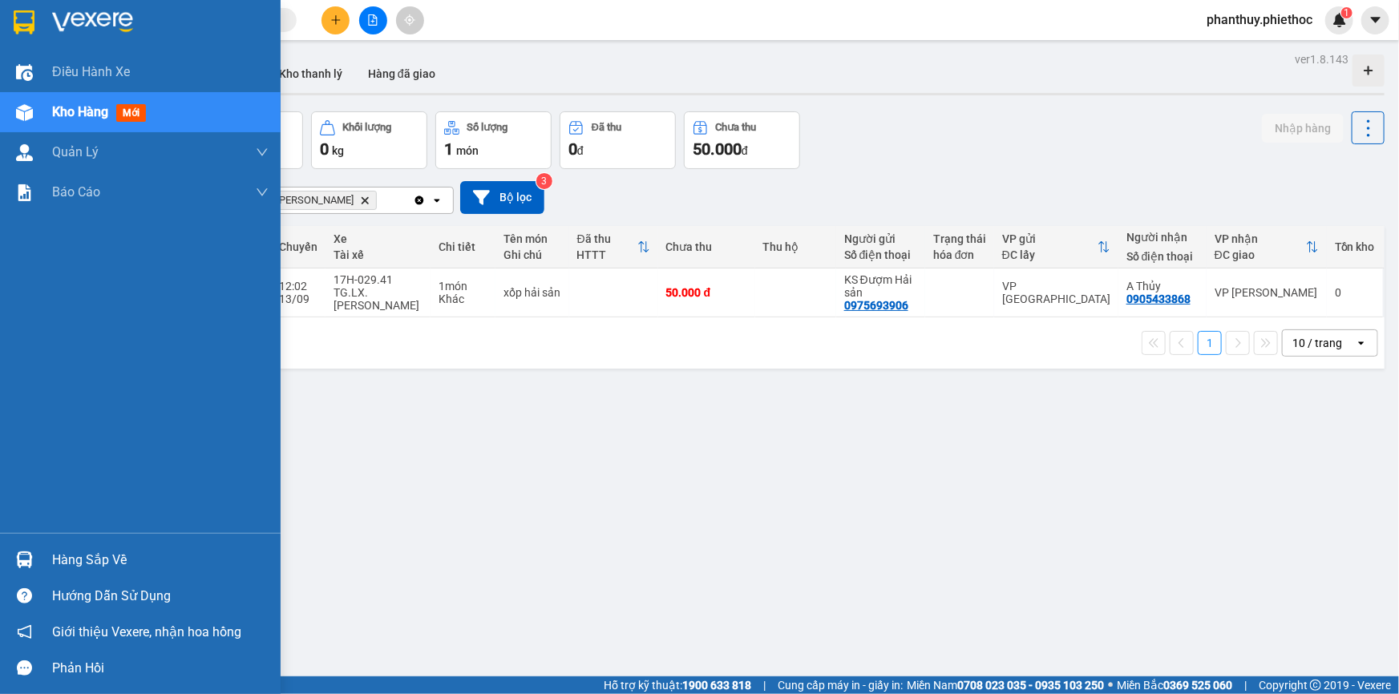
drag, startPoint x: 136, startPoint y: 561, endPoint x: 180, endPoint y: 552, distance: 45.1
click at [135, 562] on div "Hàng sắp về" at bounding box center [160, 560] width 216 height 24
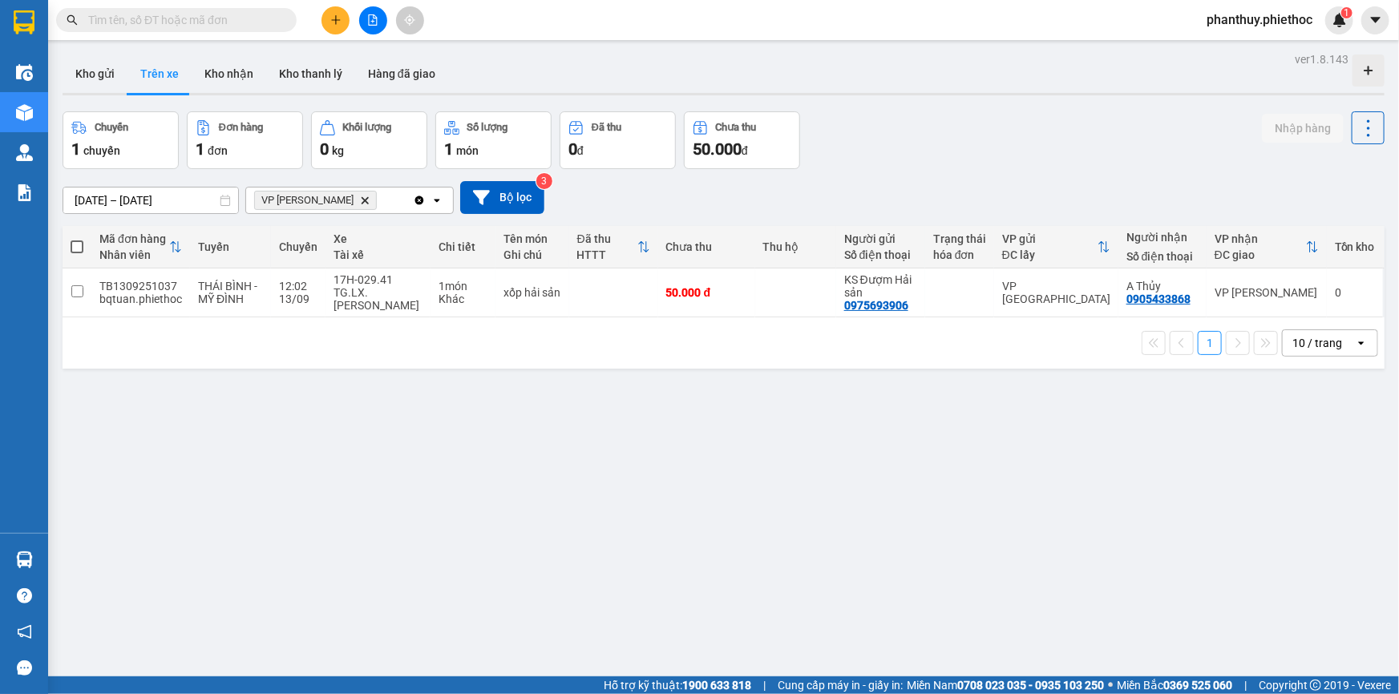
click at [952, 435] on section "Kết quả tìm kiếm ( 0 ) Bộ lọc No Data phanthuy.phiethoc 1 Điều hành xe Kho hàng…" at bounding box center [699, 347] width 1399 height 694
click at [89, 73] on button "Kho gửi" at bounding box center [95, 74] width 65 height 38
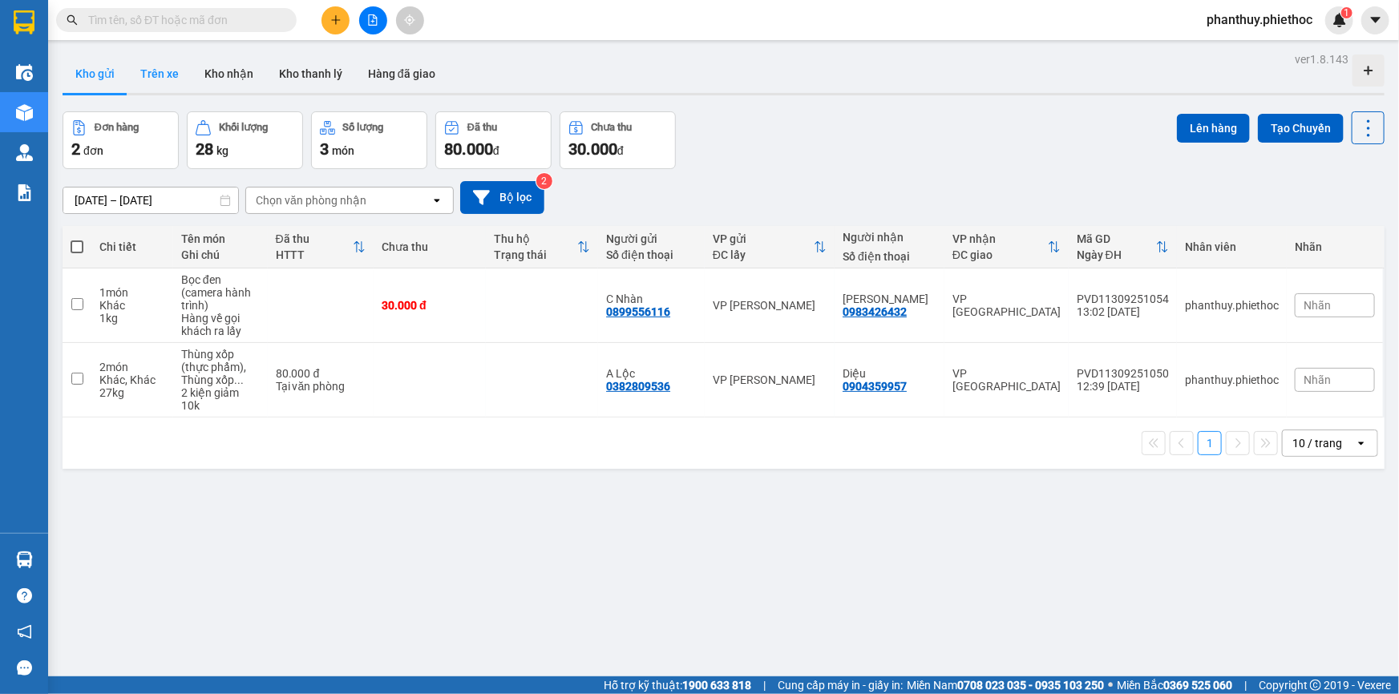
click at [152, 75] on button "Trên xe" at bounding box center [159, 74] width 64 height 38
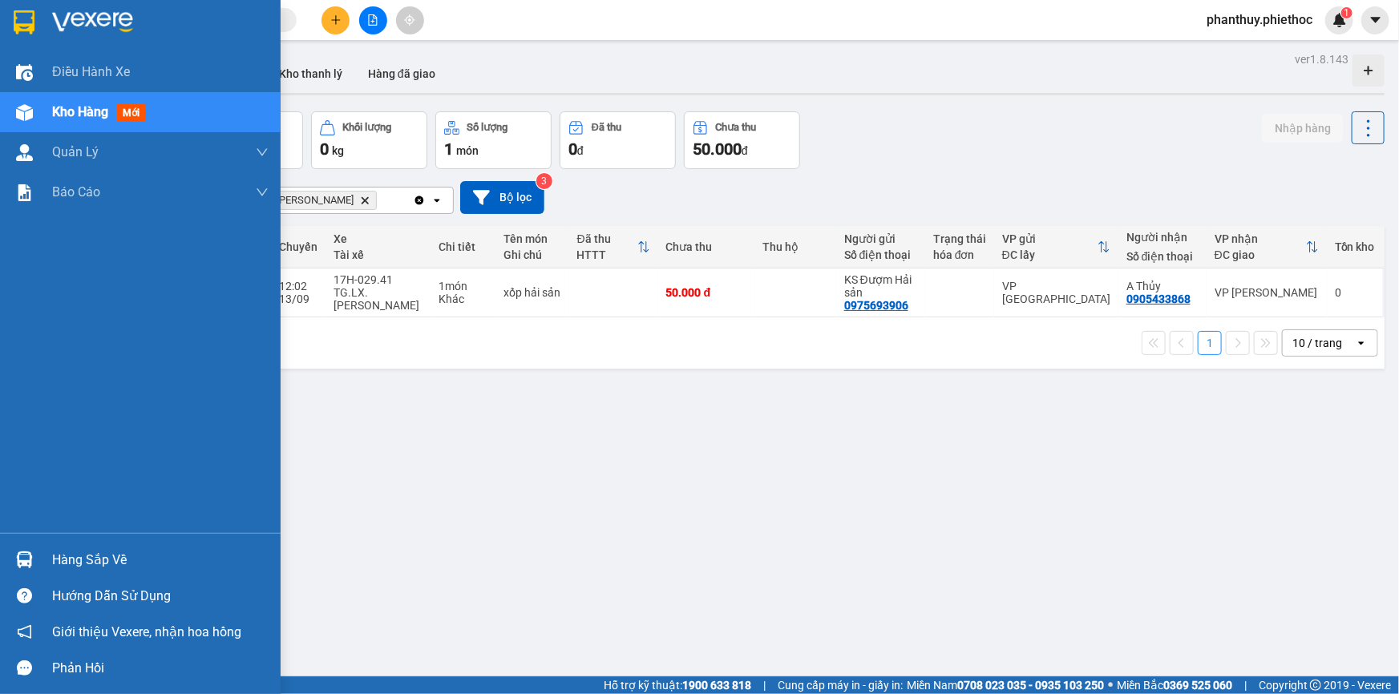
click at [99, 99] on div "Kho hàng mới" at bounding box center [160, 112] width 216 height 40
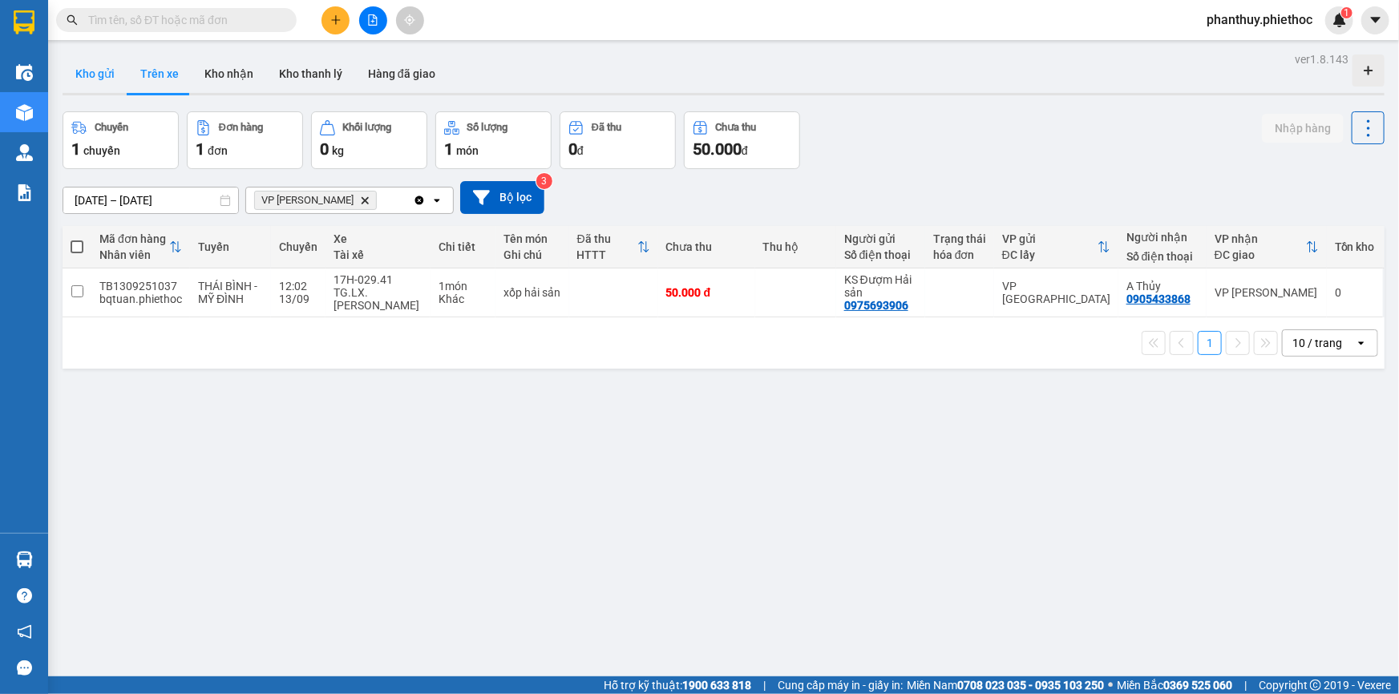
click at [74, 63] on button "Kho gửi" at bounding box center [95, 74] width 65 height 38
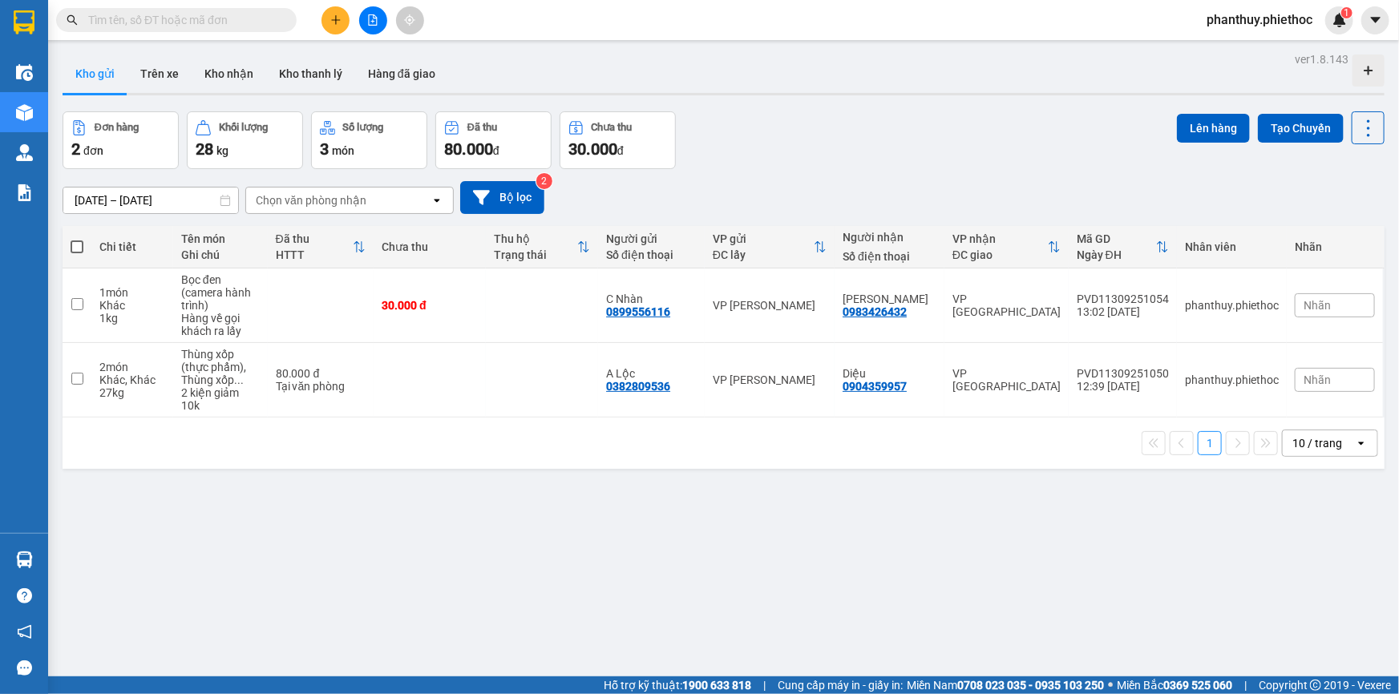
click at [78, 242] on span at bounding box center [77, 247] width 13 height 13
click at [77, 239] on input "checkbox" at bounding box center [77, 239] width 0 height 0
checkbox input "true"
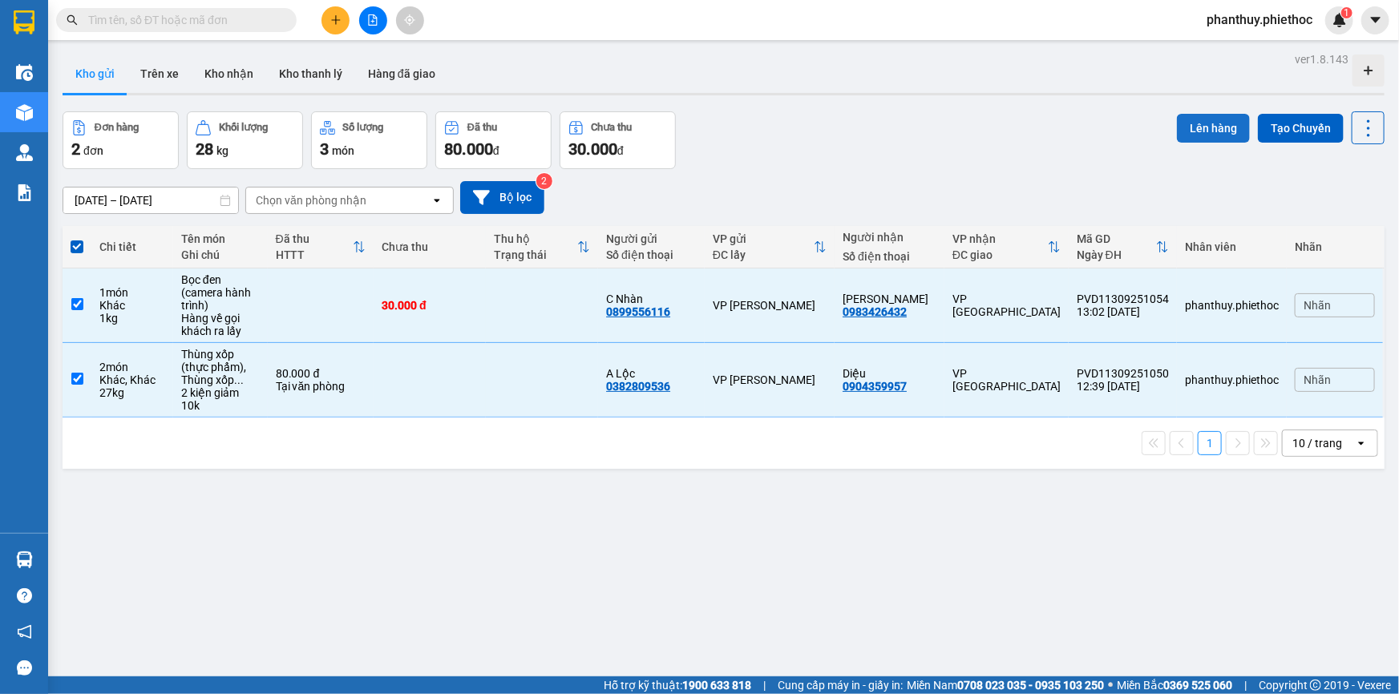
click at [1198, 122] on button "Lên hàng" at bounding box center [1213, 128] width 73 height 29
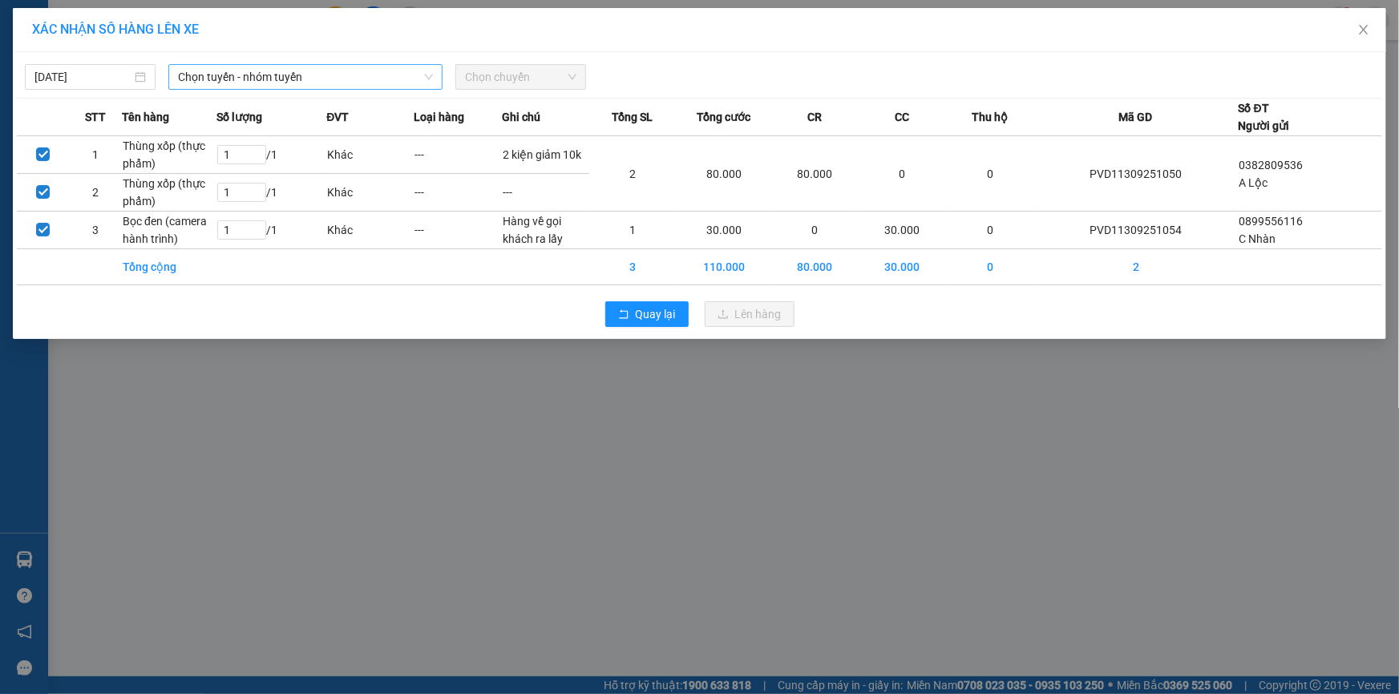
click at [206, 66] on span "Chọn tuyến - nhóm tuyến" at bounding box center [305, 77] width 255 height 24
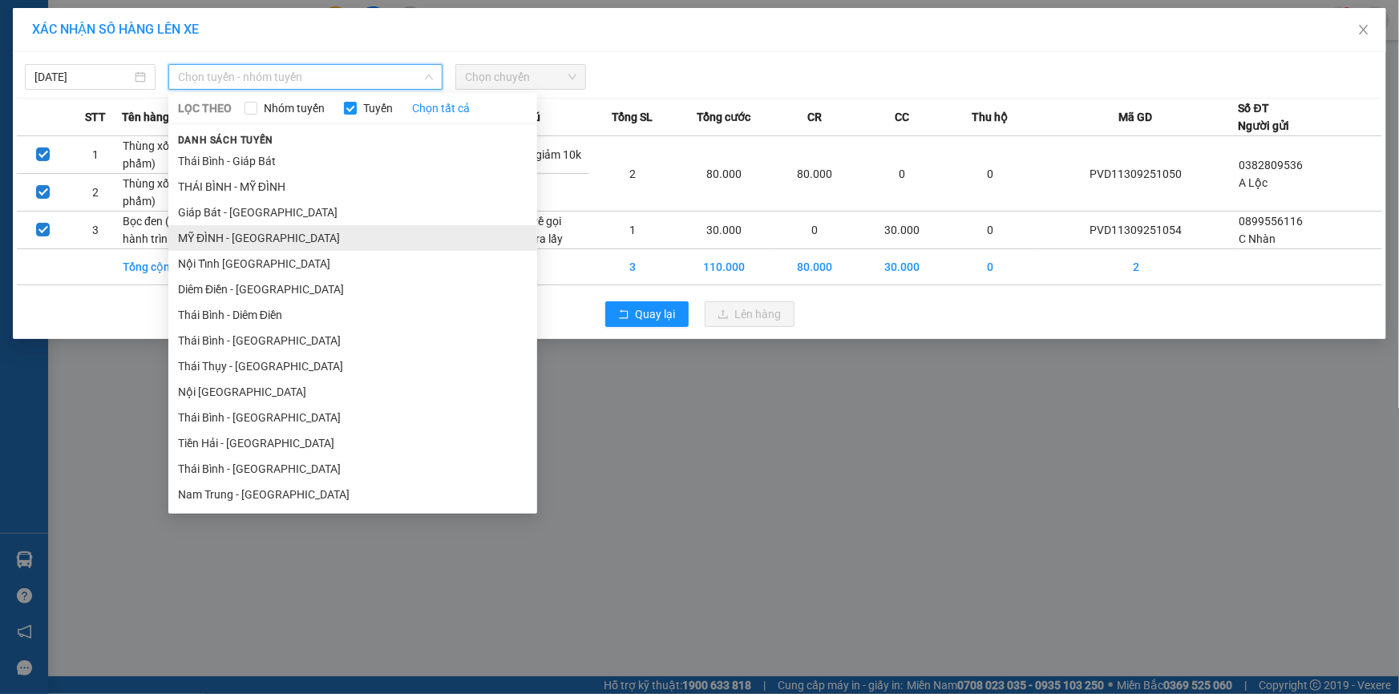
click at [220, 232] on li "MỸ ĐÌNH - THÁI BÌNH" at bounding box center [352, 238] width 369 height 26
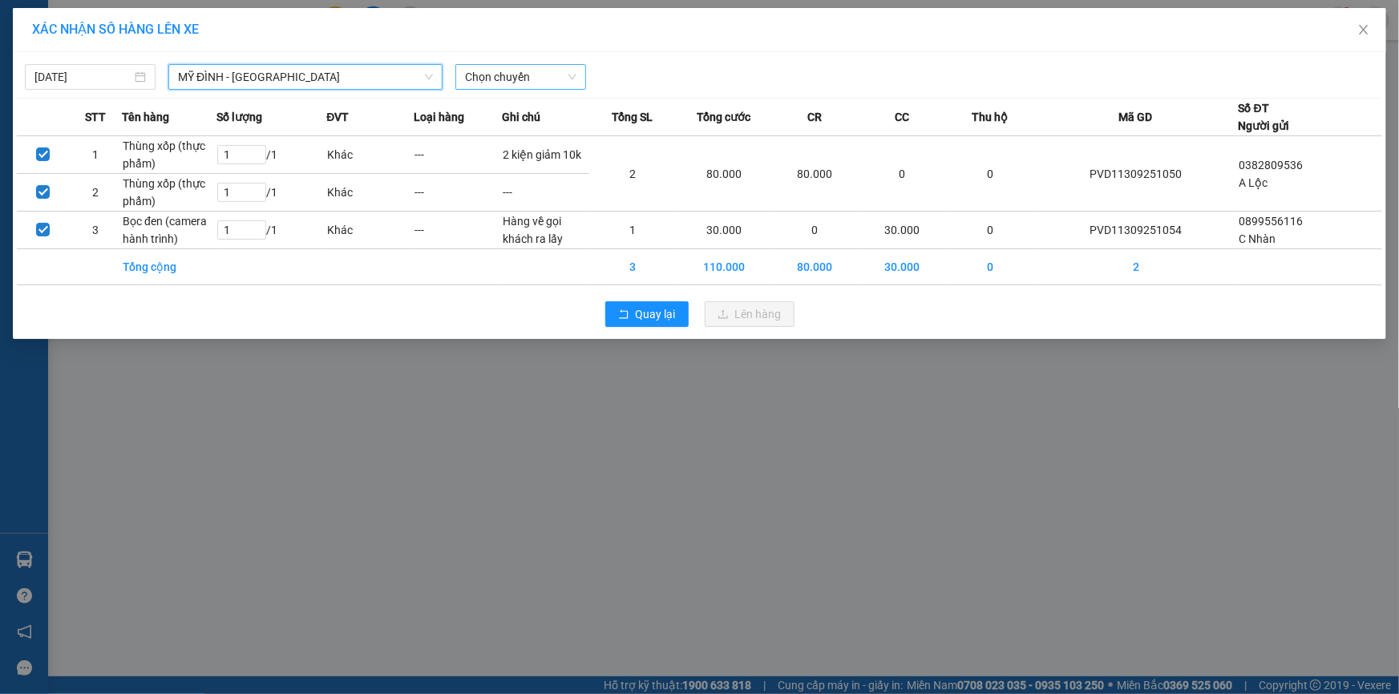
click at [495, 77] on span "Chọn chuyến" at bounding box center [520, 77] width 111 height 24
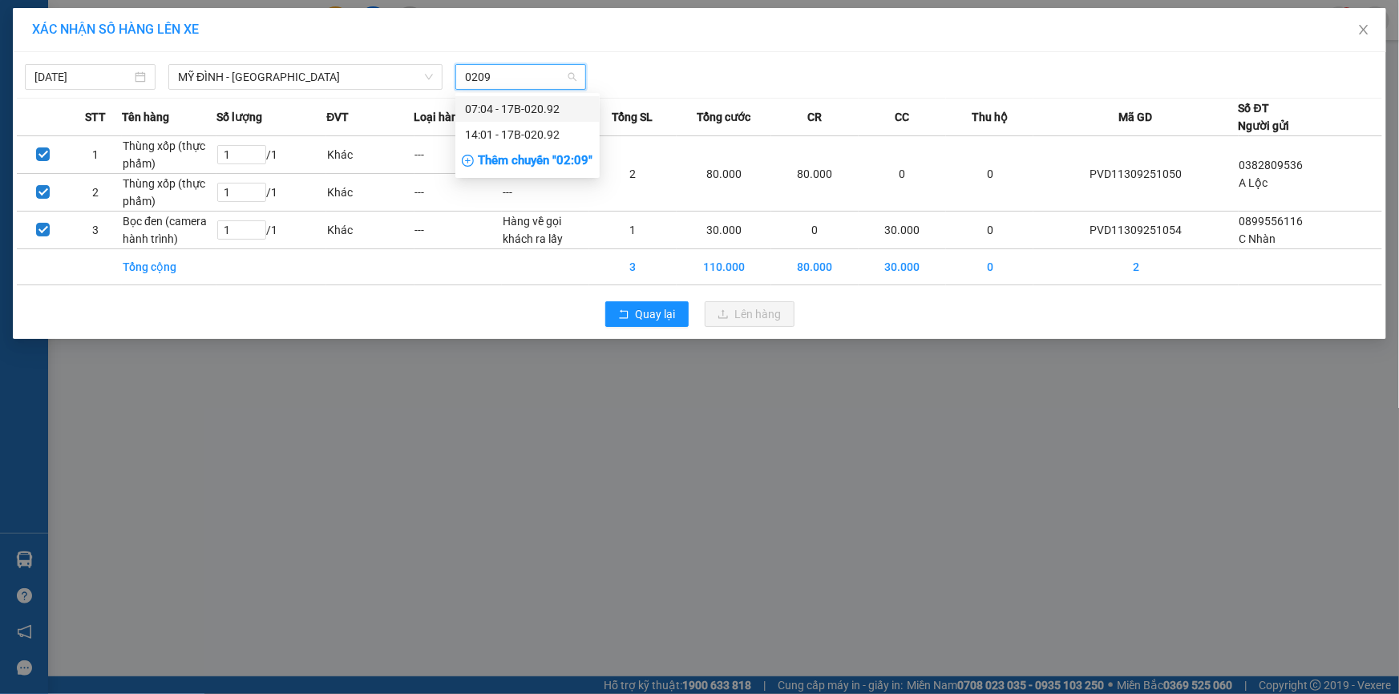
type input "02092"
click at [503, 137] on div "14:01 - 17B-020.92" at bounding box center [527, 135] width 125 height 18
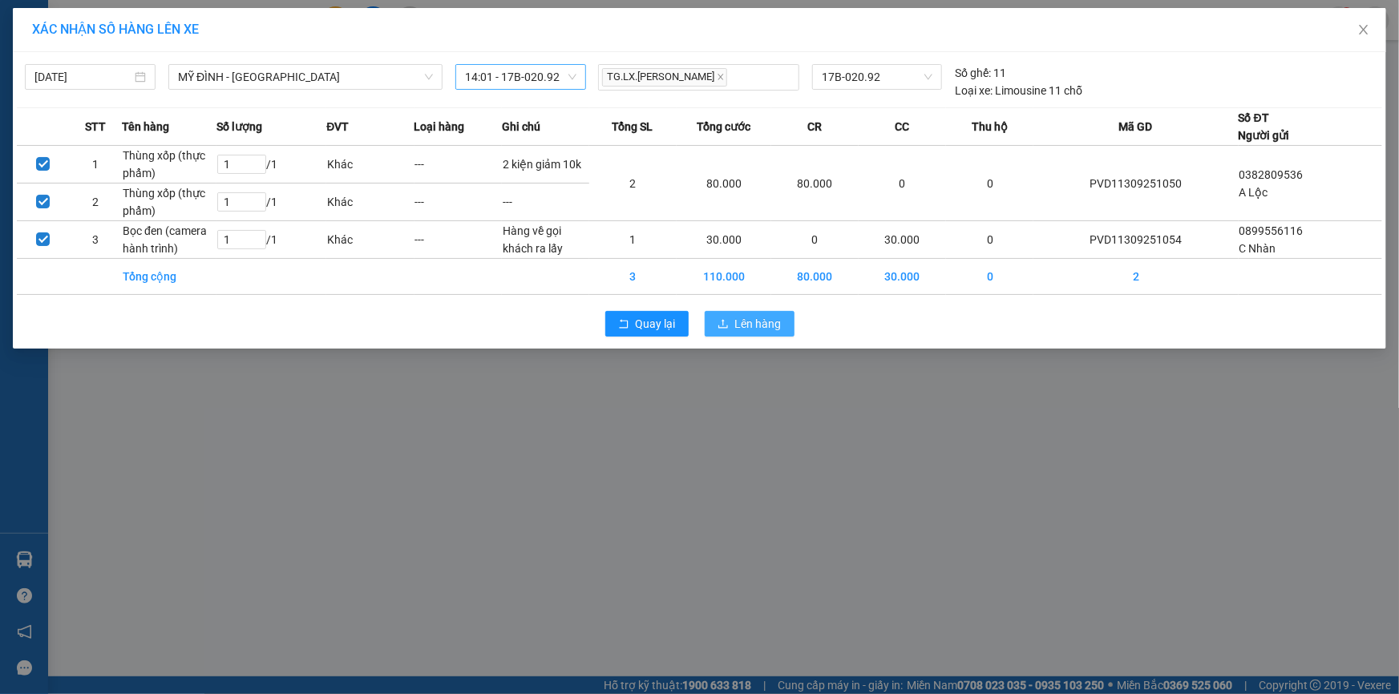
click at [758, 324] on span "Lên hàng" at bounding box center [758, 324] width 46 height 18
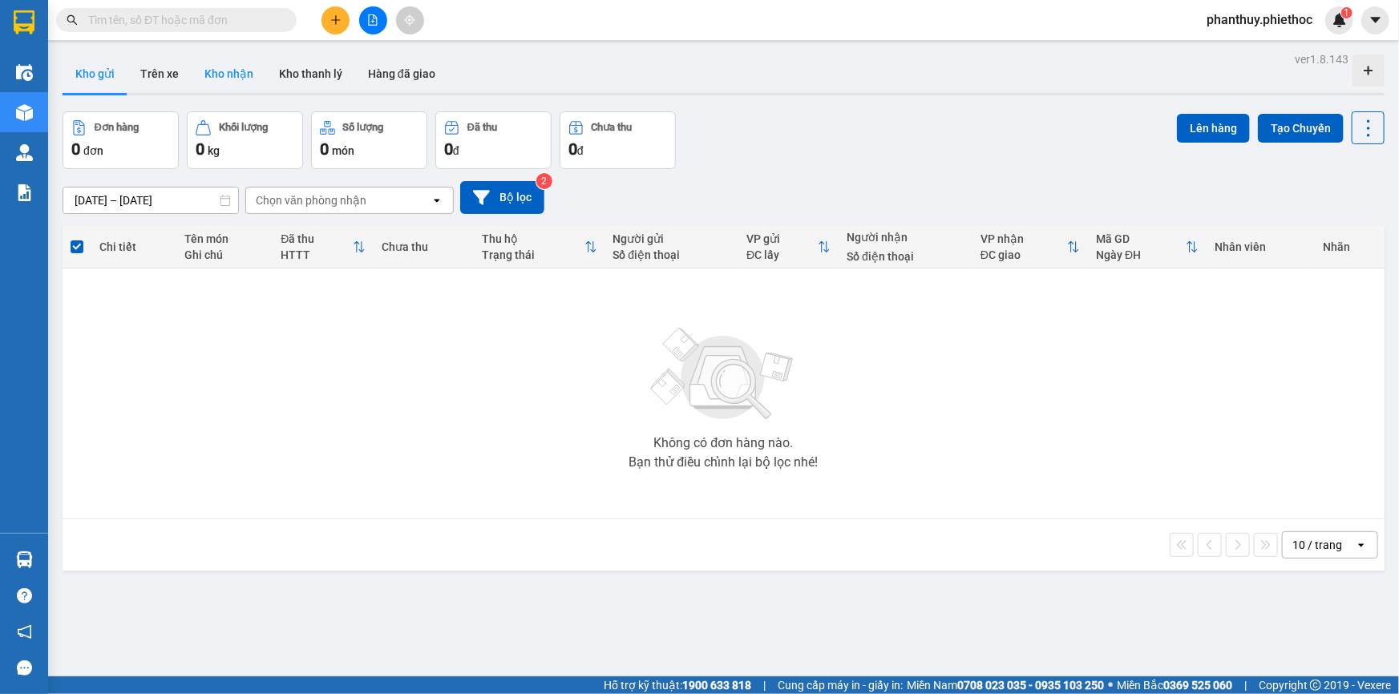
click at [234, 75] on button "Kho nhận" at bounding box center [229, 74] width 75 height 38
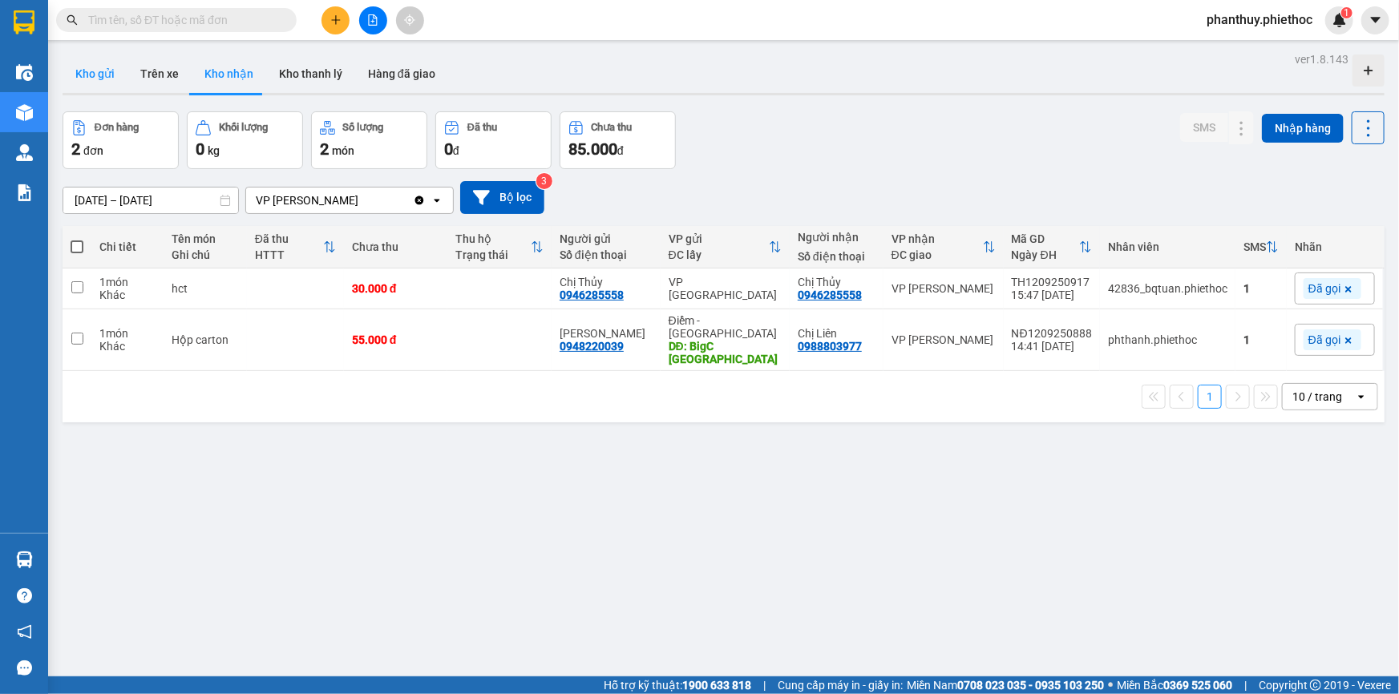
click at [91, 67] on button "Kho gửi" at bounding box center [95, 74] width 65 height 38
